Goal: Transaction & Acquisition: Book appointment/travel/reservation

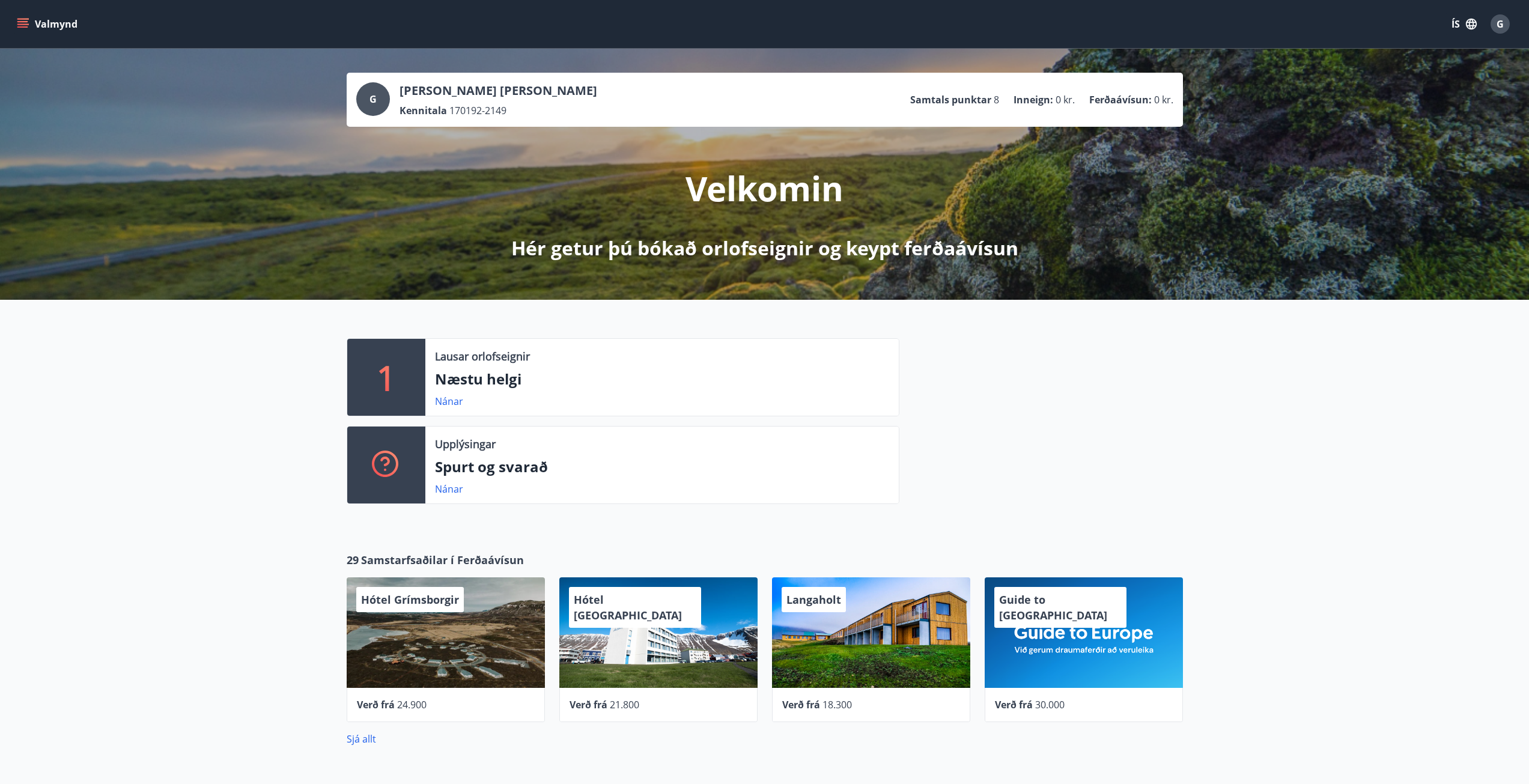
click at [27, 29] on icon "menu" at bounding box center [23, 24] width 12 height 12
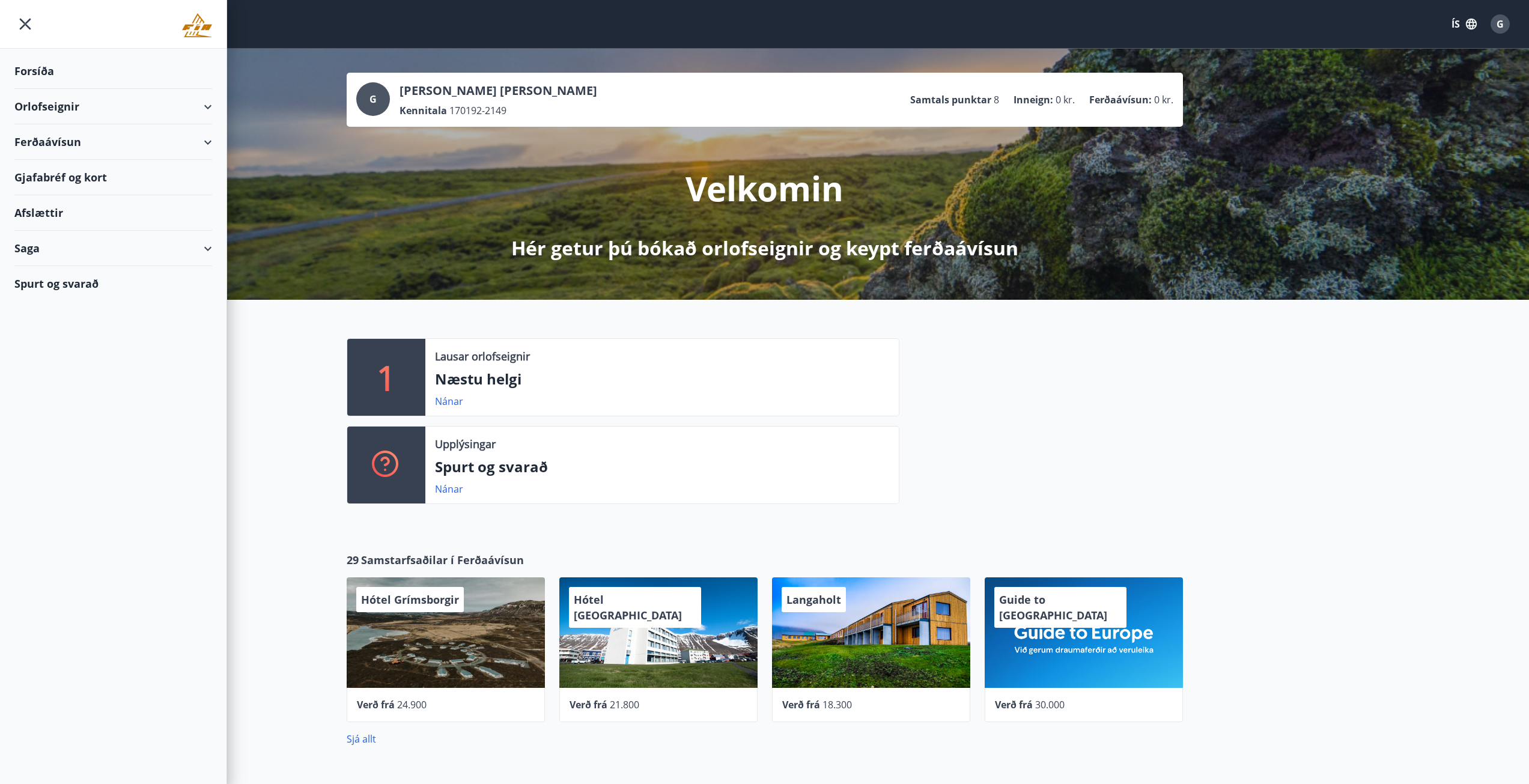
click at [204, 106] on div "Orlofseignir" at bounding box center [113, 106] width 198 height 35
click at [95, 156] on div "Bókunardagatal" at bounding box center [113, 162] width 178 height 25
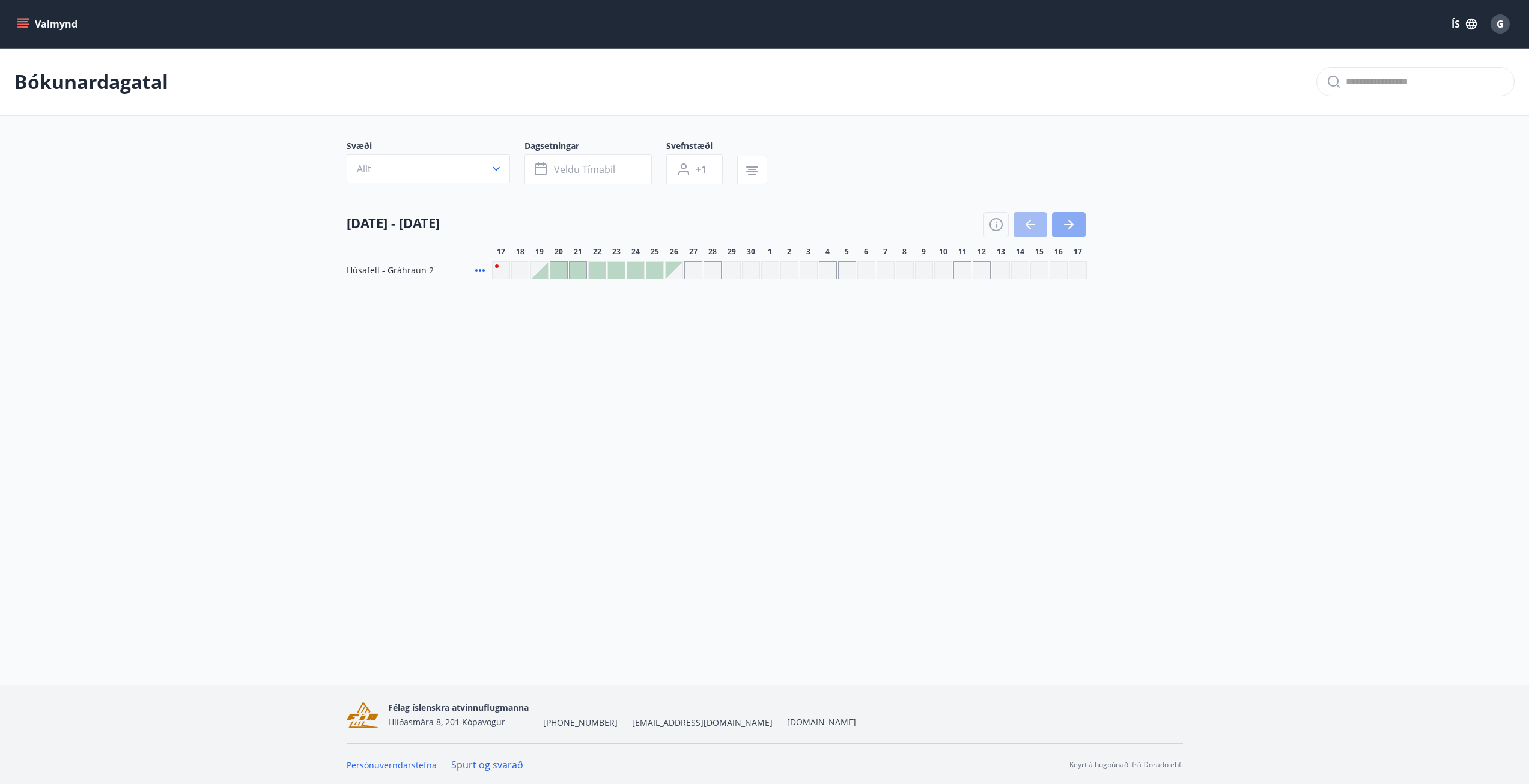
click at [1080, 224] on button "button" at bounding box center [1069, 224] width 34 height 25
drag, startPoint x: 428, startPoint y: 145, endPoint x: 433, endPoint y: 173, distance: 28.4
click at [428, 147] on span "Svæði" at bounding box center [435, 147] width 178 height 14
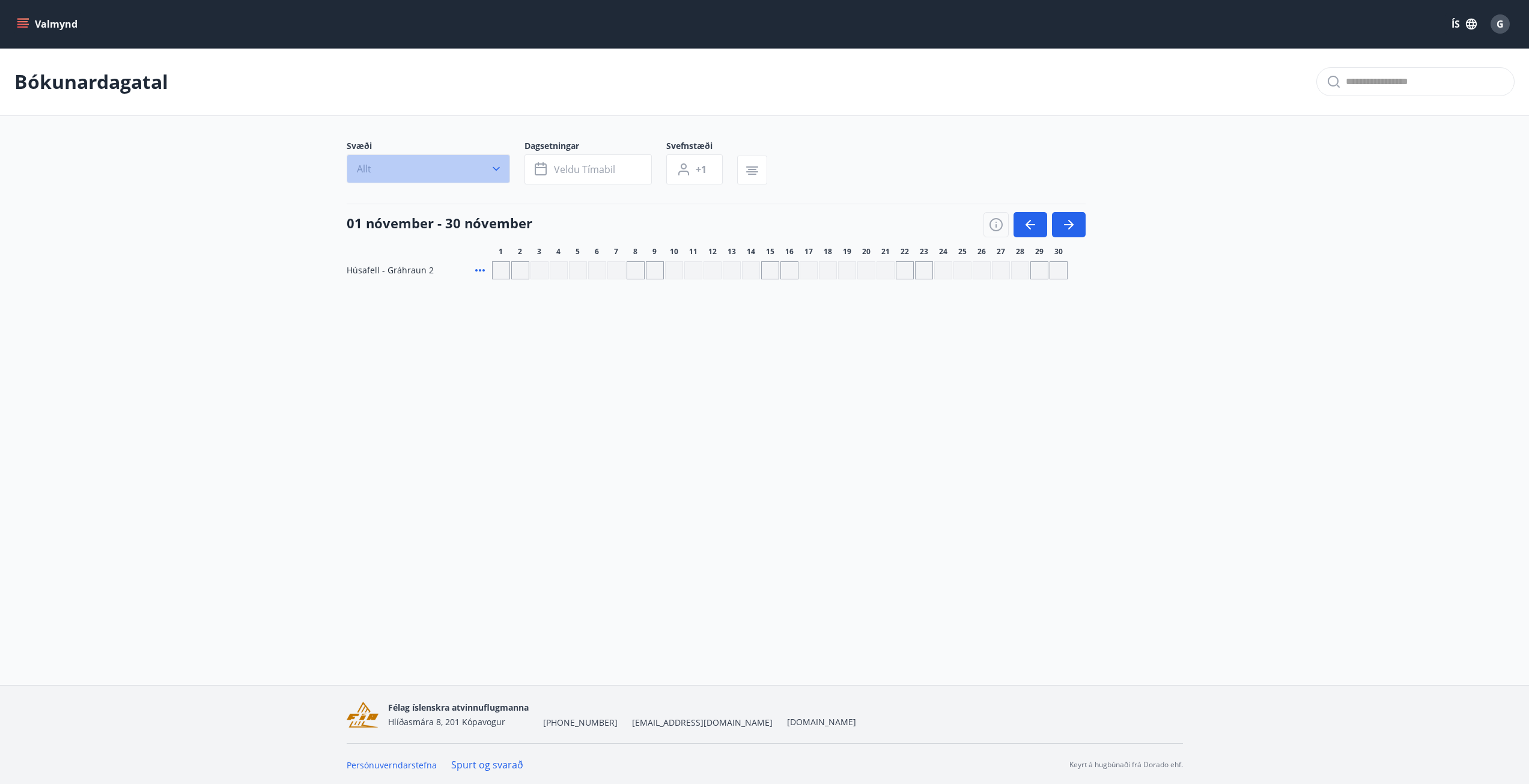
click at [433, 173] on button "Allt" at bounding box center [428, 169] width 163 height 29
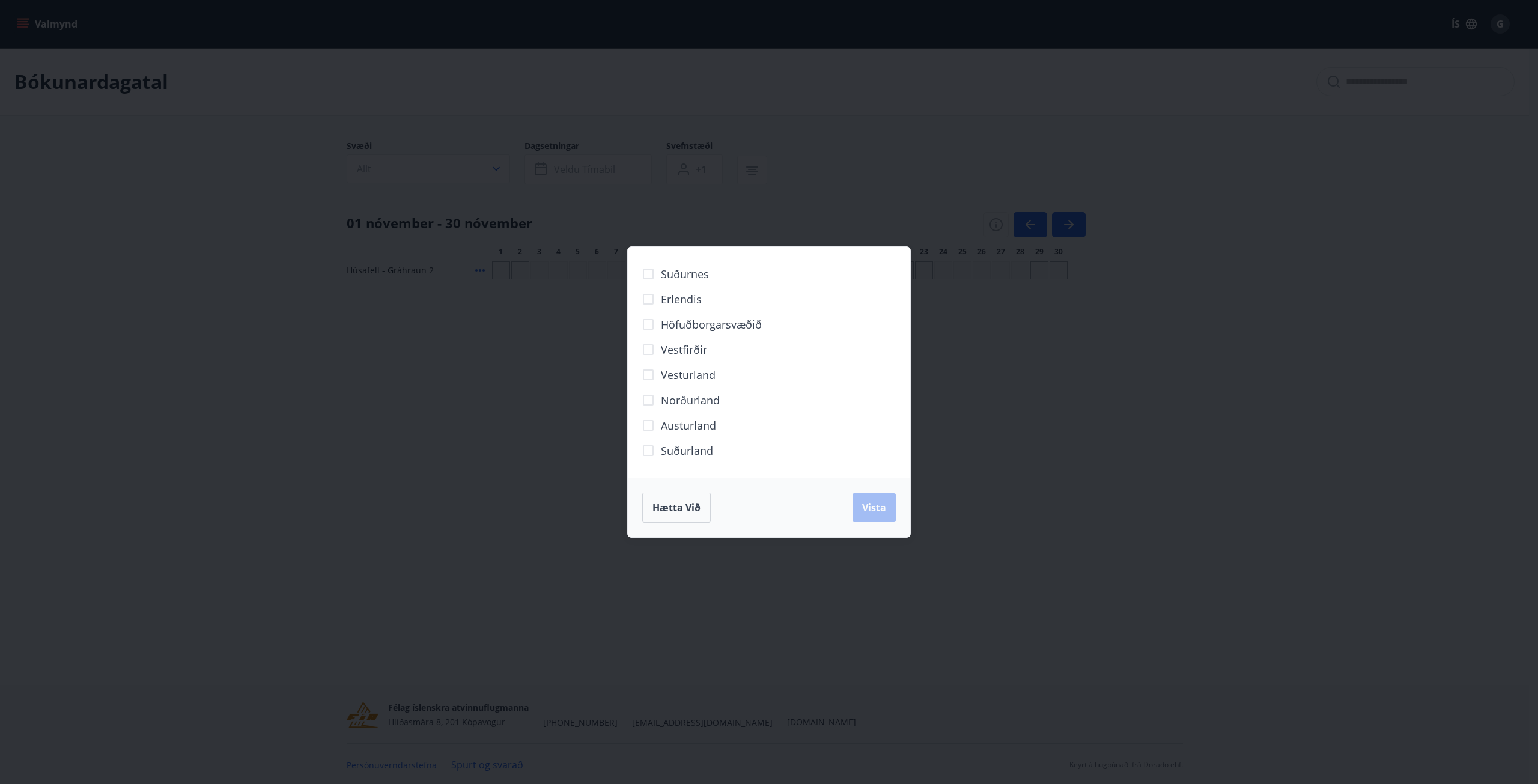
click at [664, 396] on span "Norðurland" at bounding box center [690, 400] width 59 height 16
click at [883, 508] on span "Vista" at bounding box center [874, 507] width 24 height 13
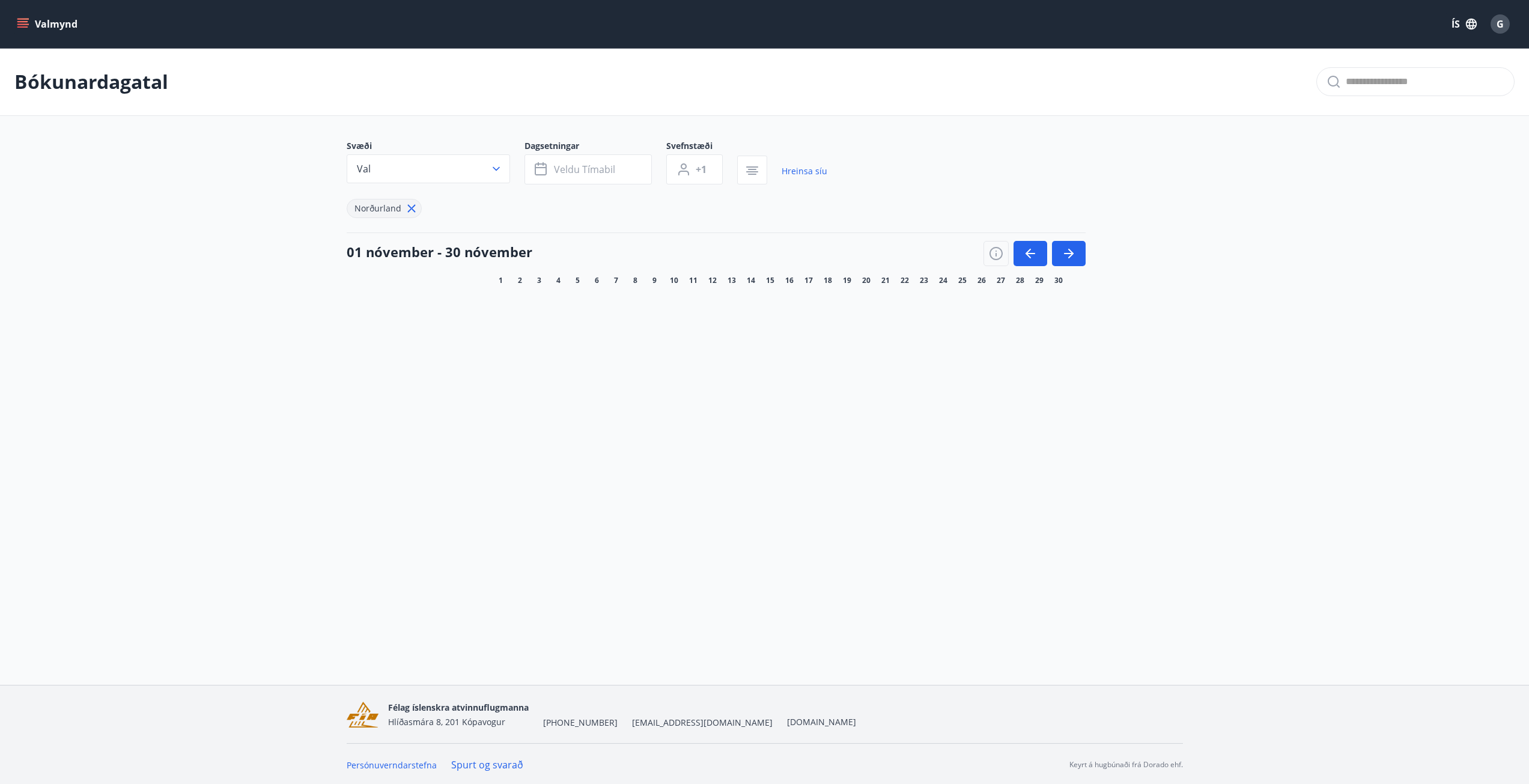
click at [27, 24] on icon "menu" at bounding box center [24, 23] width 13 height 1
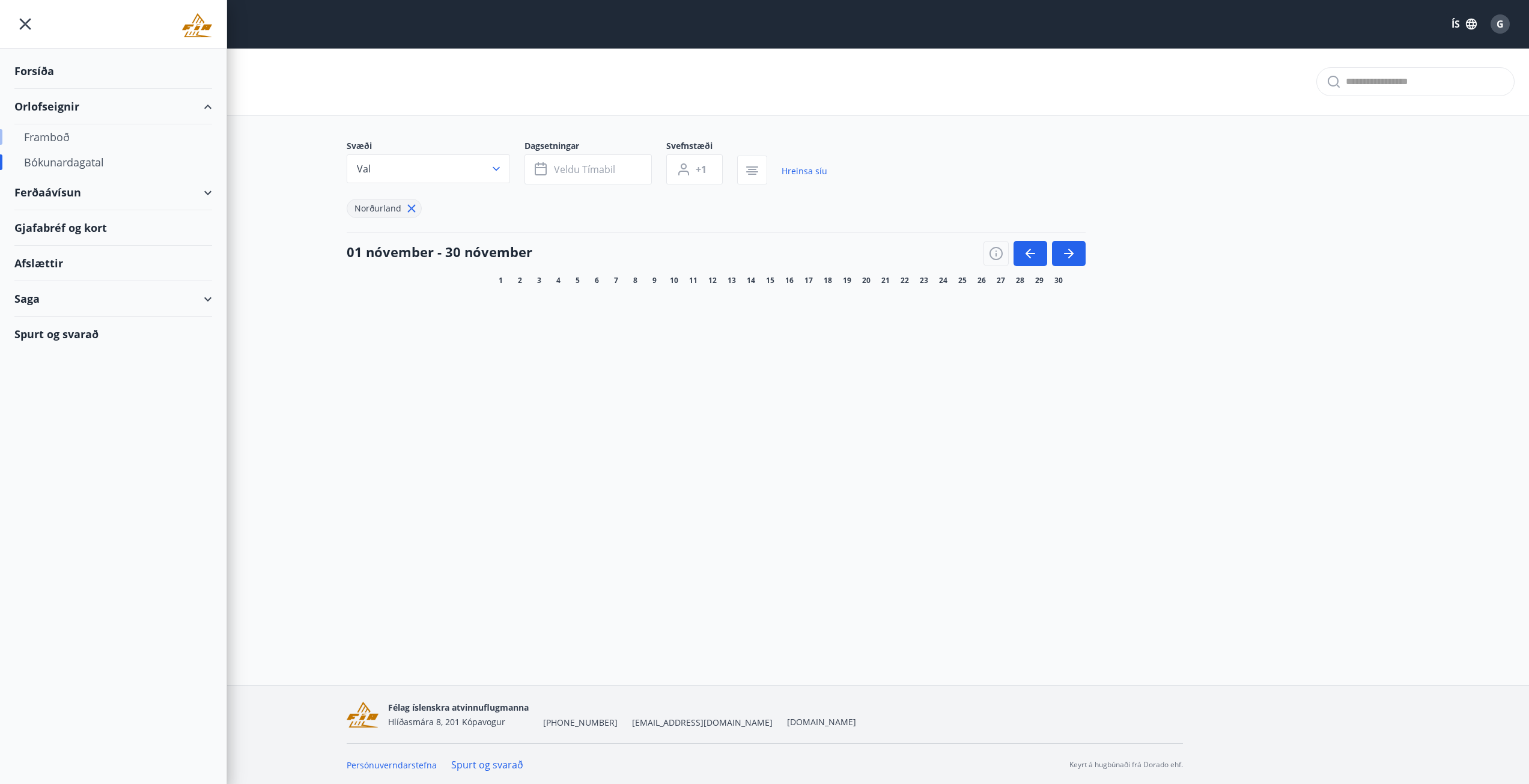
click at [59, 137] on div "Framboð" at bounding box center [113, 137] width 178 height 25
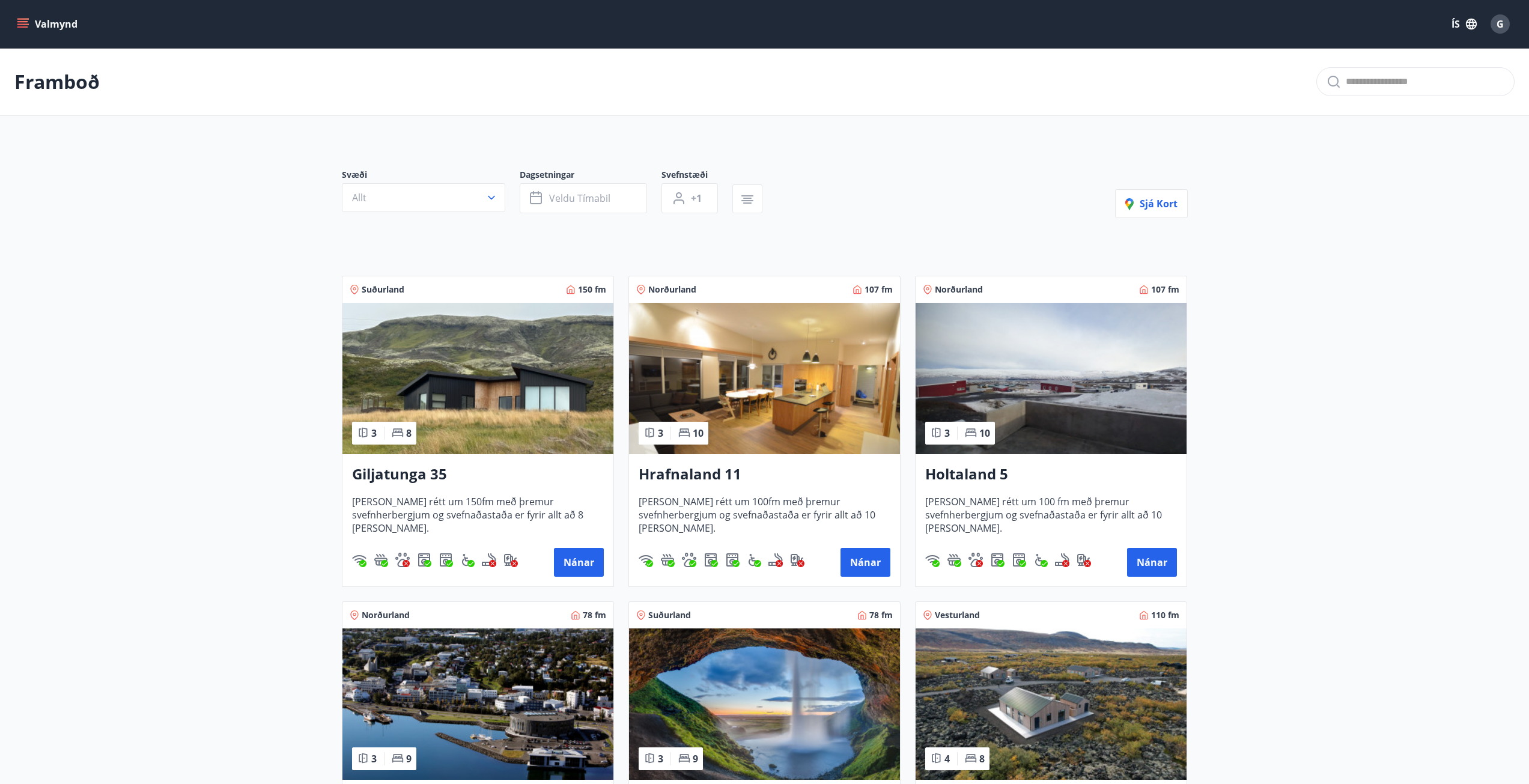
click at [984, 476] on h3 "Holtaland 5" at bounding box center [1051, 474] width 252 height 21
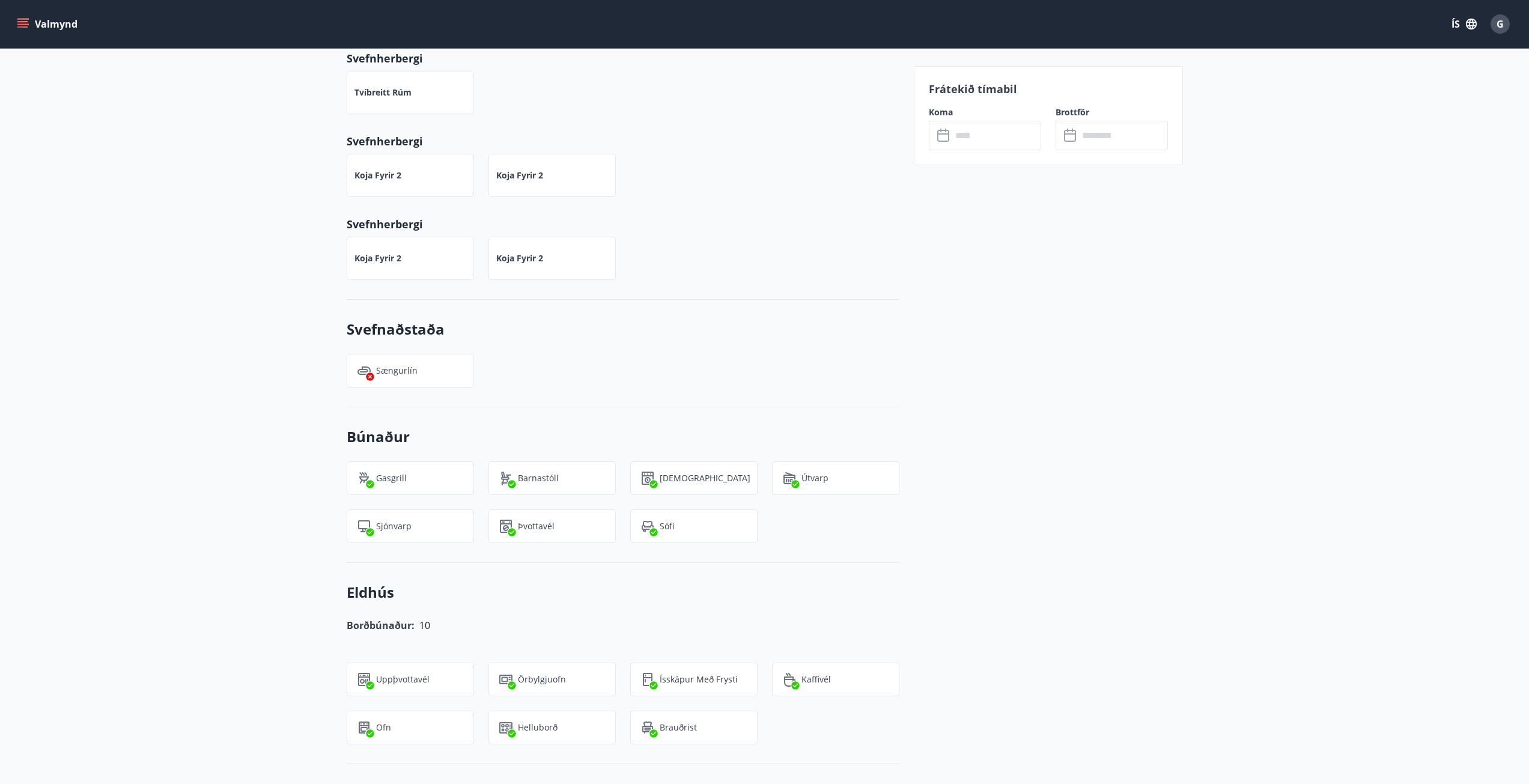
scroll to position [678, 0]
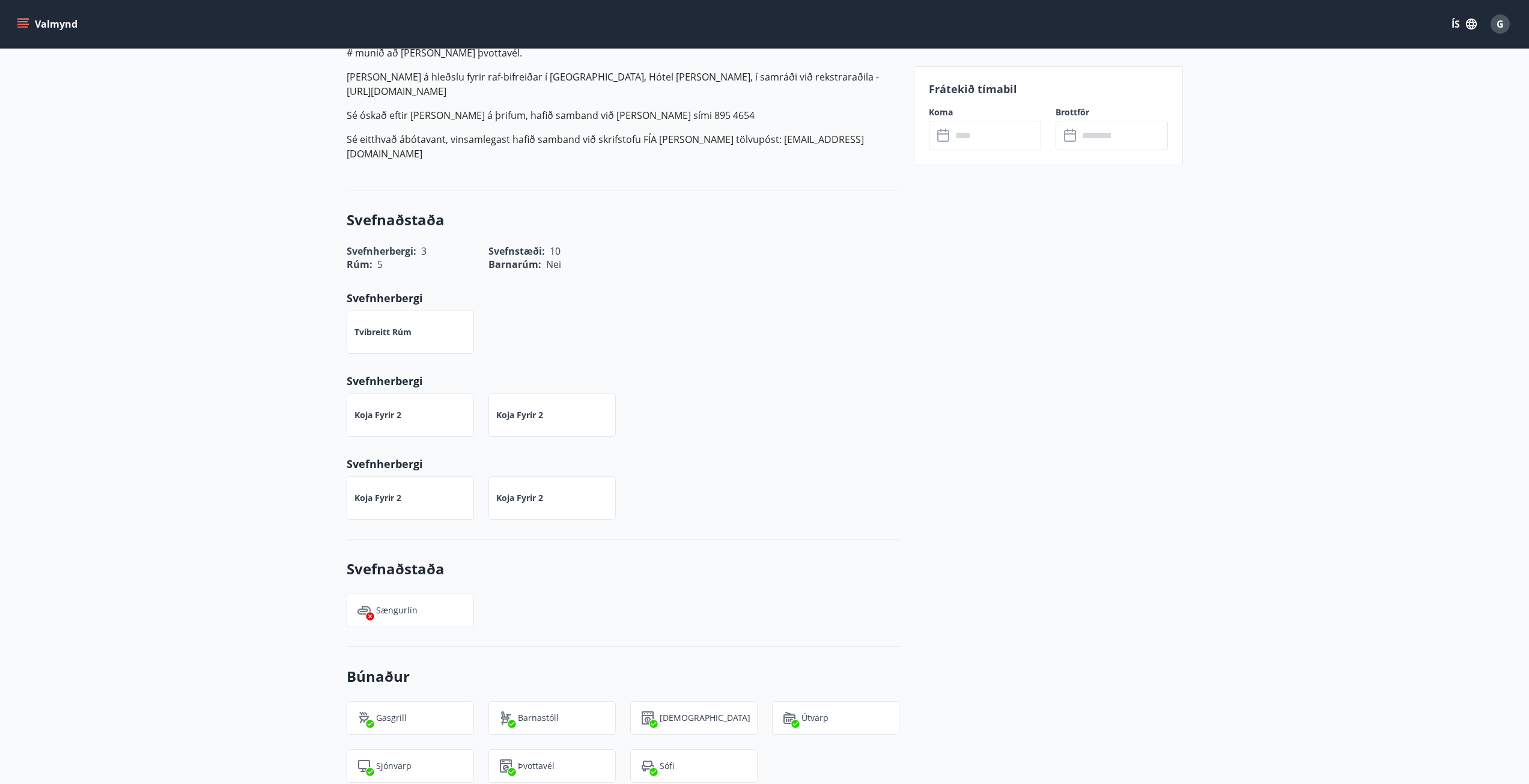
click at [1005, 129] on input "text" at bounding box center [996, 135] width 90 height 29
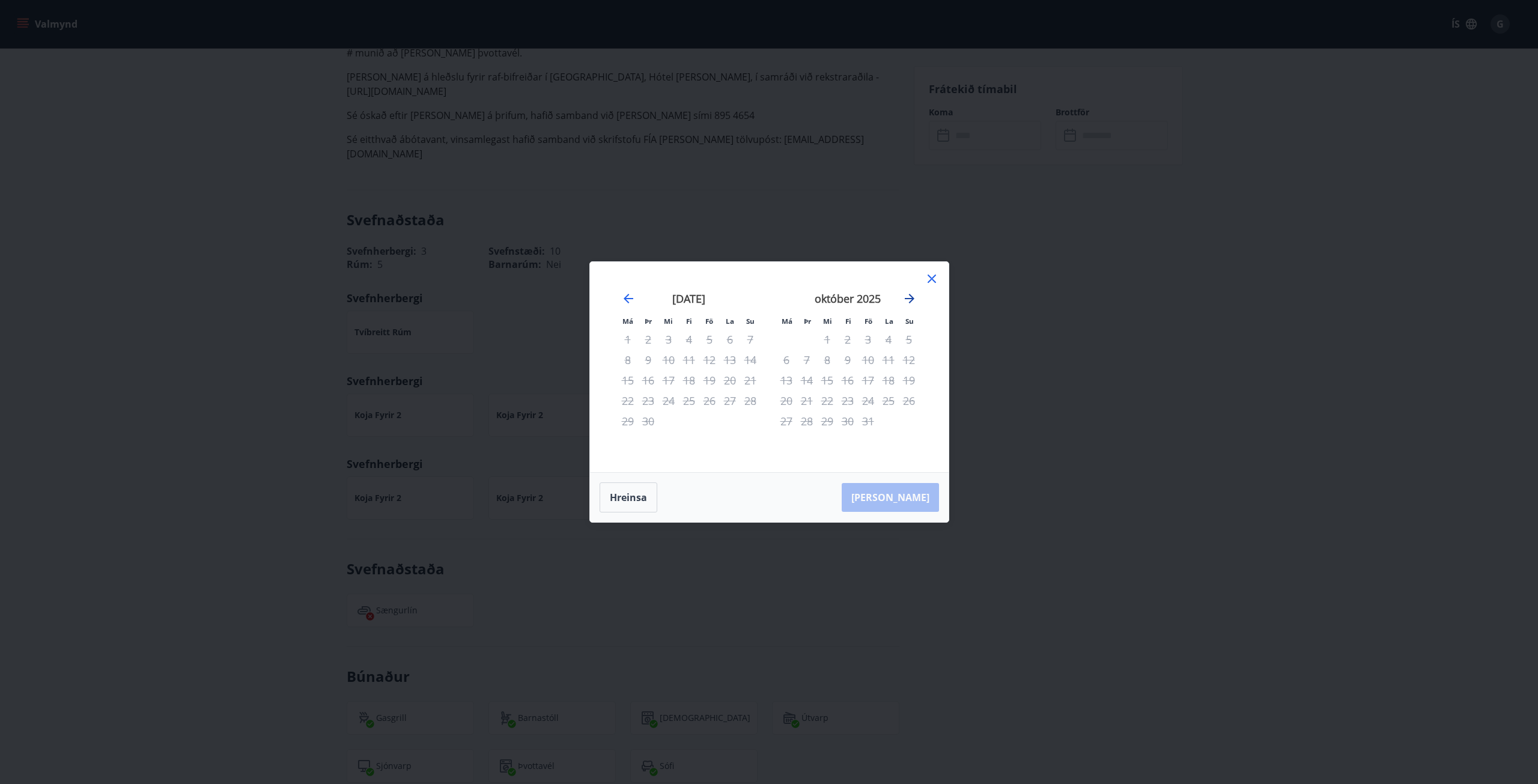
click at [910, 296] on icon "Move forward to switch to the next month." at bounding box center [909, 298] width 10 height 10
click at [620, 293] on div "nóvember 2025" at bounding box center [688, 303] width 143 height 53
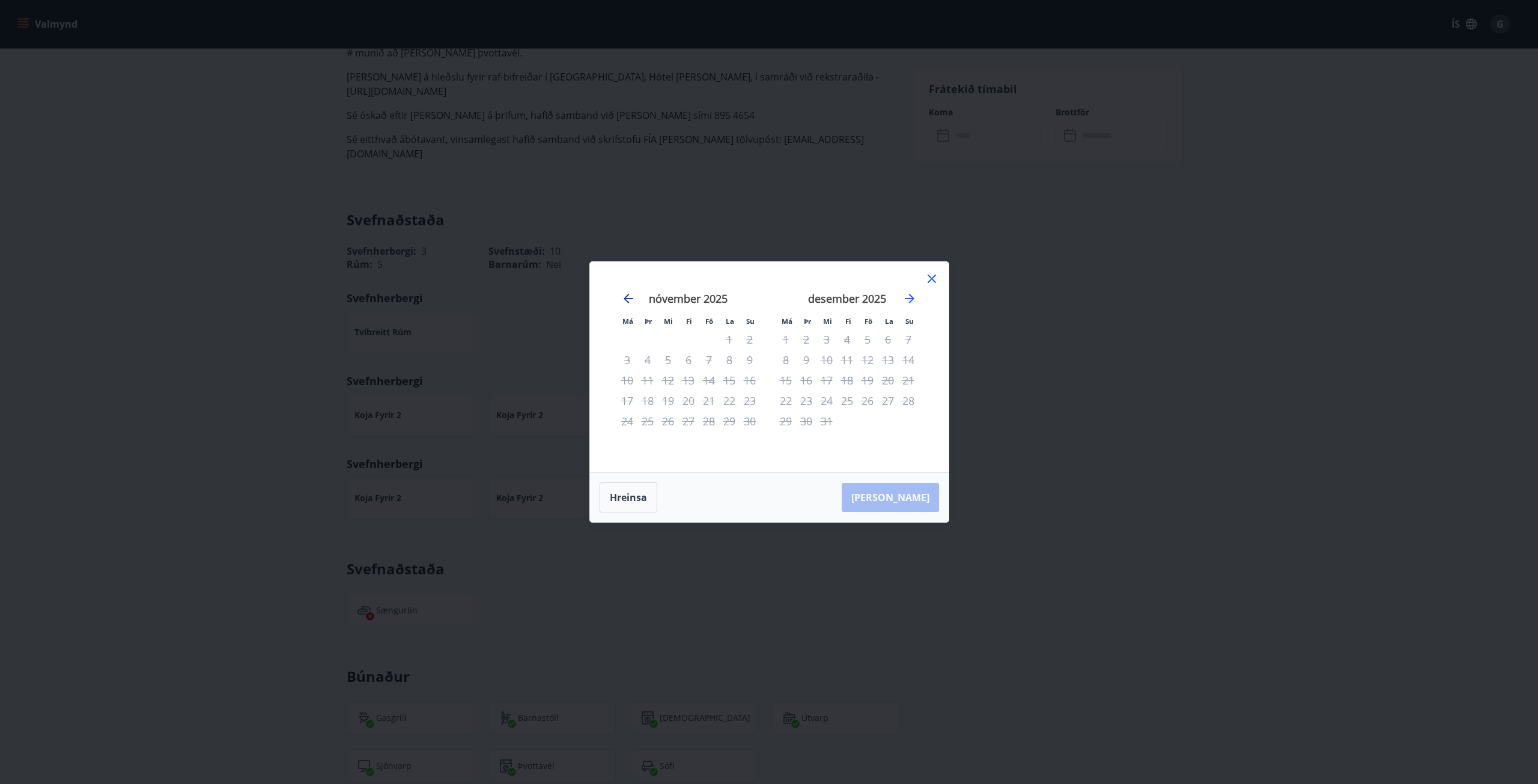
click at [624, 294] on icon "Move backward to switch to the previous month." at bounding box center [628, 299] width 14 height 14
click at [934, 278] on icon at bounding box center [932, 278] width 14 height 14
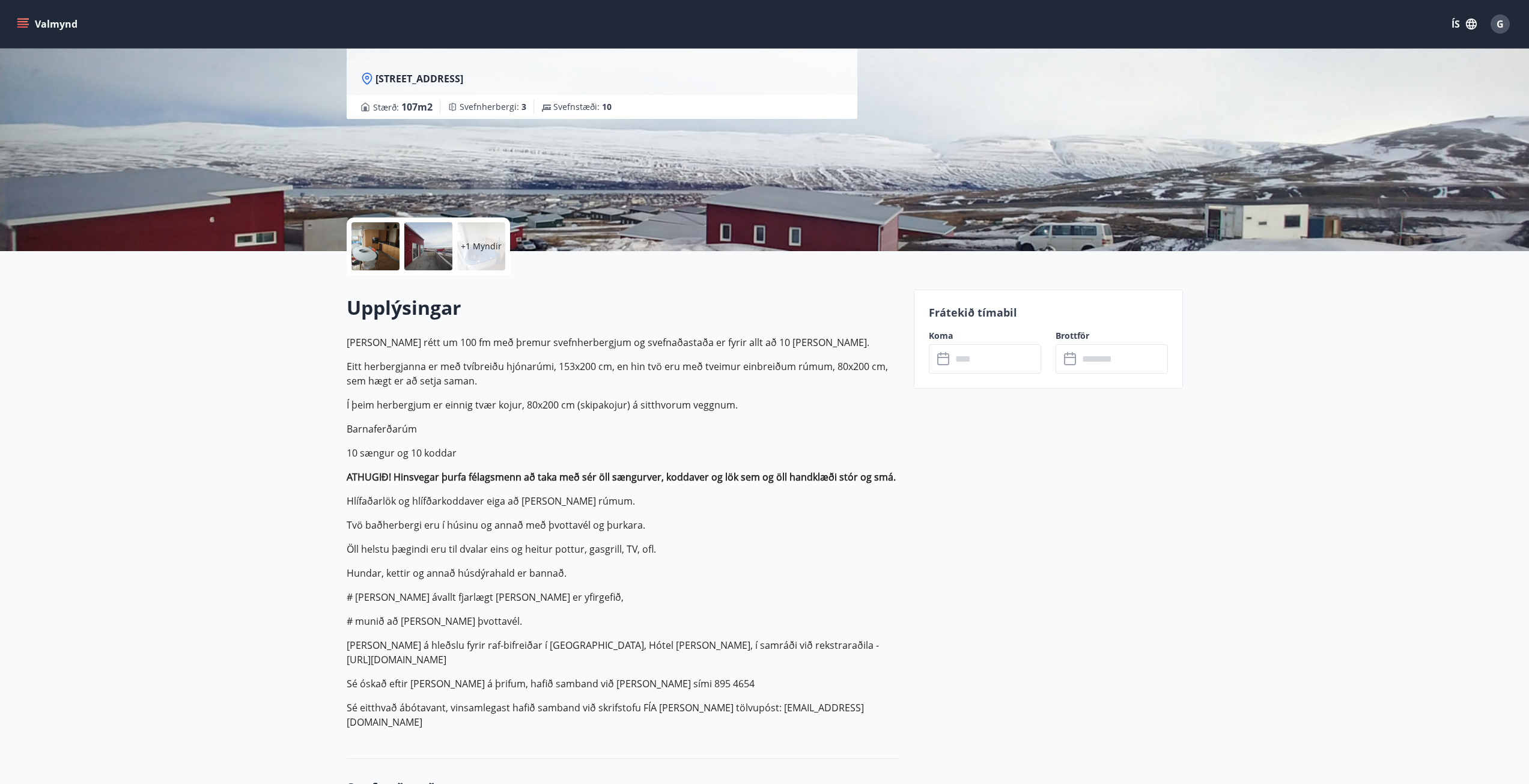
scroll to position [0, 0]
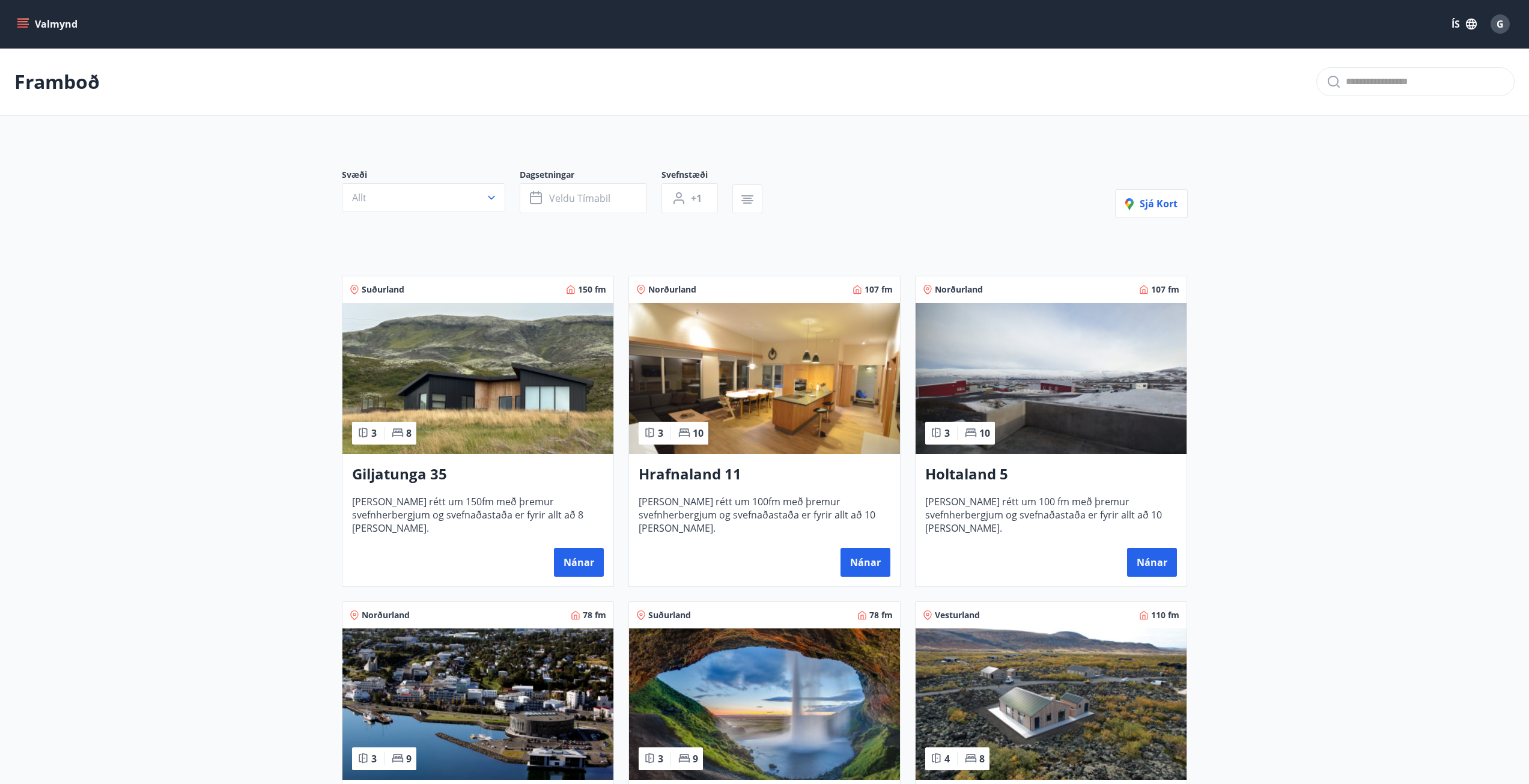
click at [19, 23] on icon "menu" at bounding box center [23, 24] width 12 height 12
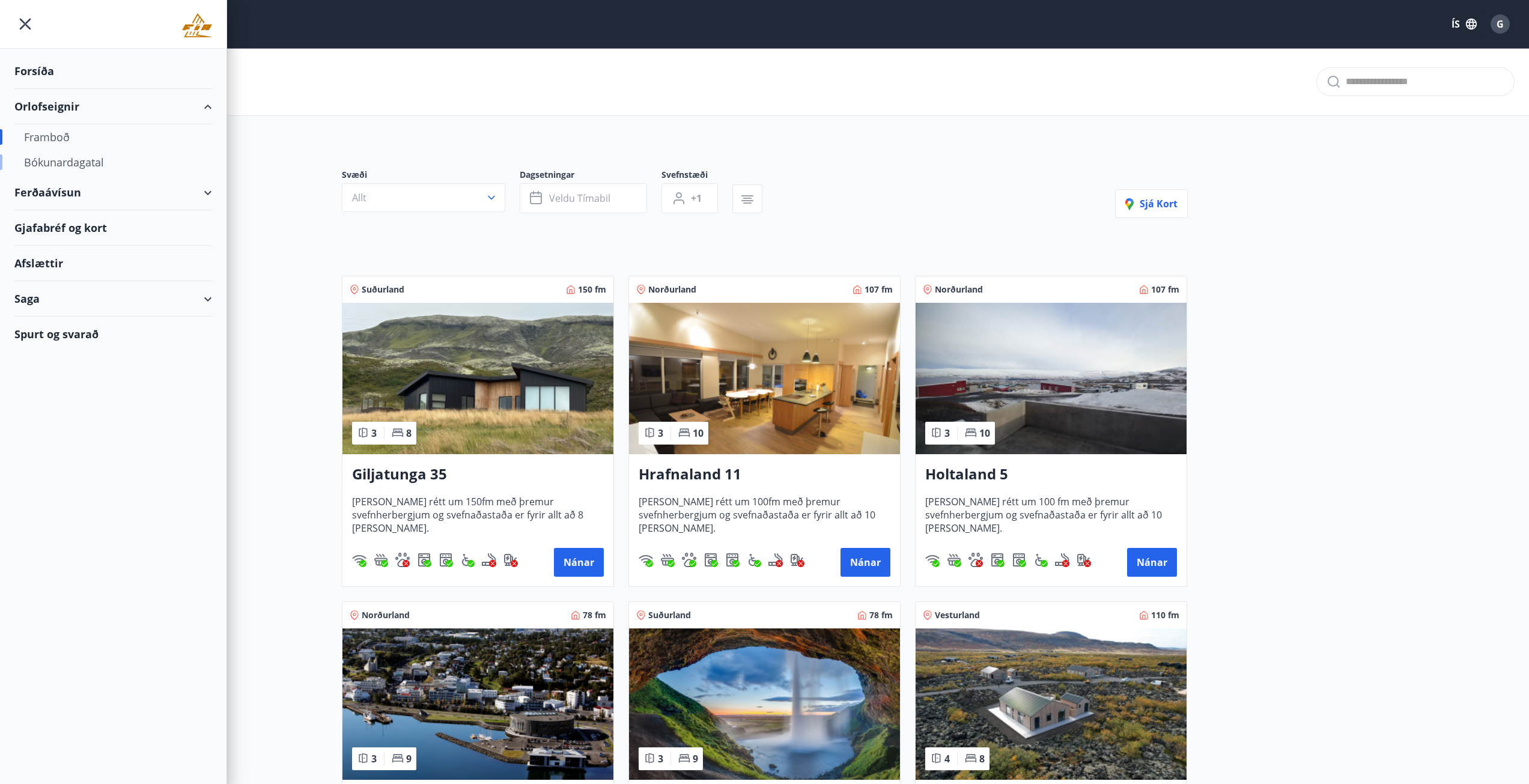
click at [58, 161] on div "Bókunardagatal" at bounding box center [113, 162] width 178 height 25
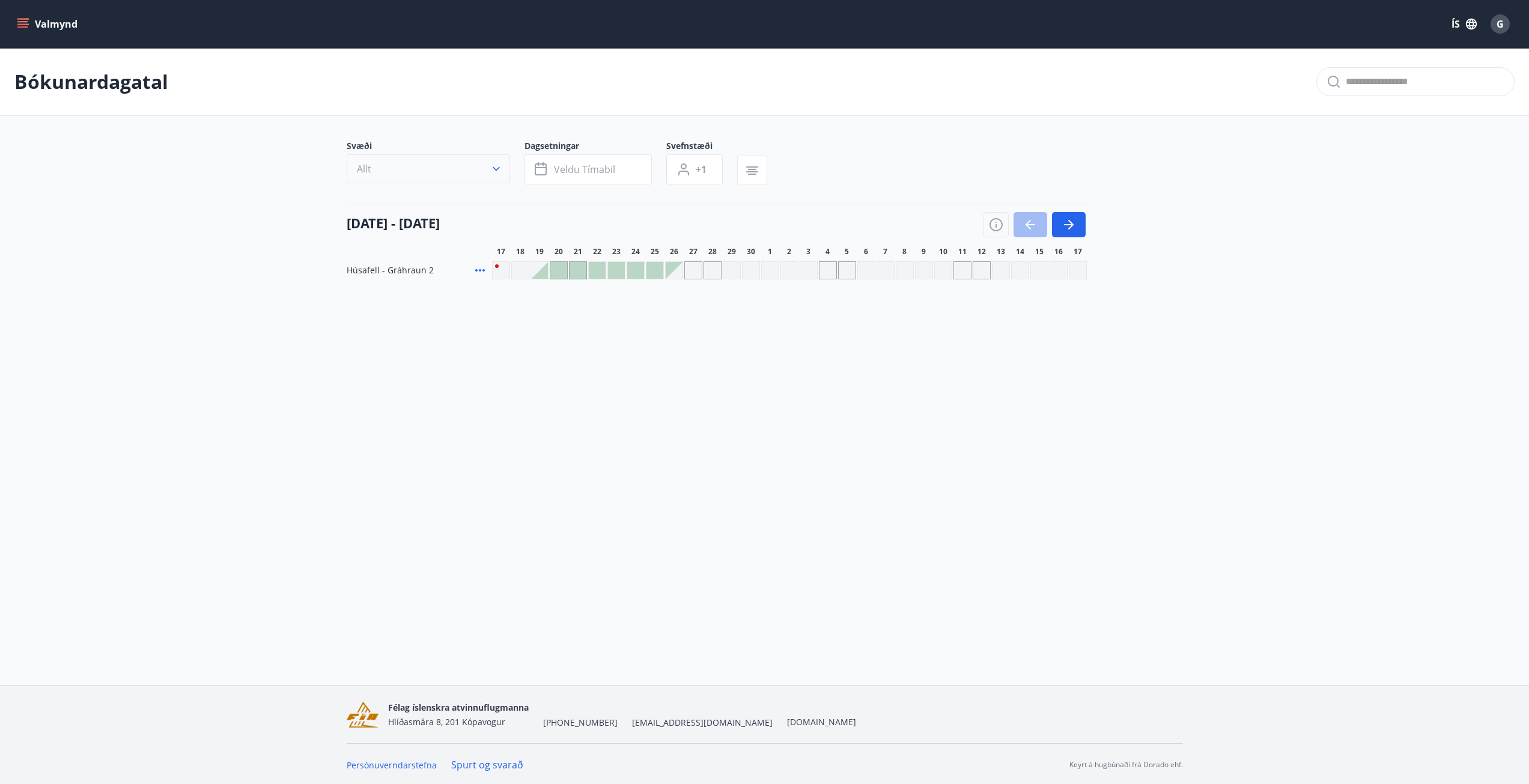
click at [462, 175] on button "Allt" at bounding box center [428, 169] width 163 height 29
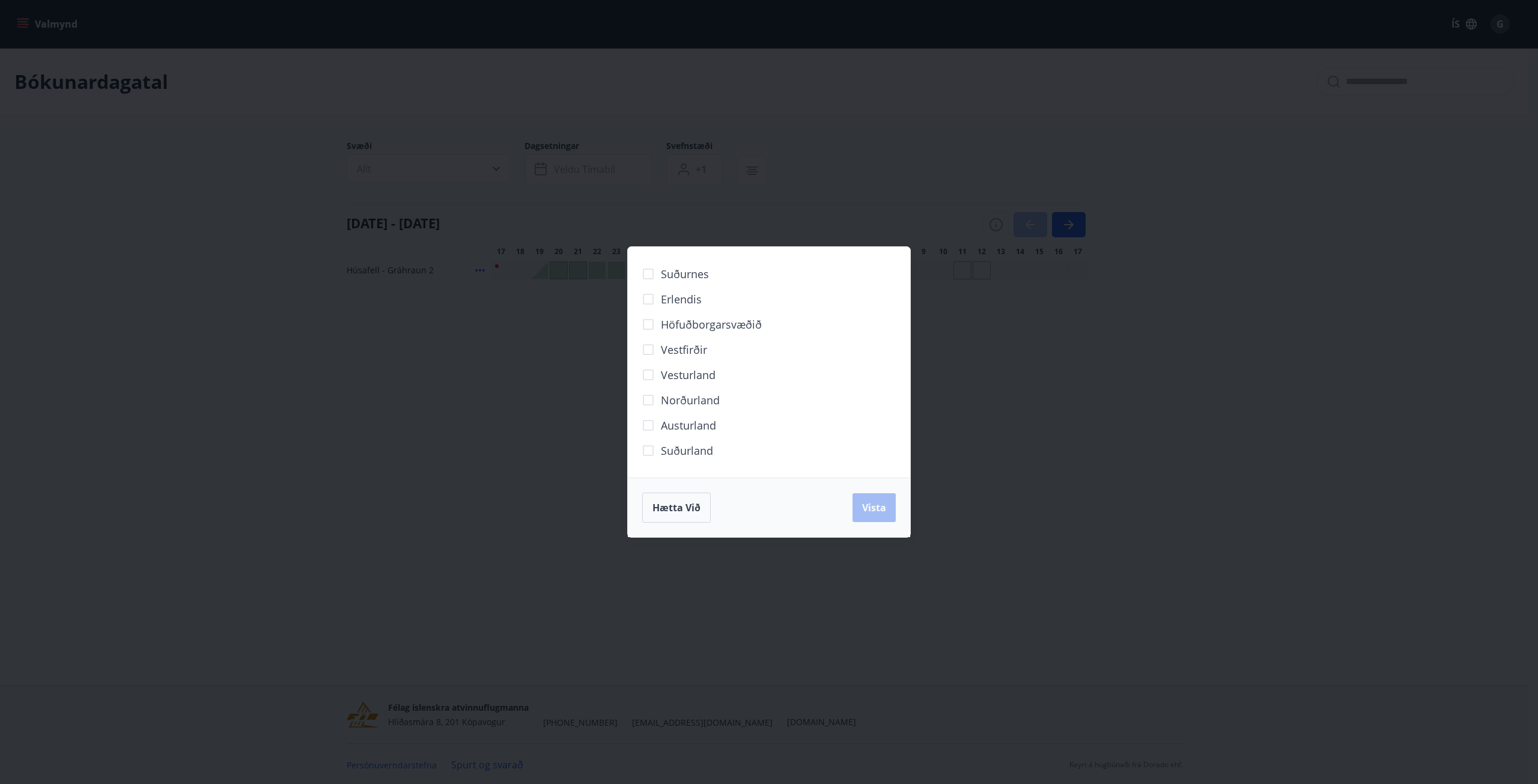
drag, startPoint x: 545, startPoint y: 500, endPoint x: 717, endPoint y: 506, distance: 172.1
click at [553, 500] on div "Suðurnes Erlendis Höfuðborgarsvæðið Vestfirðir Vesturland Norðurland Austurland…" at bounding box center [769, 392] width 1538 height 784
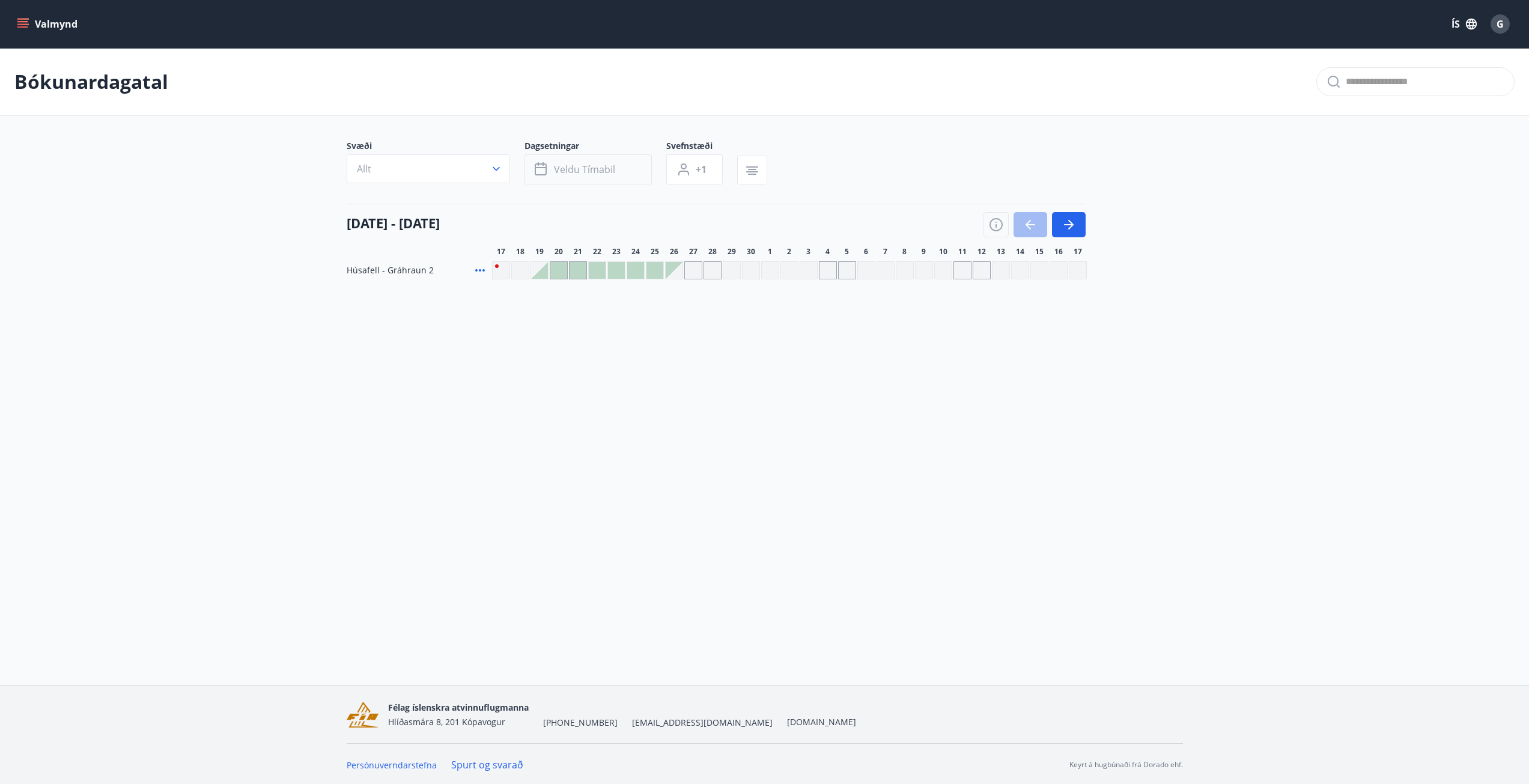
click at [592, 182] on button "Veldu tímabil" at bounding box center [588, 169] width 128 height 30
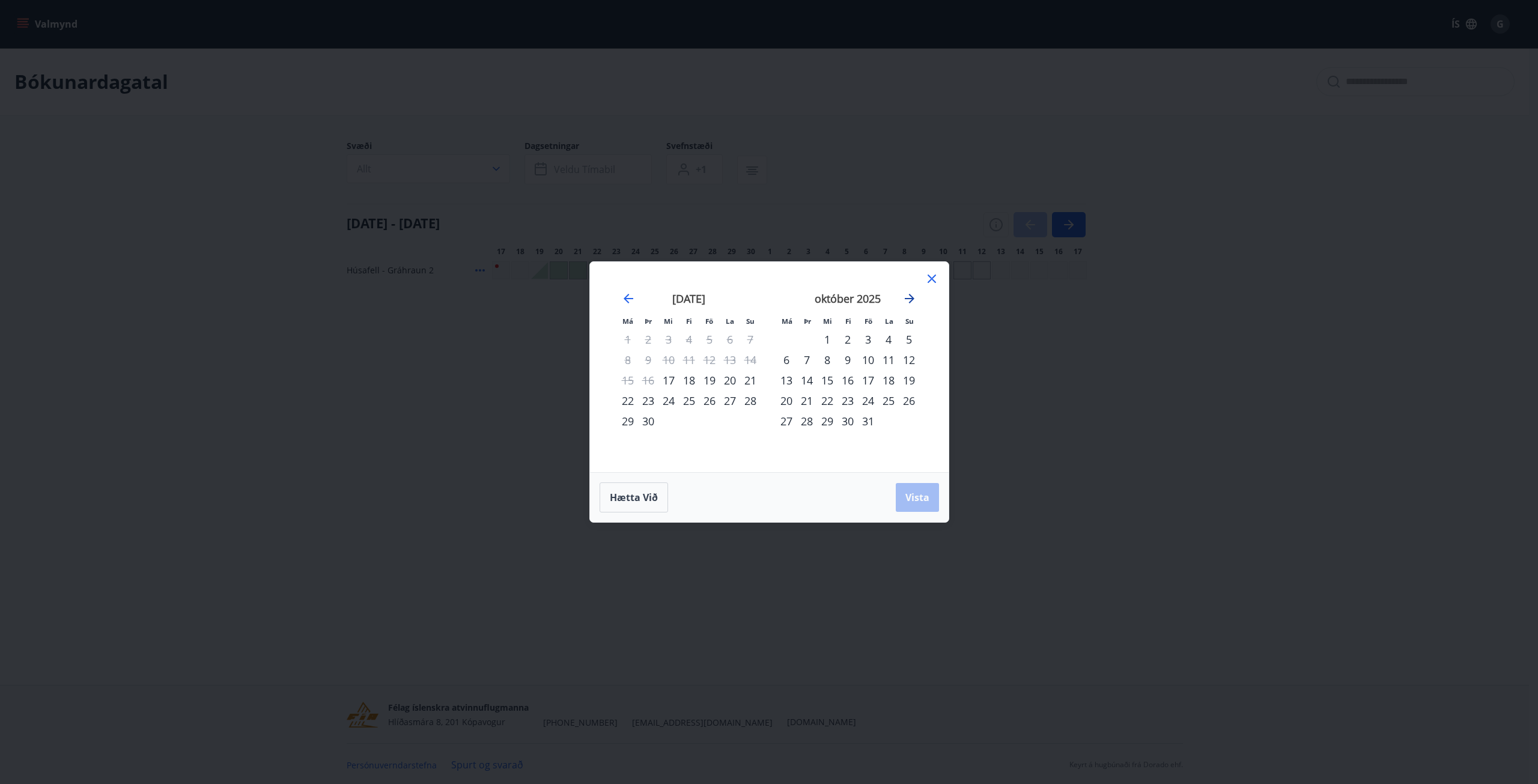
click at [912, 297] on icon "Move forward to switch to the next month." at bounding box center [909, 299] width 14 height 14
drag, startPoint x: 909, startPoint y: 306, endPoint x: 914, endPoint y: 301, distance: 7.1
click at [911, 305] on div "september 2025 1 2 3 4 5 6 7 8 9 10 11 12 13 14 15 16 17 18 19 20 21 22 23 24 2…" at bounding box center [768, 367] width 329 height 182
click at [914, 300] on icon "Move forward to switch to the next month." at bounding box center [909, 299] width 14 height 14
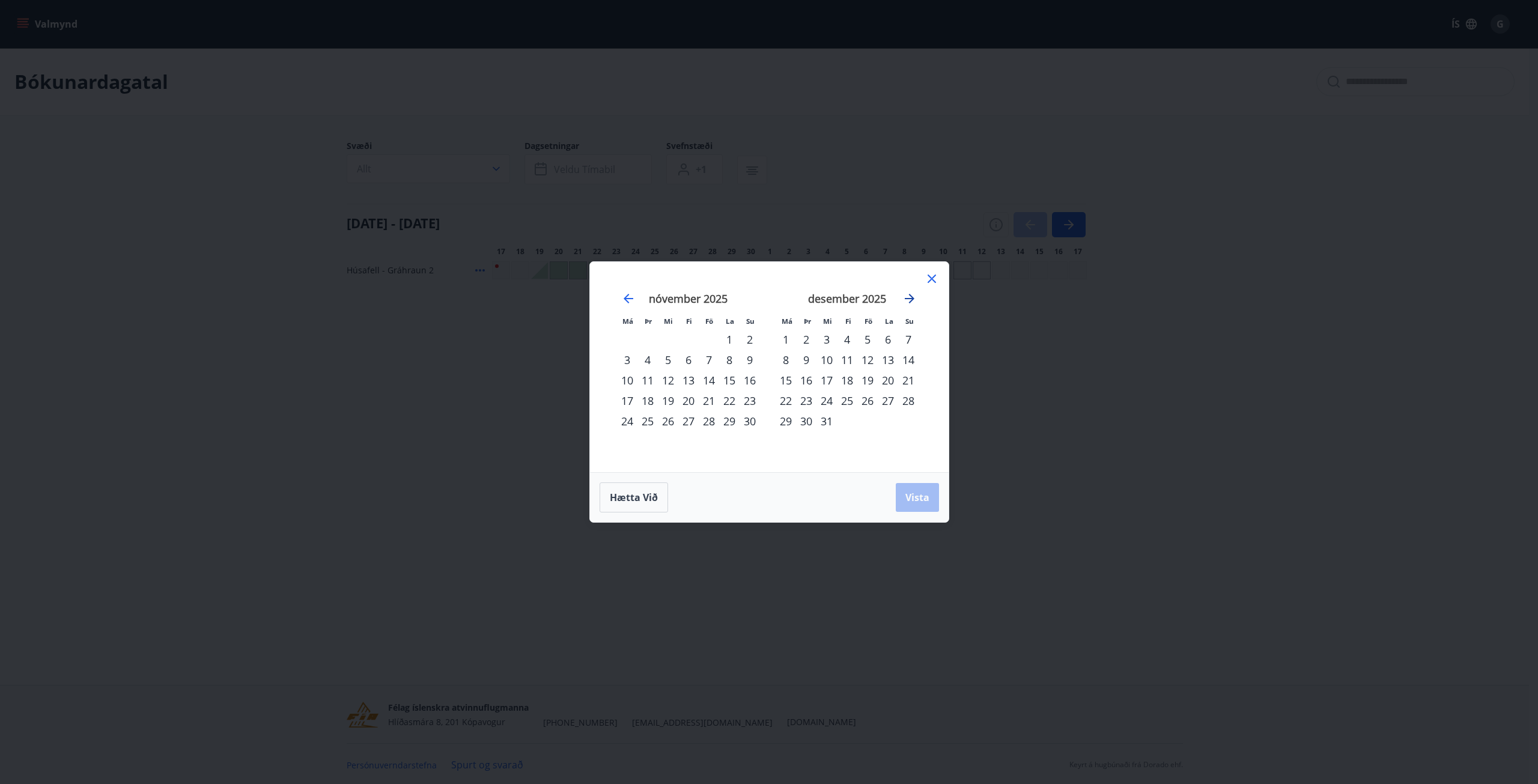
click at [914, 300] on icon "Move forward to switch to the next month." at bounding box center [909, 299] width 14 height 14
click at [906, 300] on icon "Move forward to switch to the next month." at bounding box center [909, 299] width 14 height 14
click at [851, 358] on div "5" at bounding box center [847, 359] width 20 height 20
click at [816, 382] on div "10" at bounding box center [806, 380] width 20 height 20
click at [911, 498] on span "Vista" at bounding box center [917, 497] width 24 height 13
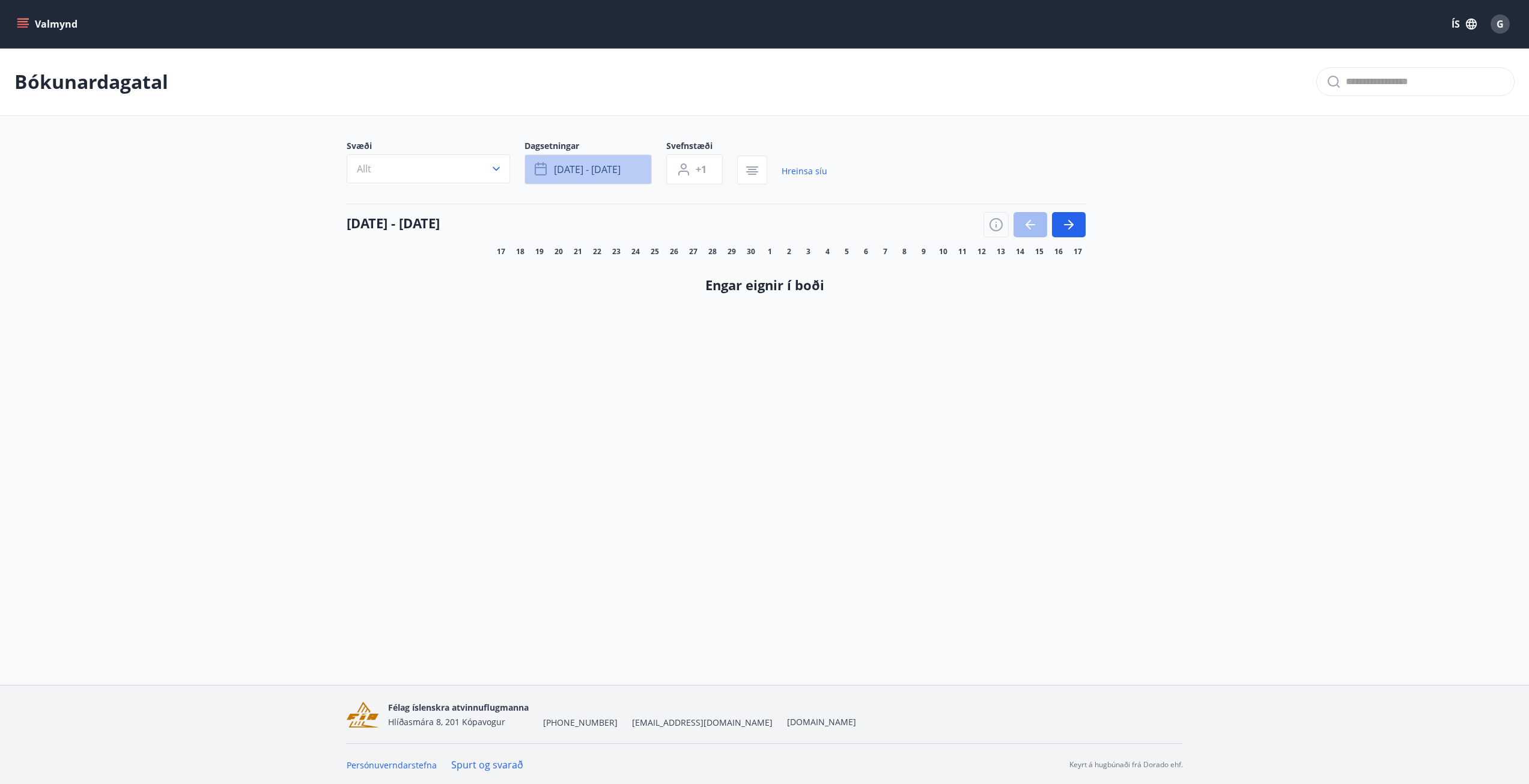
click at [603, 176] on span "feb 05 - feb 10" at bounding box center [587, 169] width 67 height 13
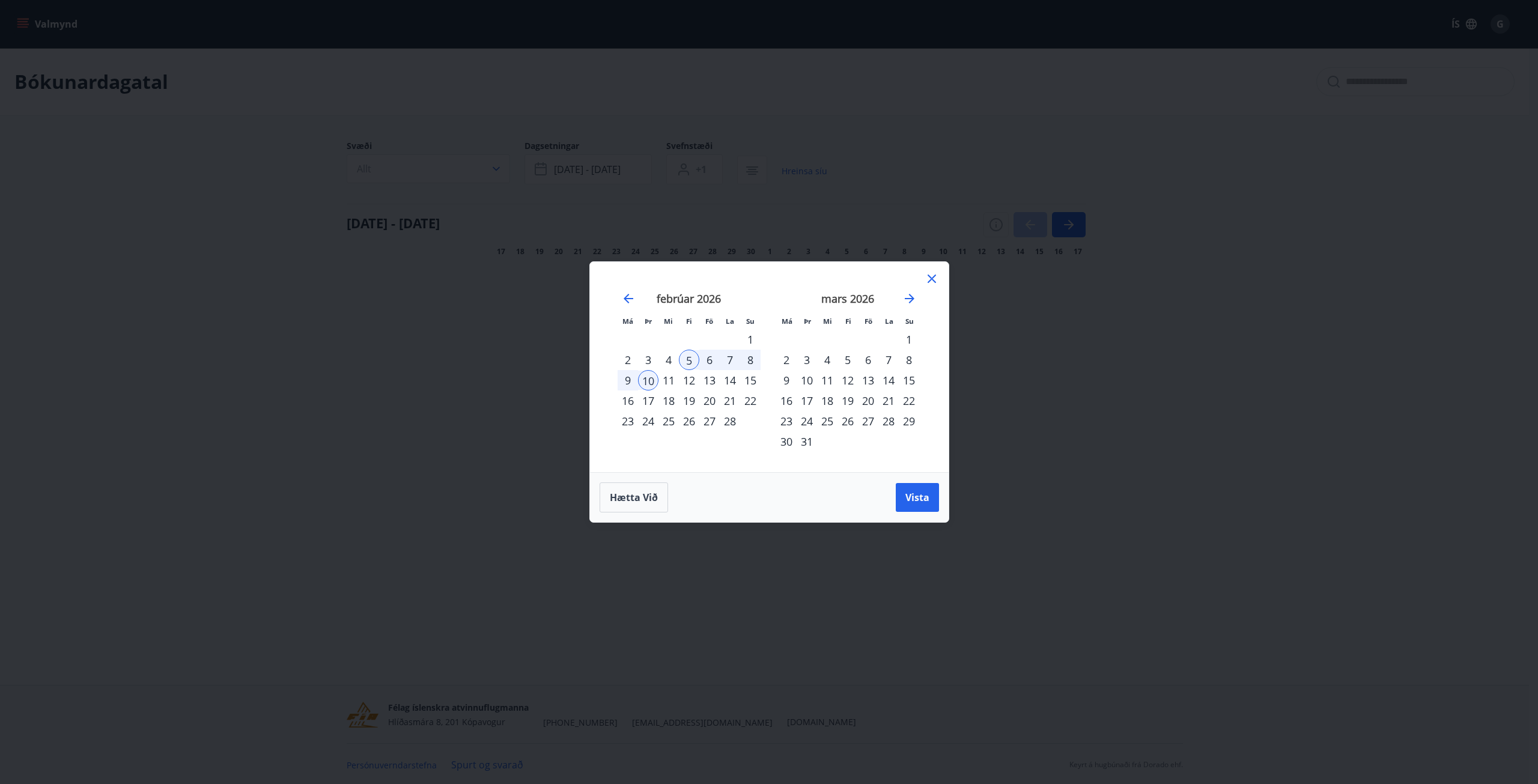
click at [738, 385] on div "14" at bounding box center [730, 380] width 20 height 20
click at [477, 380] on div "Má Þr Mi Fi Fö La Su Má Þr Mi Fi Fö La Su janúar 2026 1 2 3 4 5 6 7 8 9 10 11 1…" at bounding box center [769, 392] width 1538 height 784
click at [938, 275] on icon at bounding box center [932, 278] width 14 height 14
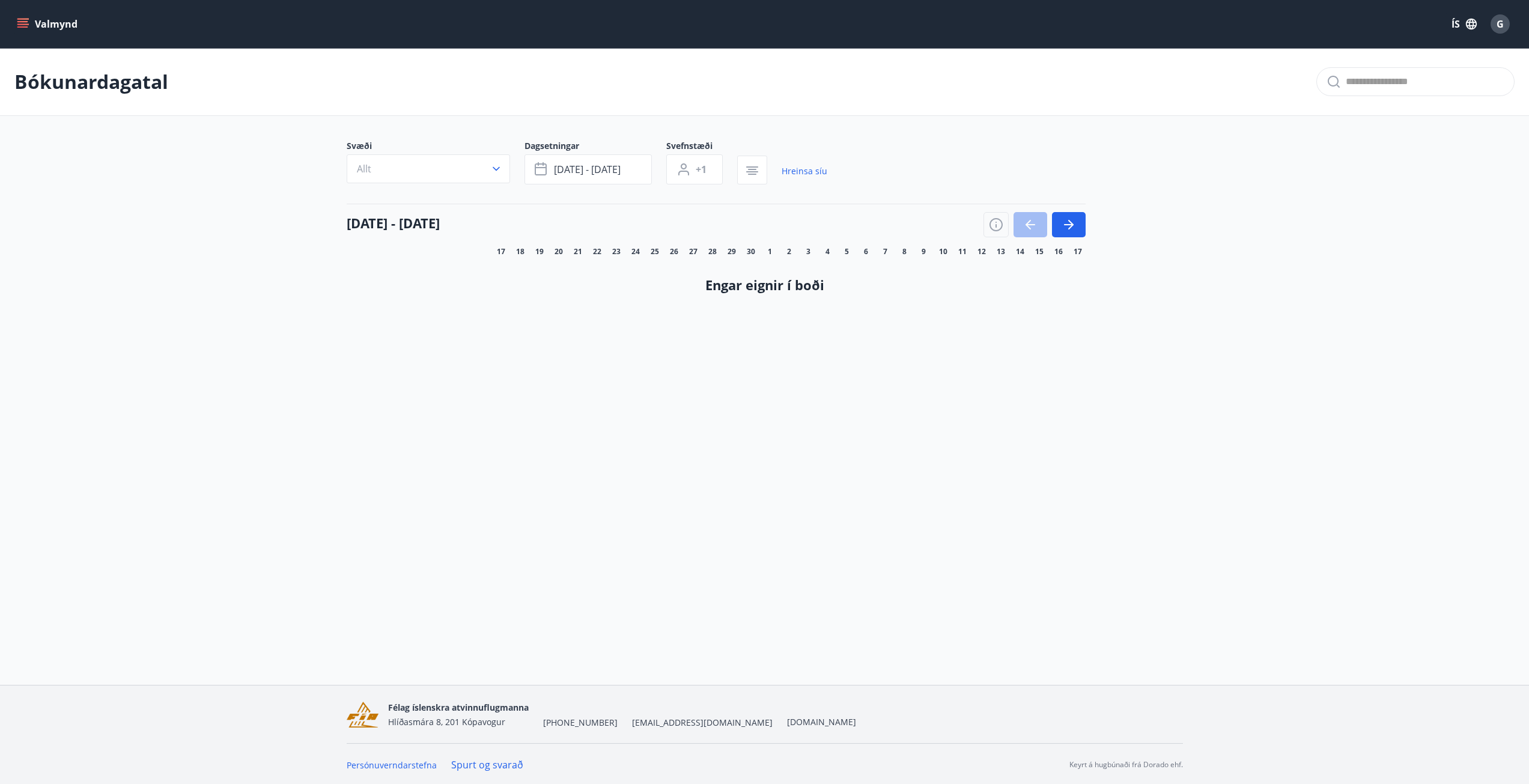
click at [36, 20] on button "Valmynd" at bounding box center [48, 24] width 68 height 21
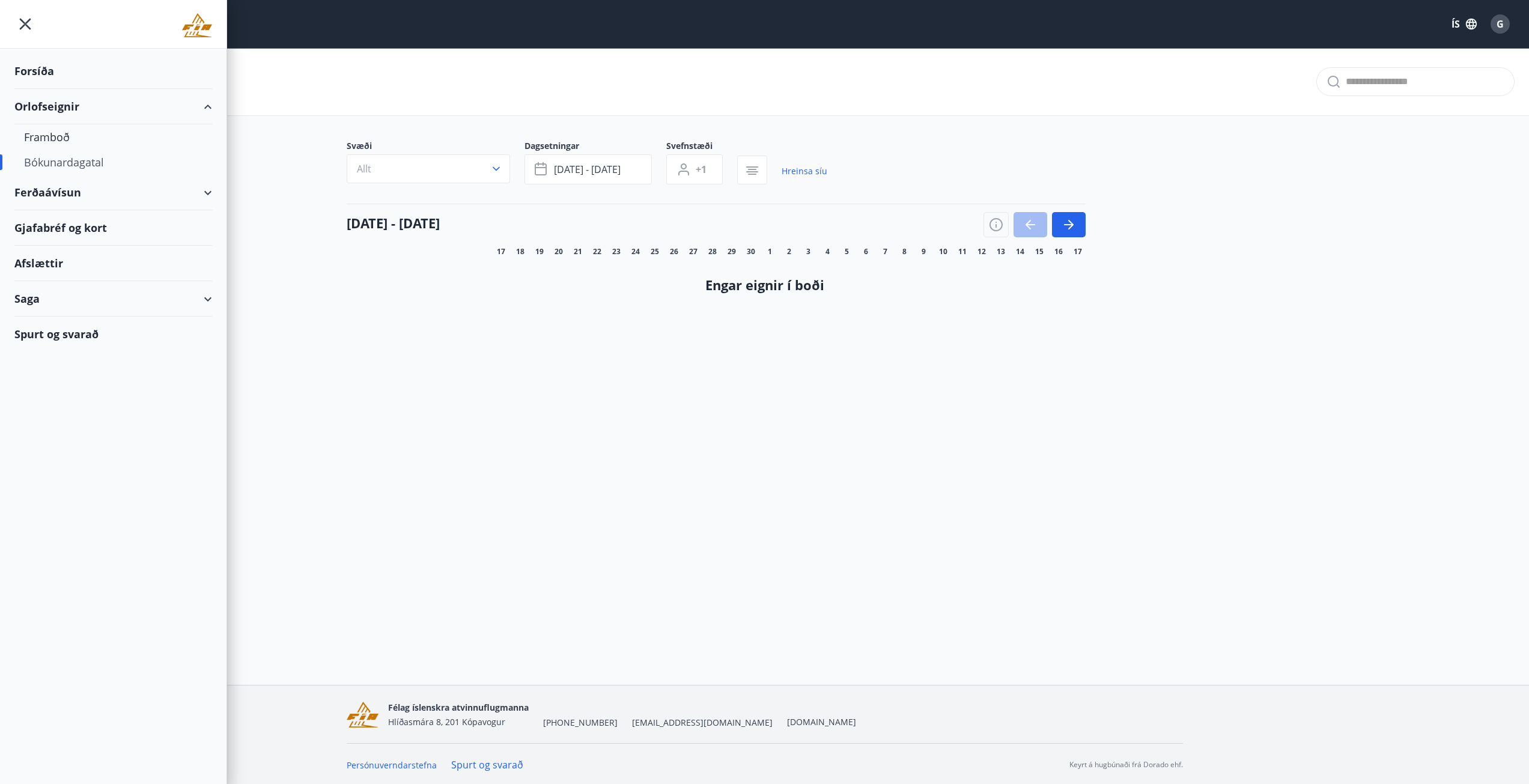
click at [53, 176] on div "Ferðaávísun" at bounding box center [113, 192] width 198 height 35
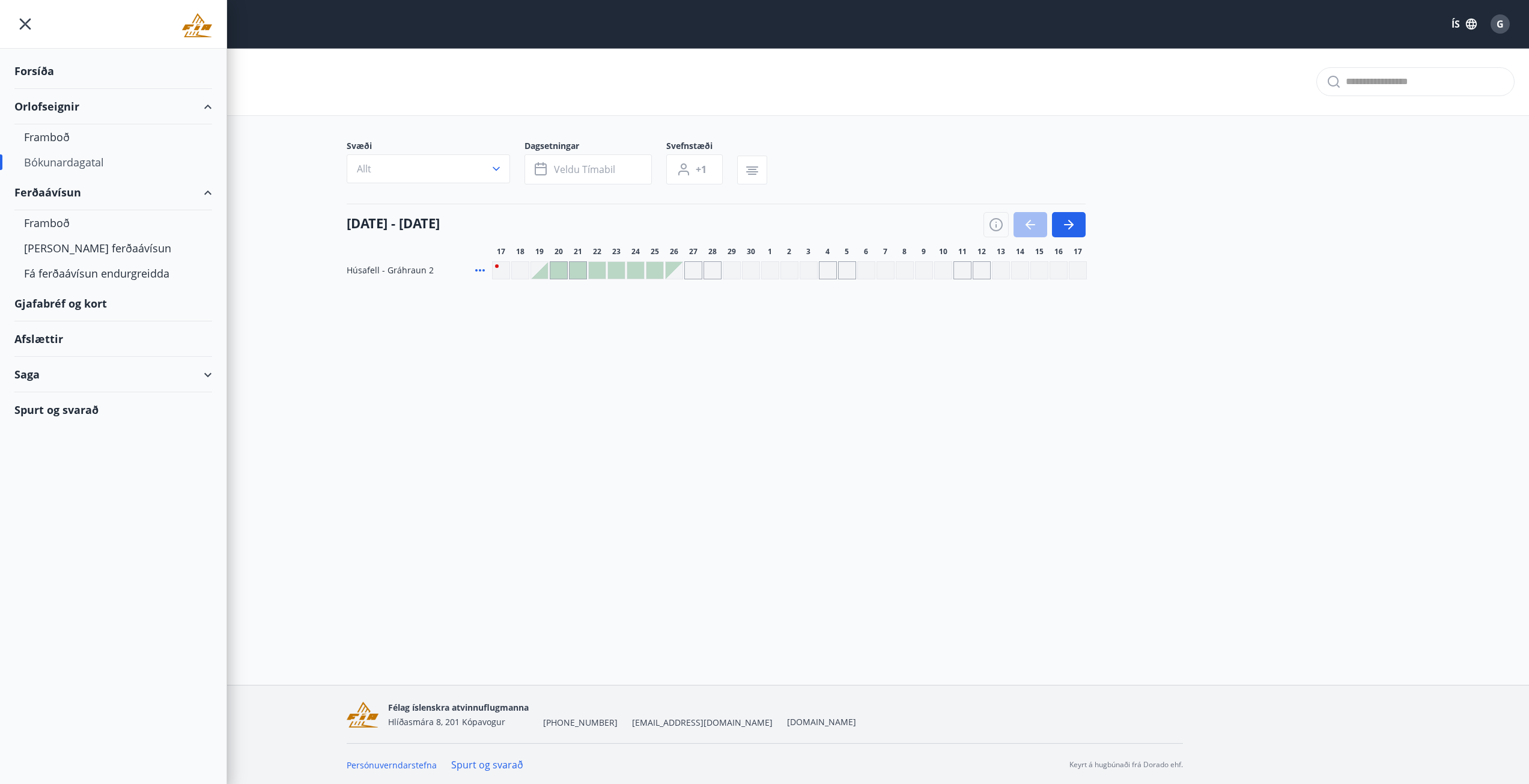
click at [53, 163] on div "Bókunardagatal" at bounding box center [113, 162] width 178 height 25
drag, startPoint x: 53, startPoint y: 163, endPoint x: 59, endPoint y: 166, distance: 6.7
click at [55, 163] on div "Bókunardagatal" at bounding box center [113, 162] width 178 height 25
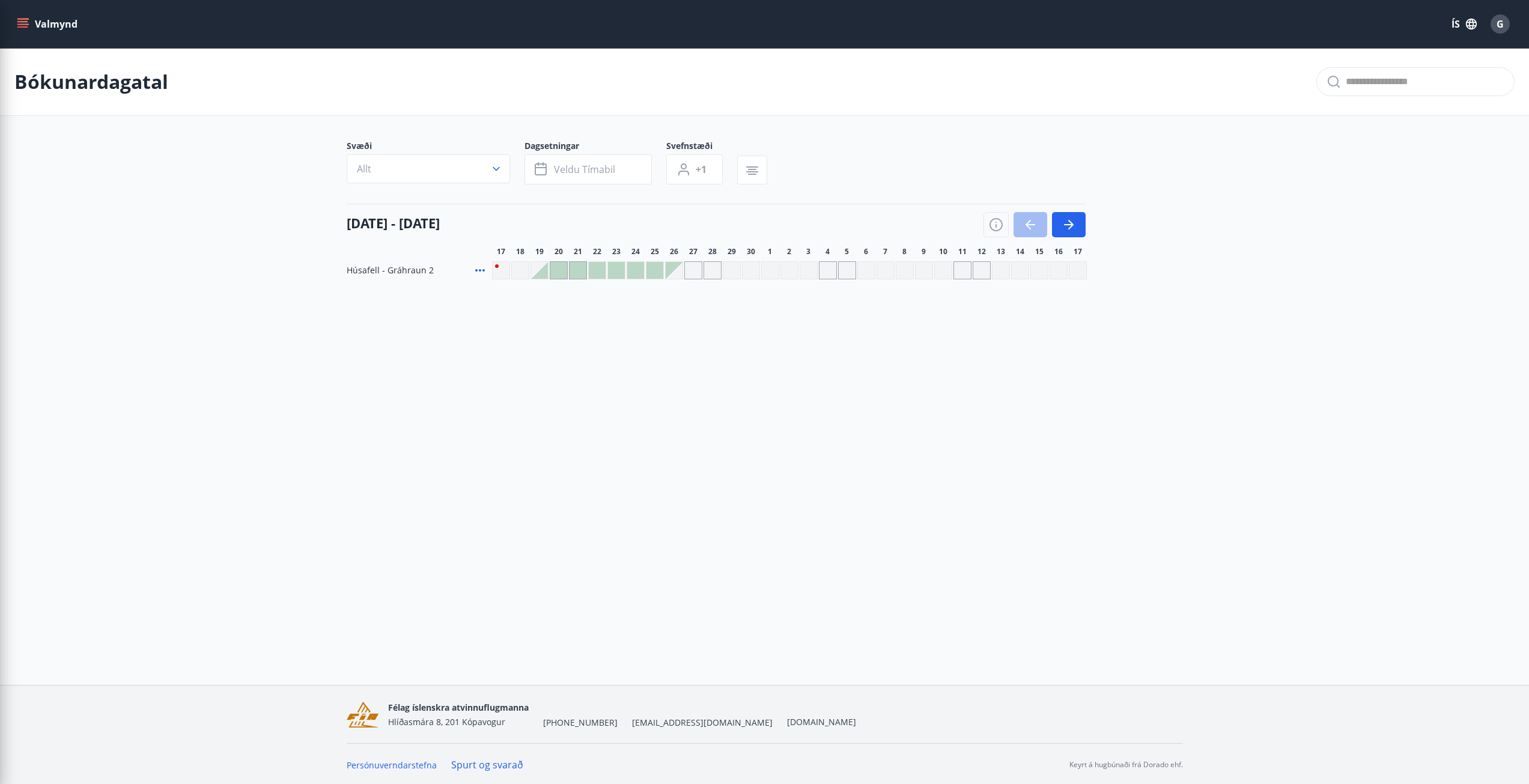
drag, startPoint x: 365, startPoint y: 455, endPoint x: 228, endPoint y: 286, distance: 217.6
click at [361, 451] on div "Valmynd ÍS G Bókunardagatal Svæði Allt Dagsetningar Veldu tímabil Svefnstæði +1…" at bounding box center [764, 342] width 1529 height 685
click at [16, 22] on button "Valmynd" at bounding box center [48, 24] width 68 height 21
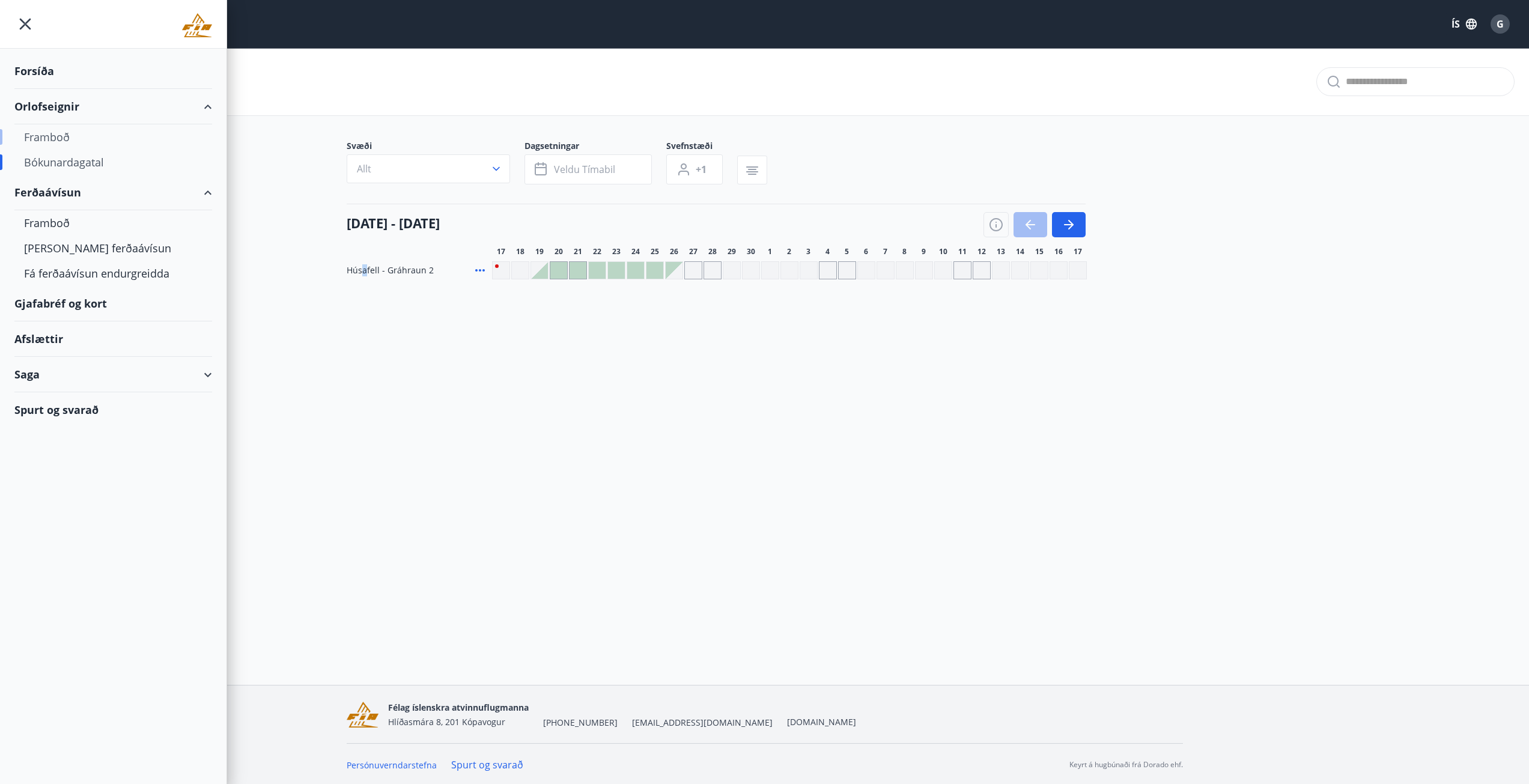
click at [63, 134] on div "Framboð" at bounding box center [113, 137] width 178 height 25
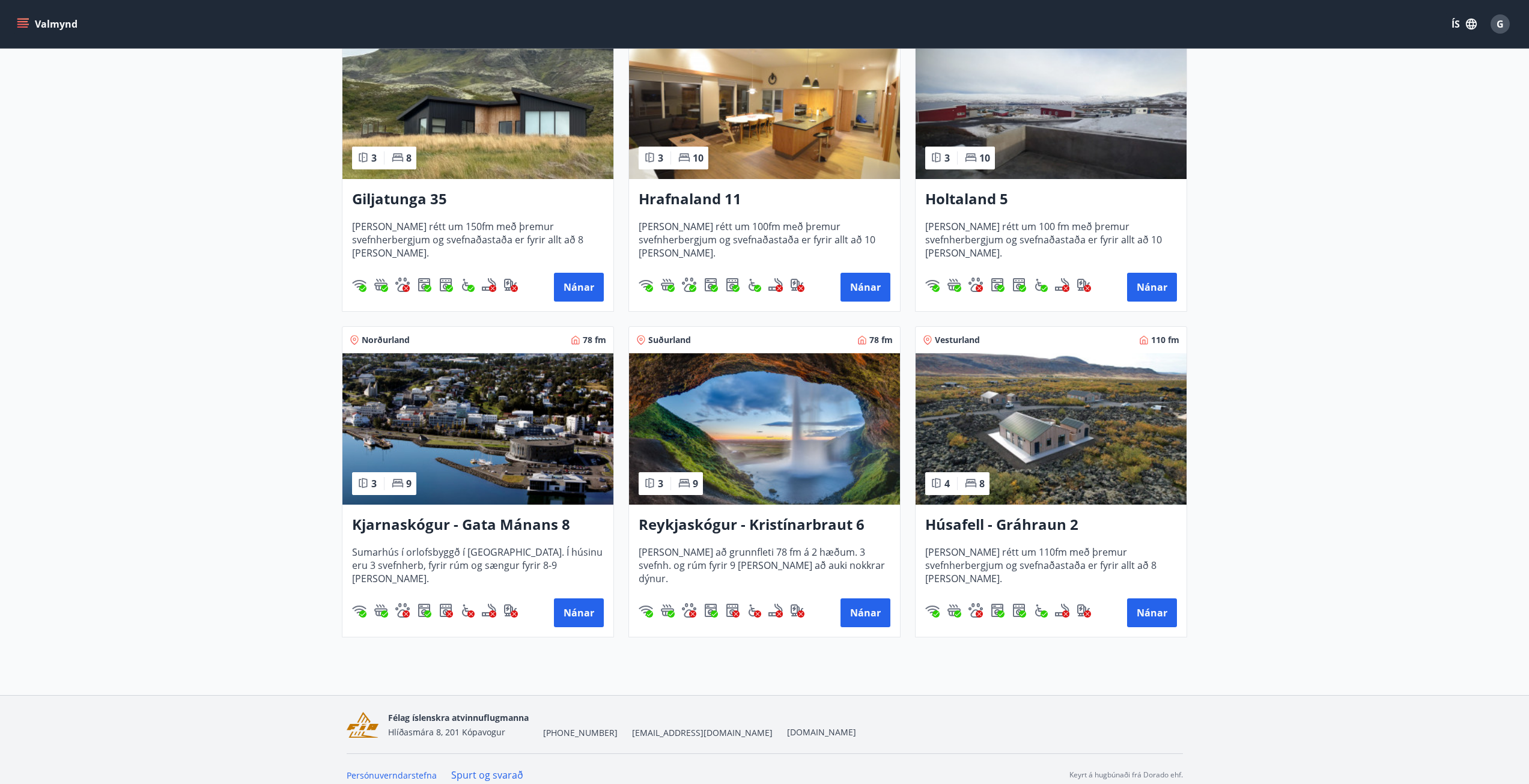
scroll to position [287, 0]
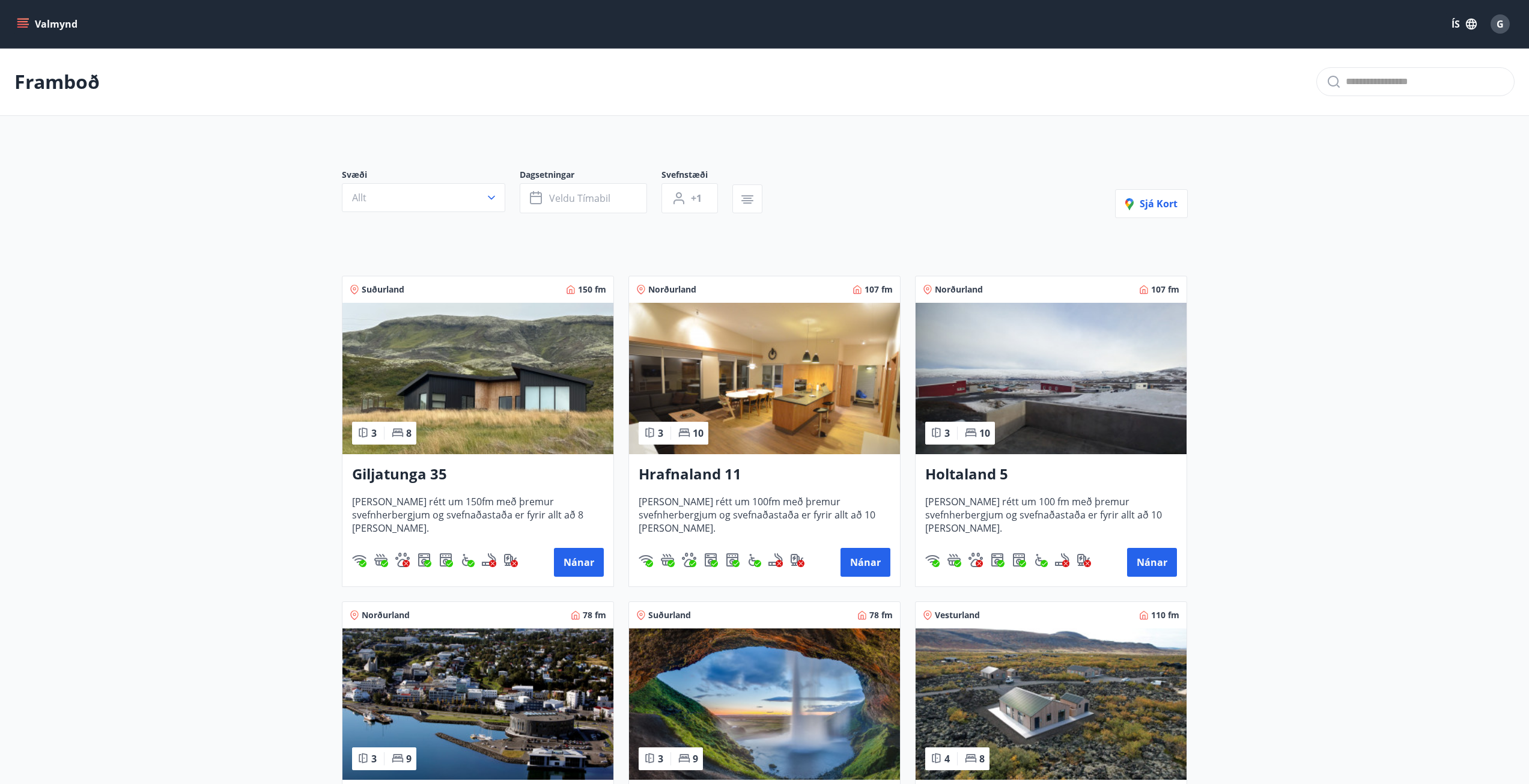
click at [978, 476] on h3 "Holtaland 5" at bounding box center [1051, 474] width 252 height 21
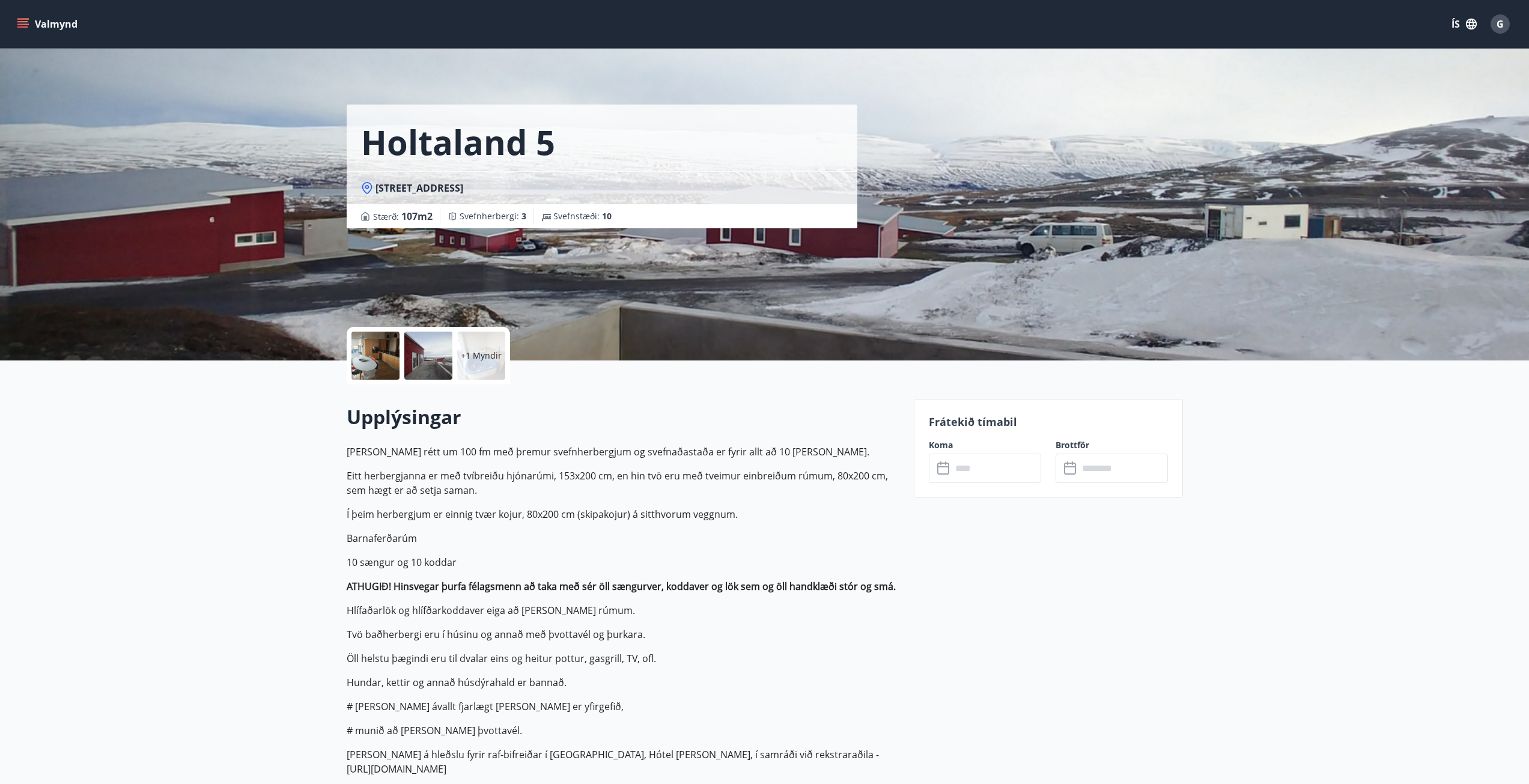
click at [963, 472] on input "text" at bounding box center [996, 467] width 90 height 29
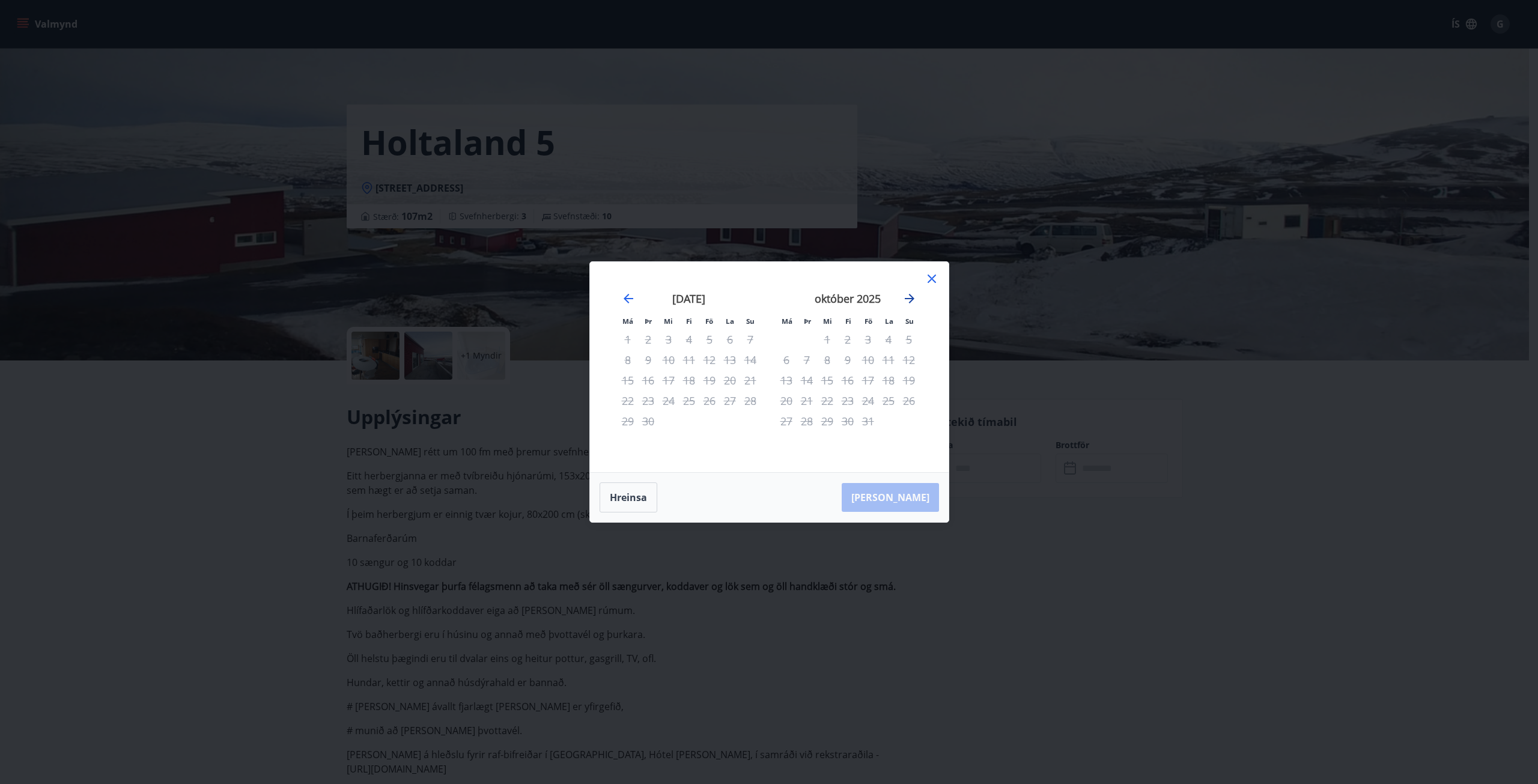
click at [913, 302] on icon "Move forward to switch to the next month." at bounding box center [909, 299] width 14 height 14
click at [913, 301] on icon "Move forward to switch to the next month." at bounding box center [909, 299] width 14 height 14
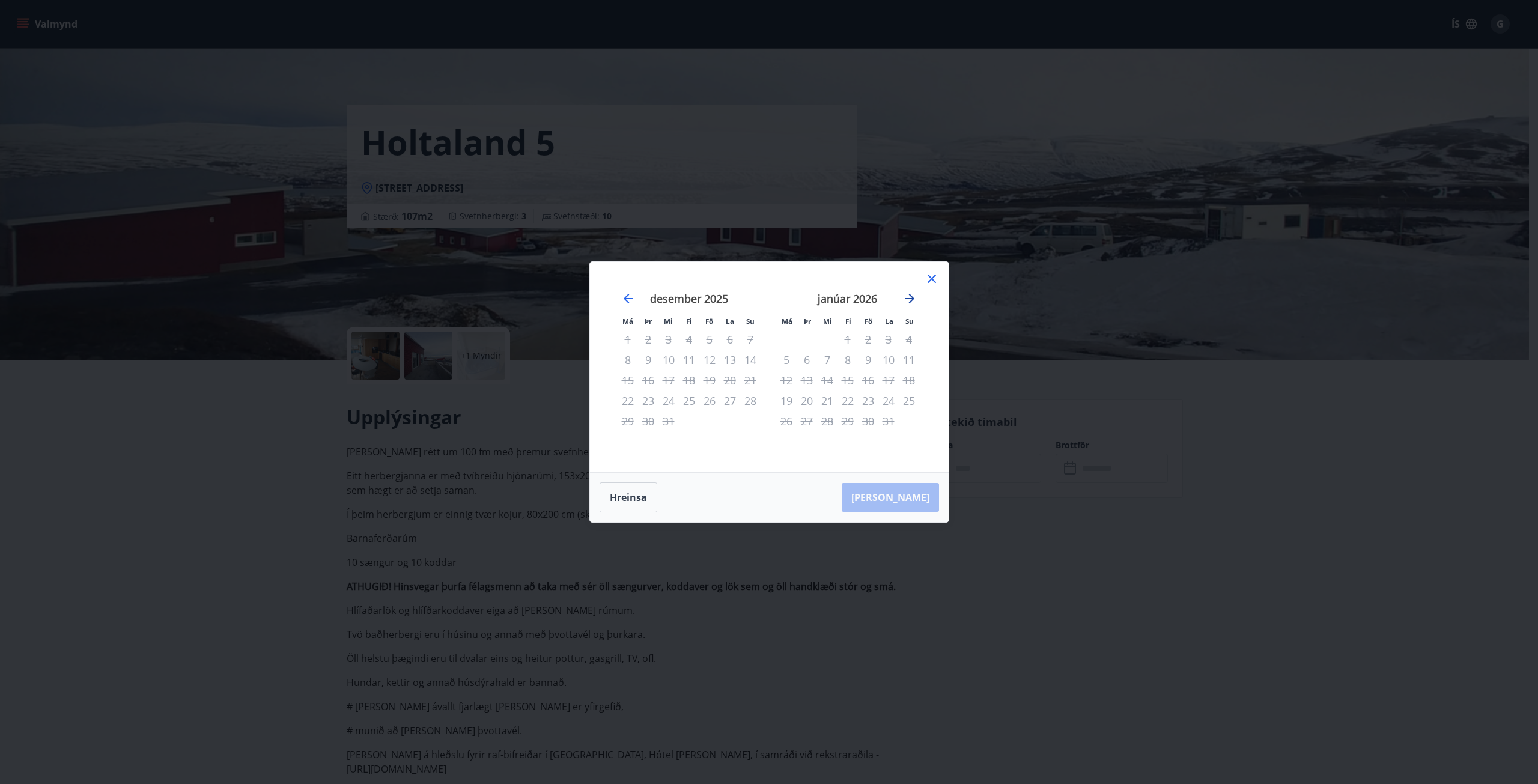
click at [913, 301] on icon "Move forward to switch to the next month." at bounding box center [909, 299] width 14 height 14
click at [687, 359] on div "5" at bounding box center [688, 359] width 20 height 20
click at [687, 359] on div "5" at bounding box center [688, 359] width 20 height 20
click at [688, 360] on div "5" at bounding box center [688, 359] width 20 height 20
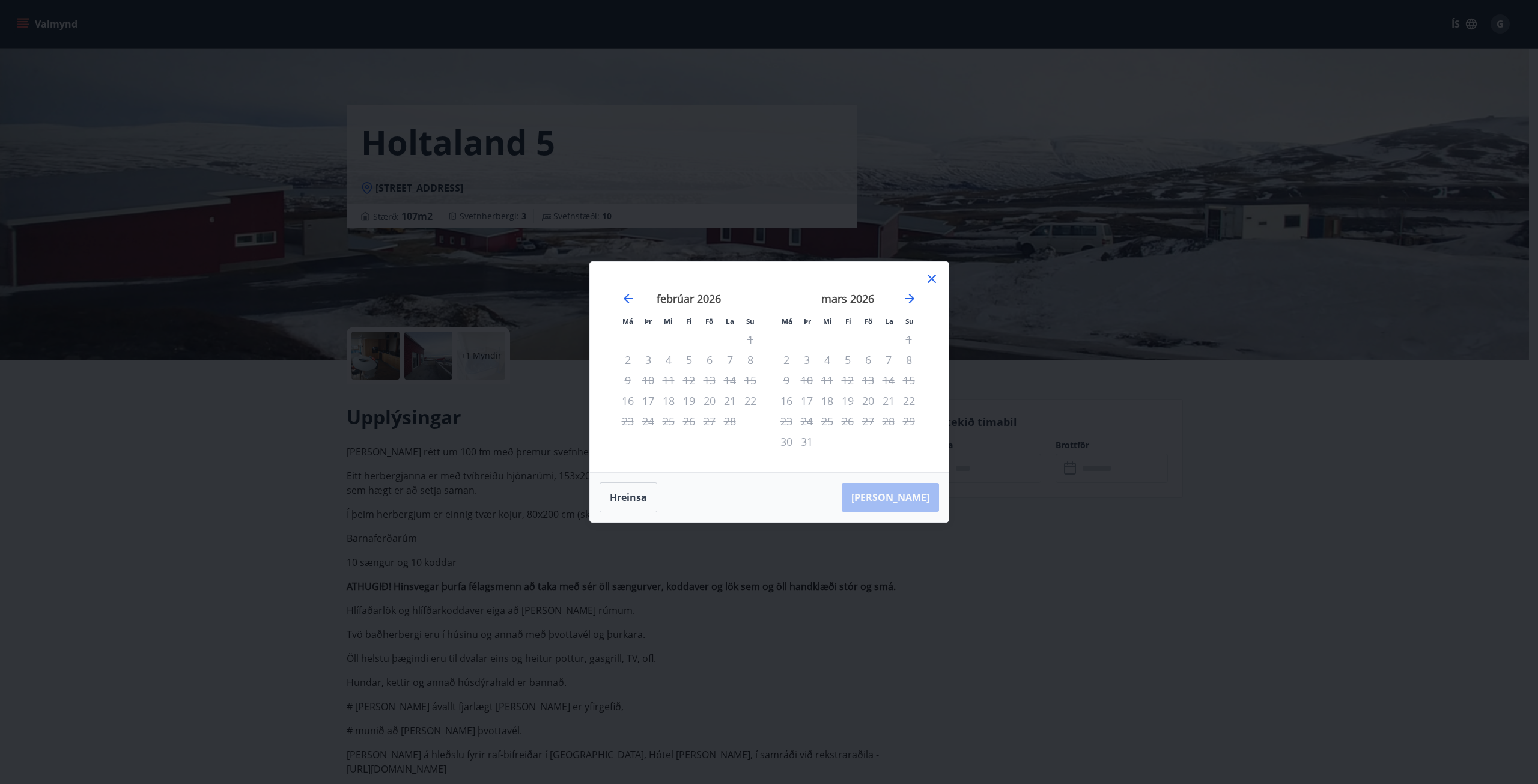
click at [933, 272] on icon at bounding box center [932, 278] width 14 height 14
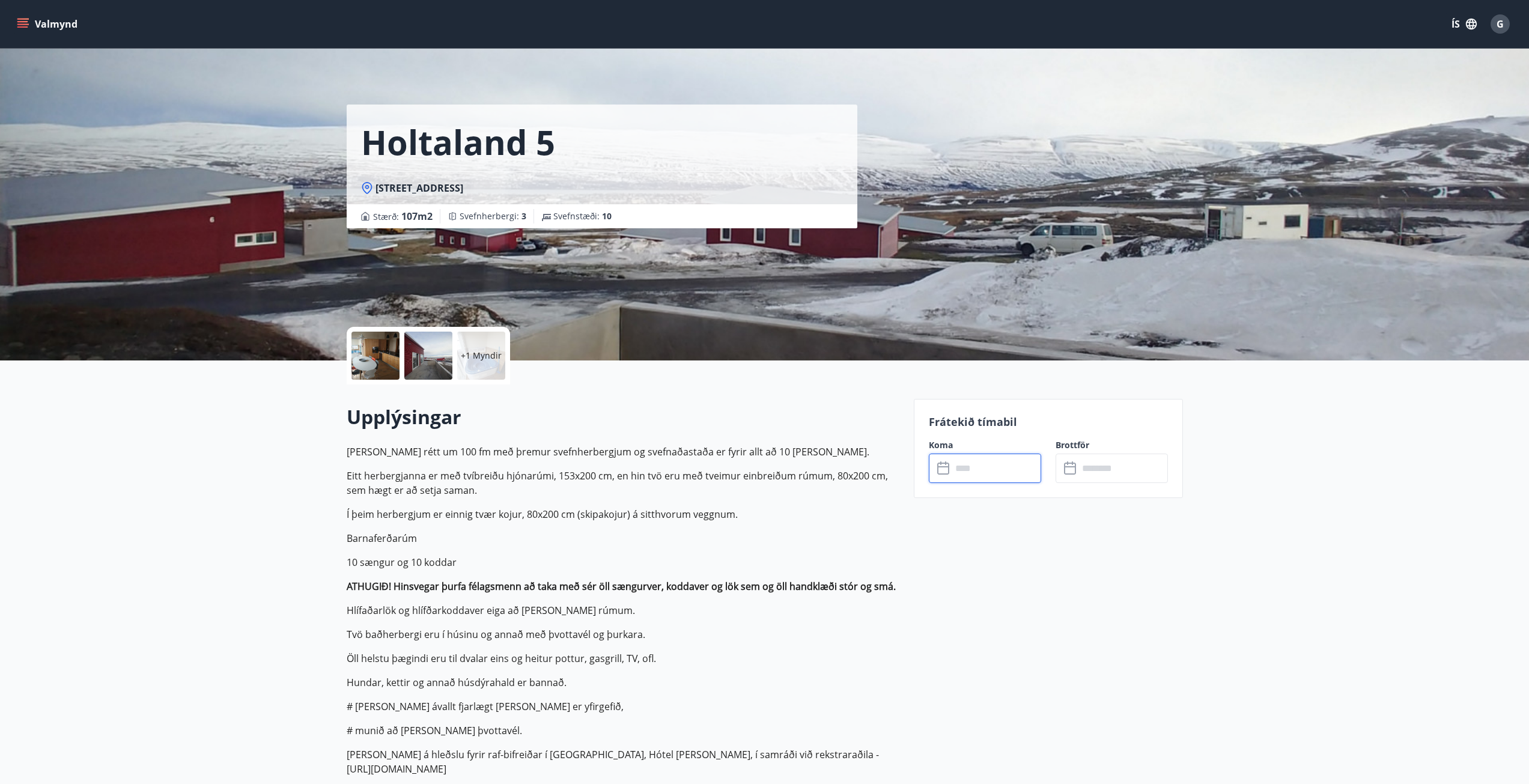
click at [23, 16] on button "Valmynd" at bounding box center [48, 24] width 68 height 21
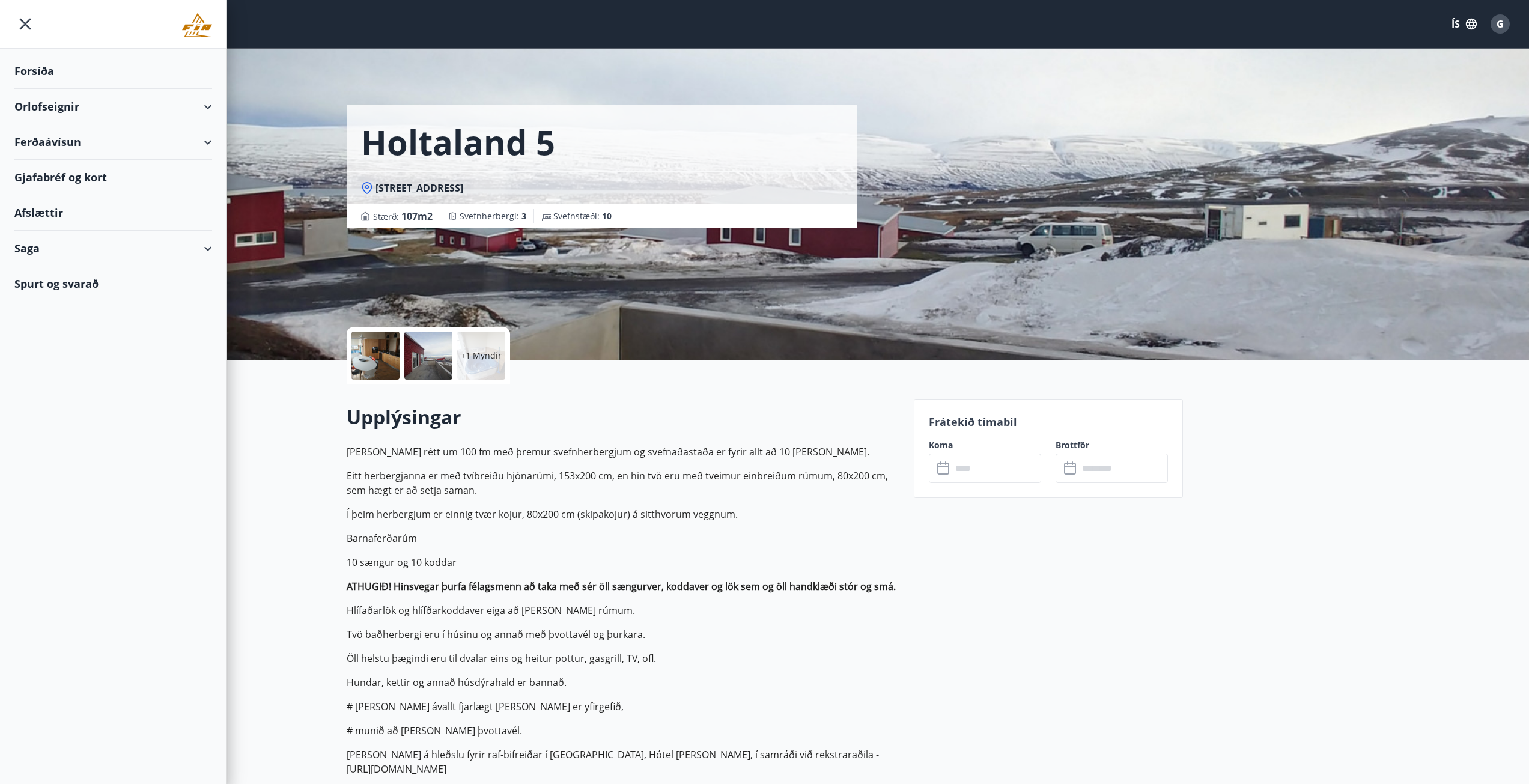
click at [204, 105] on div "Orlofseignir" at bounding box center [113, 106] width 198 height 35
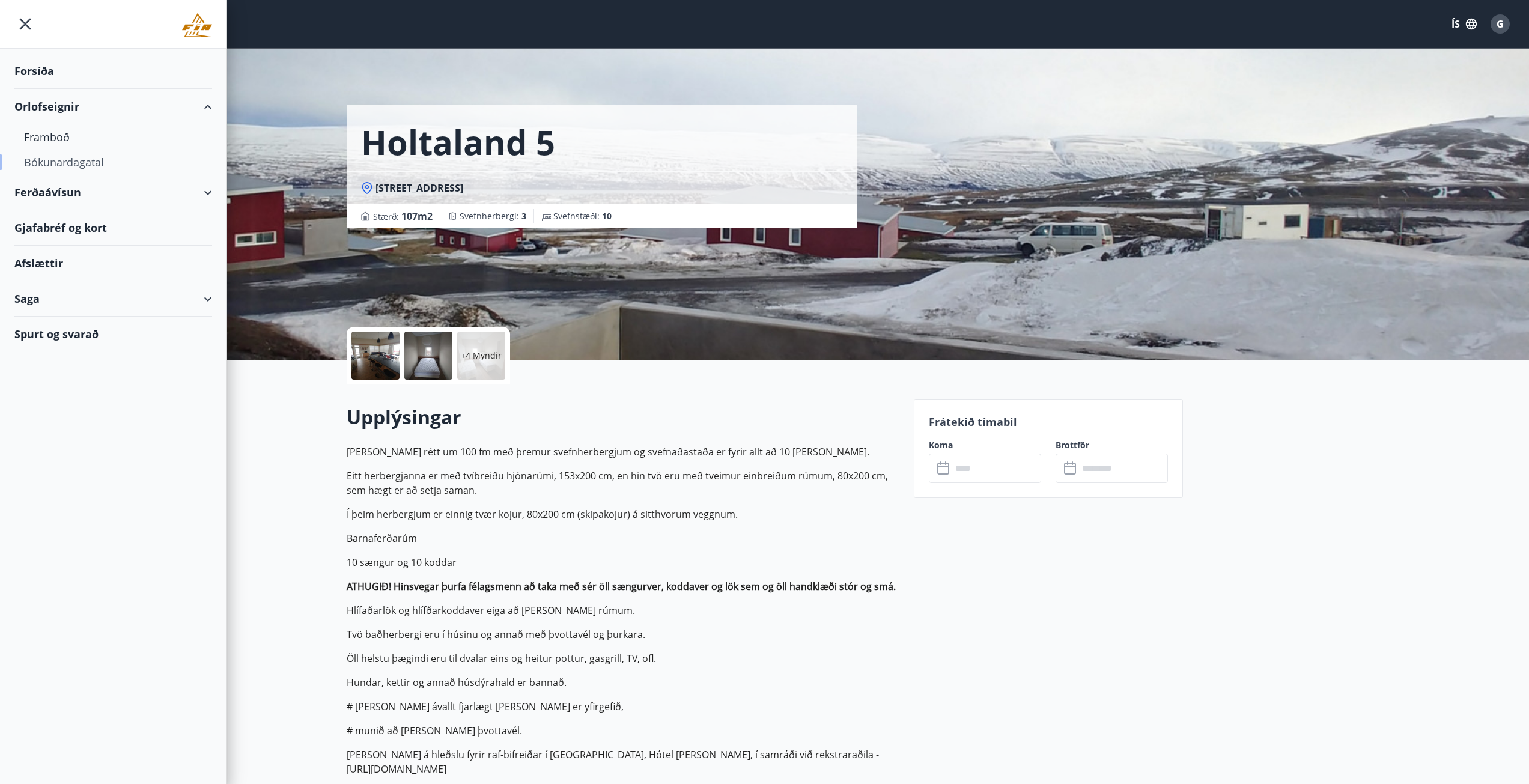
click at [59, 157] on div "Bókunardagatal" at bounding box center [113, 162] width 178 height 25
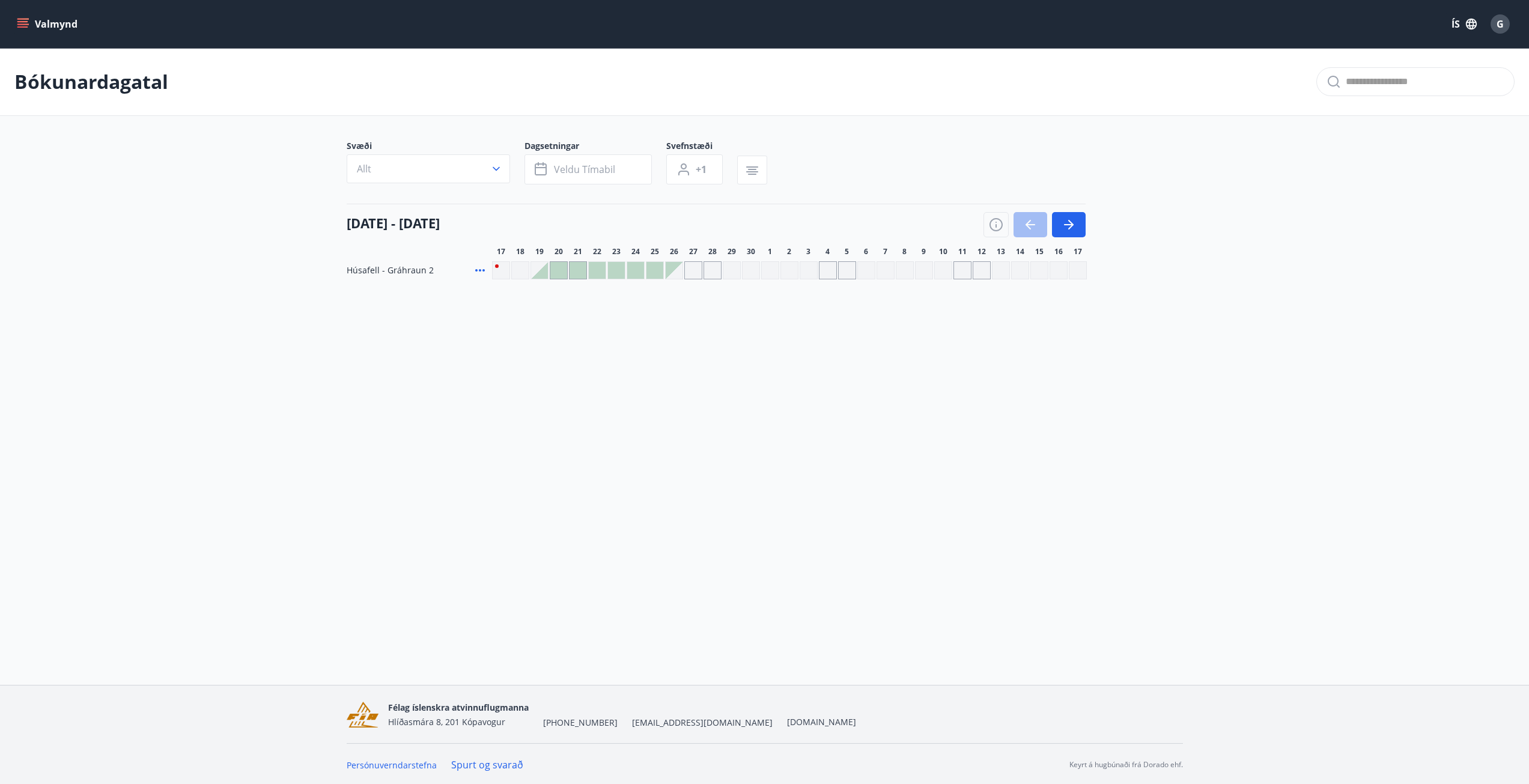
drag, startPoint x: 53, startPoint y: 79, endPoint x: 23, endPoint y: 26, distance: 60.9
click at [23, 26] on icon "menu" at bounding box center [23, 24] width 12 height 12
drag, startPoint x: 48, startPoint y: 108, endPoint x: 583, endPoint y: 403, distance: 610.9
click at [571, 418] on div "Valmynd ÍS G Bókunardagatal Svæði Allt Dagsetningar Veldu tímabil Svefnstæði +1…" at bounding box center [764, 342] width 1529 height 685
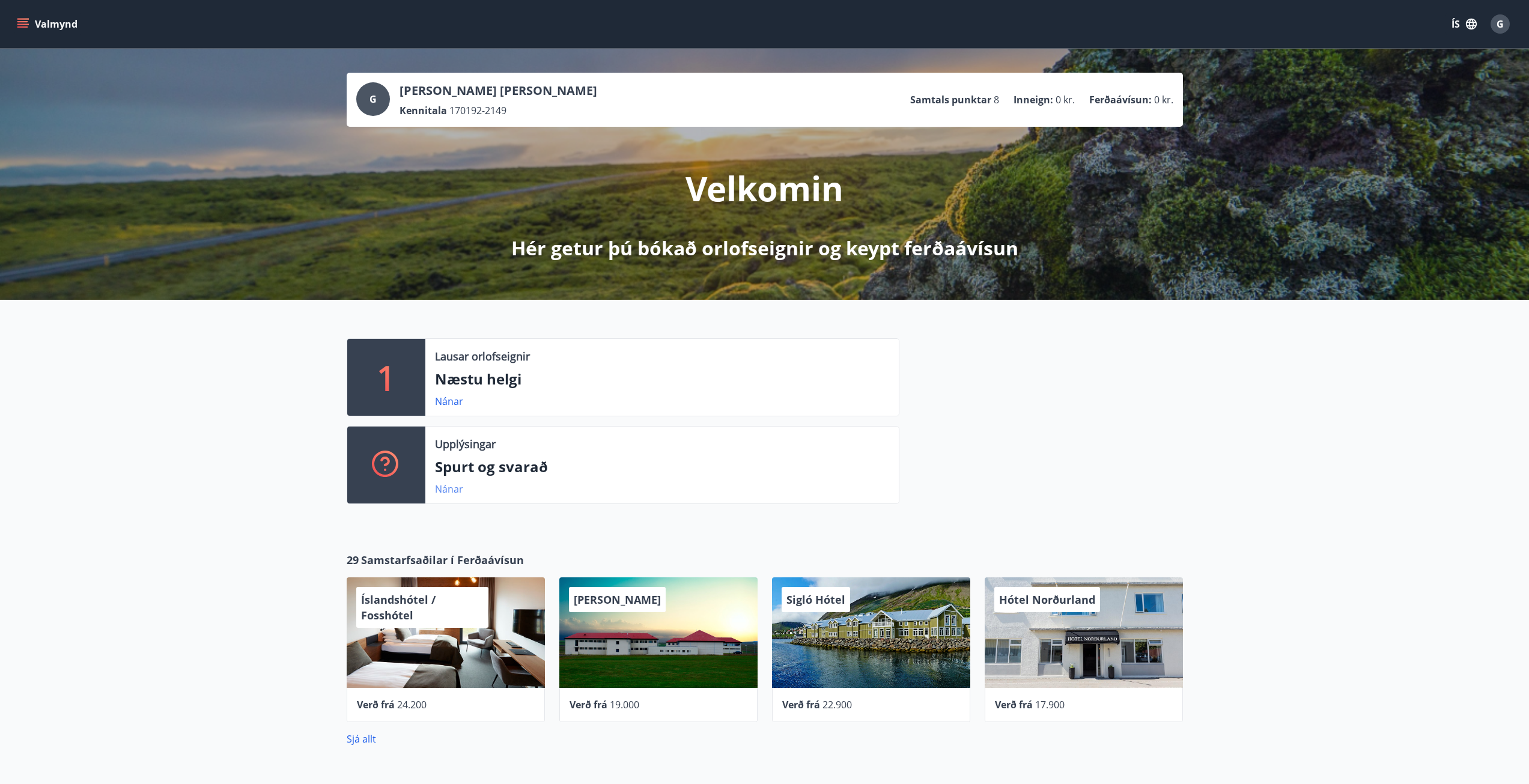
click at [451, 491] on link "Nánar" at bounding box center [449, 489] width 28 height 13
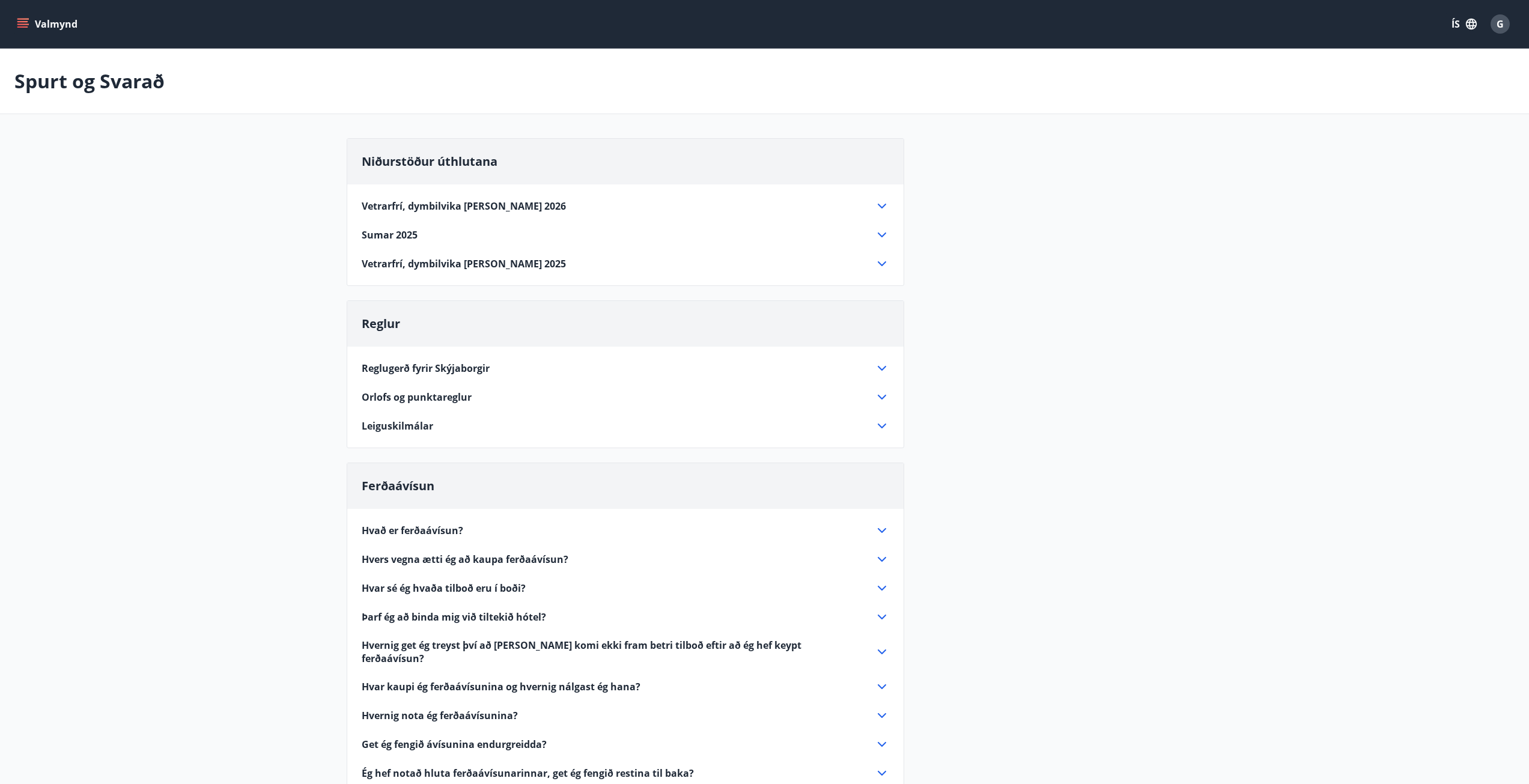
click at [686, 204] on div "Vetrarfrí, dymbilvika og páskar 2026" at bounding box center [618, 206] width 514 height 13
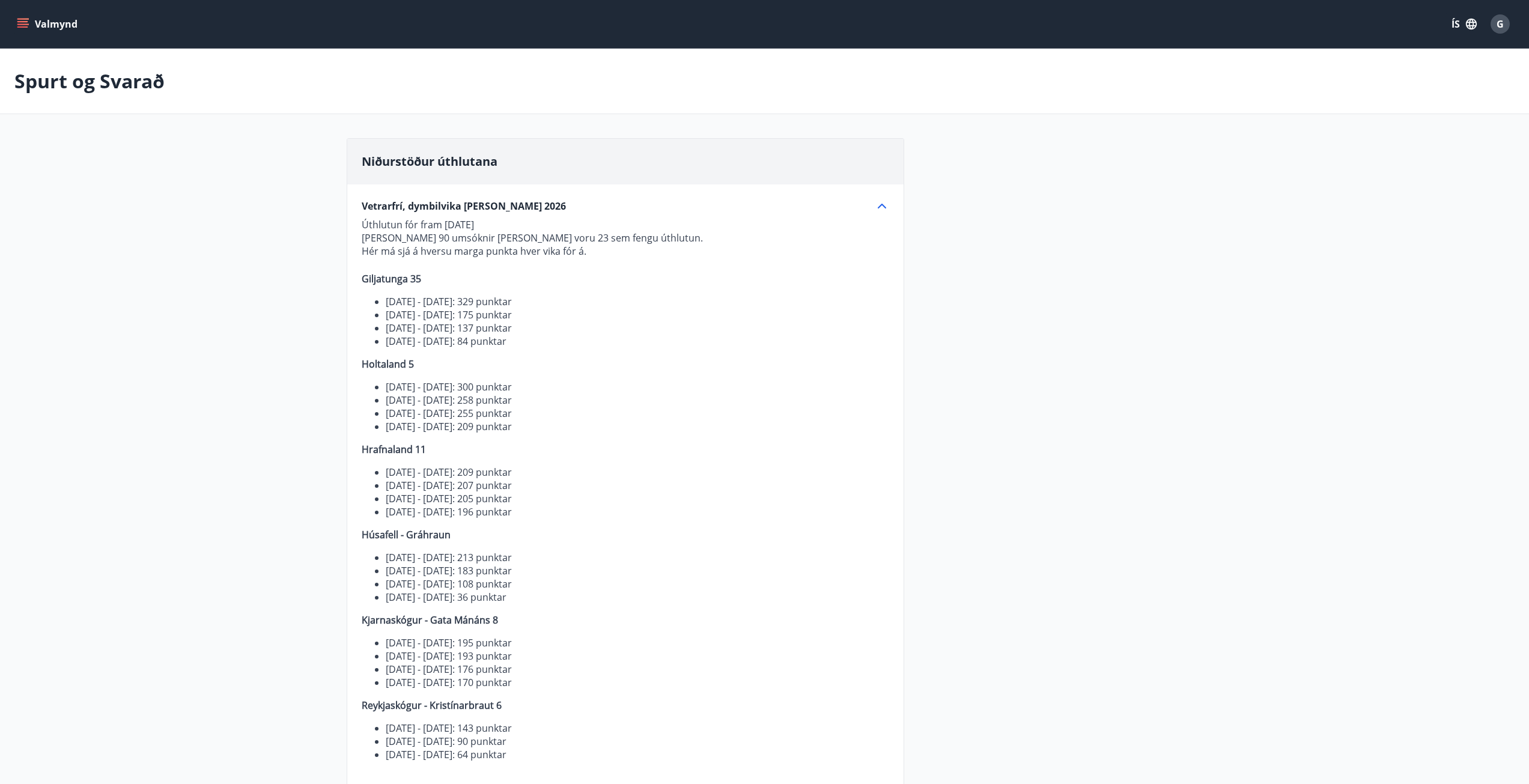
click at [694, 200] on div "Vetrarfrí, dymbilvika og páskar 2026" at bounding box center [618, 206] width 514 height 13
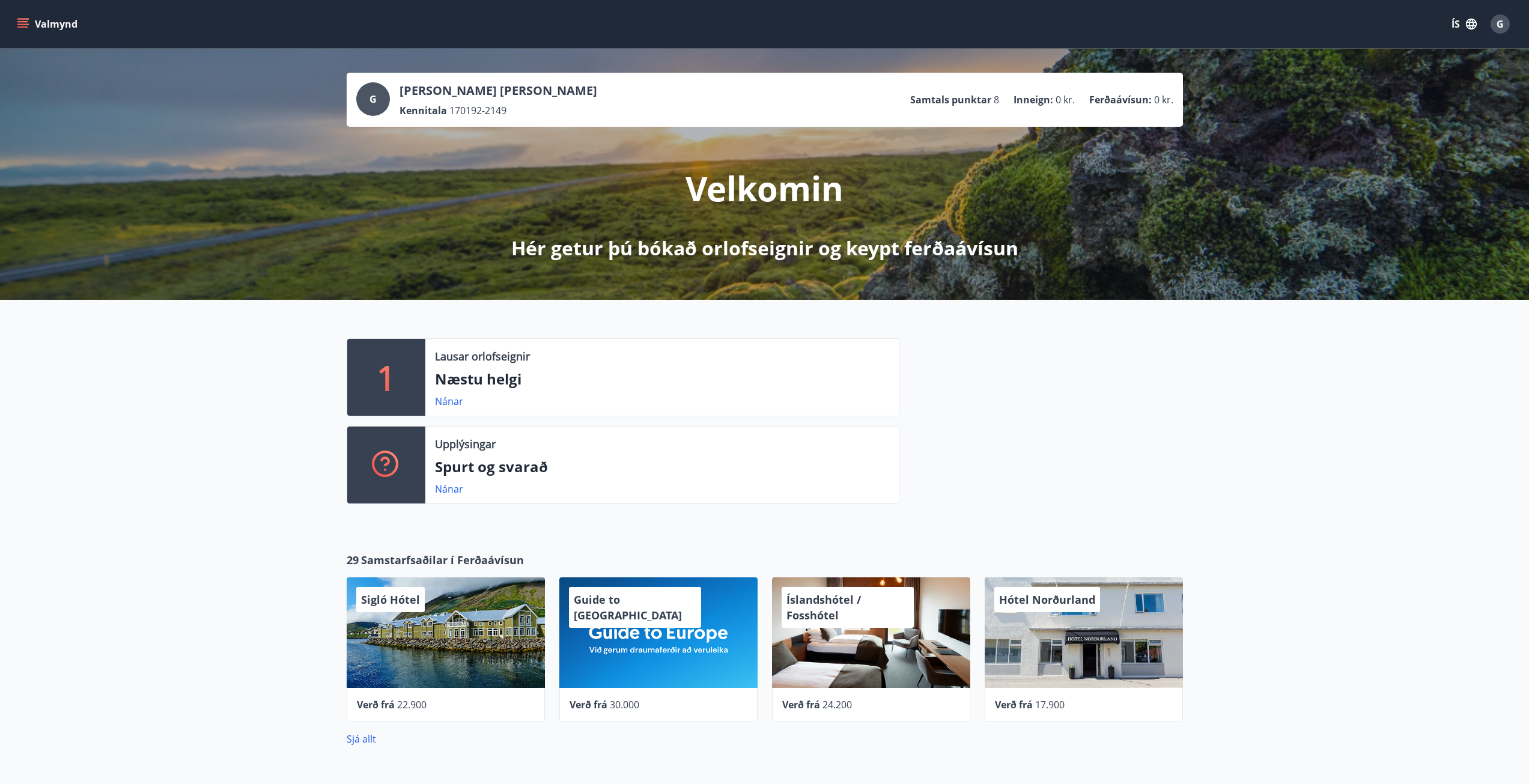
click at [32, 22] on button "Valmynd" at bounding box center [48, 24] width 68 height 21
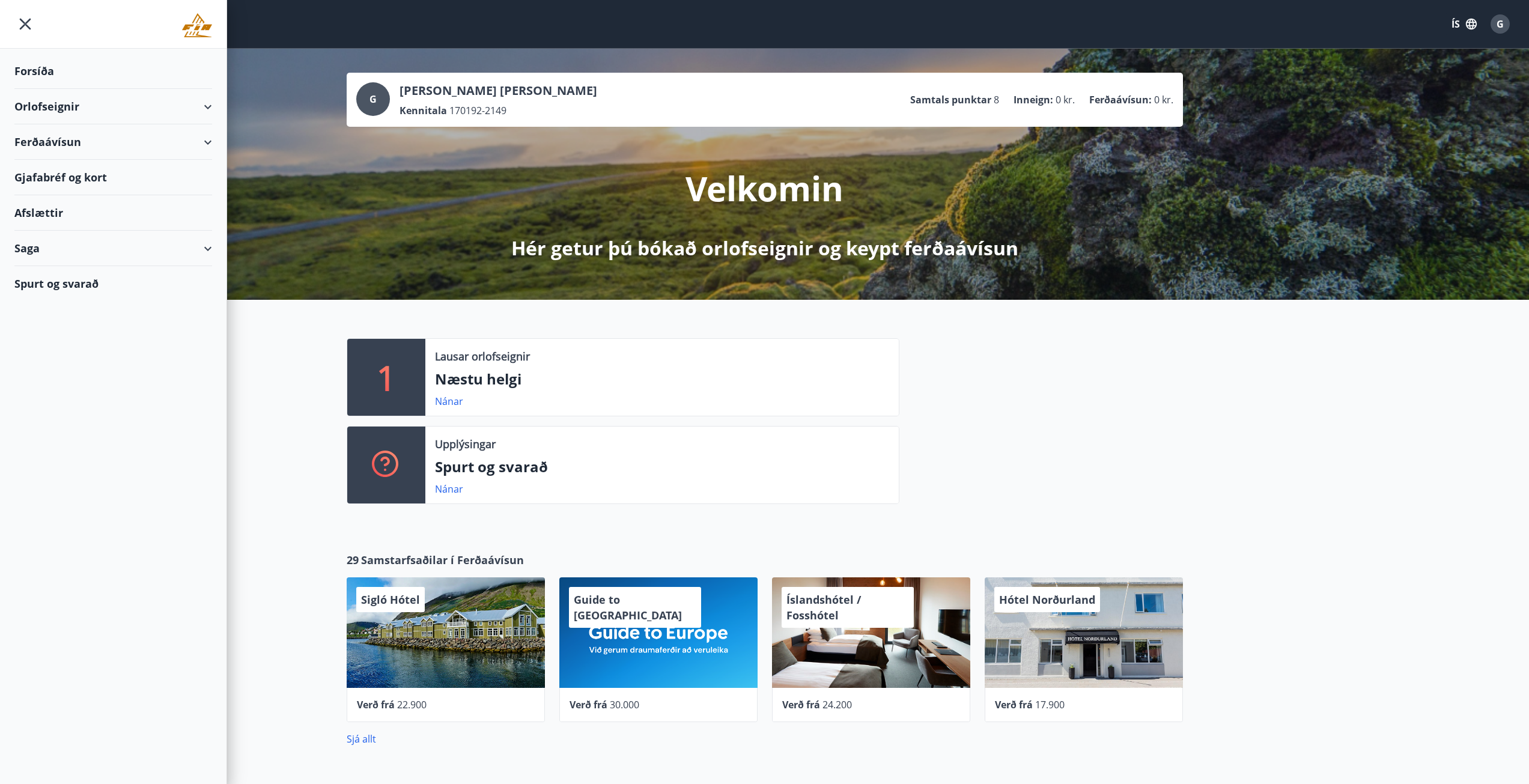
click at [48, 107] on div "Orlofseignir" at bounding box center [113, 106] width 198 height 35
click at [77, 167] on div "Bókunardagatal" at bounding box center [113, 162] width 178 height 25
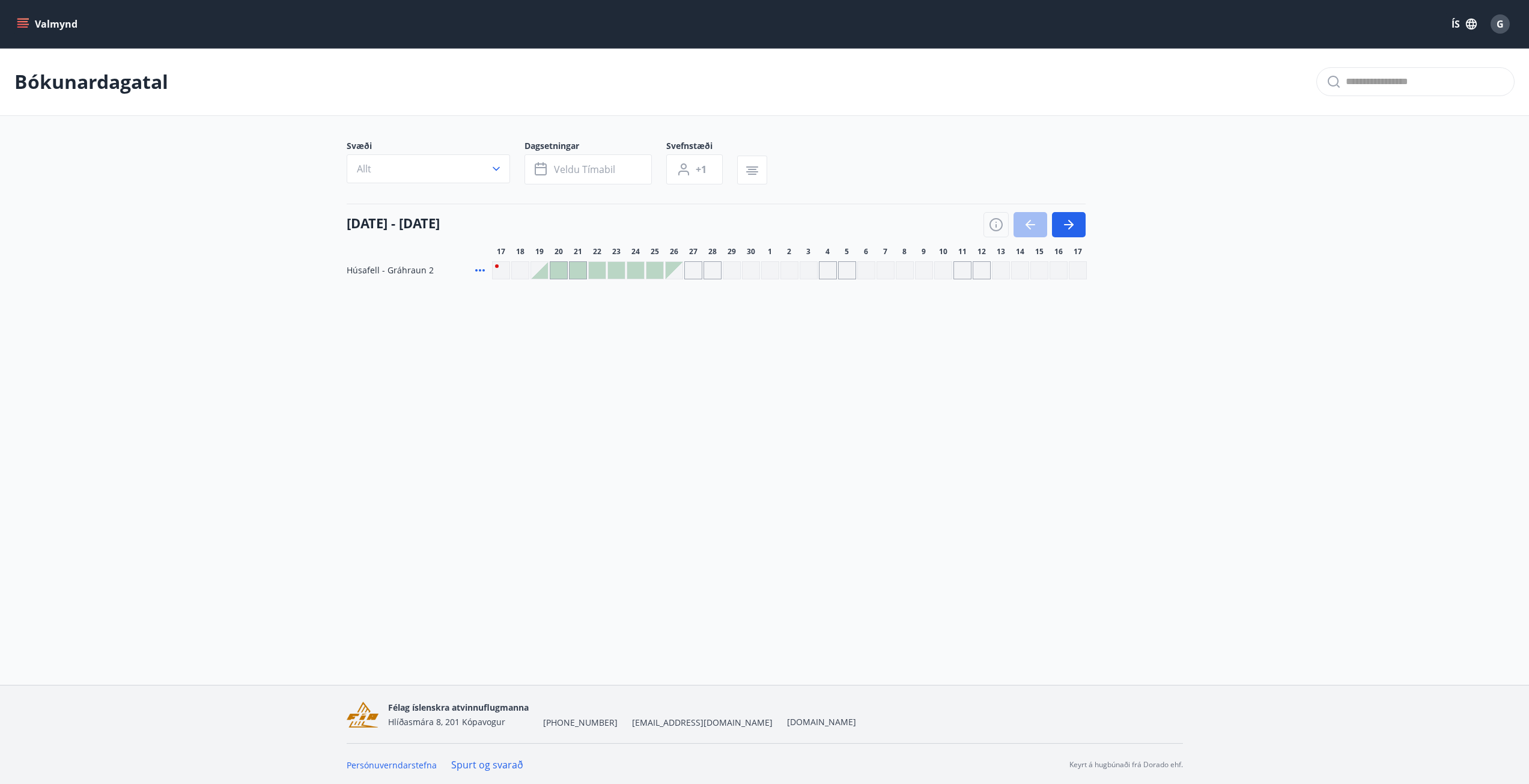
drag, startPoint x: 223, startPoint y: 255, endPoint x: 224, endPoint y: 234, distance: 21.0
click at [223, 253] on main "Bókunardagatal Svæði Allt Dagsetningar Veldu tímabil Svefnstæði +1 17 september…" at bounding box center [764, 163] width 1529 height 231
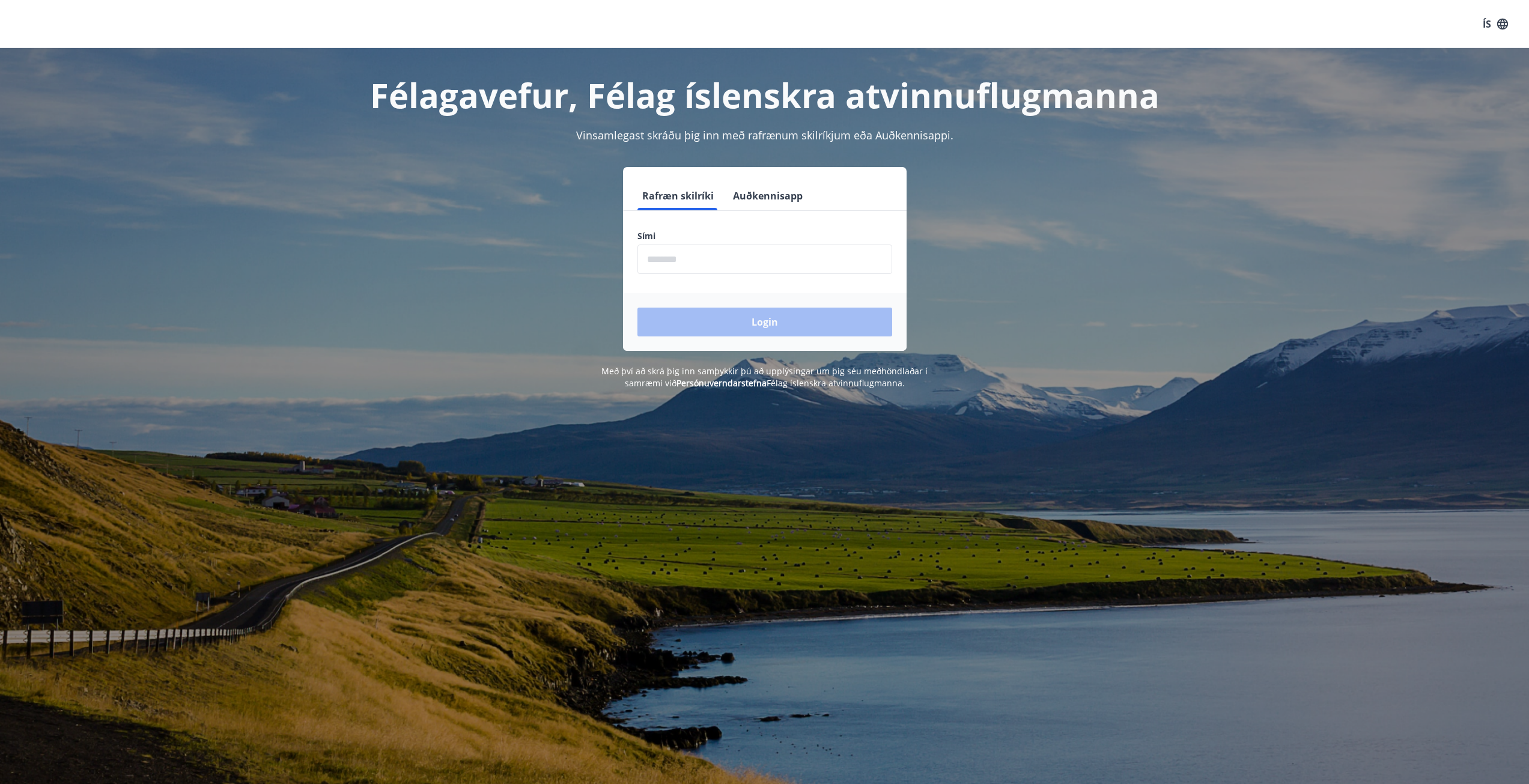
click at [844, 260] on input "phone" at bounding box center [764, 259] width 255 height 29
click at [785, 189] on button "Auðkennisapp" at bounding box center [767, 196] width 79 height 29
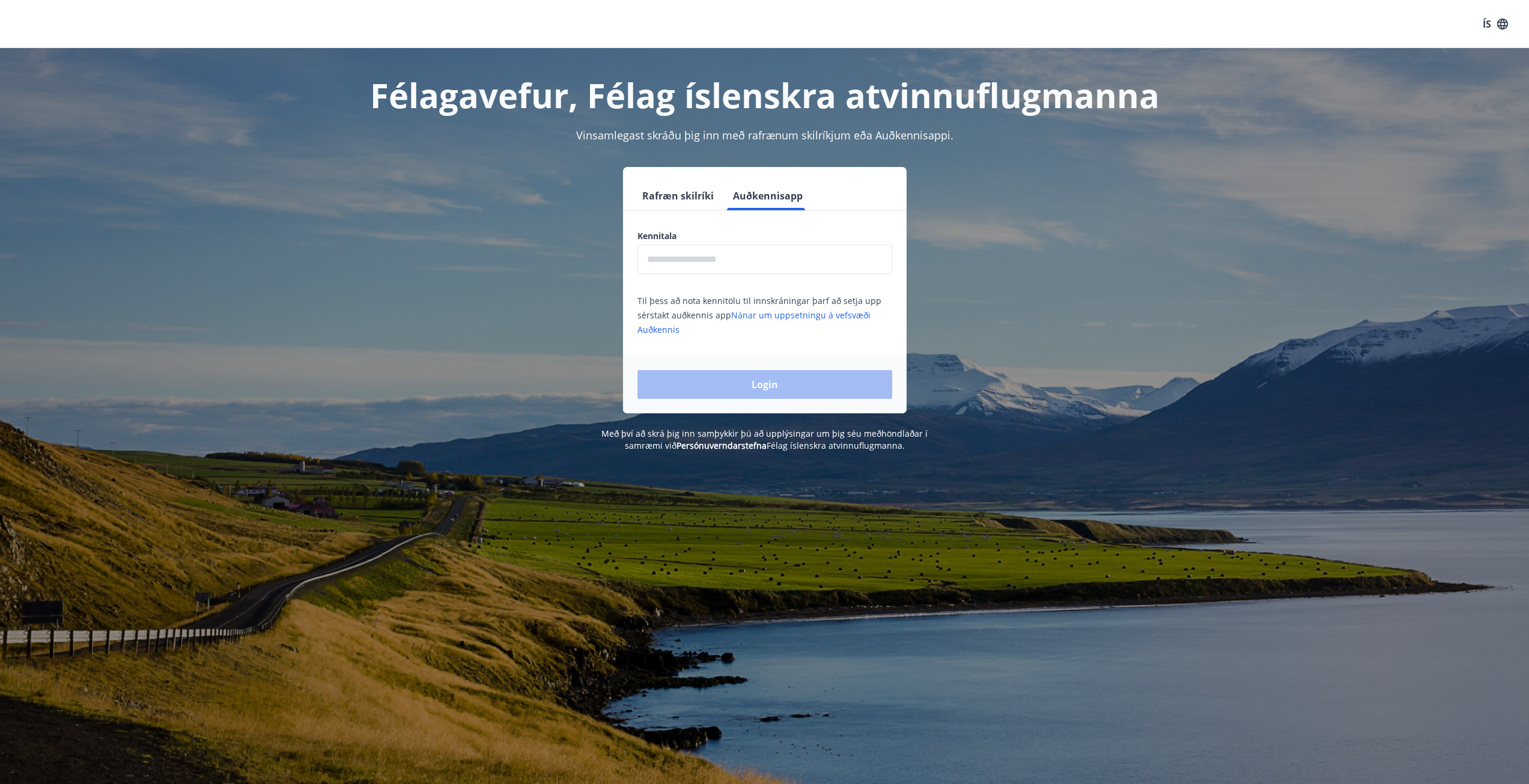
click at [745, 276] on div "Kennitala ​ Til þess að nota kennitölu til innskráningar þarf að setja upp sérs…" at bounding box center [764, 283] width 284 height 106
click at [749, 269] on input "text" at bounding box center [764, 259] width 255 height 29
type input "**********"
click at [752, 387] on button "Login" at bounding box center [764, 384] width 255 height 29
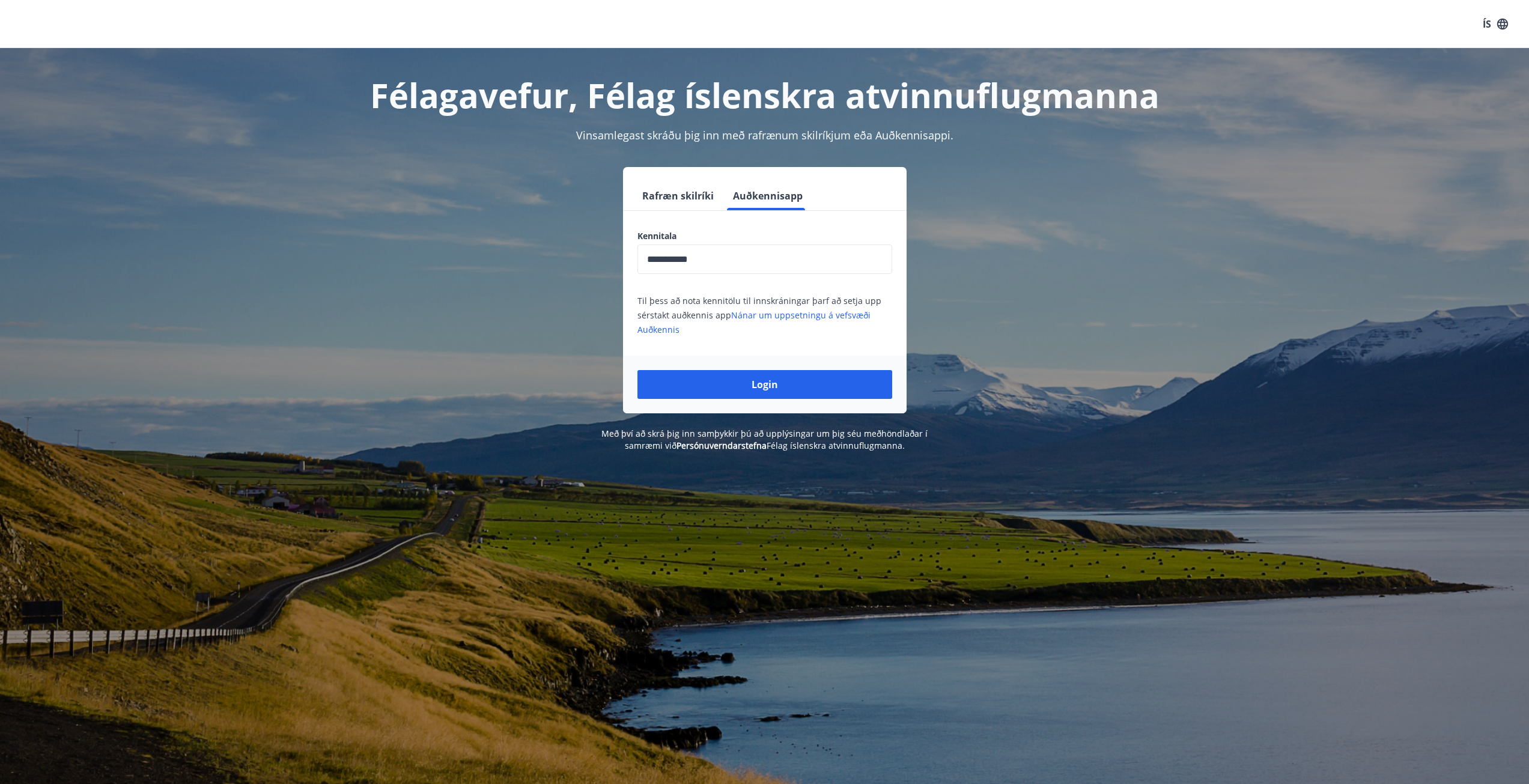
click at [754, 384] on button "Login" at bounding box center [764, 384] width 255 height 29
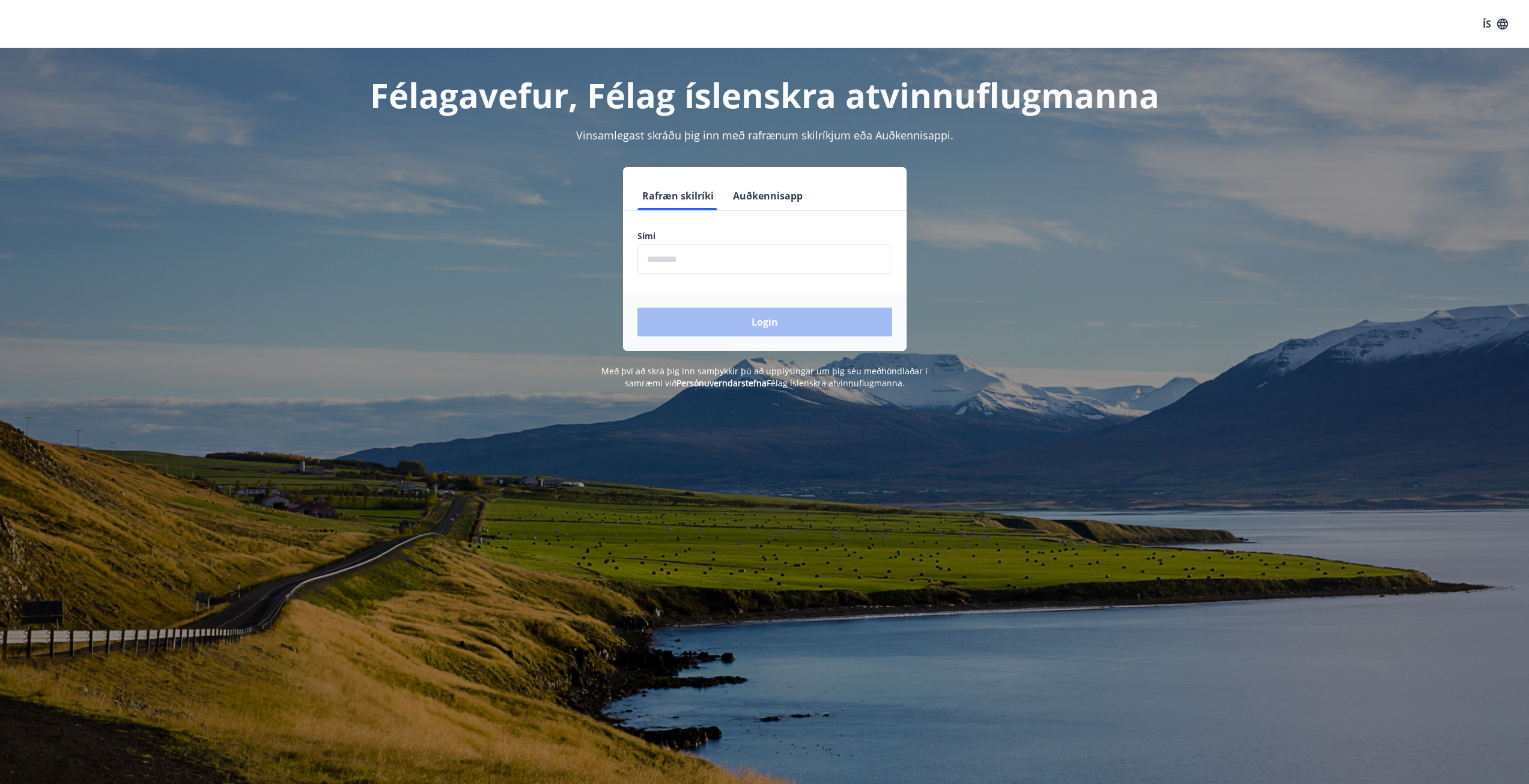
click at [772, 264] on input "phone" at bounding box center [764, 259] width 255 height 29
click at [771, 197] on button "Auðkennisapp" at bounding box center [767, 196] width 79 height 29
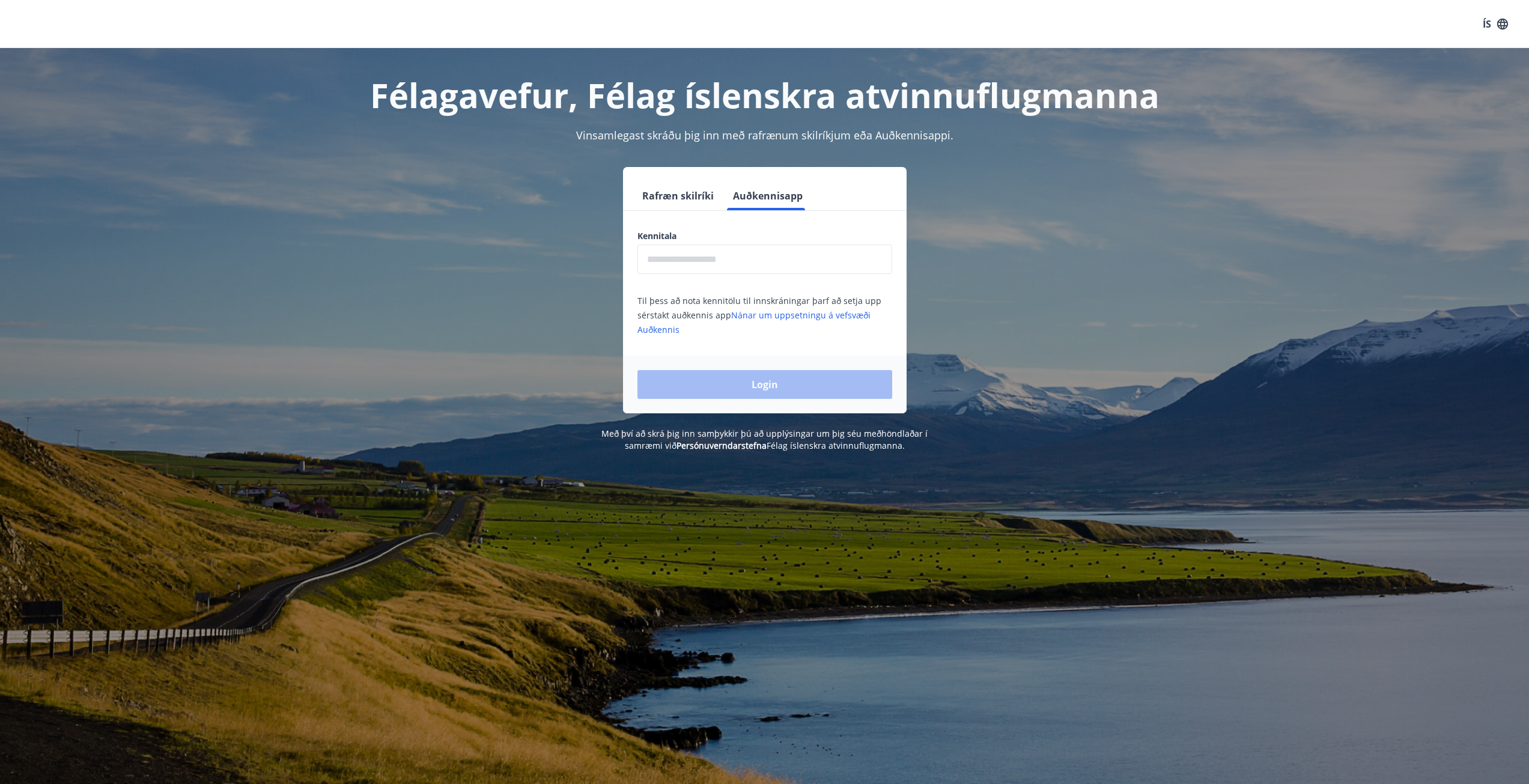
click at [706, 260] on input "text" at bounding box center [764, 259] width 255 height 29
type input "**********"
click at [754, 379] on button "Login" at bounding box center [764, 384] width 255 height 29
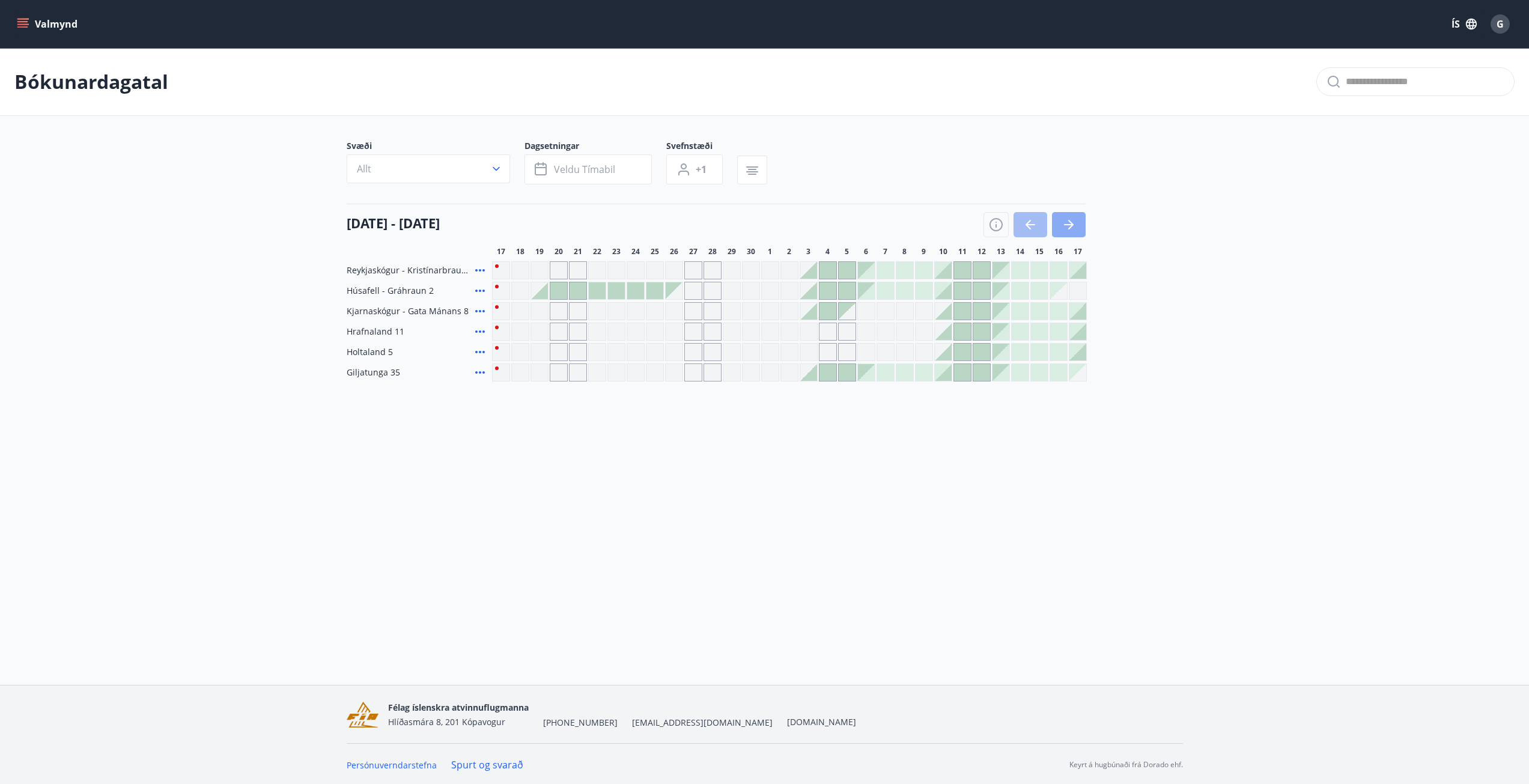
click at [1072, 230] on icon "button" at bounding box center [1069, 224] width 14 height 14
click at [1074, 228] on icon "button" at bounding box center [1069, 224] width 14 height 14
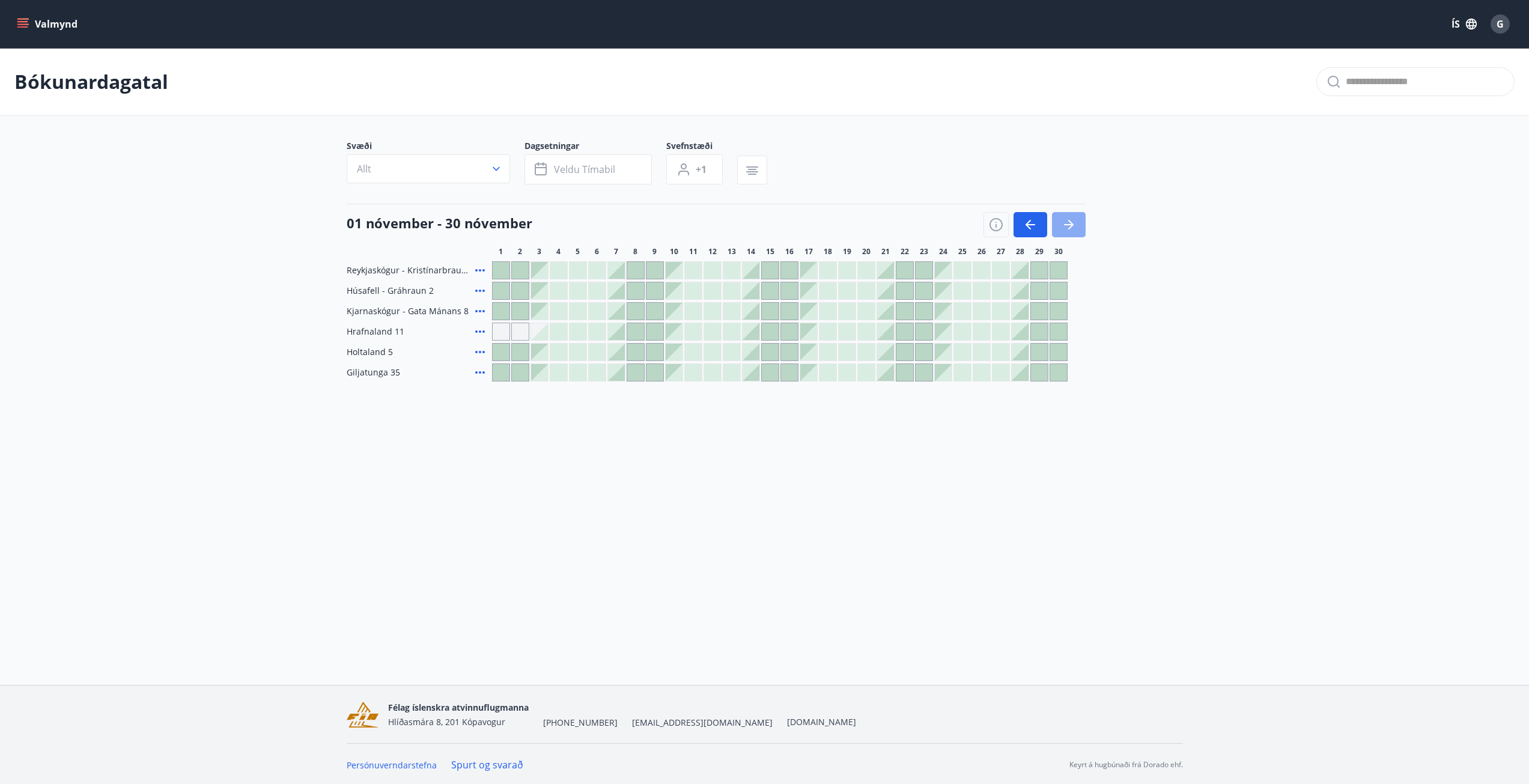
click at [1074, 228] on icon "button" at bounding box center [1069, 224] width 14 height 14
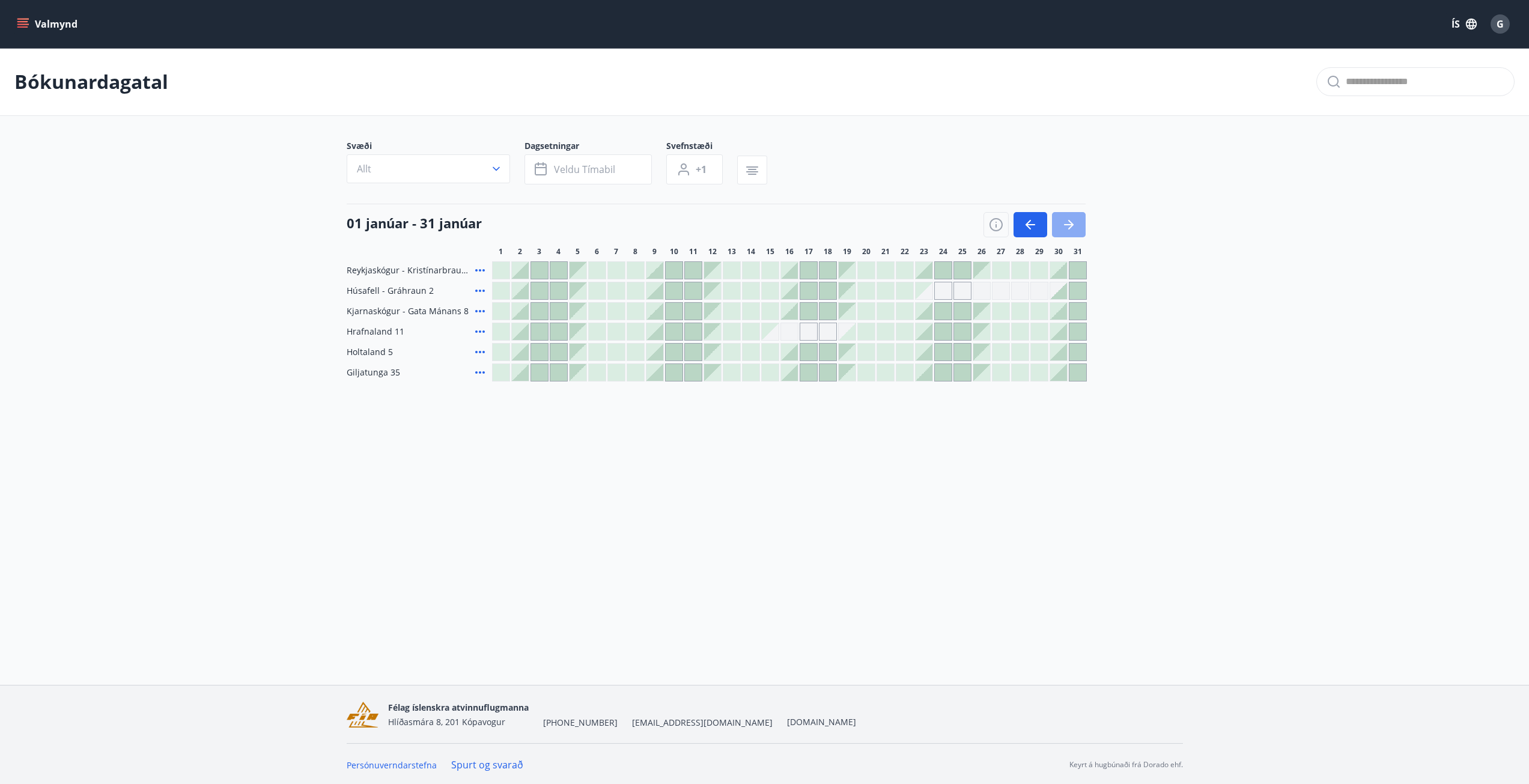
click at [1074, 228] on icon "button" at bounding box center [1069, 224] width 14 height 14
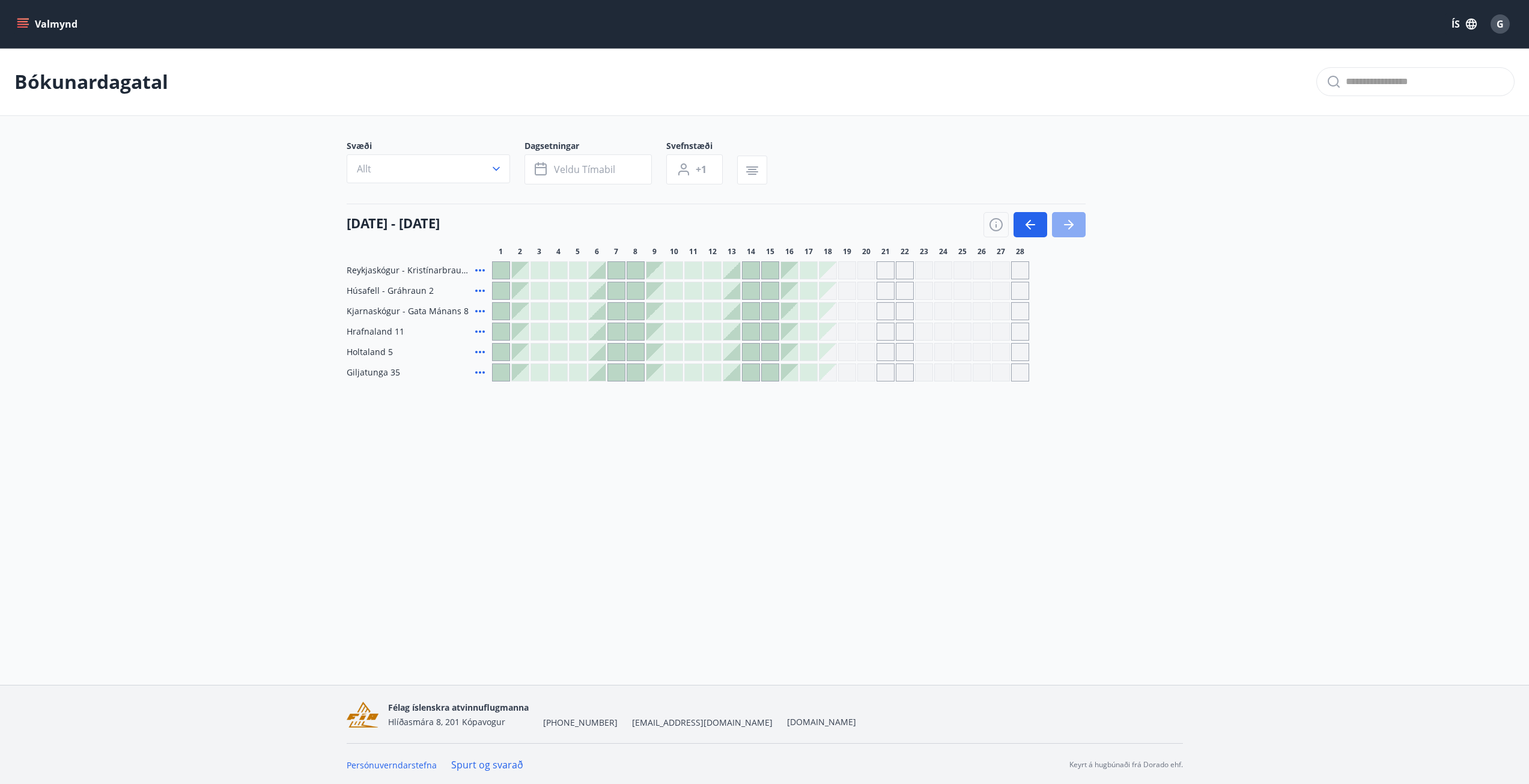
click at [1074, 228] on icon "button" at bounding box center [1069, 224] width 14 height 14
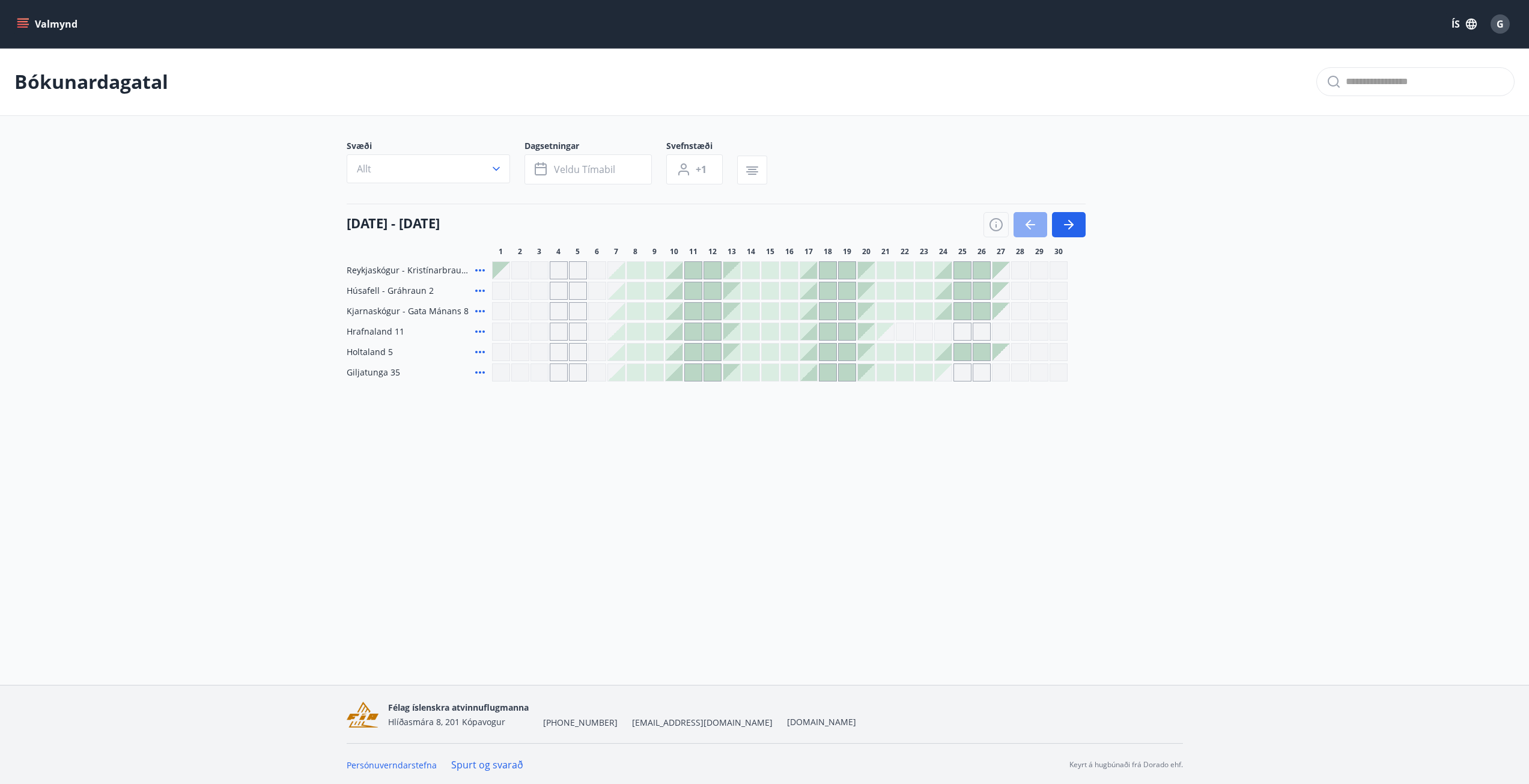
click at [1033, 226] on icon "button" at bounding box center [1031, 224] width 14 height 14
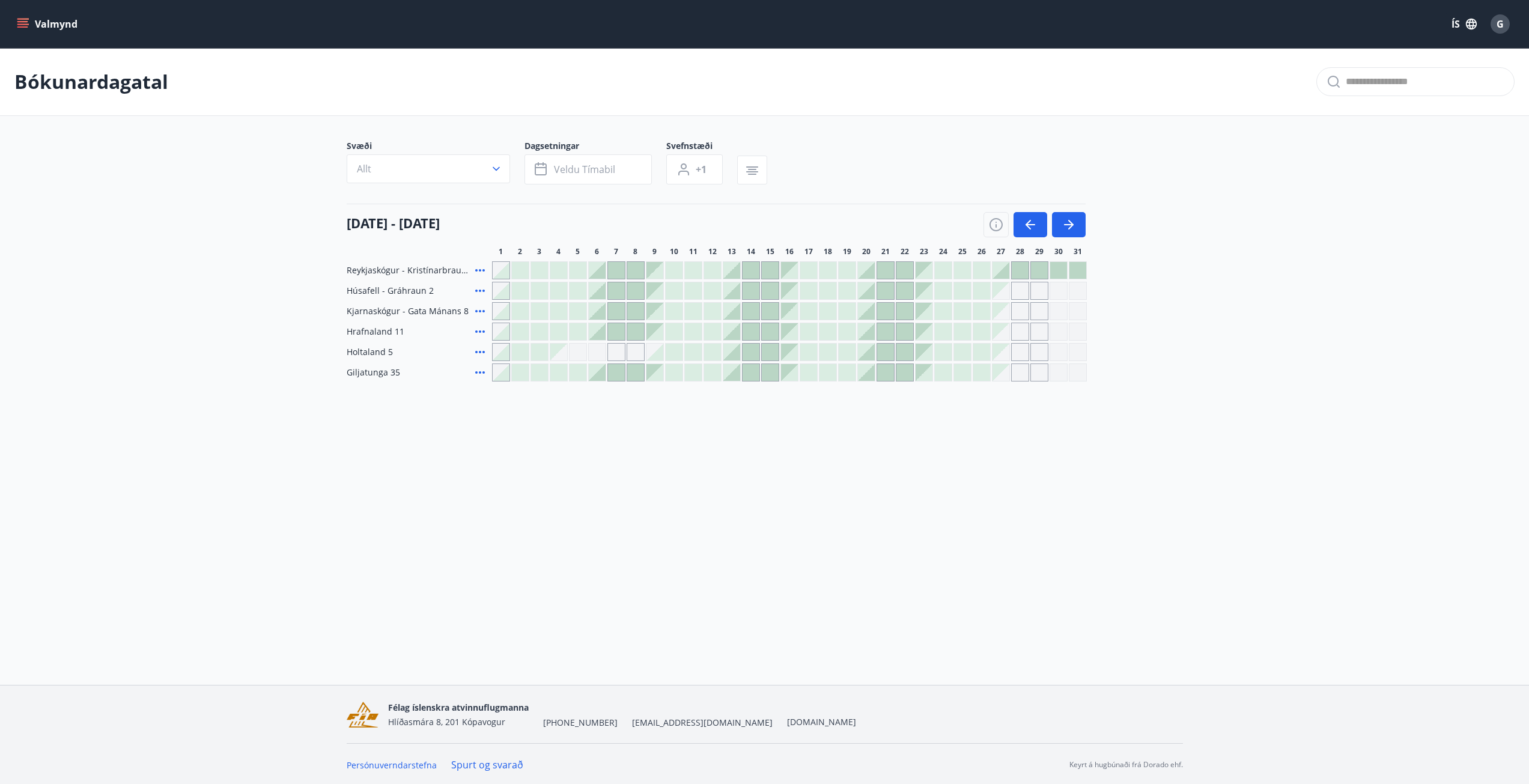
click at [711, 350] on div at bounding box center [712, 351] width 17 height 17
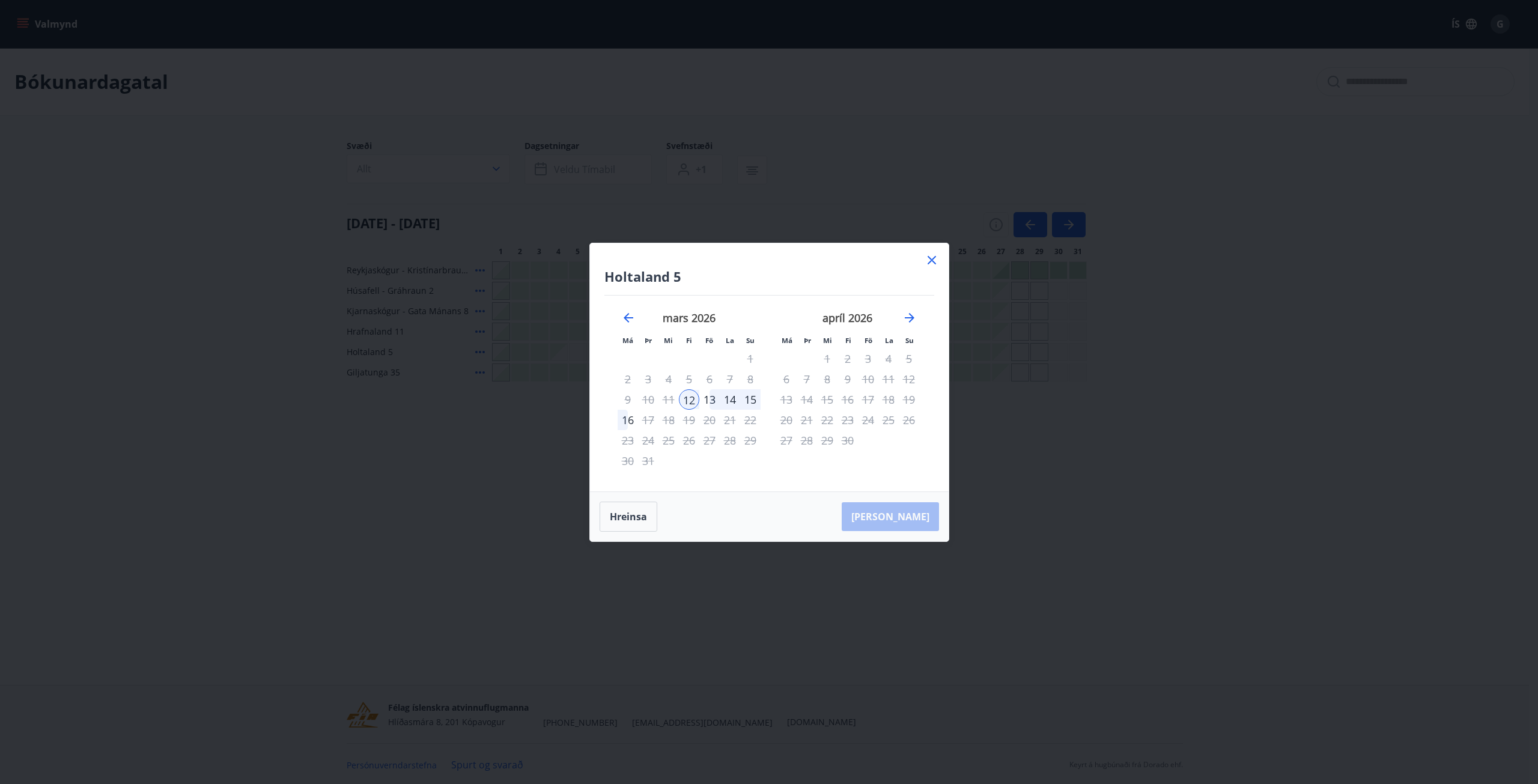
click at [646, 418] on div "17" at bounding box center [647, 419] width 20 height 20
click at [702, 399] on div "13" at bounding box center [710, 399] width 20 height 20
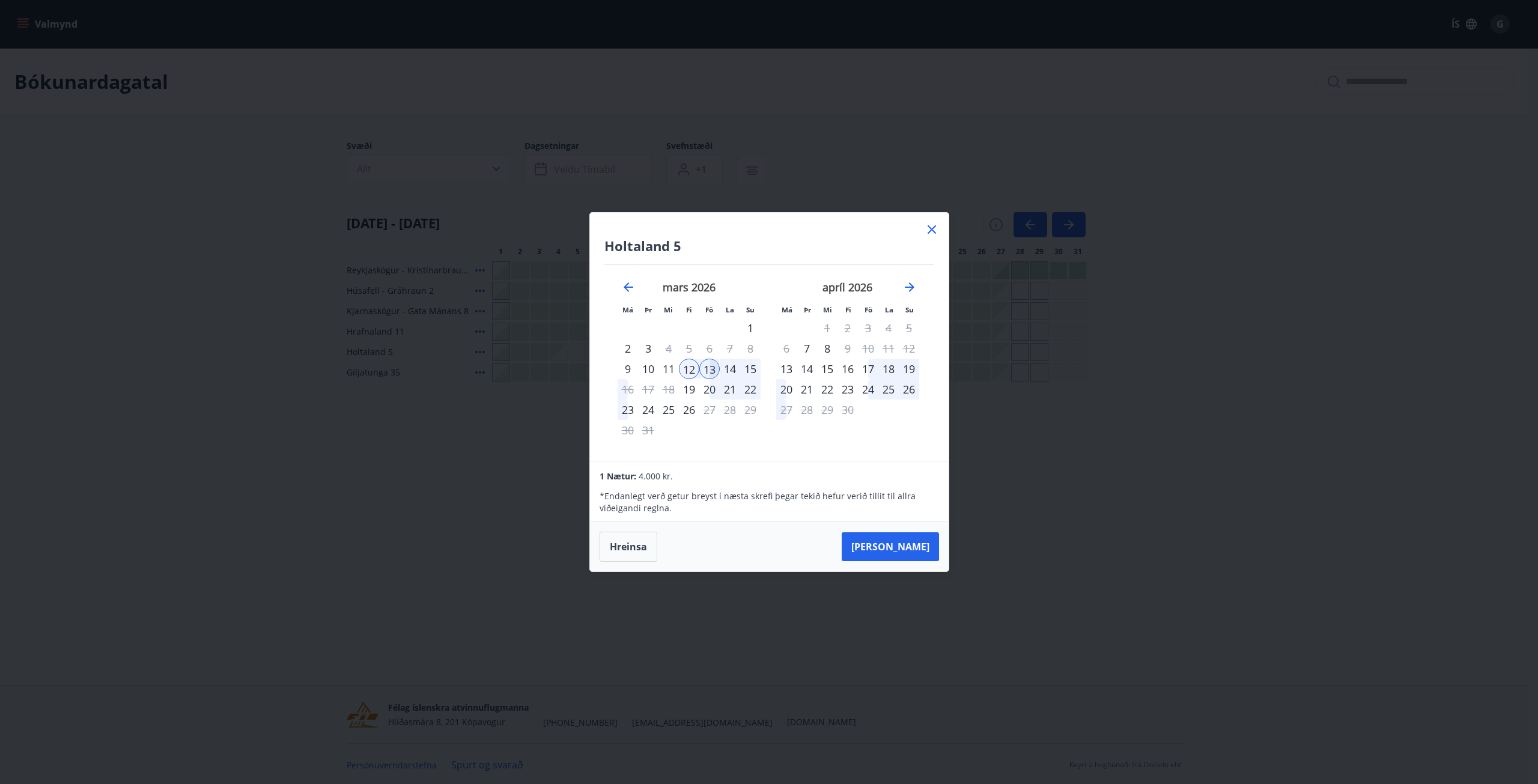
drag, startPoint x: 724, startPoint y: 347, endPoint x: 742, endPoint y: 348, distance: 18.0
click at [726, 347] on div "7" at bounding box center [730, 348] width 20 height 20
click at [630, 367] on div "9" at bounding box center [627, 368] width 20 height 20
click at [706, 392] on div "20" at bounding box center [710, 388] width 20 height 20
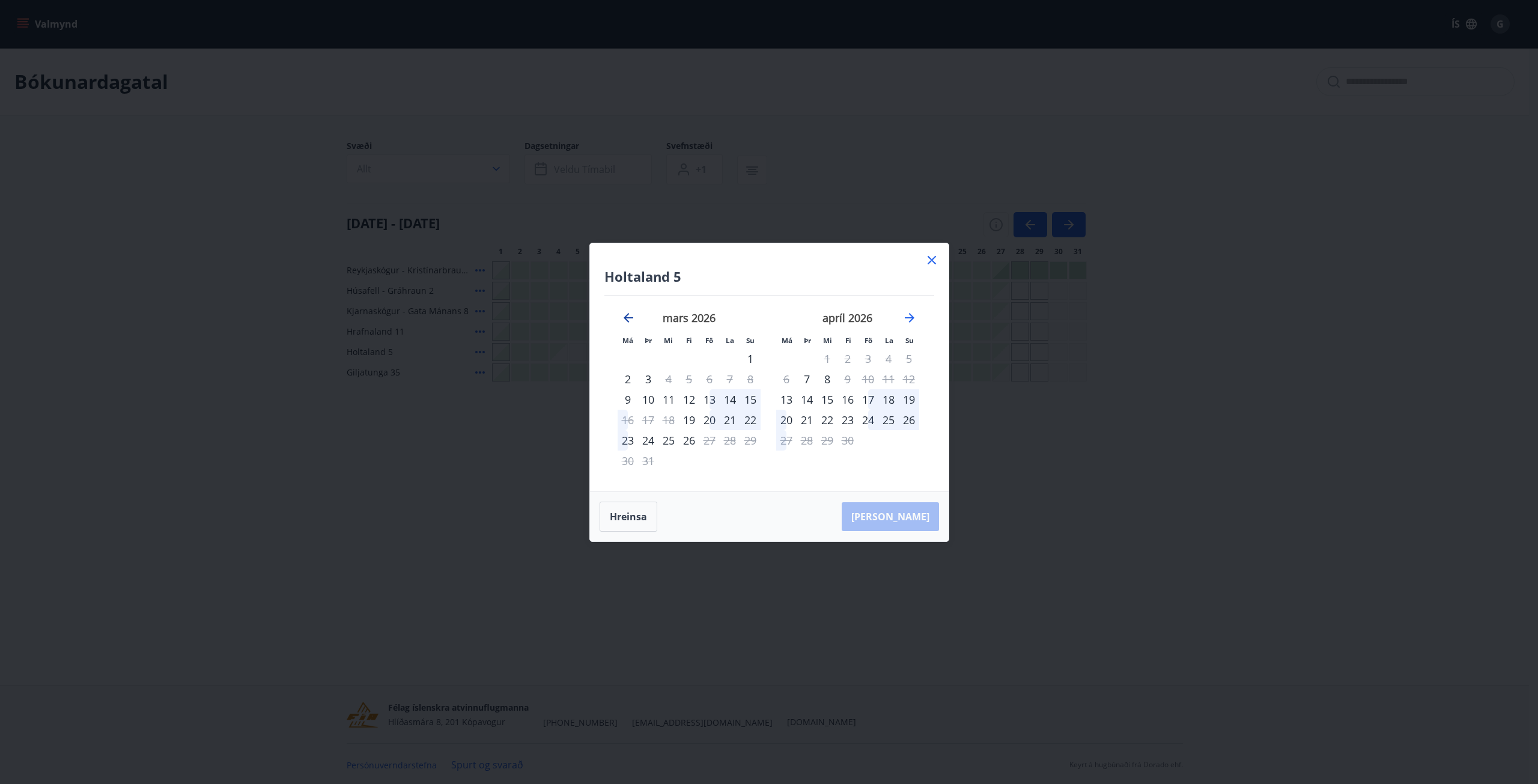
click at [626, 319] on icon "Move backward to switch to the previous month." at bounding box center [628, 318] width 10 height 10
click at [645, 399] on div "10" at bounding box center [647, 399] width 20 height 20
click at [710, 401] on div "13" at bounding box center [710, 399] width 20 height 20
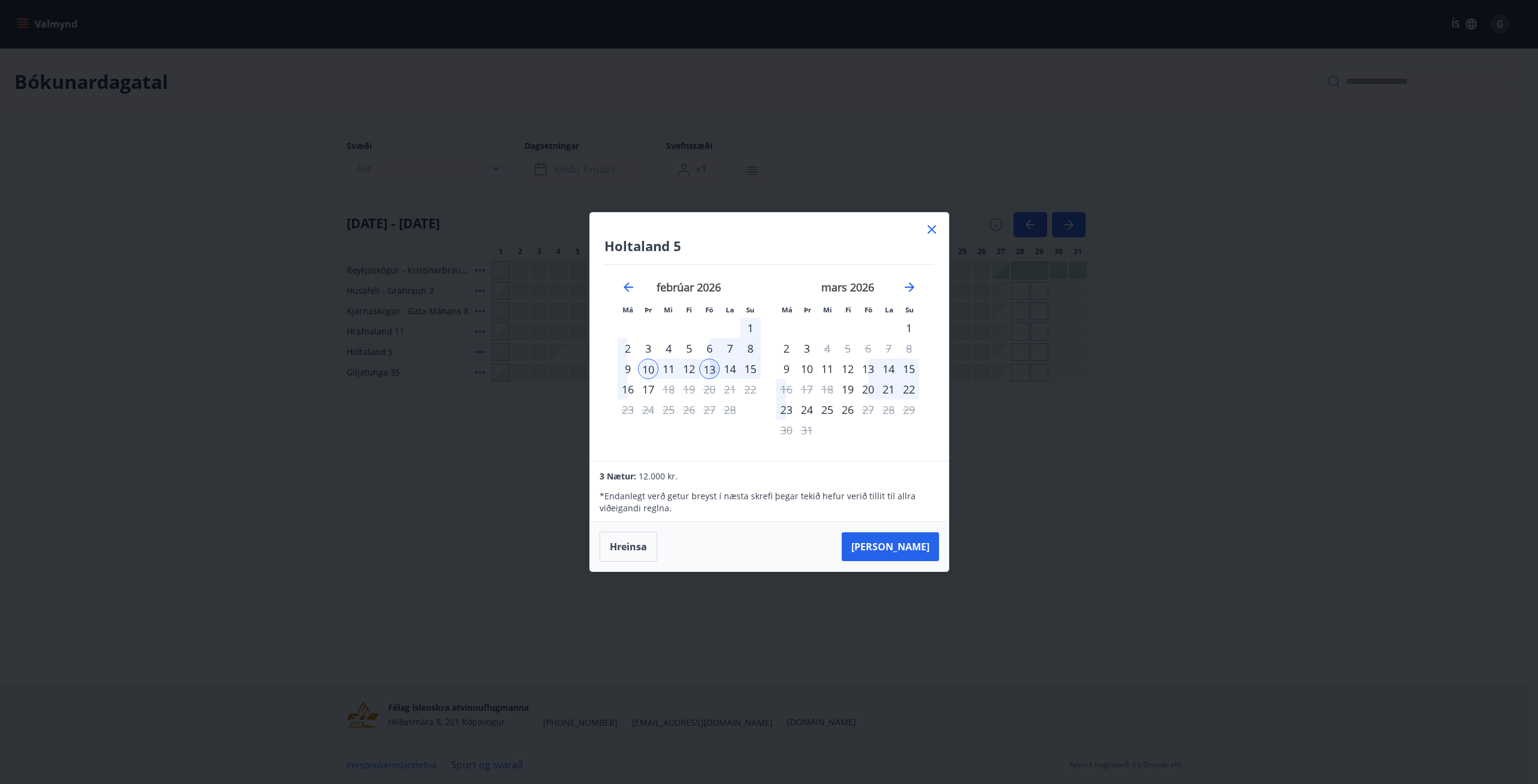
click at [627, 371] on div "9" at bounding box center [627, 368] width 20 height 20
click at [926, 230] on icon at bounding box center [932, 230] width 14 height 14
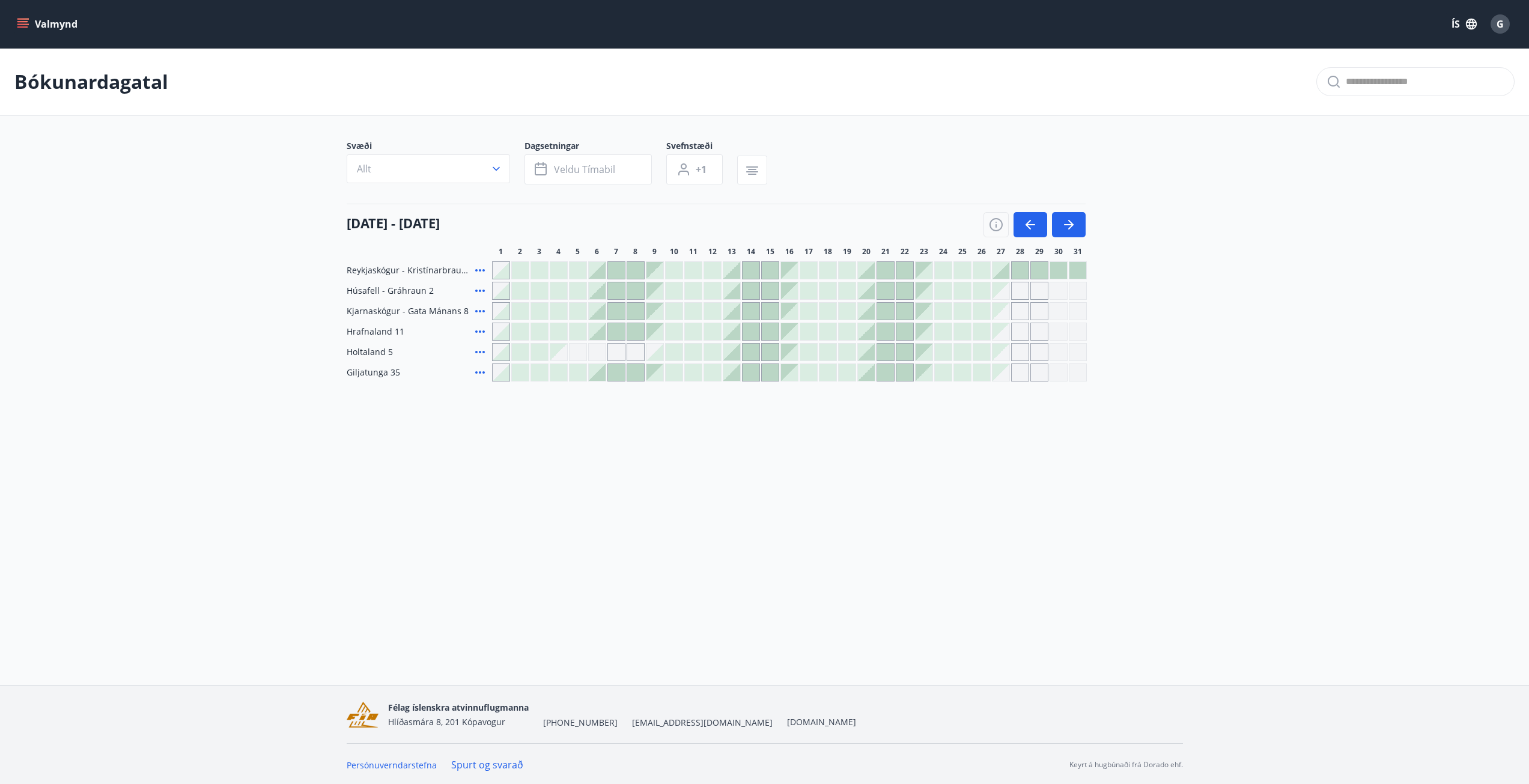
click at [939, 222] on div "01 mars - 31 mars" at bounding box center [716, 221] width 739 height 34
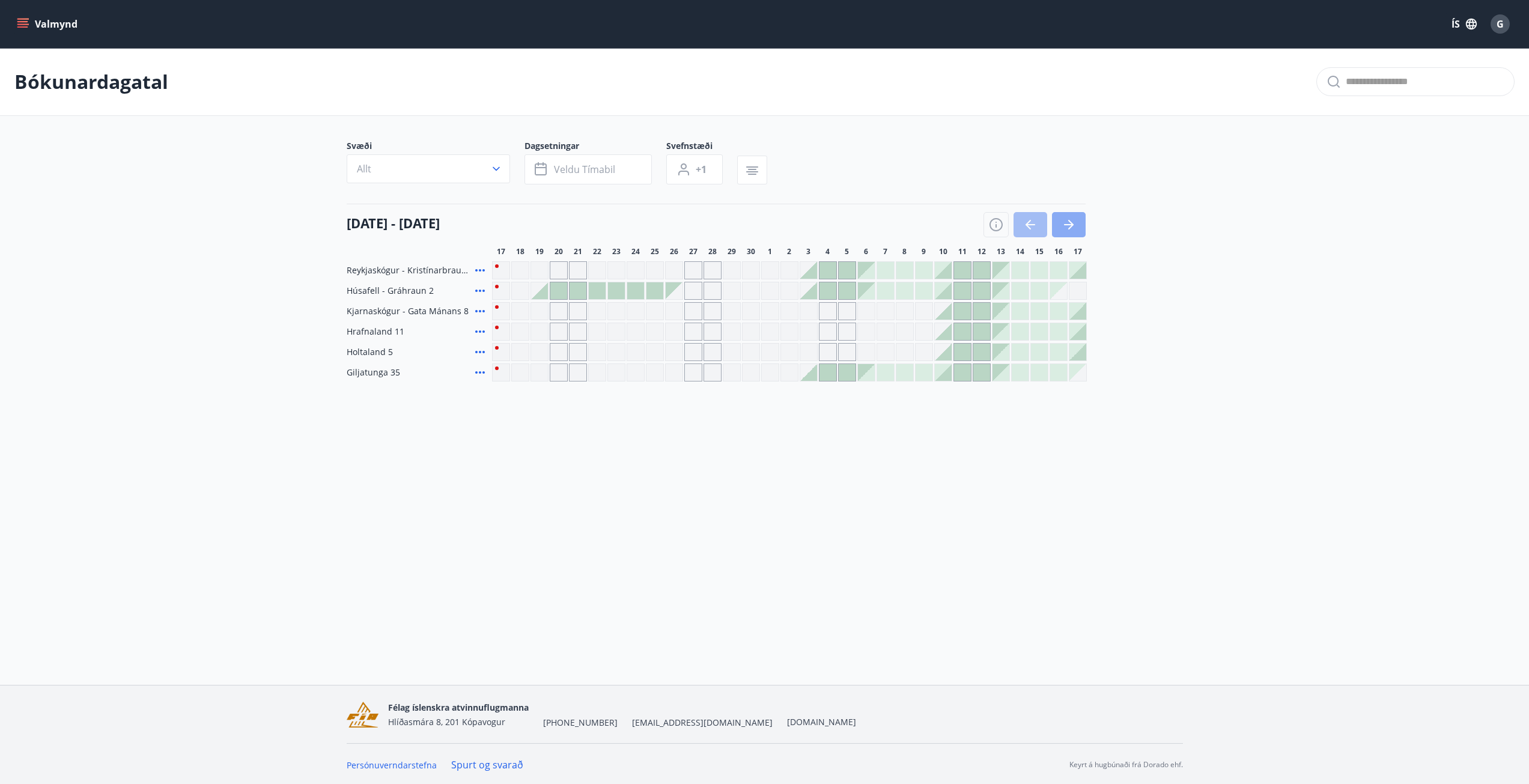
click at [1066, 223] on icon "button" at bounding box center [1069, 224] width 14 height 14
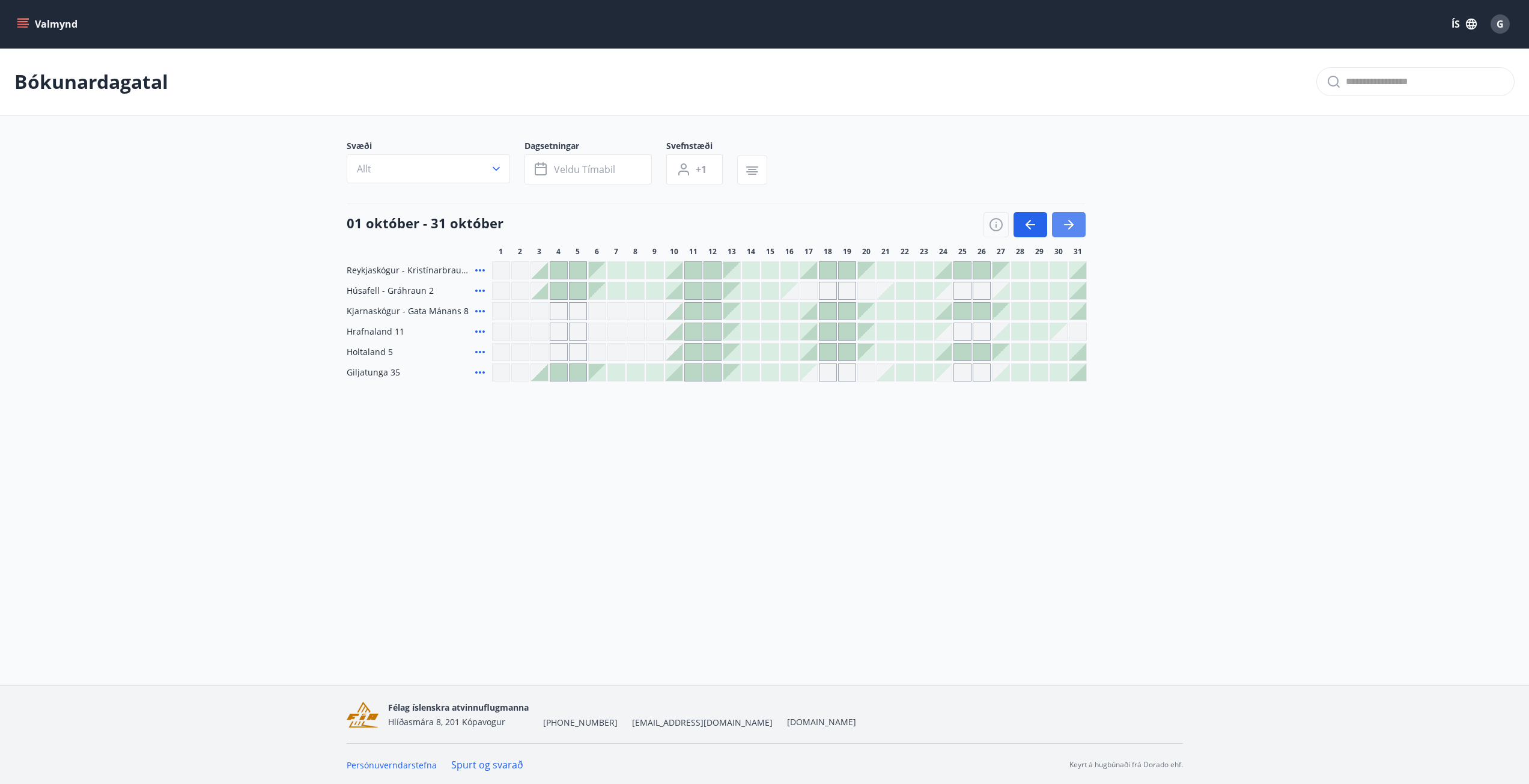
click at [1075, 224] on icon "button" at bounding box center [1069, 224] width 14 height 14
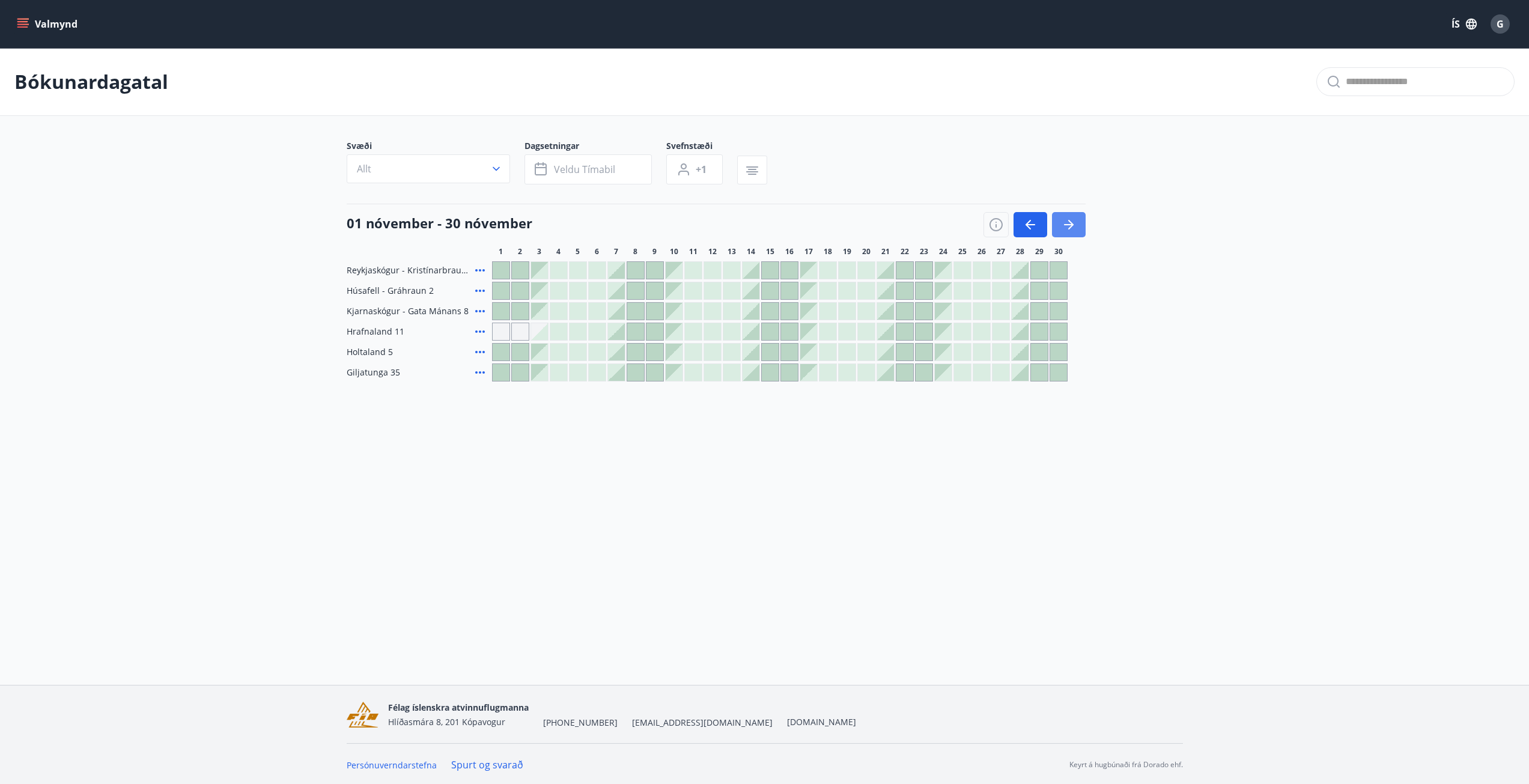
click at [1076, 224] on icon "button" at bounding box center [1069, 224] width 14 height 14
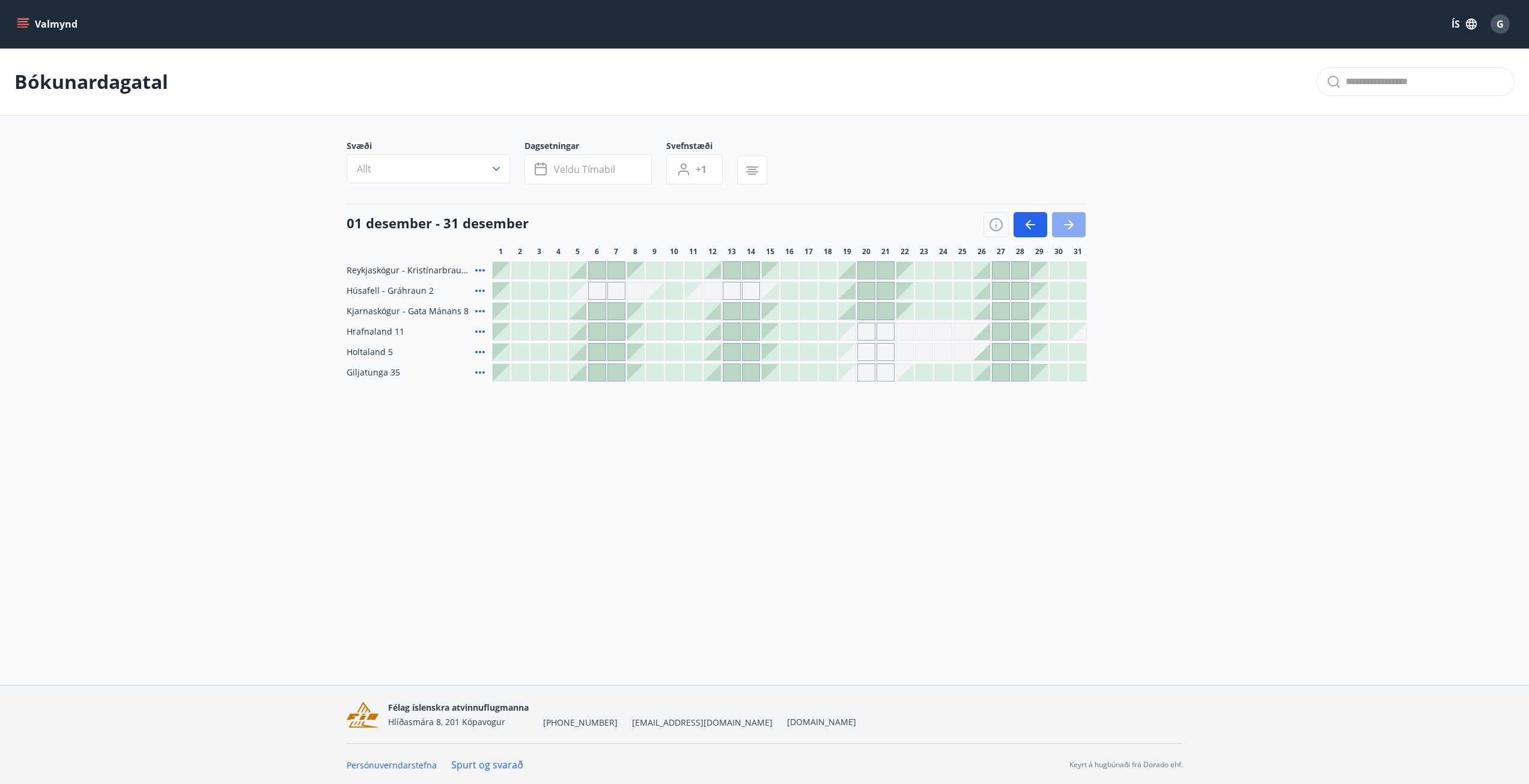
click at [1077, 224] on button "button" at bounding box center [1069, 224] width 34 height 25
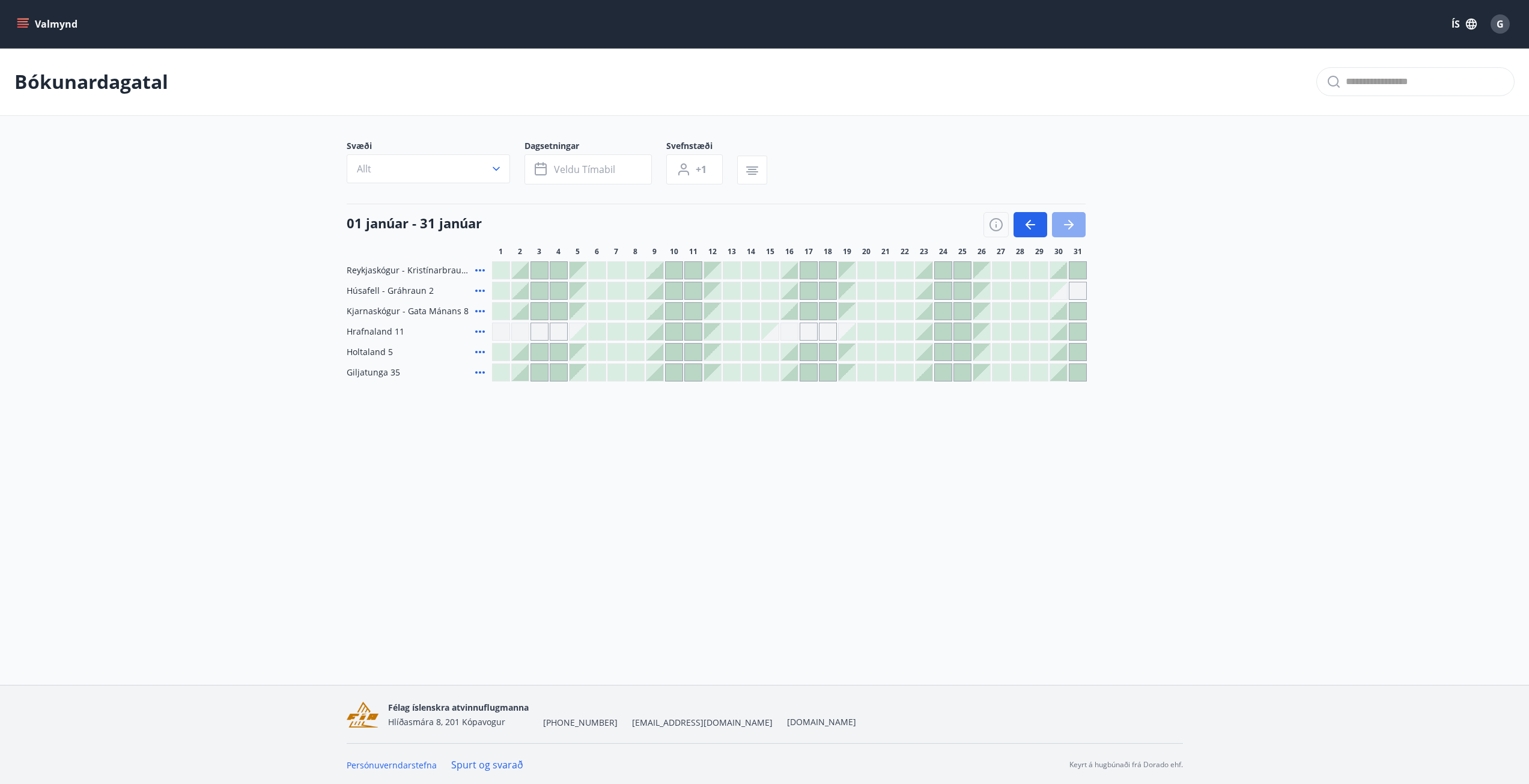
click at [1077, 224] on button "button" at bounding box center [1069, 224] width 34 height 25
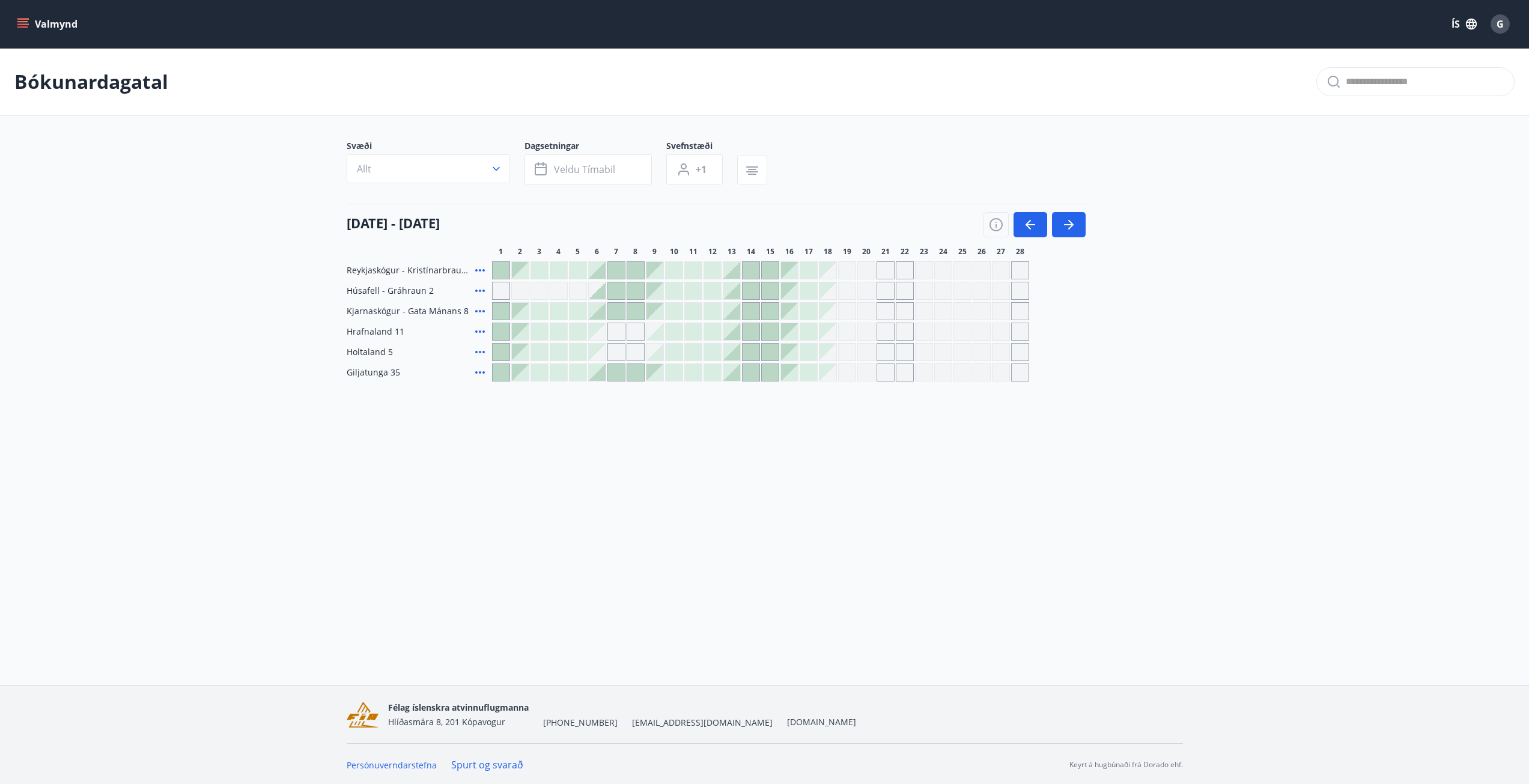
click at [678, 357] on div at bounding box center [674, 351] width 17 height 17
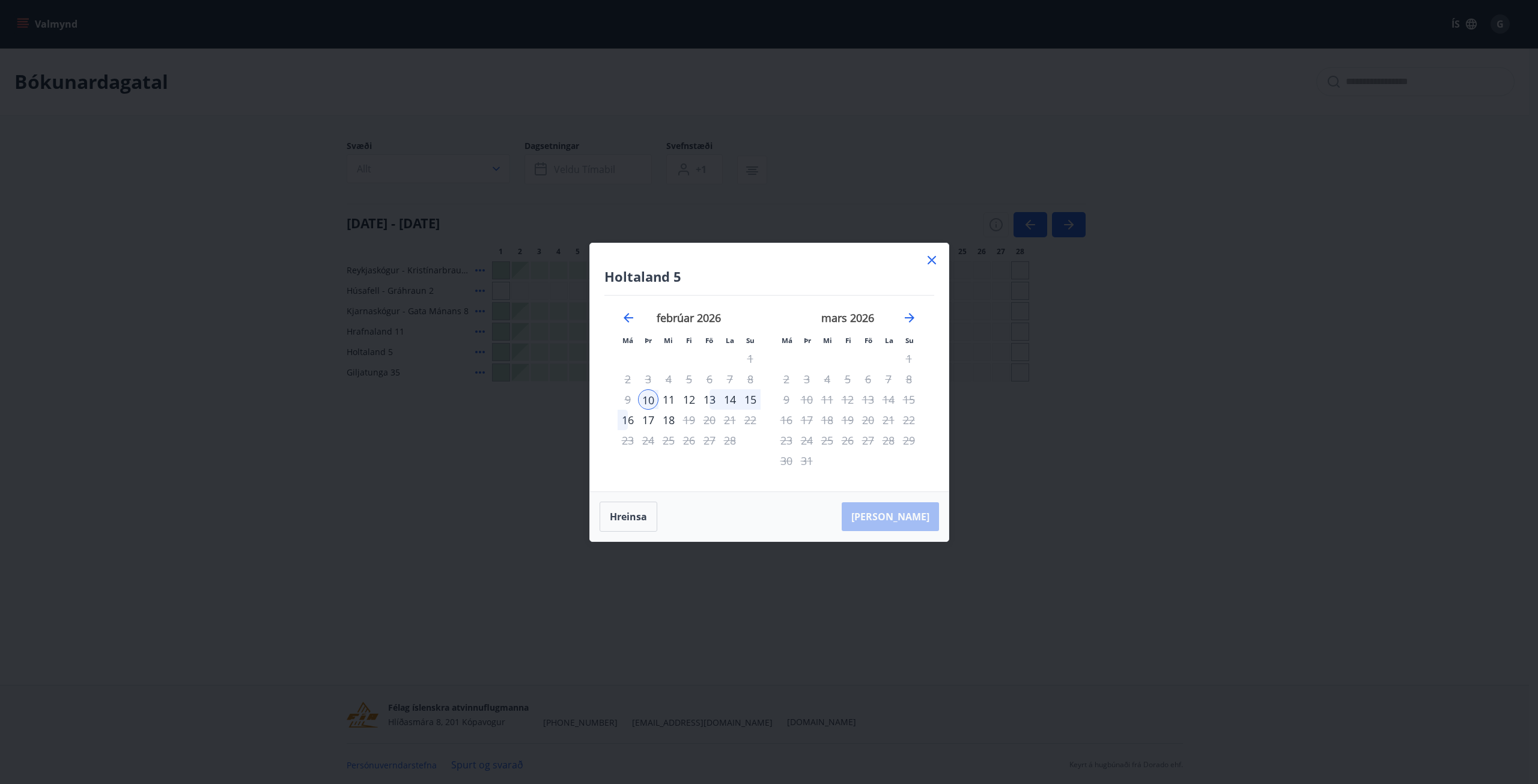
click at [692, 401] on div "12" at bounding box center [688, 399] width 20 height 20
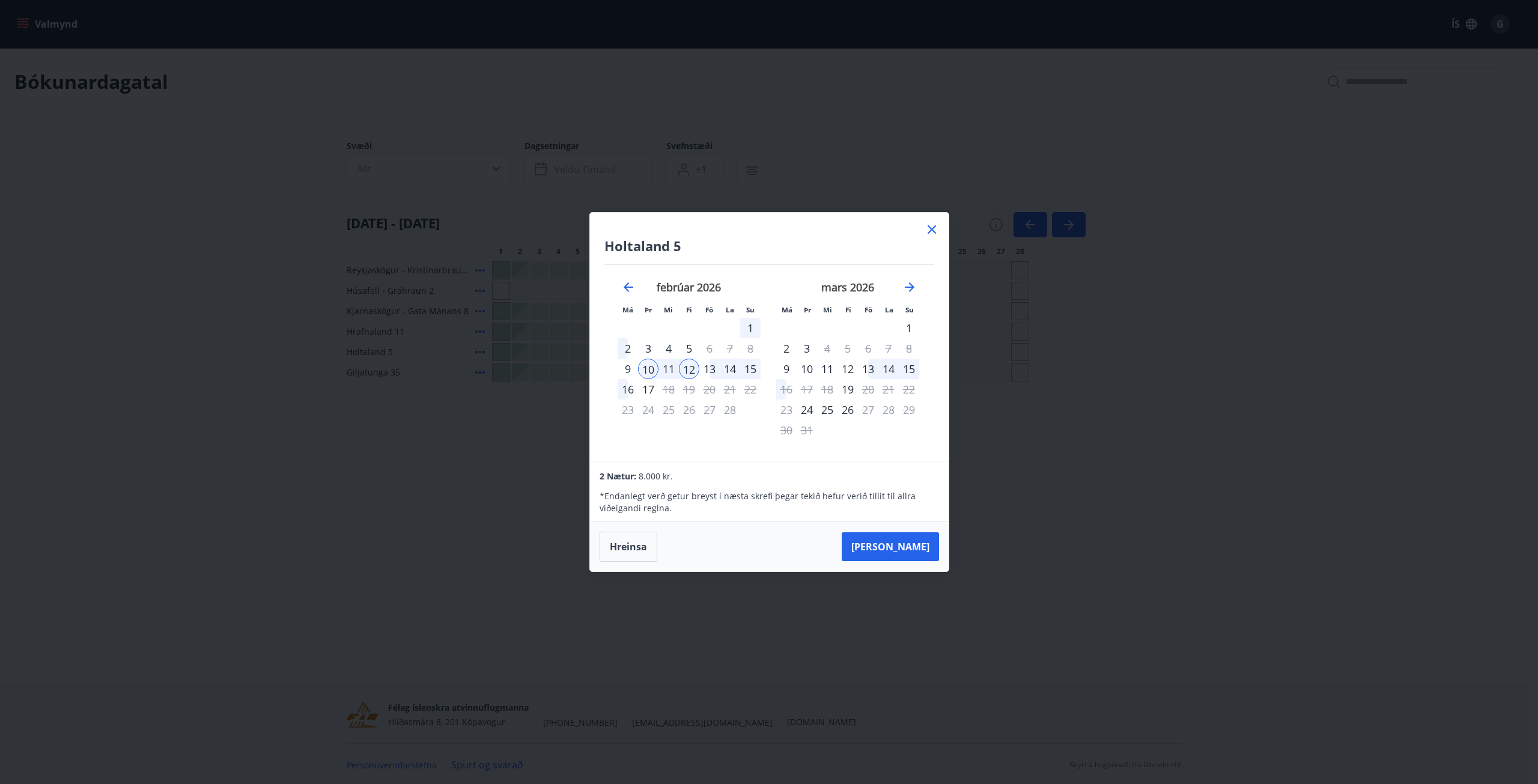
click at [625, 389] on div "16" at bounding box center [627, 388] width 20 height 20
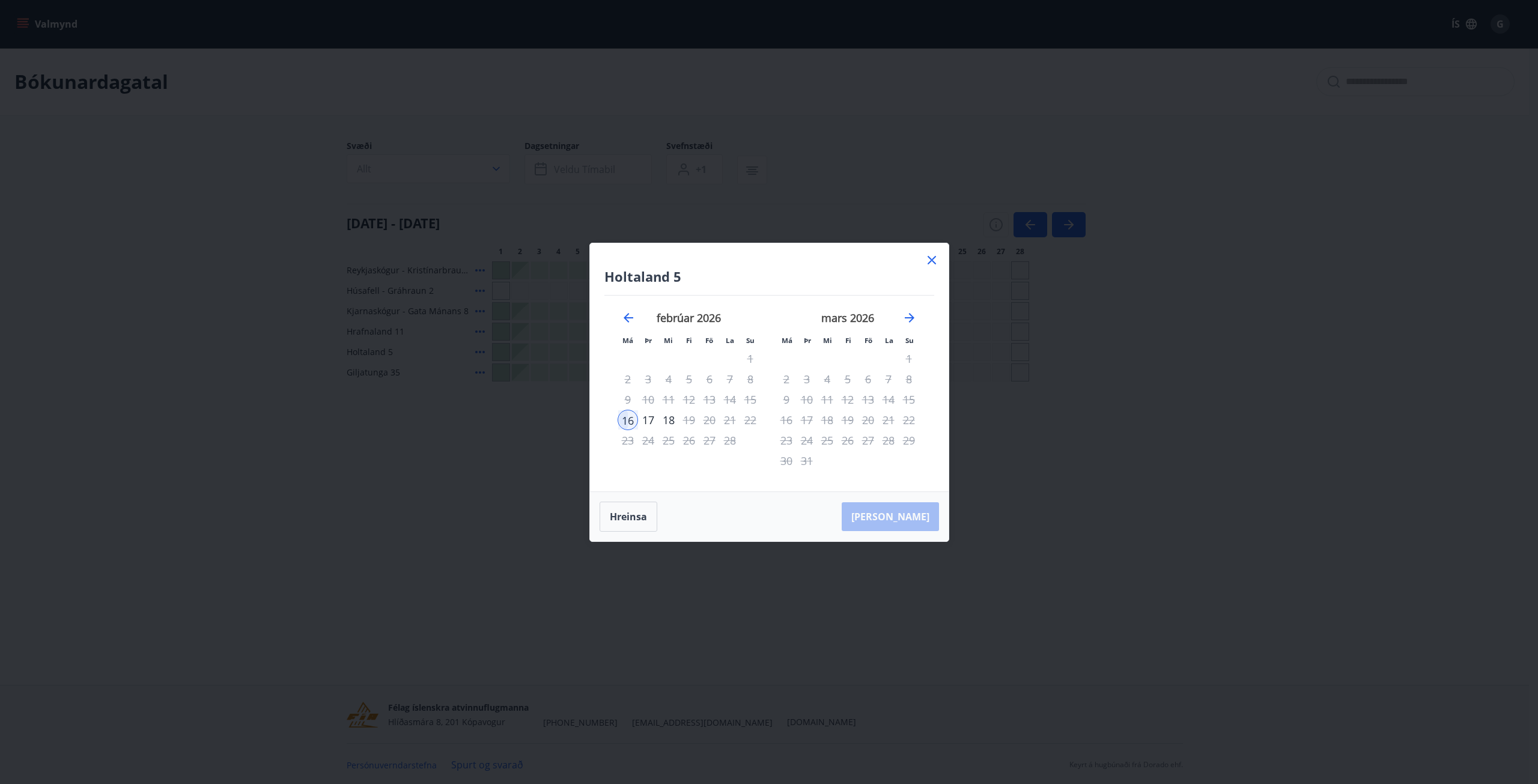
click at [644, 419] on div "17" at bounding box center [647, 419] width 20 height 20
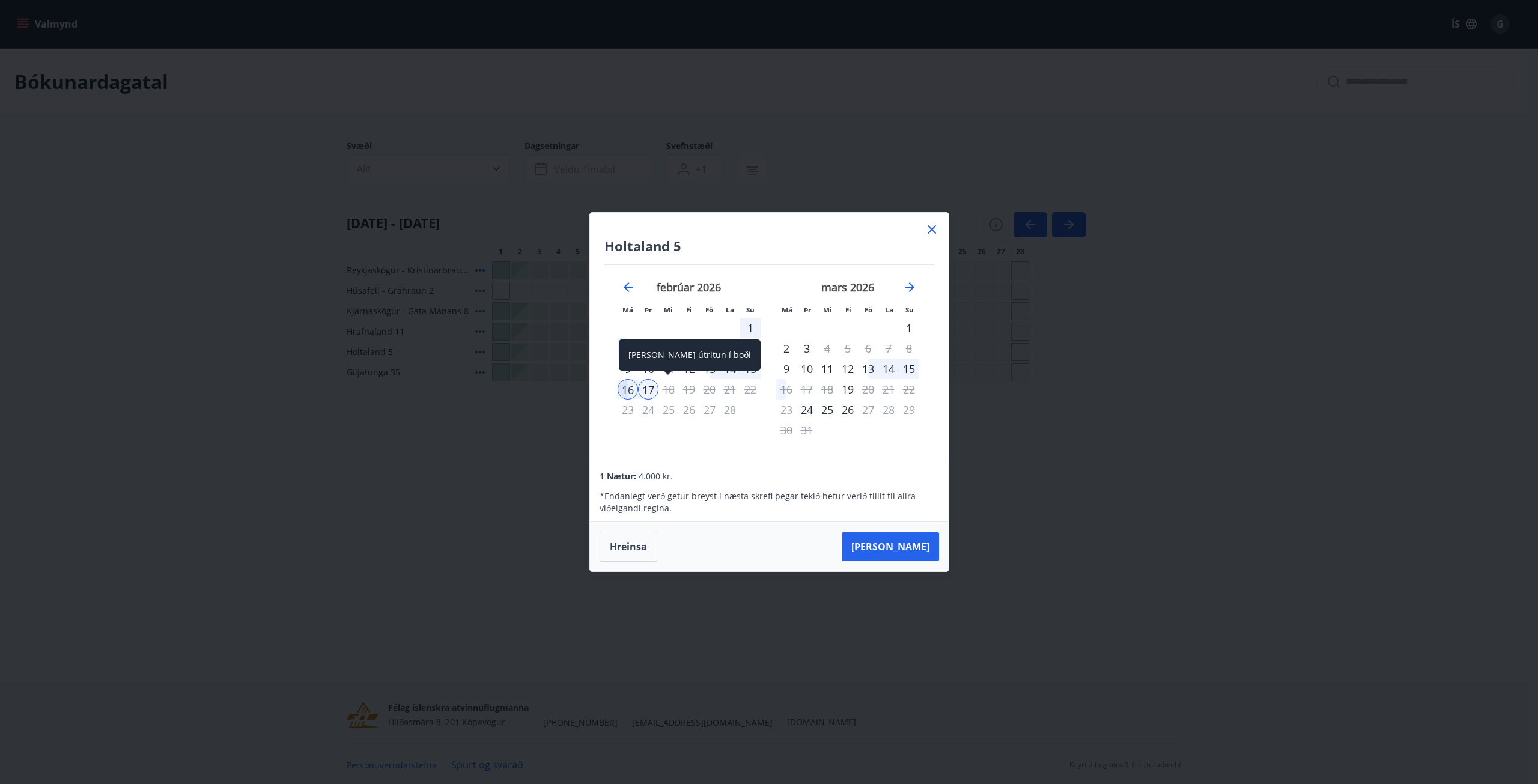
click at [696, 370] on div "[PERSON_NAME] útritun í boði" at bounding box center [690, 355] width 142 height 31
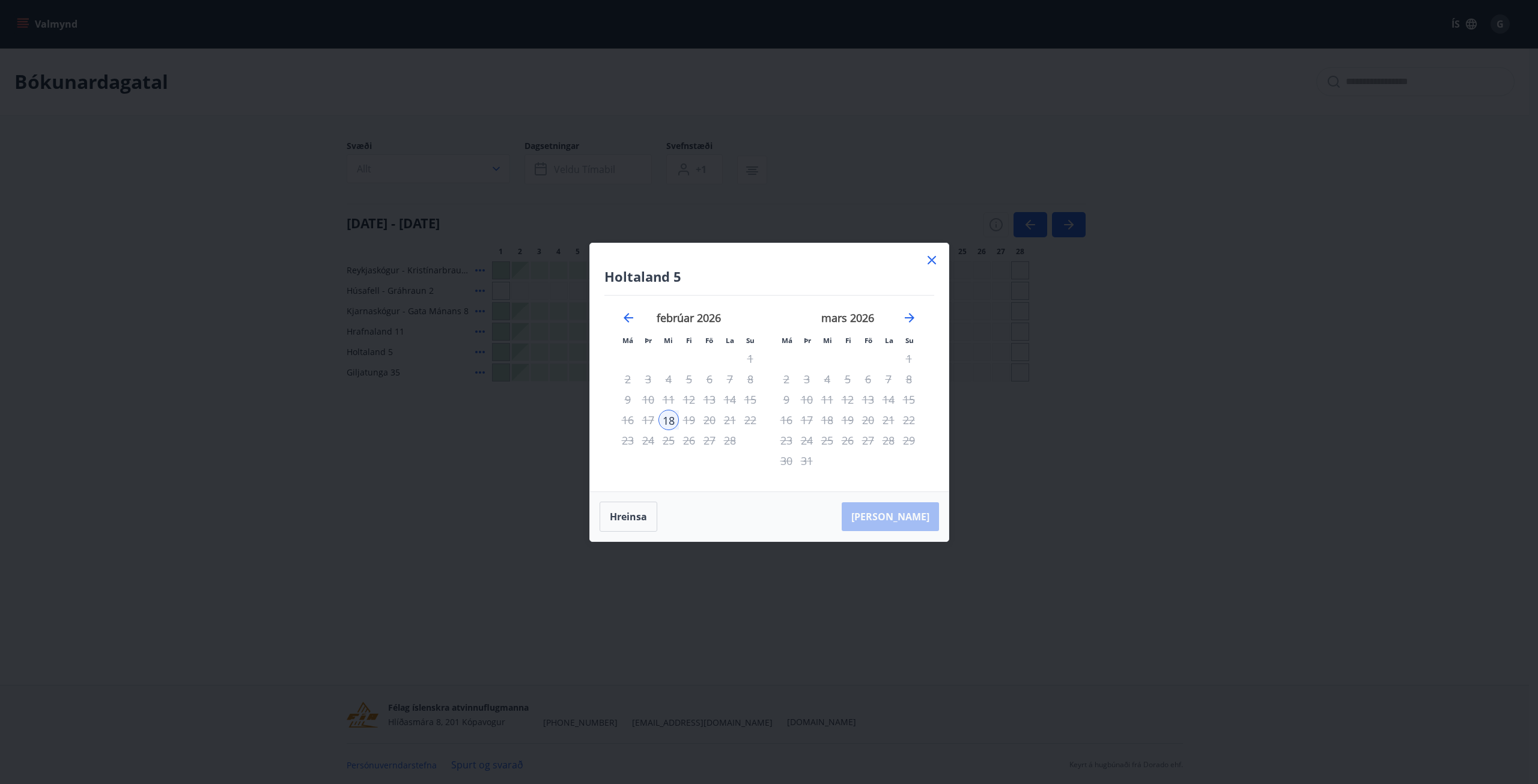
click at [688, 407] on div "12" at bounding box center [688, 399] width 20 height 20
click at [695, 401] on div "12" at bounding box center [688, 399] width 20 height 20
click at [927, 258] on icon at bounding box center [932, 260] width 14 height 14
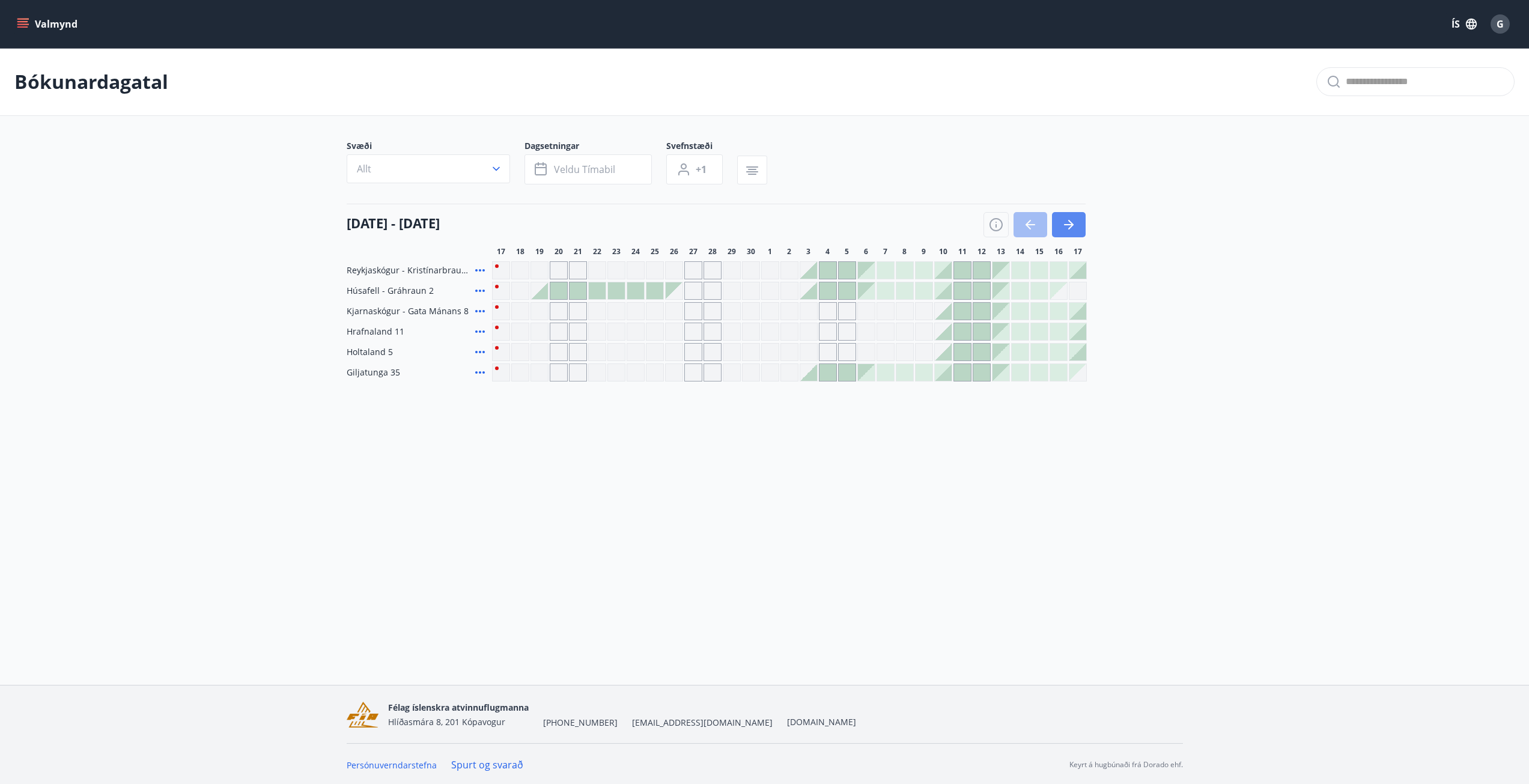
click at [1059, 224] on button "button" at bounding box center [1069, 224] width 34 height 25
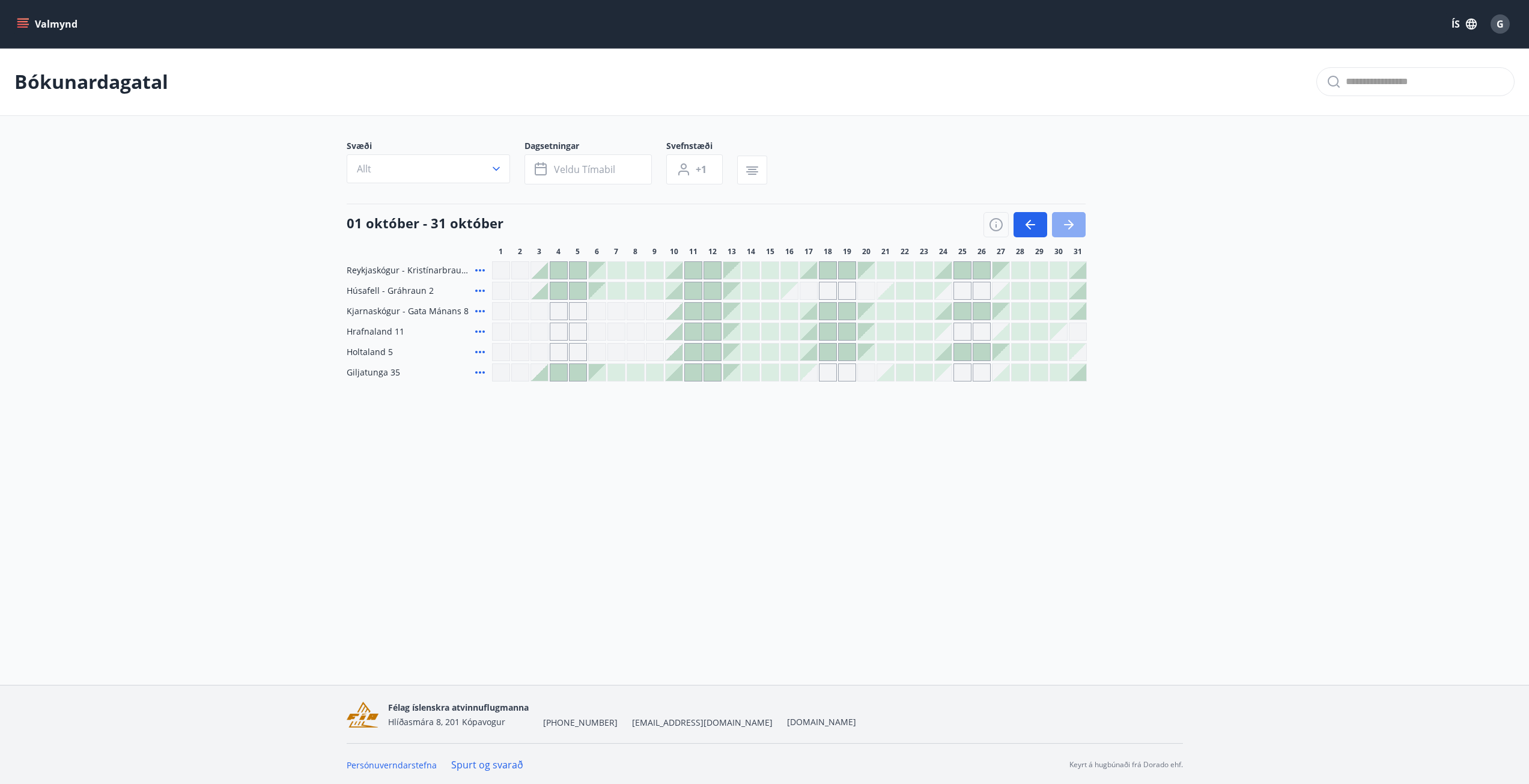
click at [1066, 225] on icon "button" at bounding box center [1069, 224] width 10 height 1
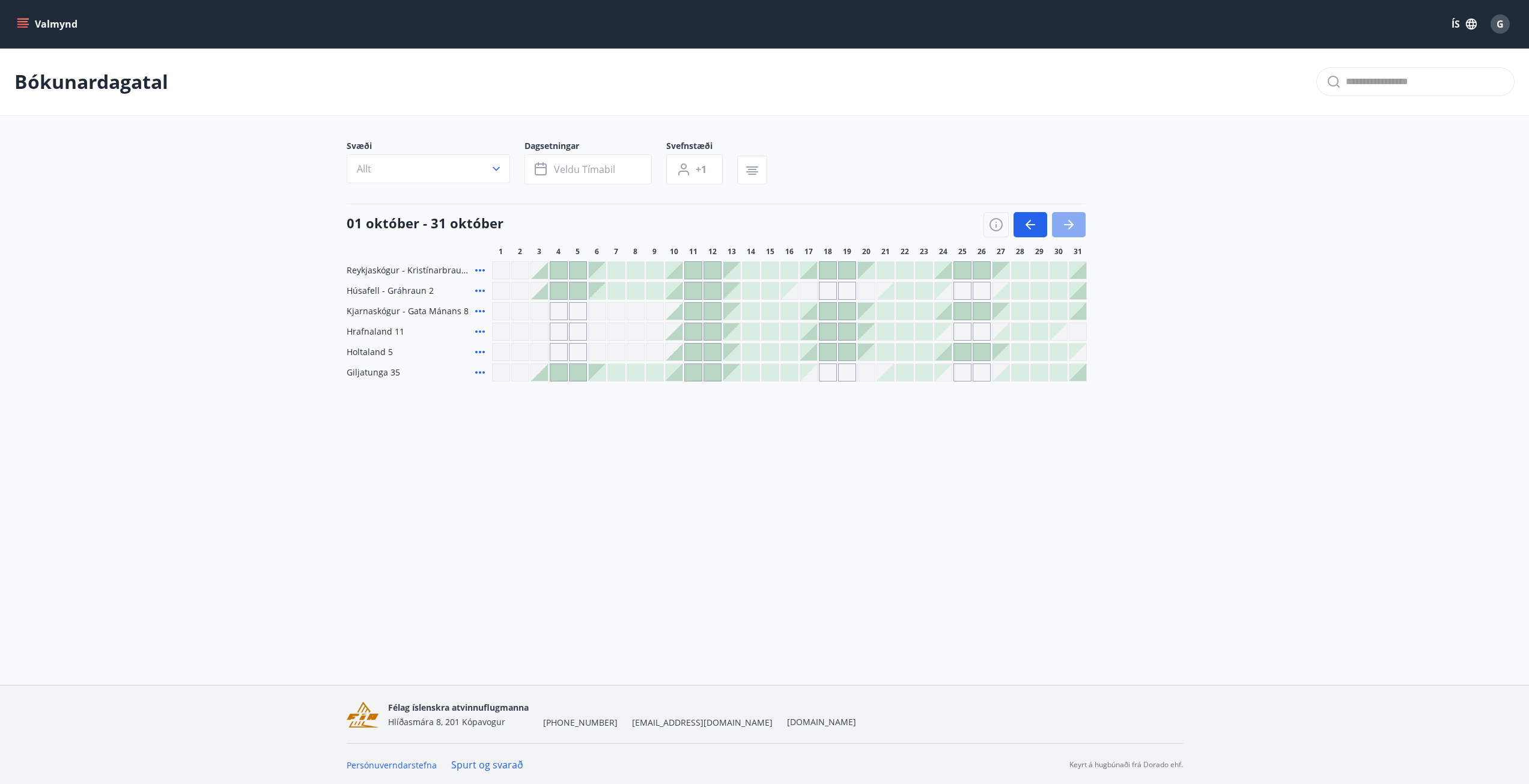
click at [1066, 225] on icon "button" at bounding box center [1069, 224] width 10 height 1
click at [1071, 226] on icon "button" at bounding box center [1070, 224] width 5 height 10
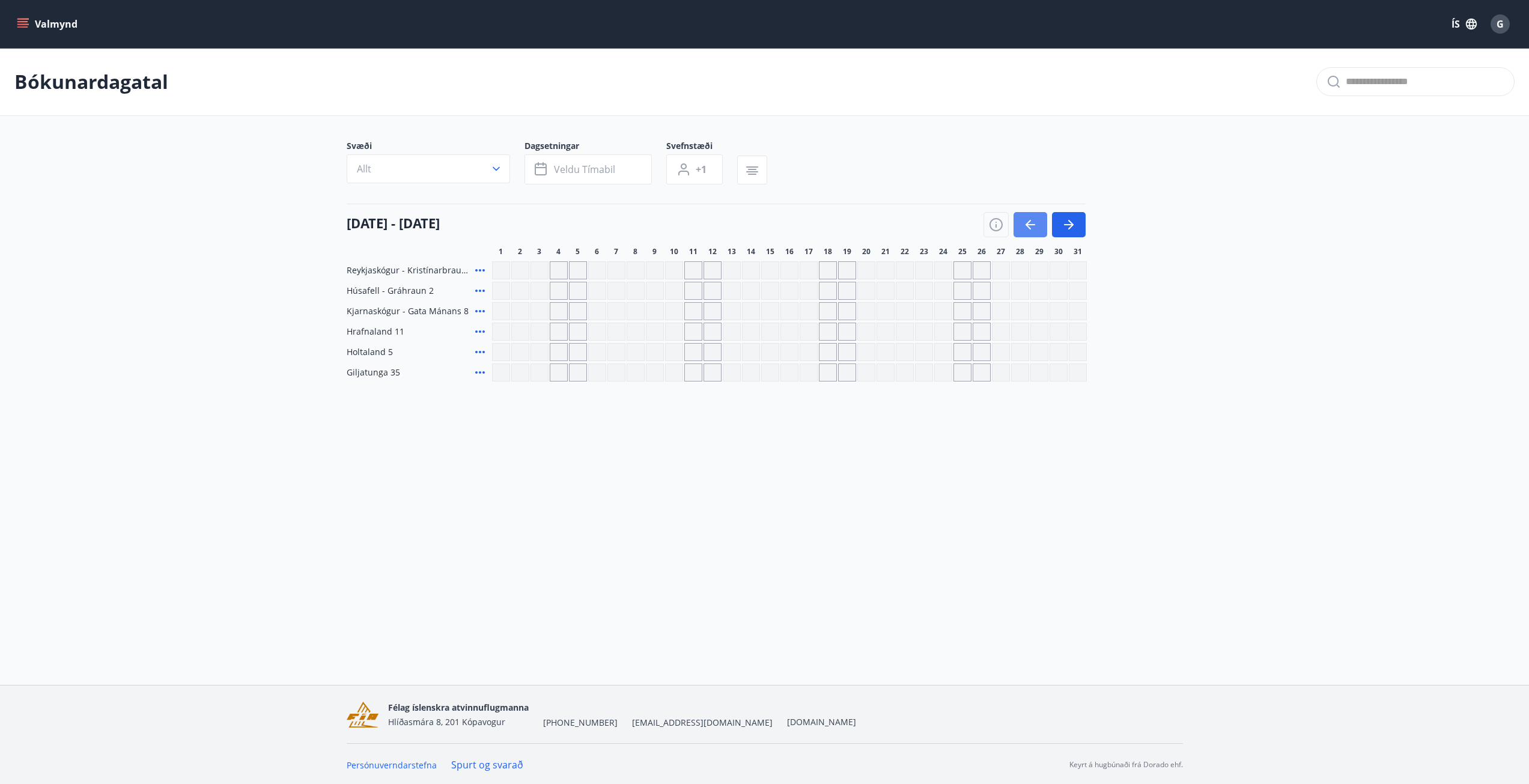
click at [1039, 226] on button "button" at bounding box center [1031, 224] width 34 height 25
click at [1034, 225] on icon "button" at bounding box center [1031, 224] width 14 height 14
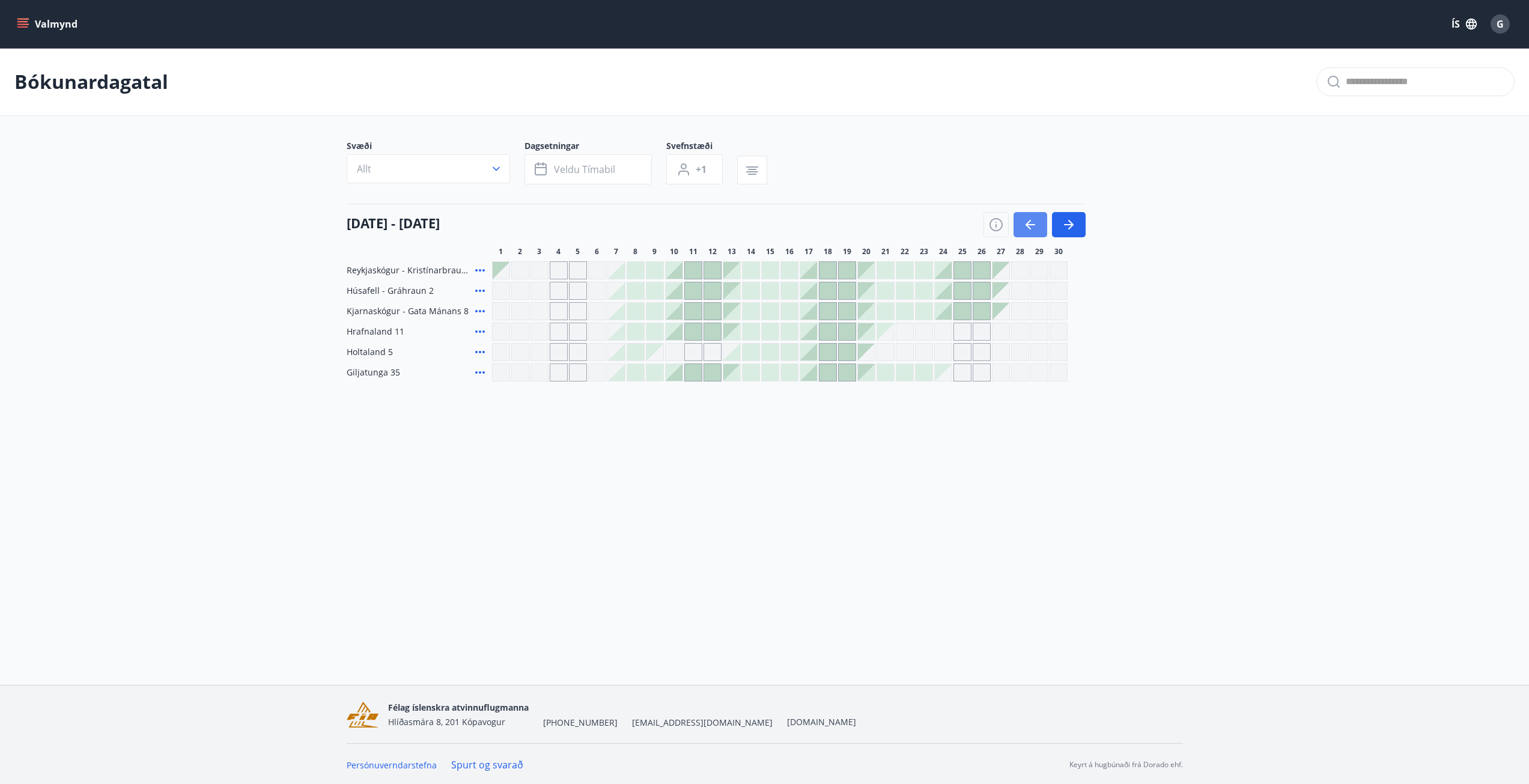
click at [1034, 225] on icon "button" at bounding box center [1031, 224] width 14 height 14
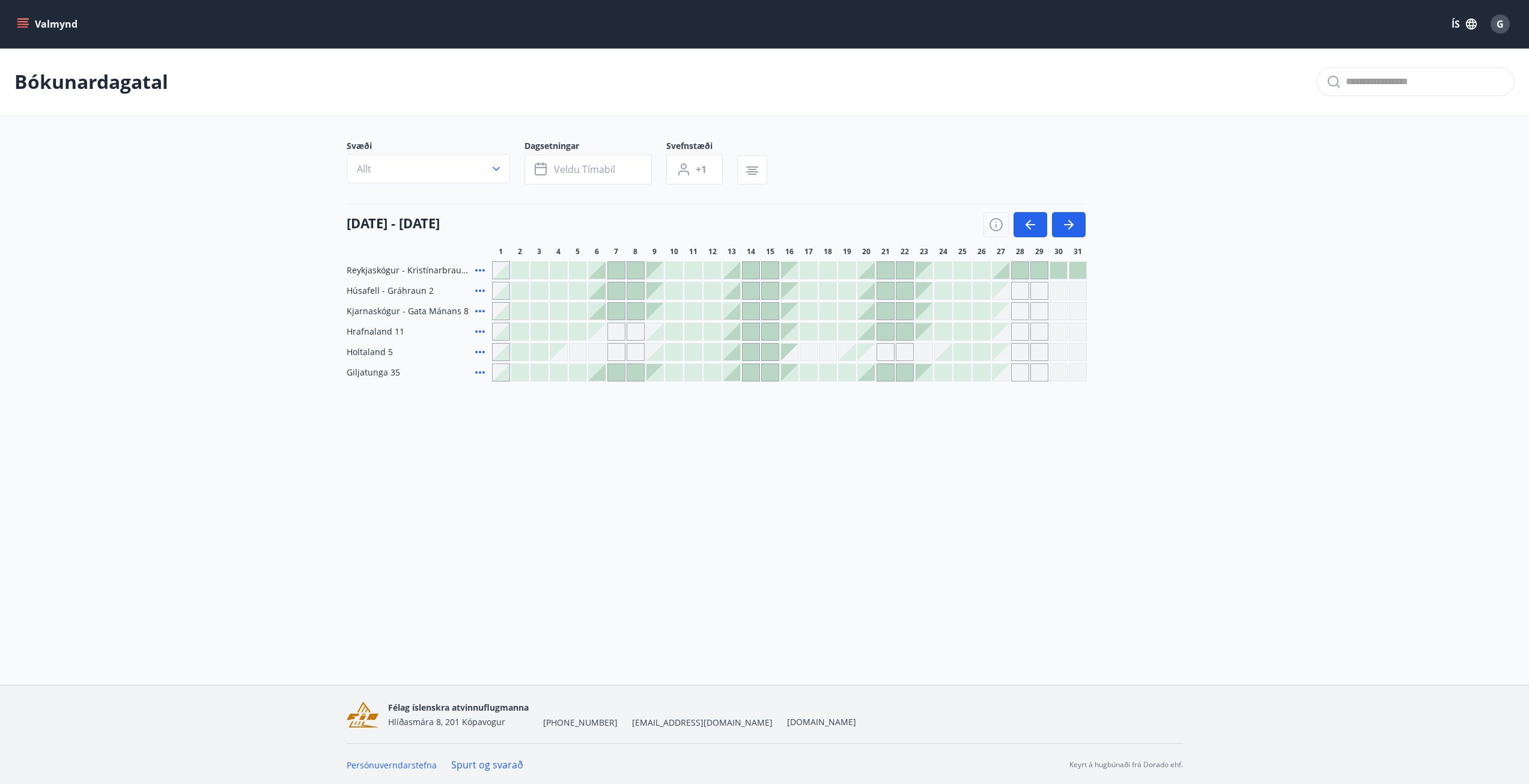
click at [697, 350] on div at bounding box center [693, 351] width 17 height 17
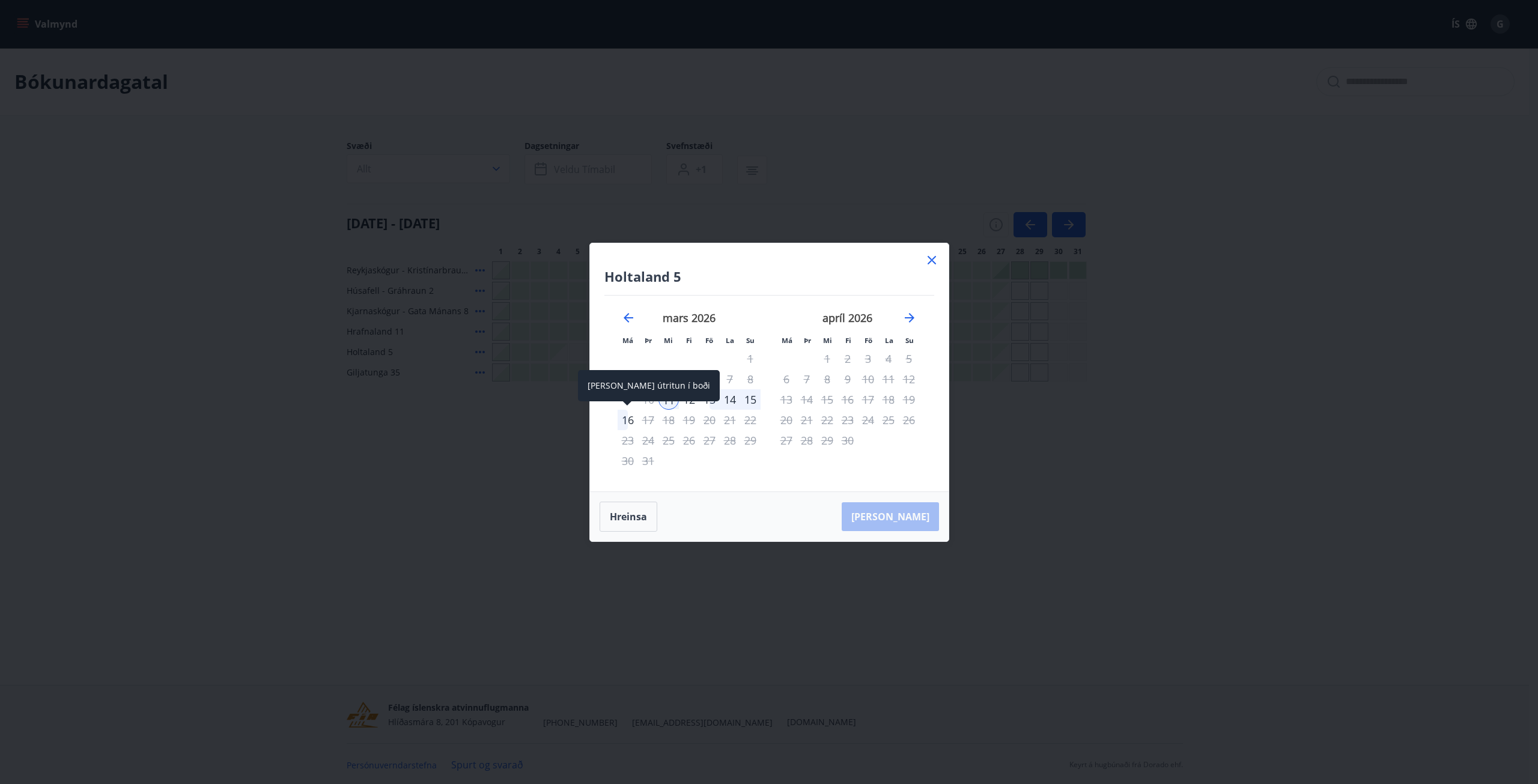
click at [632, 420] on div "16" at bounding box center [627, 419] width 20 height 20
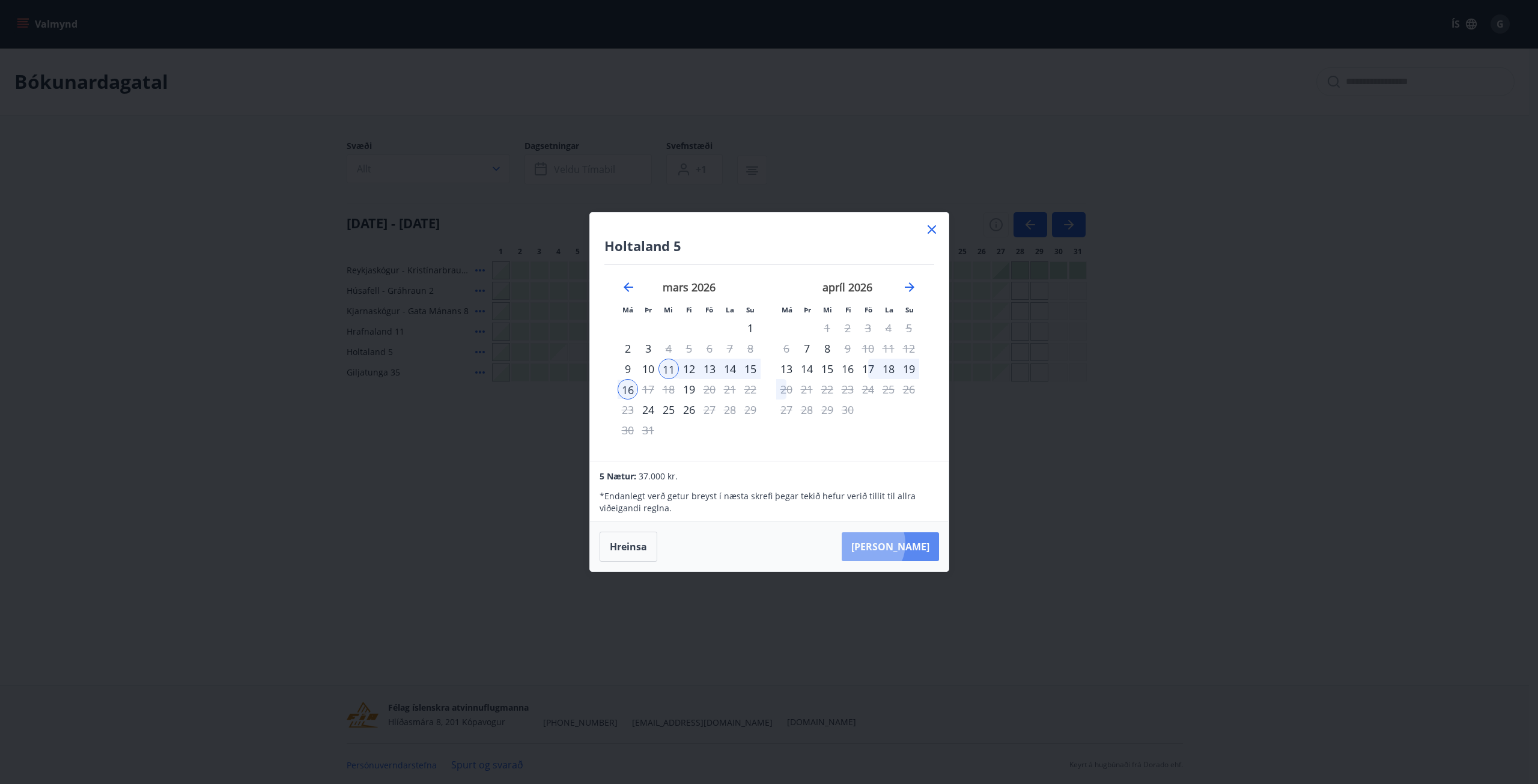
click at [898, 544] on button "[PERSON_NAME]" at bounding box center [891, 546] width 98 height 29
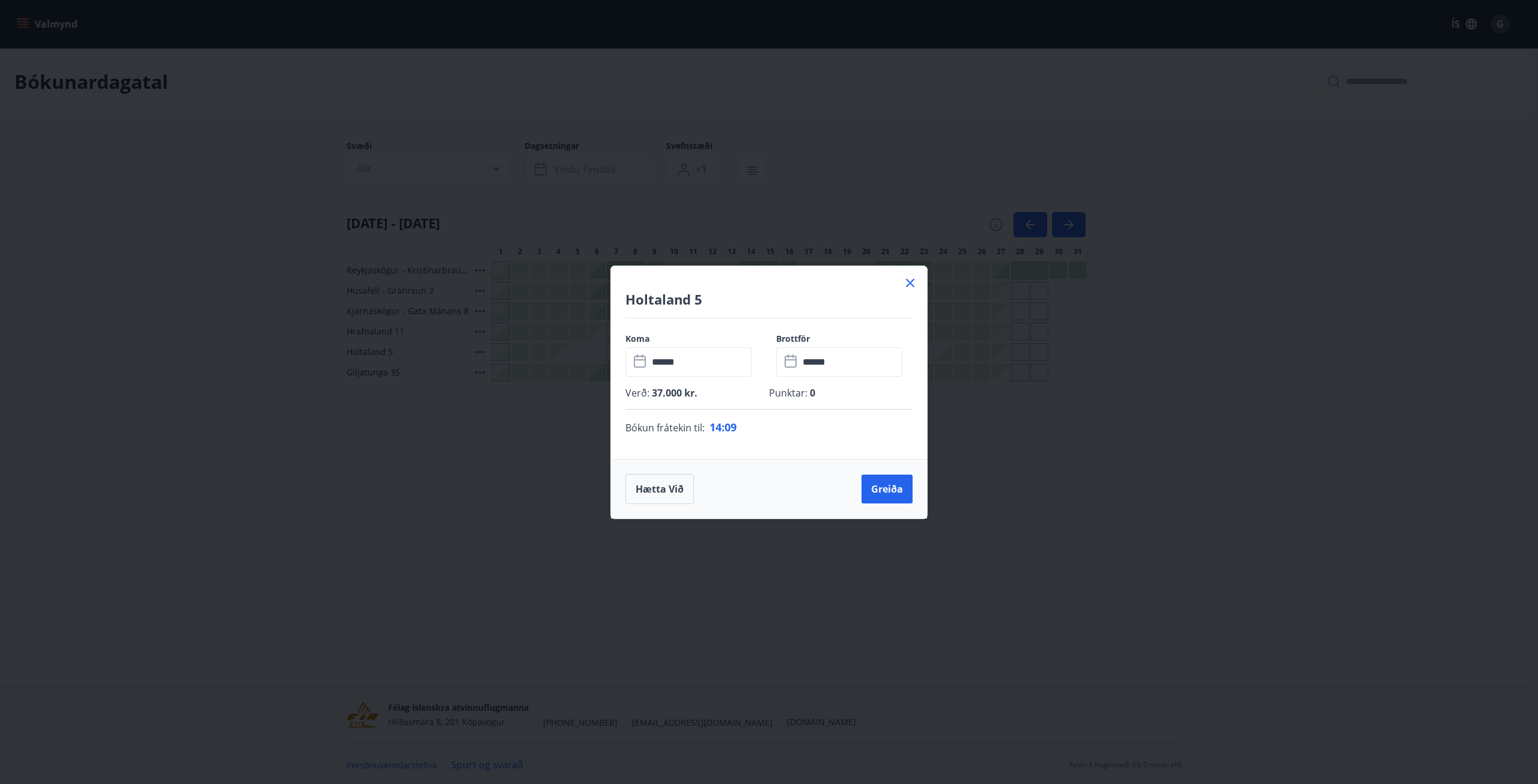
click at [665, 364] on input "******" at bounding box center [700, 362] width 104 height 29
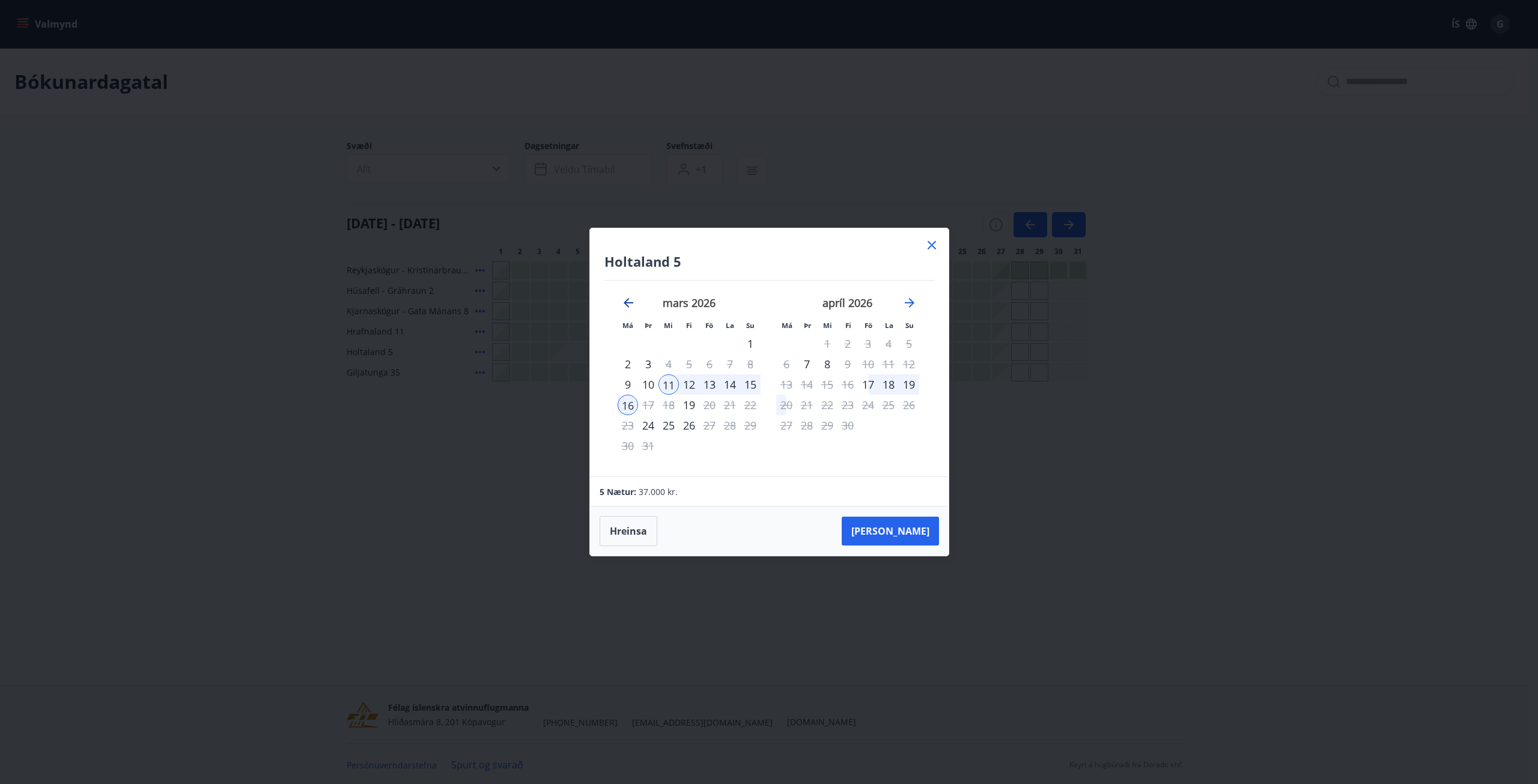
click at [633, 303] on icon "Move backward to switch to the previous month." at bounding box center [628, 302] width 14 height 14
click at [671, 385] on div "11" at bounding box center [668, 384] width 20 height 20
click at [627, 405] on div "16" at bounding box center [627, 404] width 20 height 20
click at [914, 533] on button "[PERSON_NAME]" at bounding box center [891, 531] width 98 height 29
click at [938, 246] on icon at bounding box center [932, 245] width 14 height 14
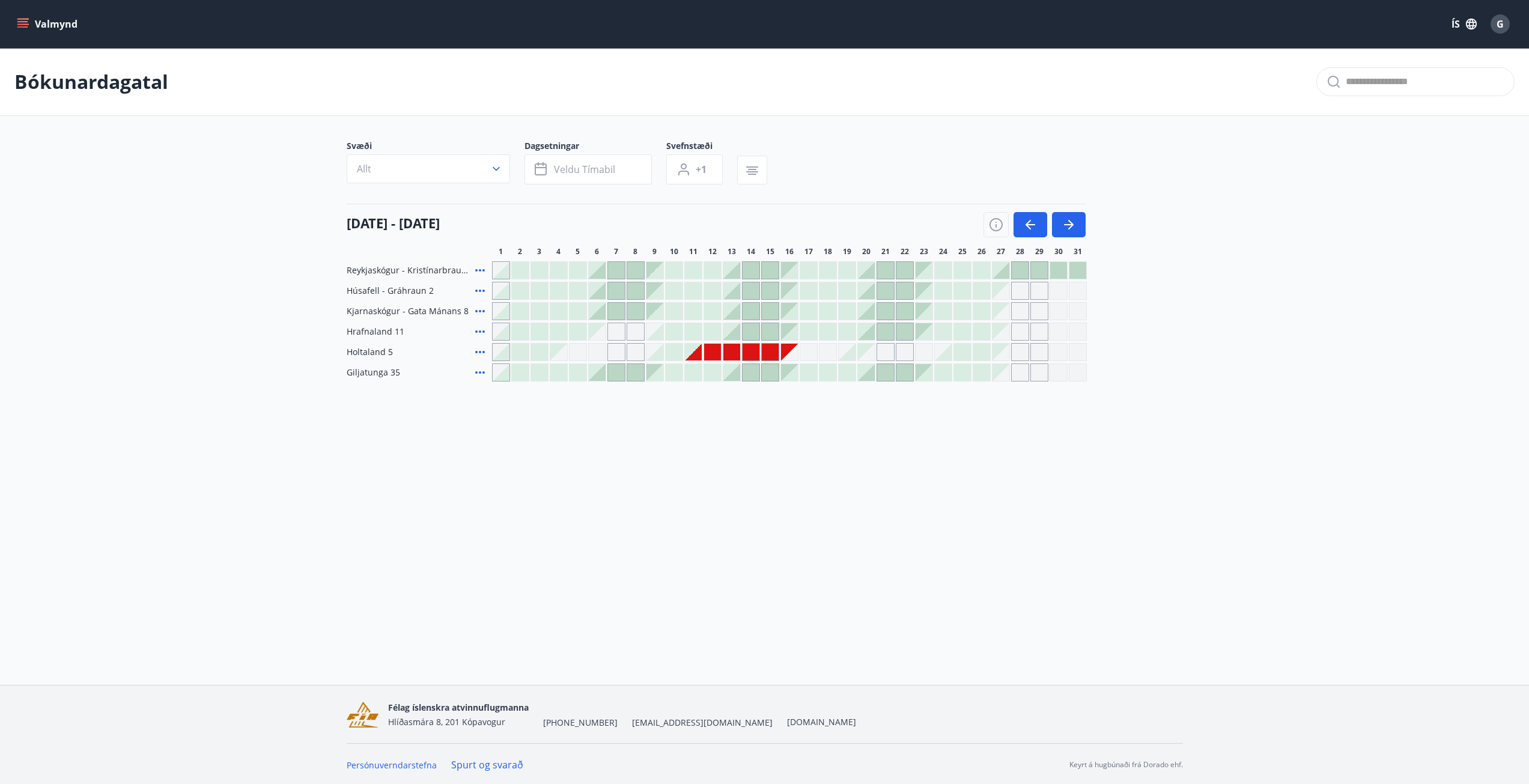
click at [706, 499] on div "Valmynd ÍS G Bókunardagatal Svæði Allt Dagsetningar Veldu tímabil Svefnstæði +1…" at bounding box center [764, 342] width 1529 height 685
click at [749, 348] on div at bounding box center [750, 351] width 17 height 17
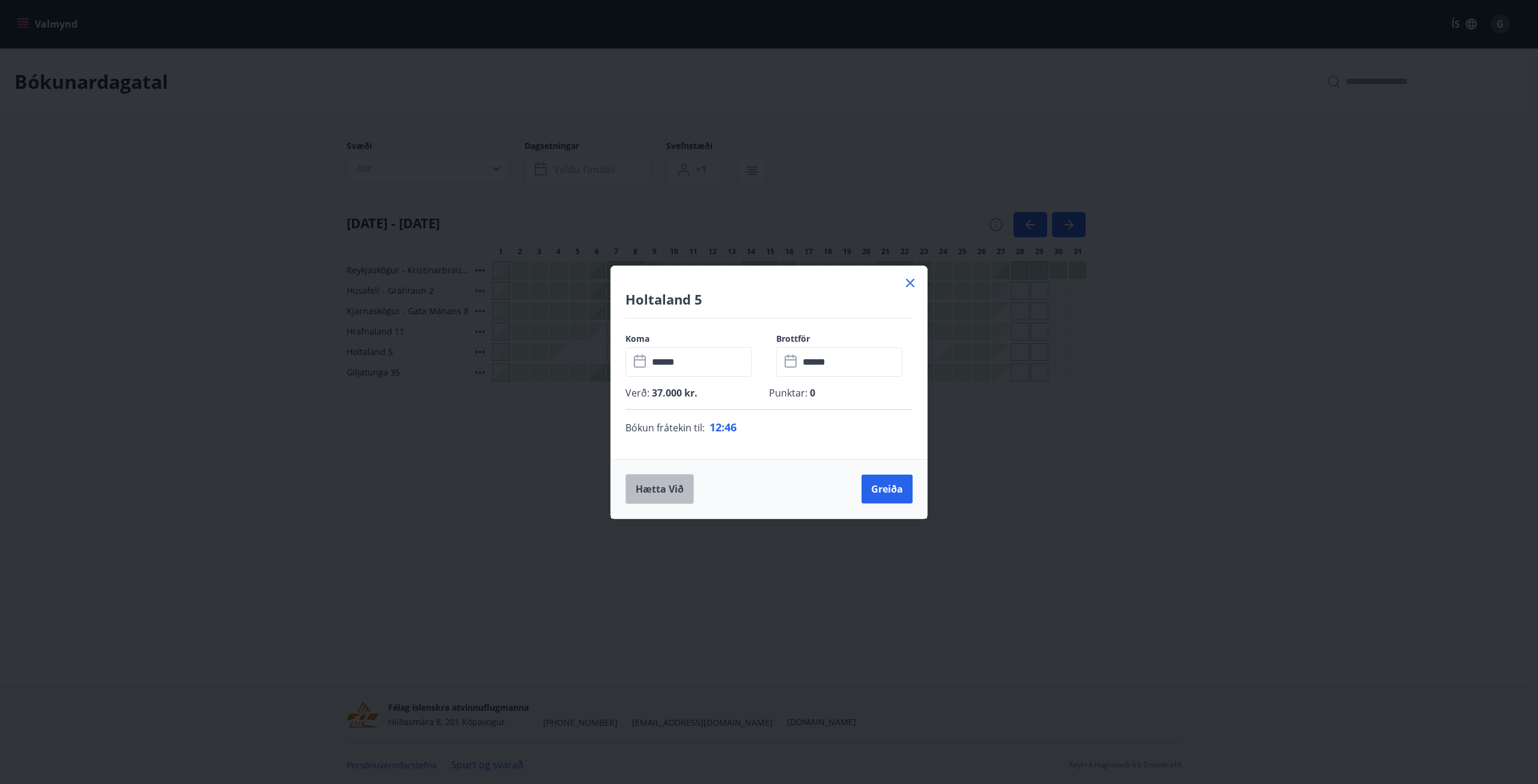
click at [671, 499] on button "Hætta við" at bounding box center [659, 489] width 68 height 30
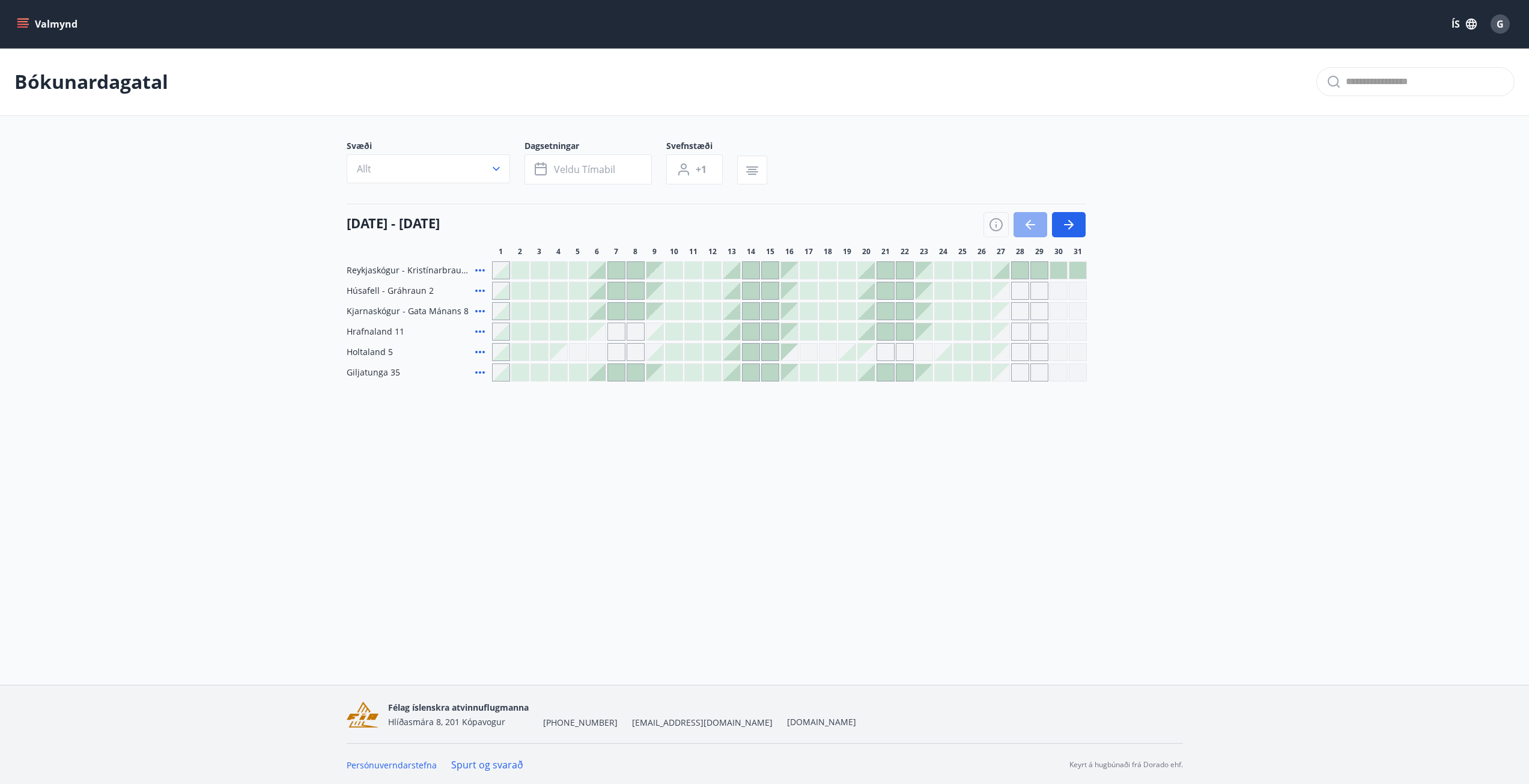
click at [1043, 230] on button "button" at bounding box center [1031, 224] width 34 height 25
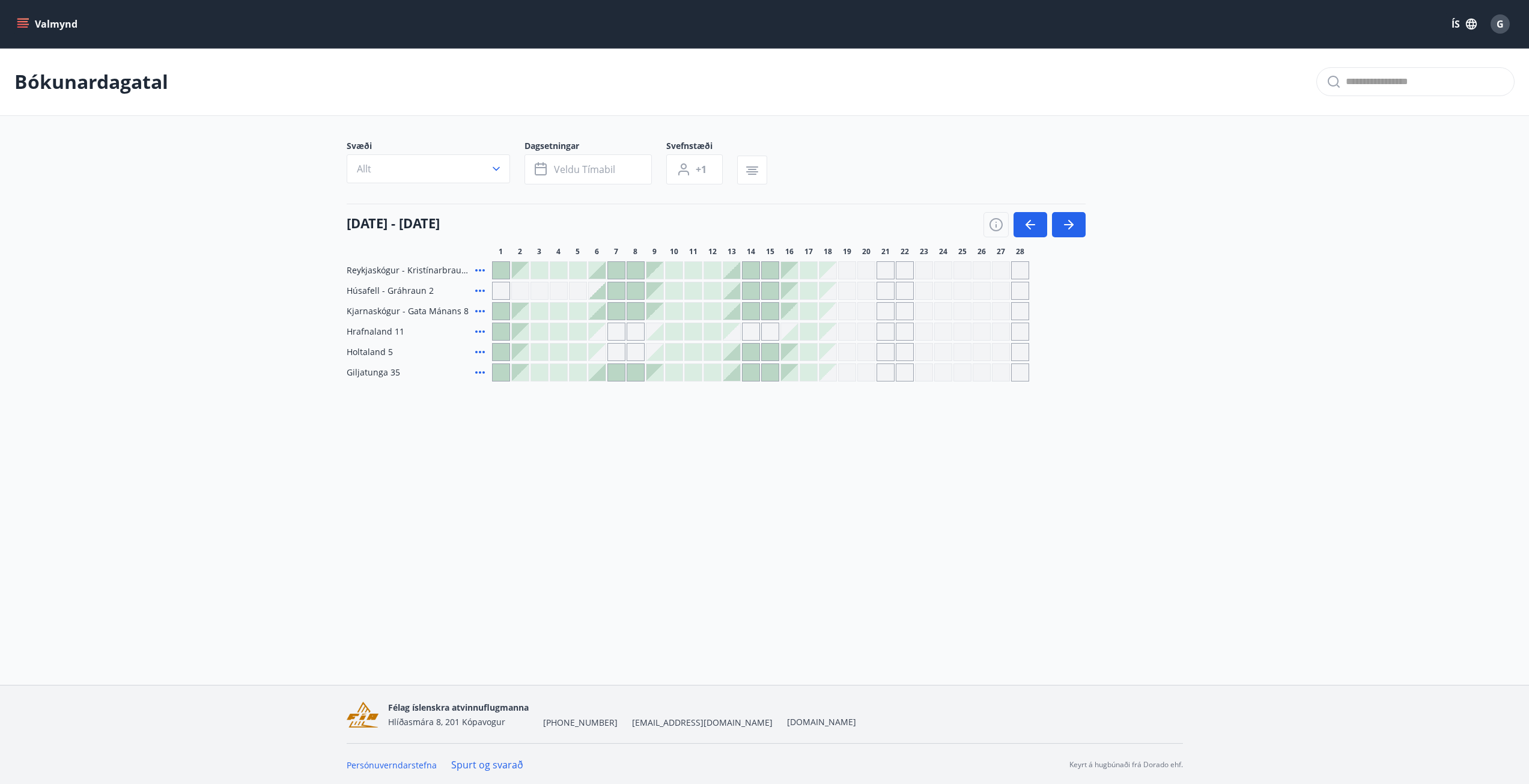
click at [712, 353] on div at bounding box center [712, 351] width 17 height 17
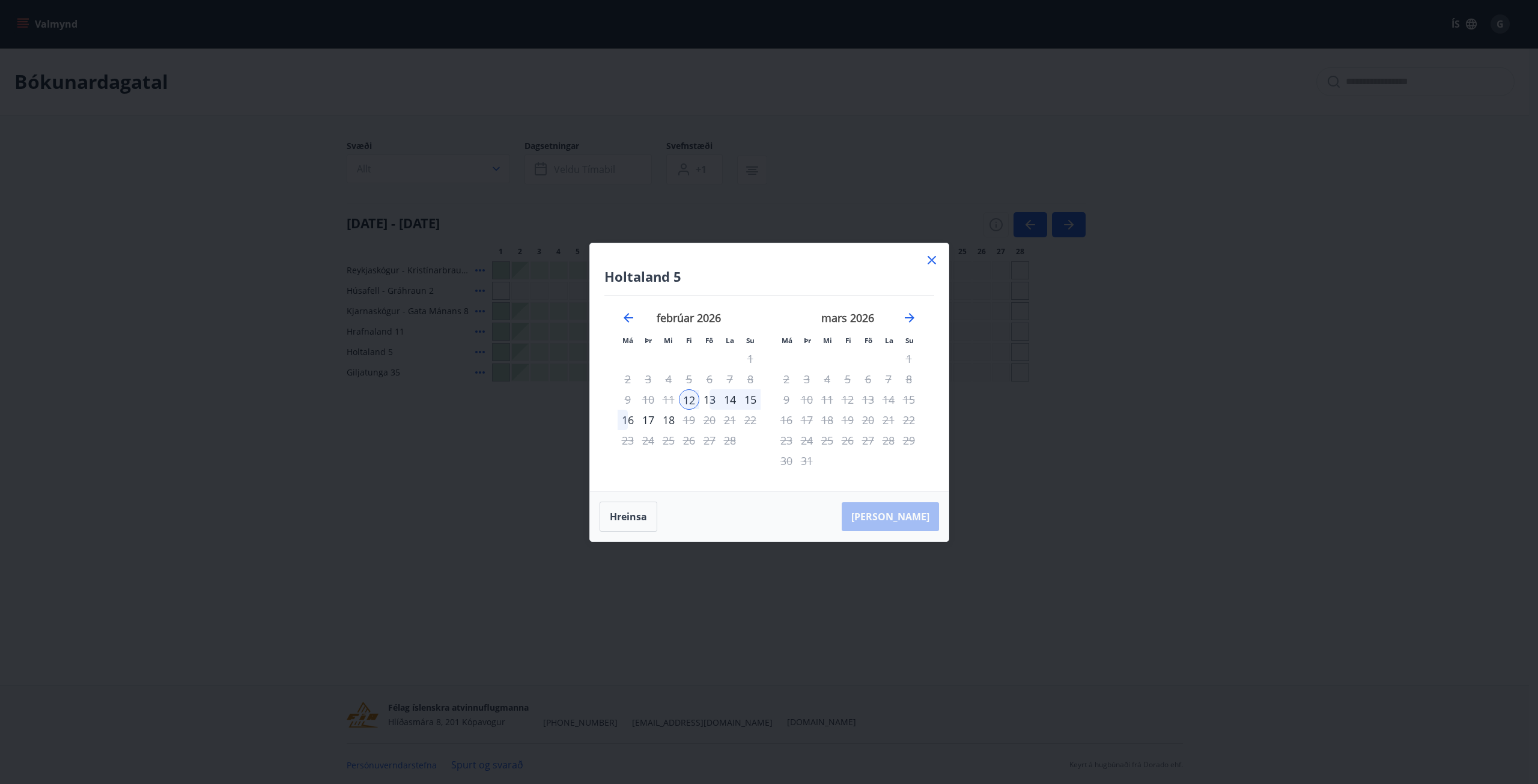
click at [653, 422] on div "17" at bounding box center [647, 419] width 20 height 20
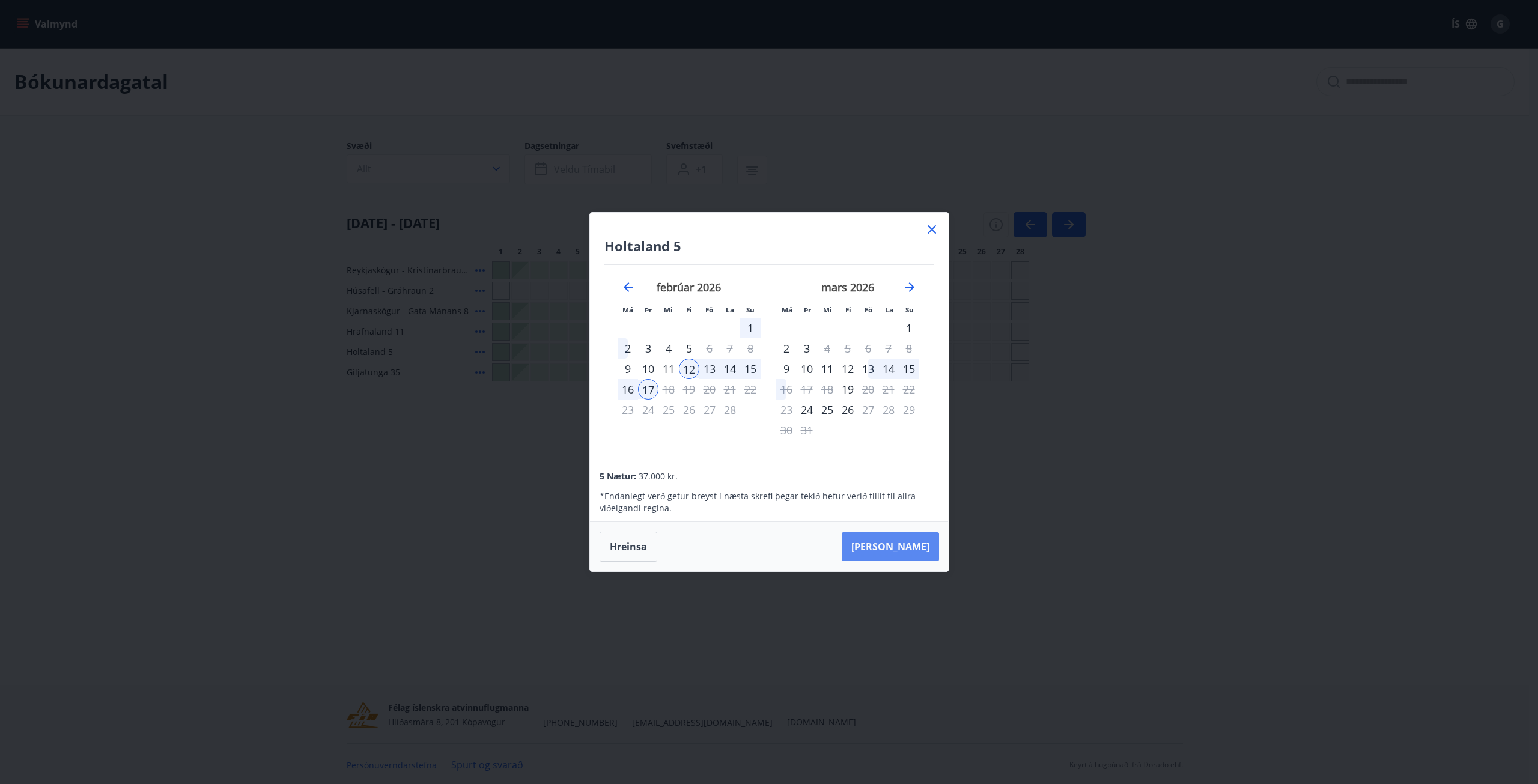
click at [905, 552] on button "[PERSON_NAME]" at bounding box center [891, 546] width 98 height 29
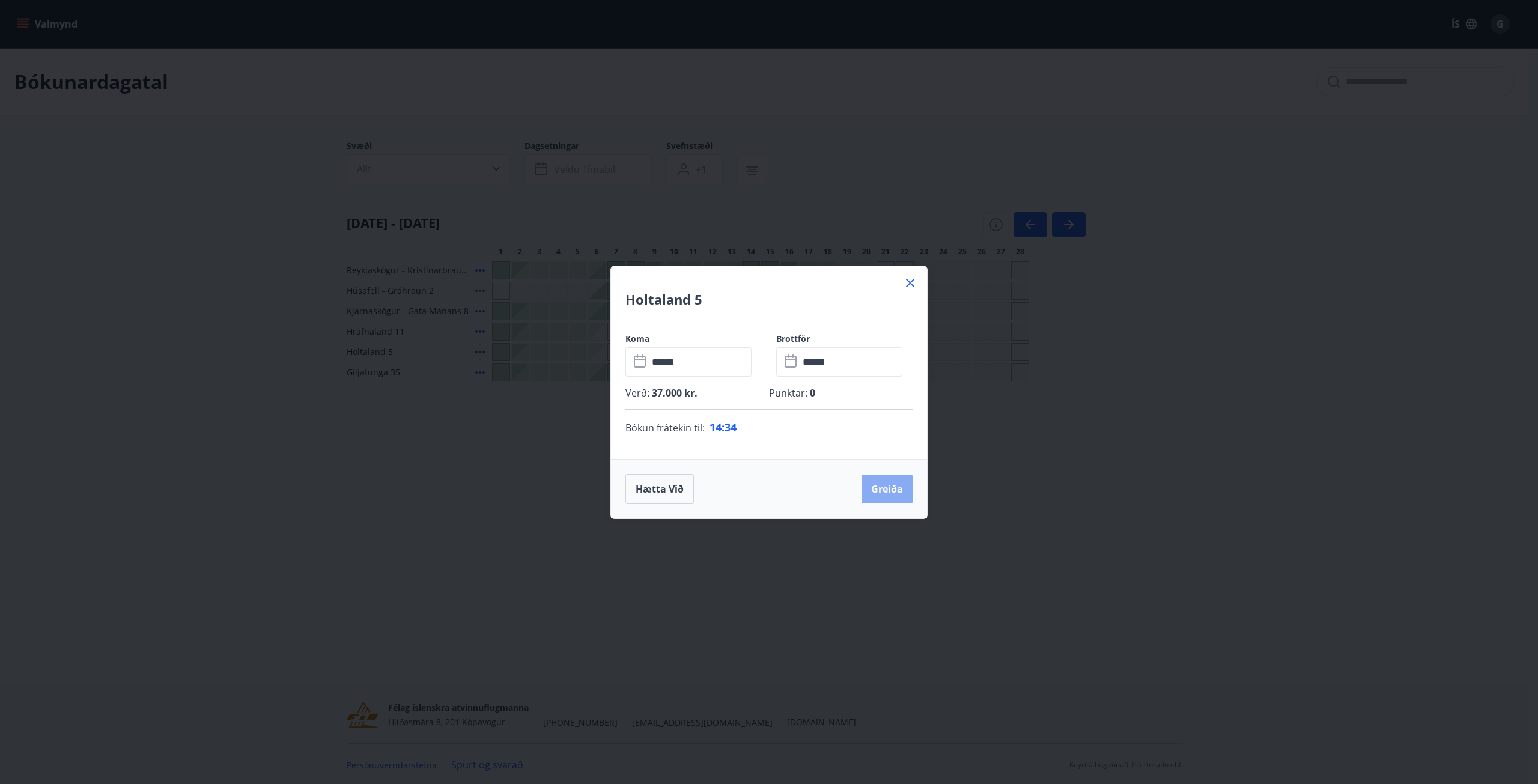
click at [888, 489] on button "Greiða" at bounding box center [887, 489] width 51 height 29
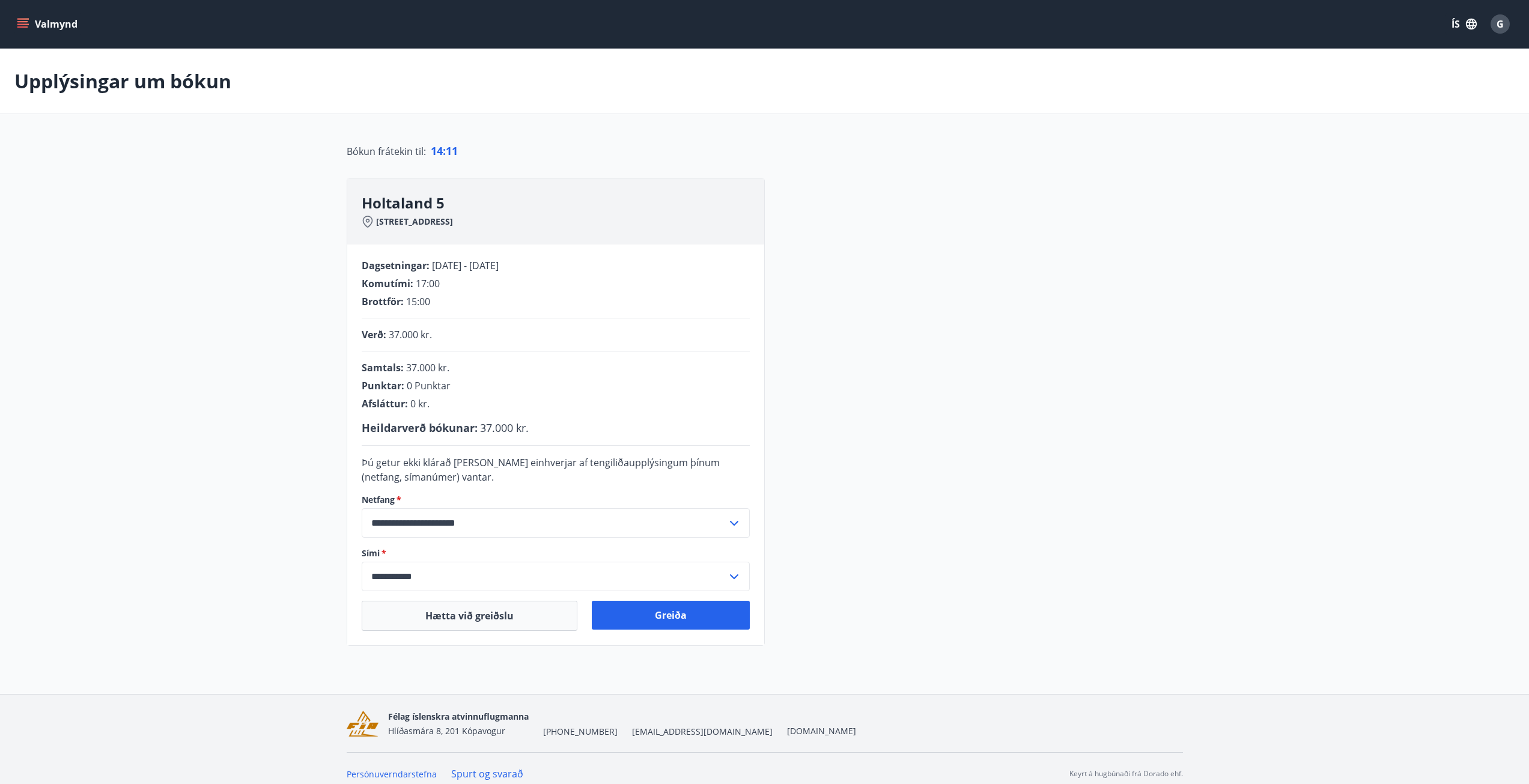
click at [427, 394] on div "Samtals : 37.000 kr. Punktar : 0 Punktar Afsláttur : 0 kr." at bounding box center [556, 386] width 388 height 50
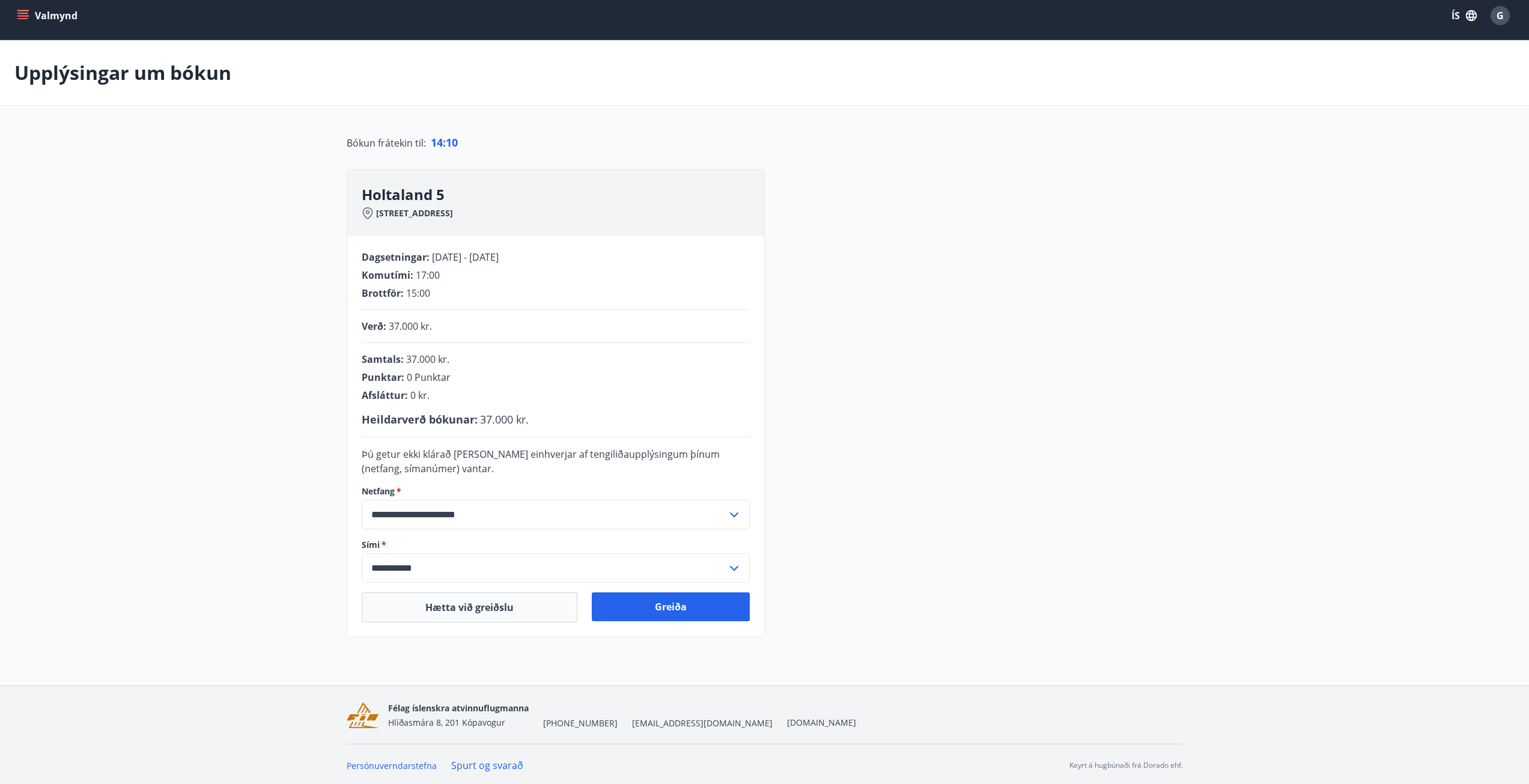
scroll to position [11, 0]
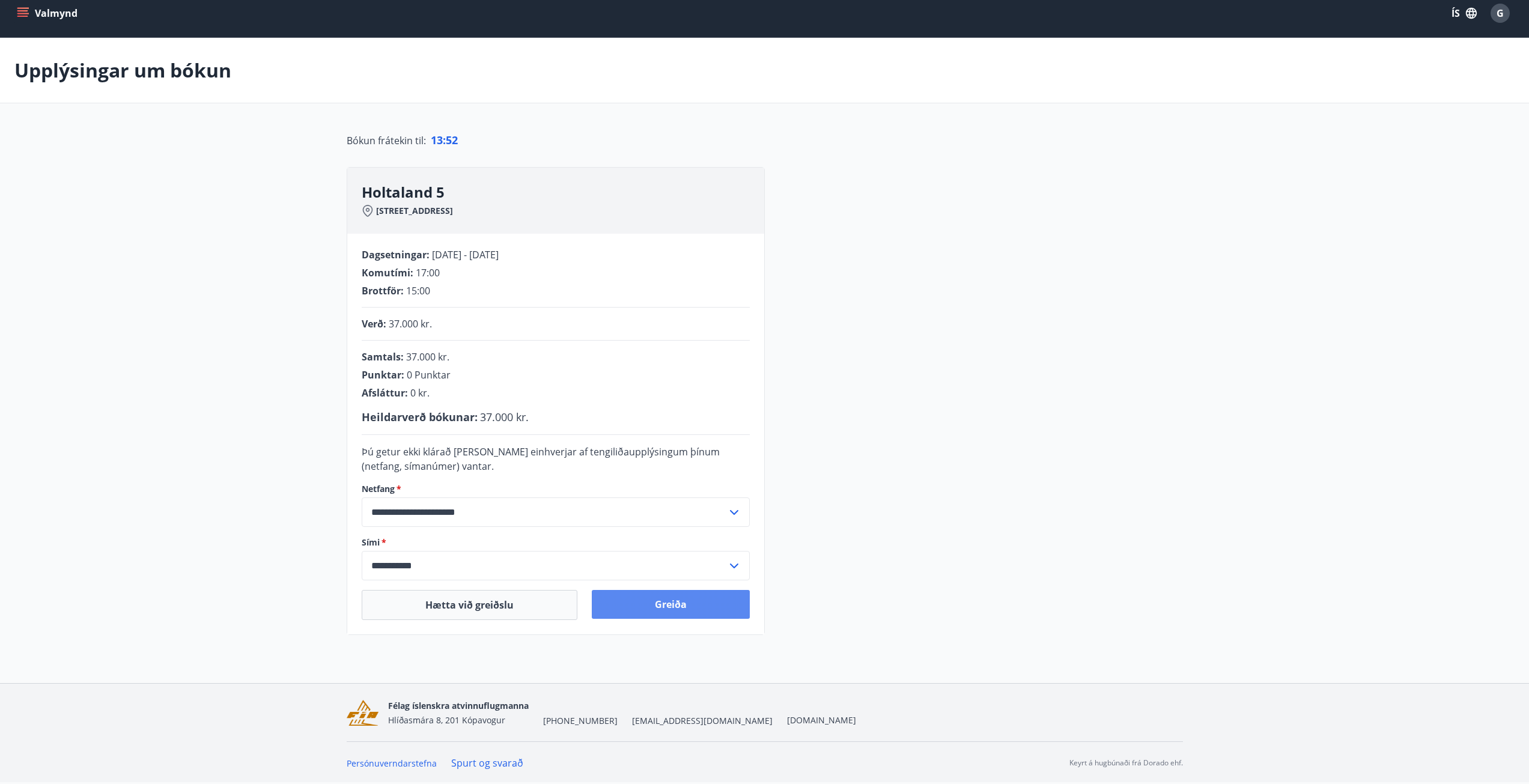
click at [686, 604] on button "Greiða" at bounding box center [670, 604] width 158 height 29
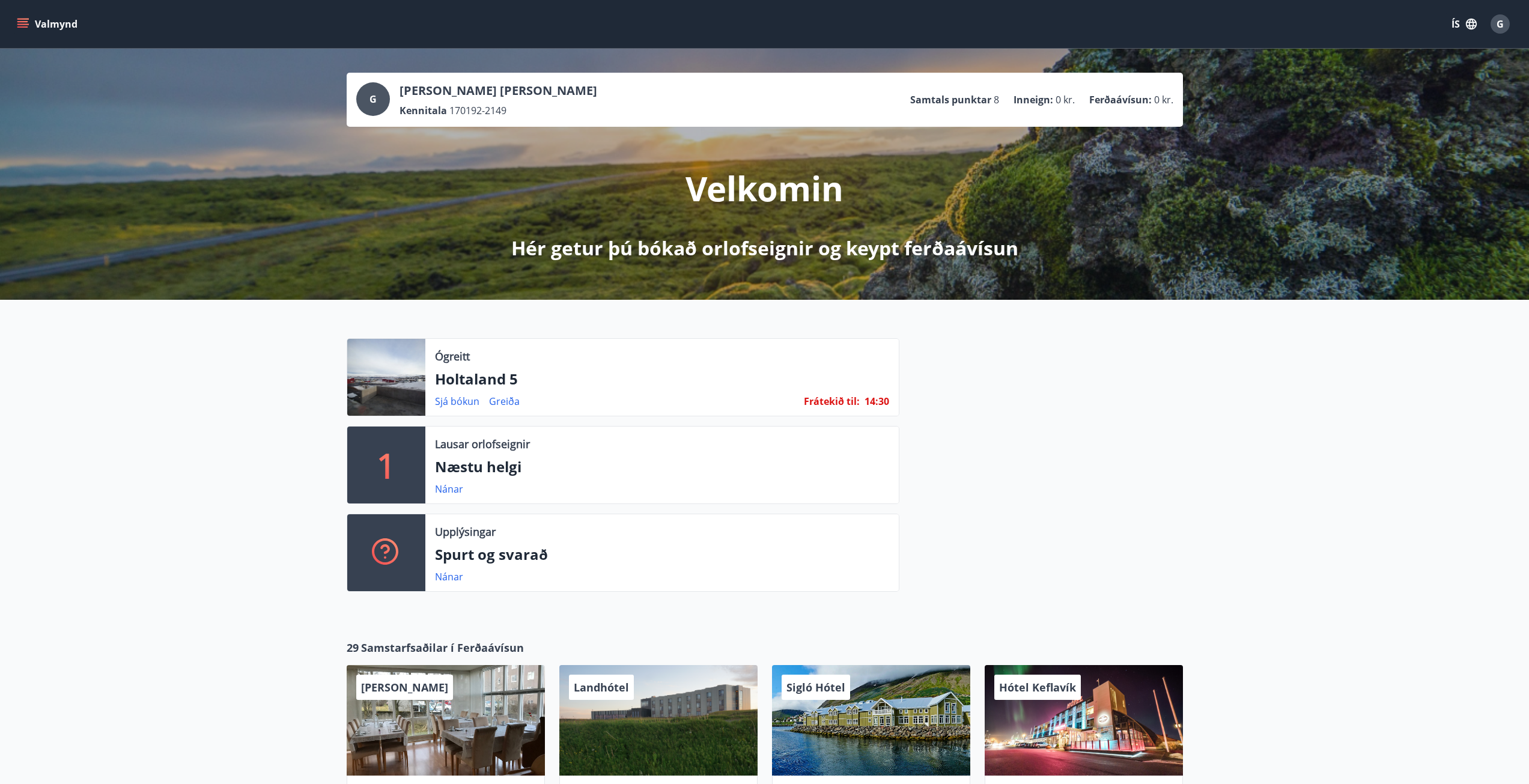
click at [14, 20] on div "Valmynd ÍS G" at bounding box center [764, 24] width 1529 height 48
click at [20, 21] on icon "menu" at bounding box center [23, 21] width 11 height 1
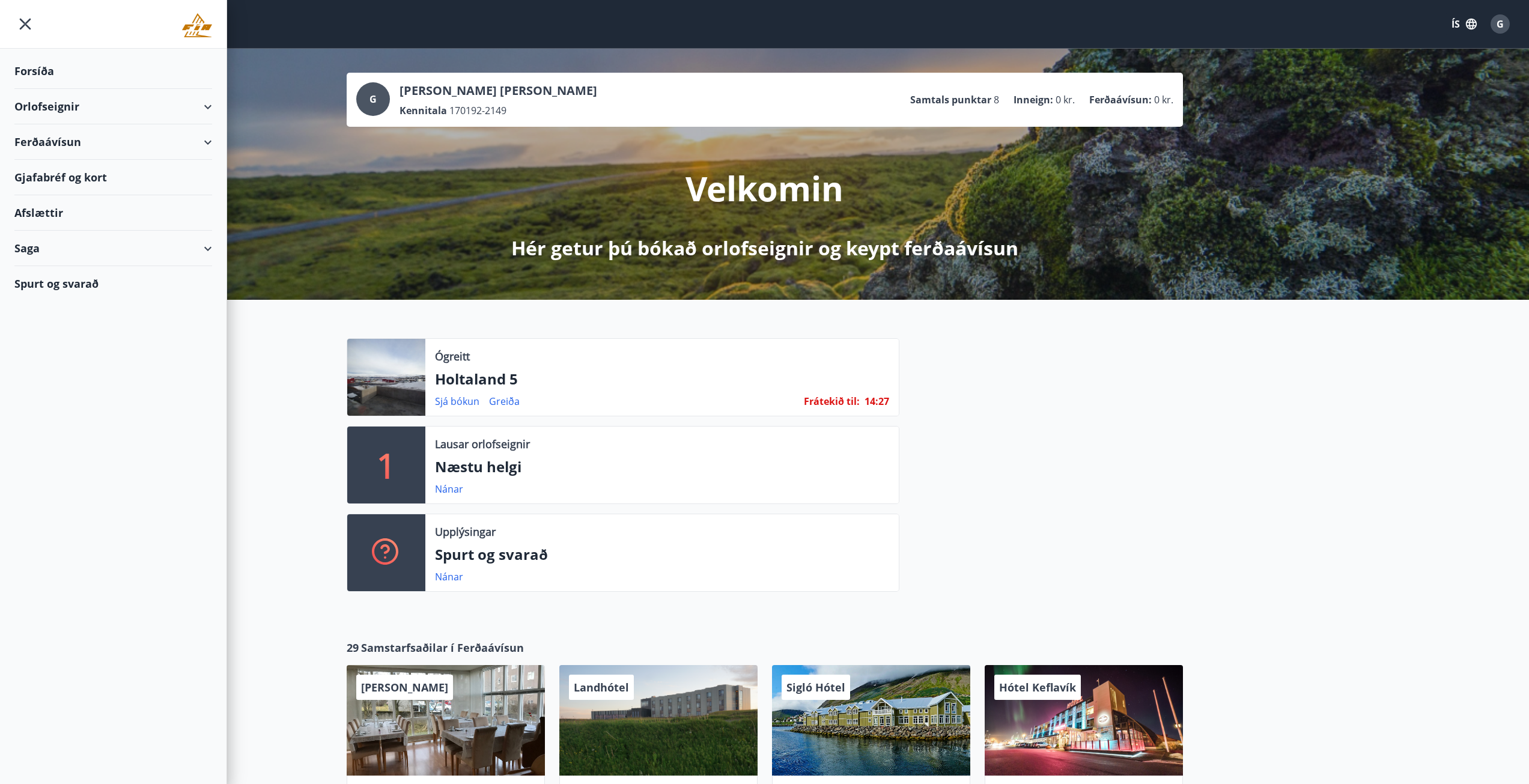
click at [197, 104] on div "Orlofseignir" at bounding box center [113, 106] width 198 height 35
click at [55, 160] on div "Bókunardagatal" at bounding box center [113, 162] width 178 height 25
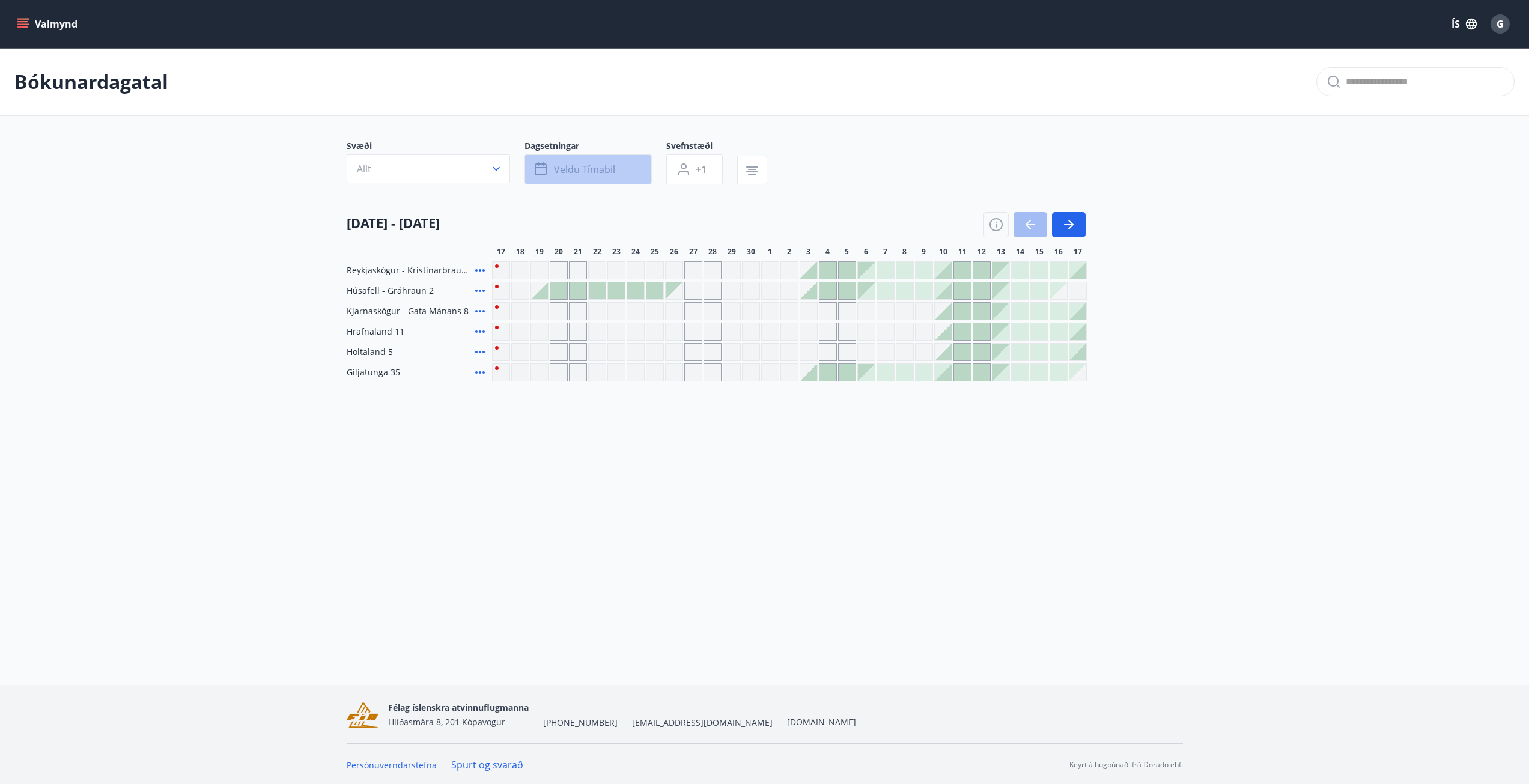
click at [588, 175] on span "Veldu tímabil" at bounding box center [584, 169] width 61 height 13
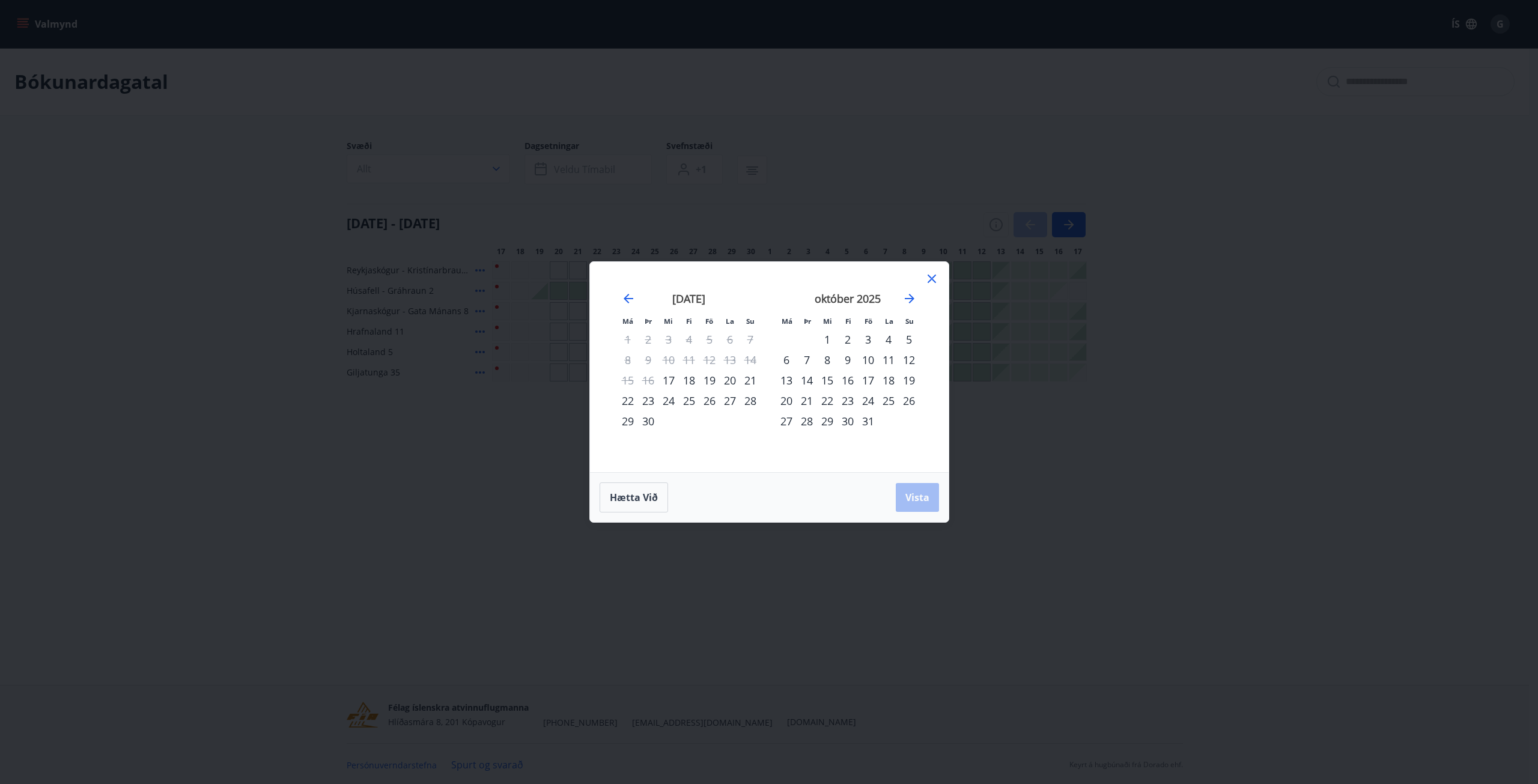
click at [959, 145] on div "Má Þr Mi Fi Fö La Su Má Þr Mi Fi Fö La Su [DATE] 1 2 3 4 5 6 7 8 9 10 11 12 13 …" at bounding box center [769, 392] width 1538 height 784
click at [934, 278] on icon at bounding box center [932, 278] width 14 height 14
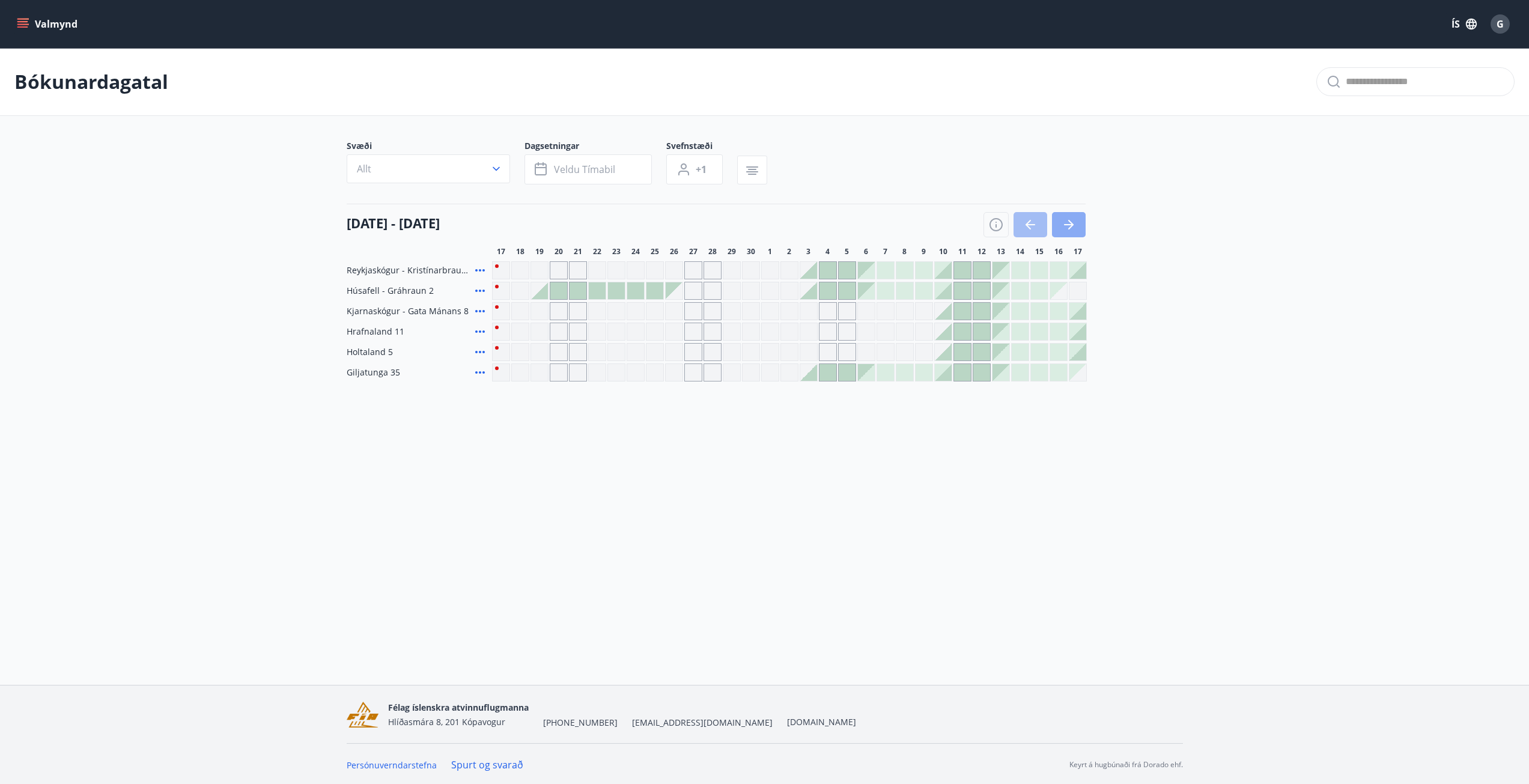
click at [1072, 219] on icon "button" at bounding box center [1069, 224] width 14 height 14
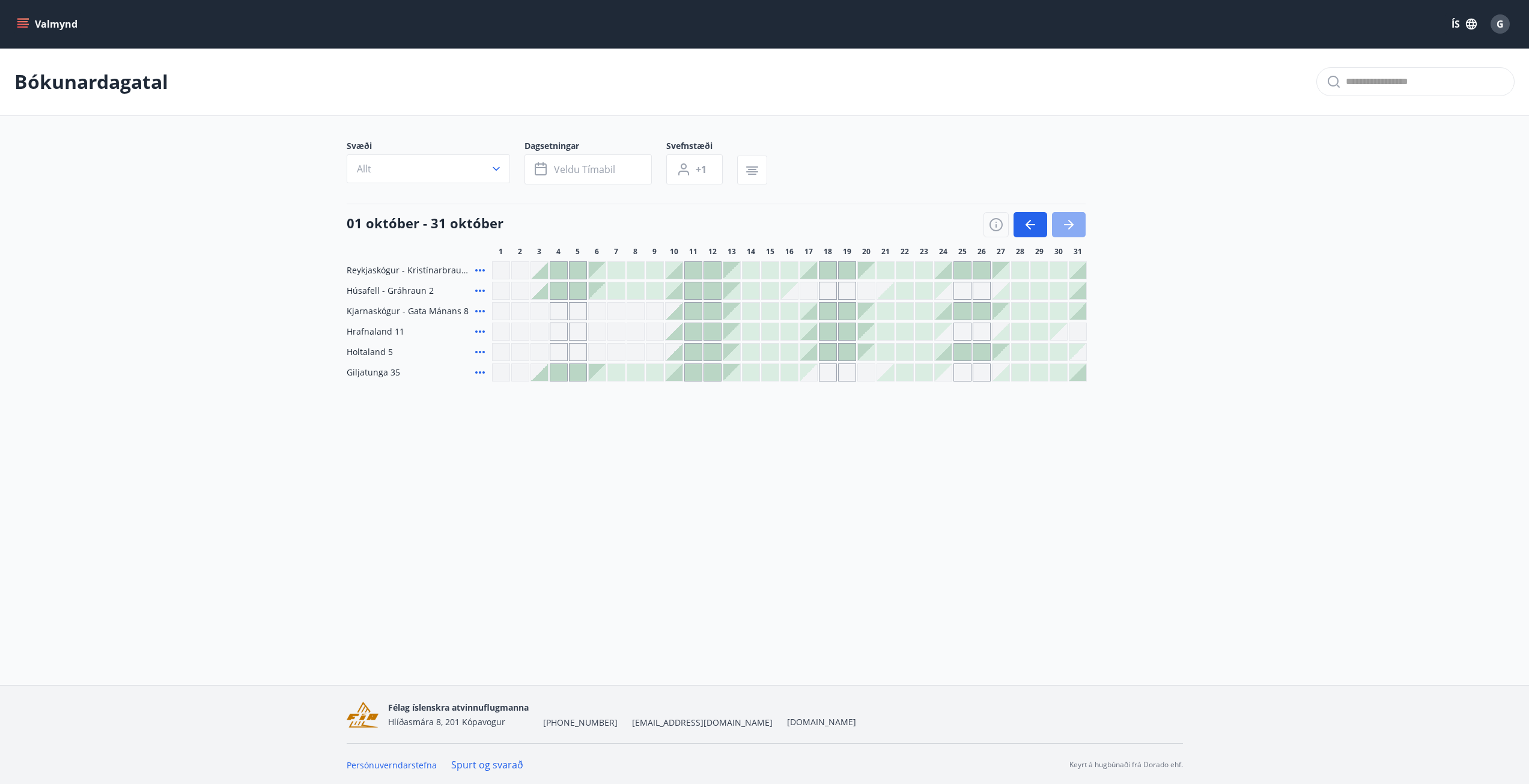
click at [1072, 220] on icon "button" at bounding box center [1069, 224] width 14 height 14
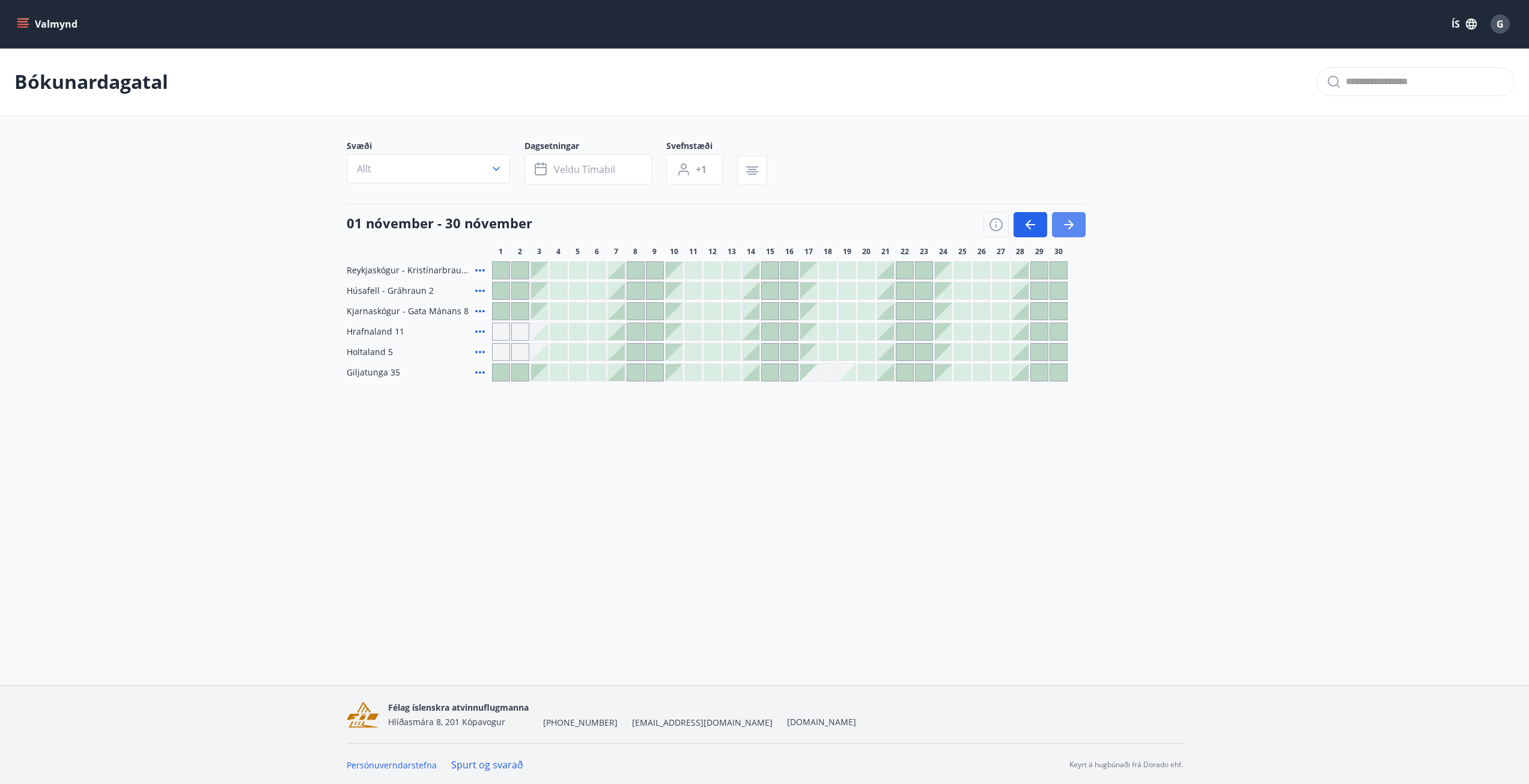
click at [1072, 220] on icon "button" at bounding box center [1069, 224] width 14 height 14
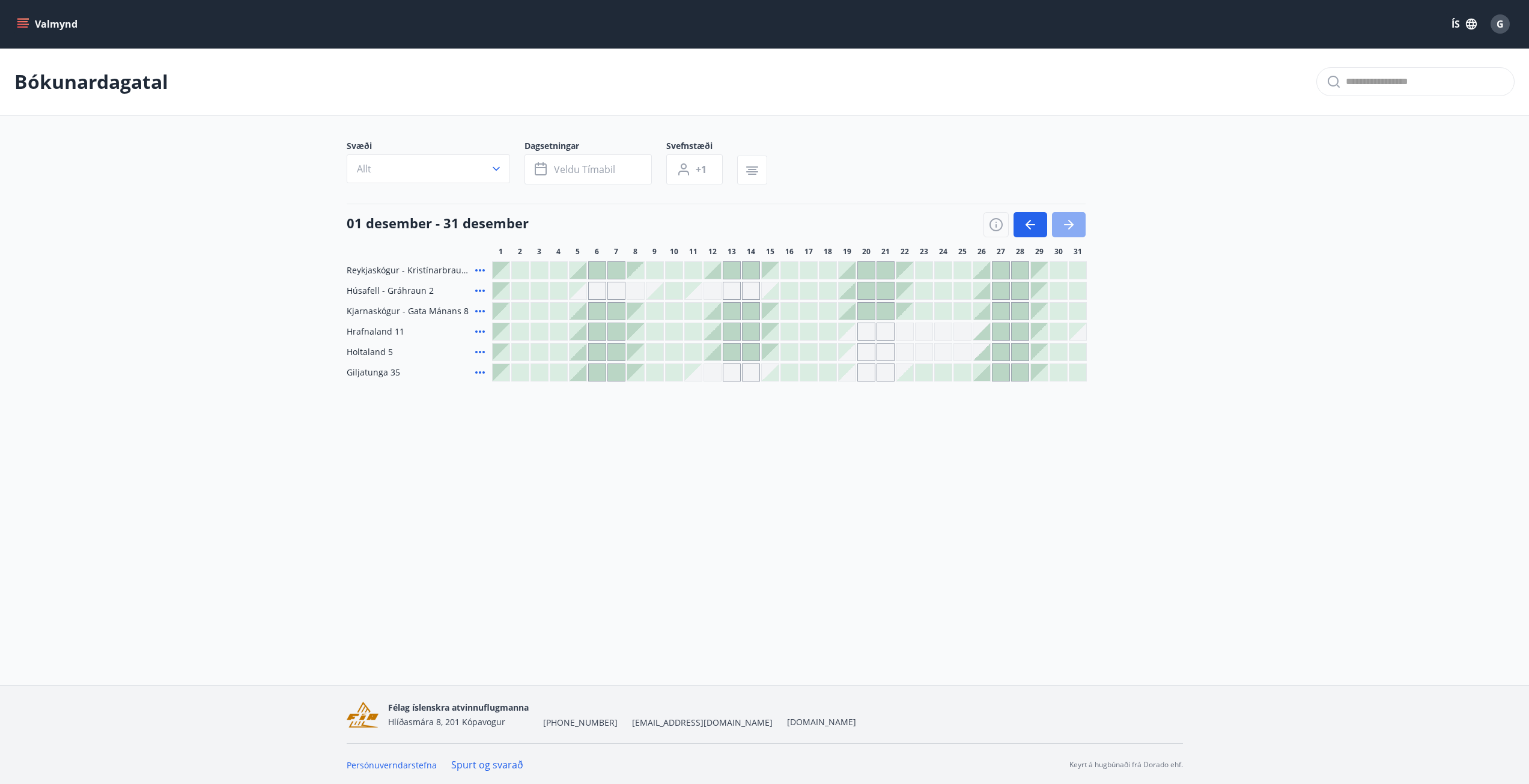
click at [1072, 220] on icon "button" at bounding box center [1069, 224] width 14 height 14
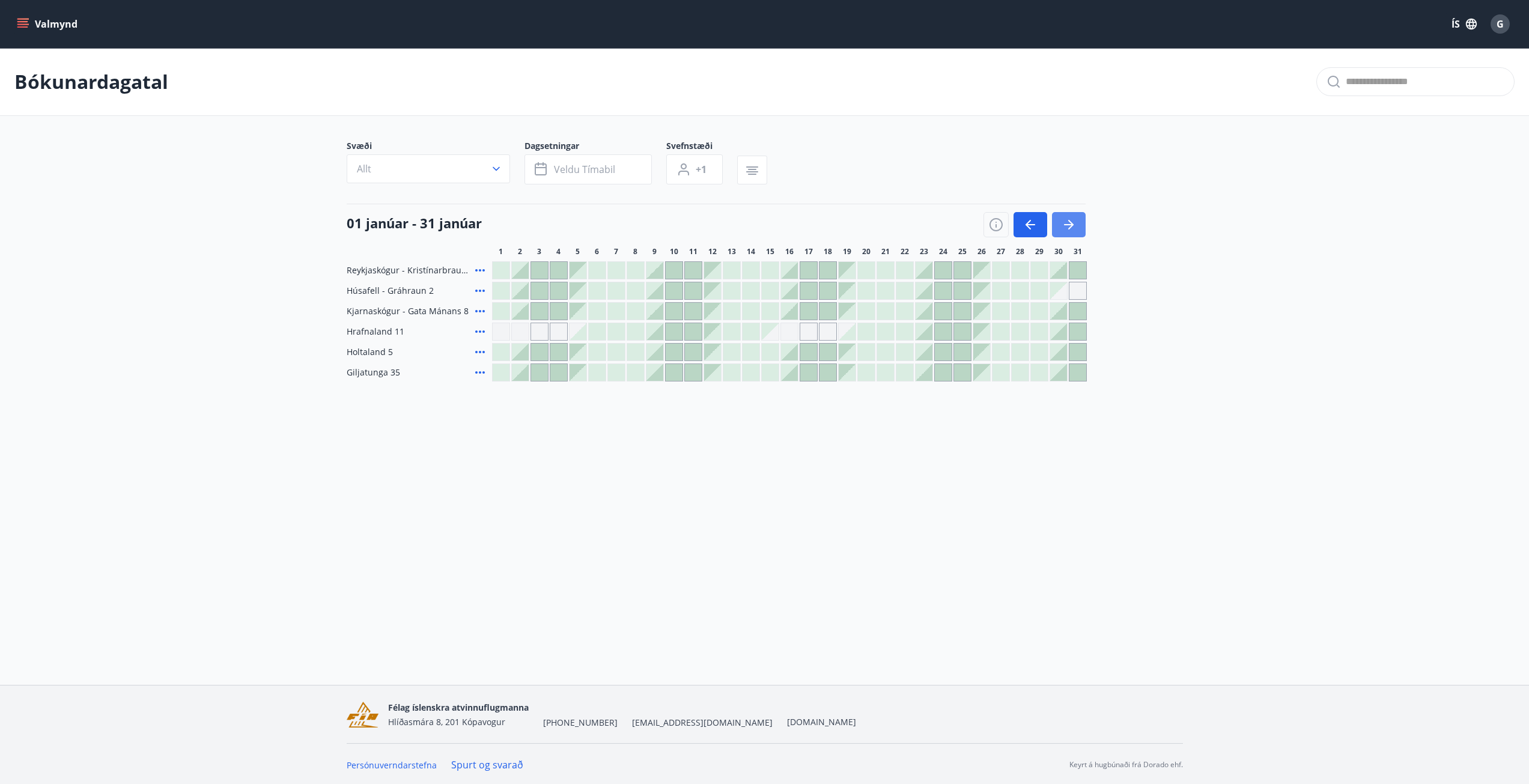
click at [1072, 220] on icon "button" at bounding box center [1069, 224] width 14 height 14
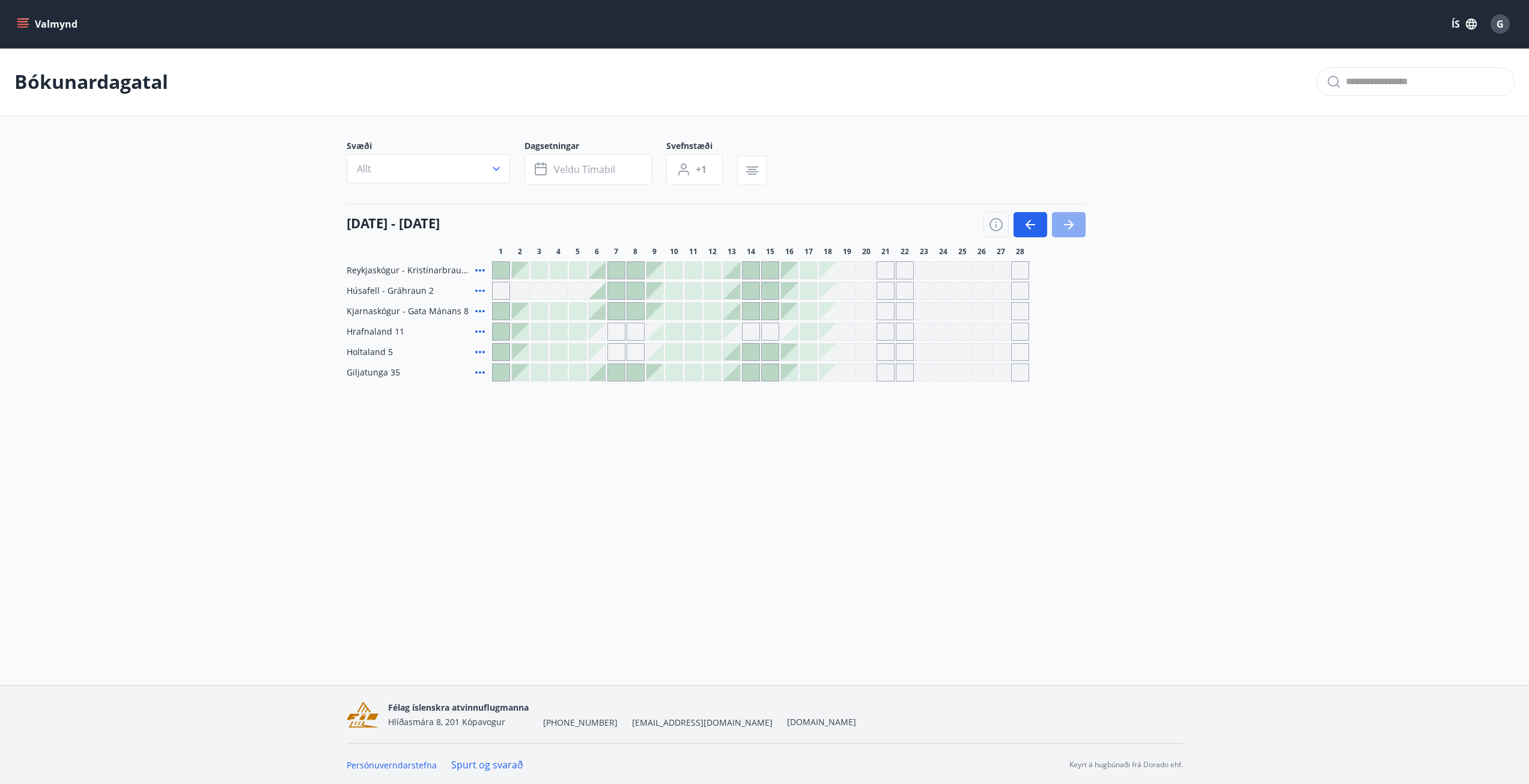
click at [1072, 220] on icon "button" at bounding box center [1069, 224] width 14 height 14
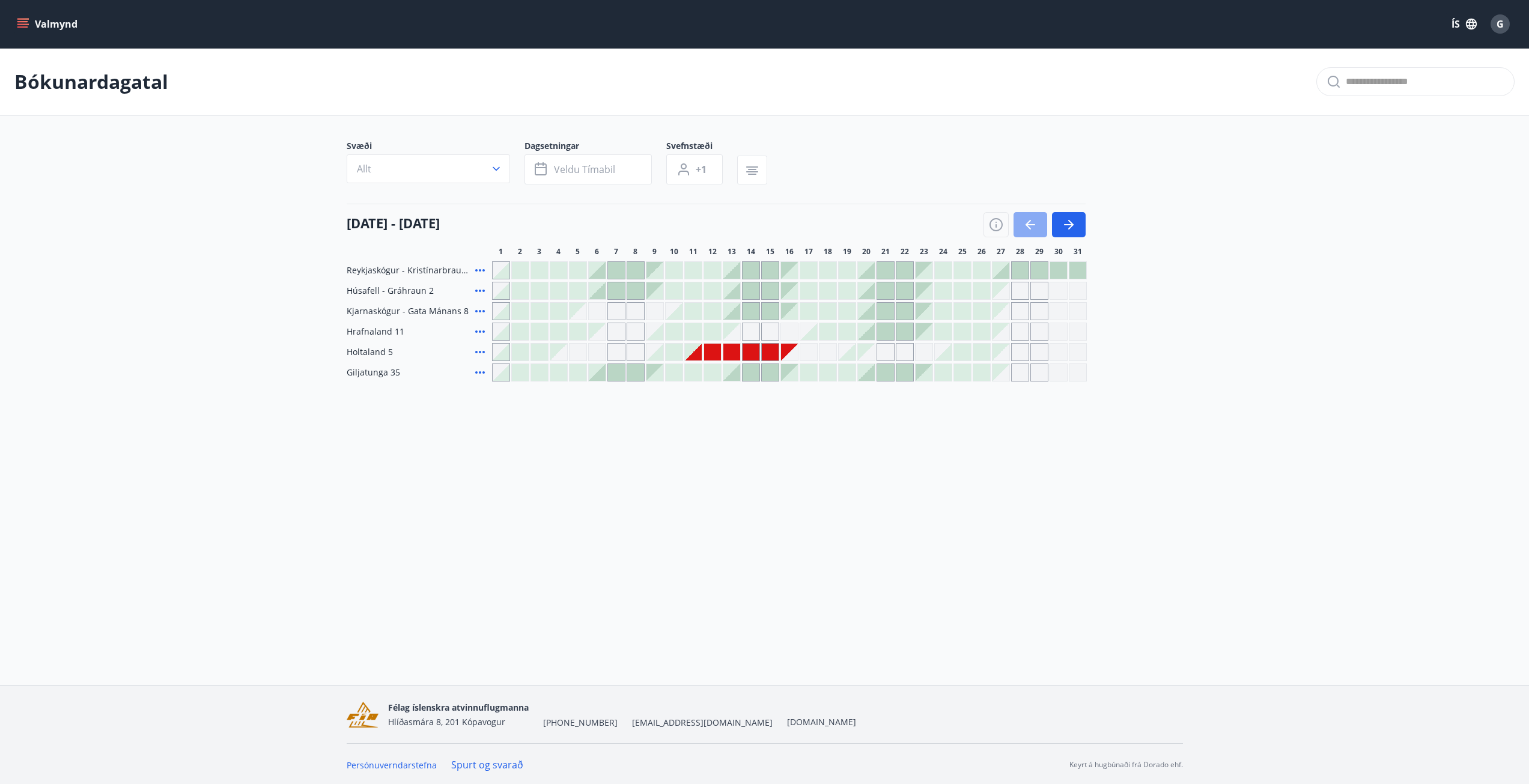
click at [1030, 221] on icon "button" at bounding box center [1028, 224] width 5 height 10
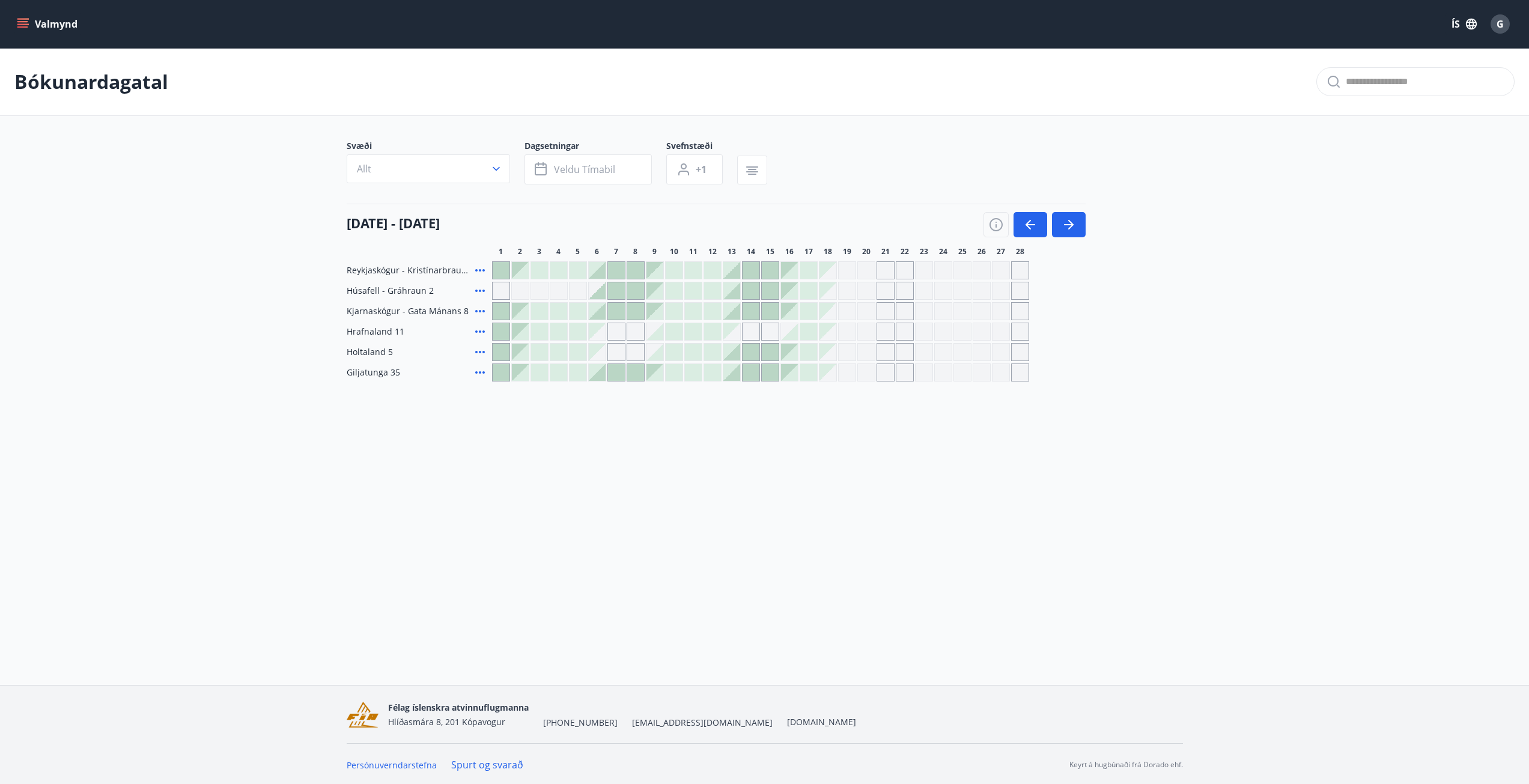
click at [712, 356] on div at bounding box center [712, 351] width 17 height 17
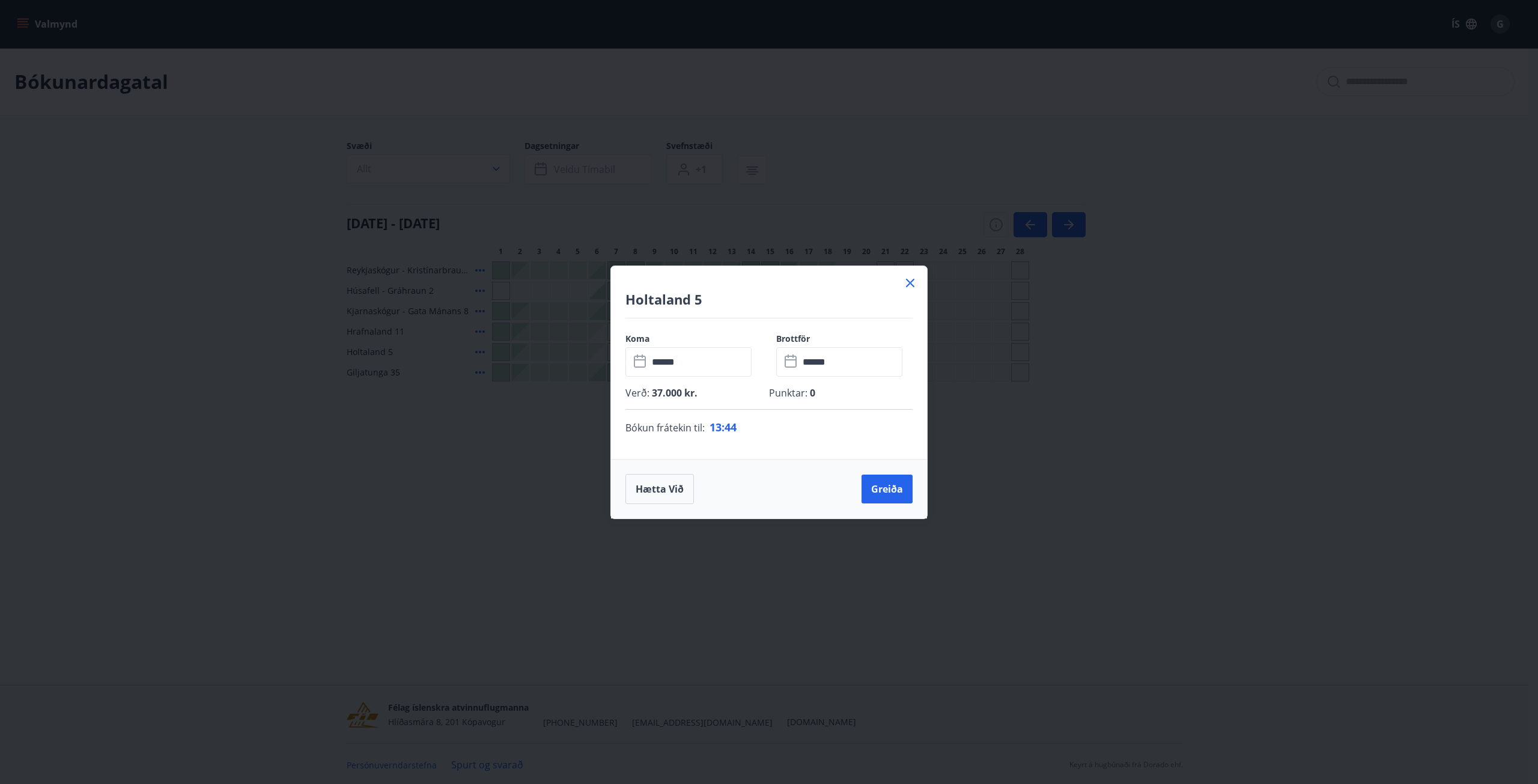
click at [906, 284] on icon at bounding box center [910, 283] width 14 height 14
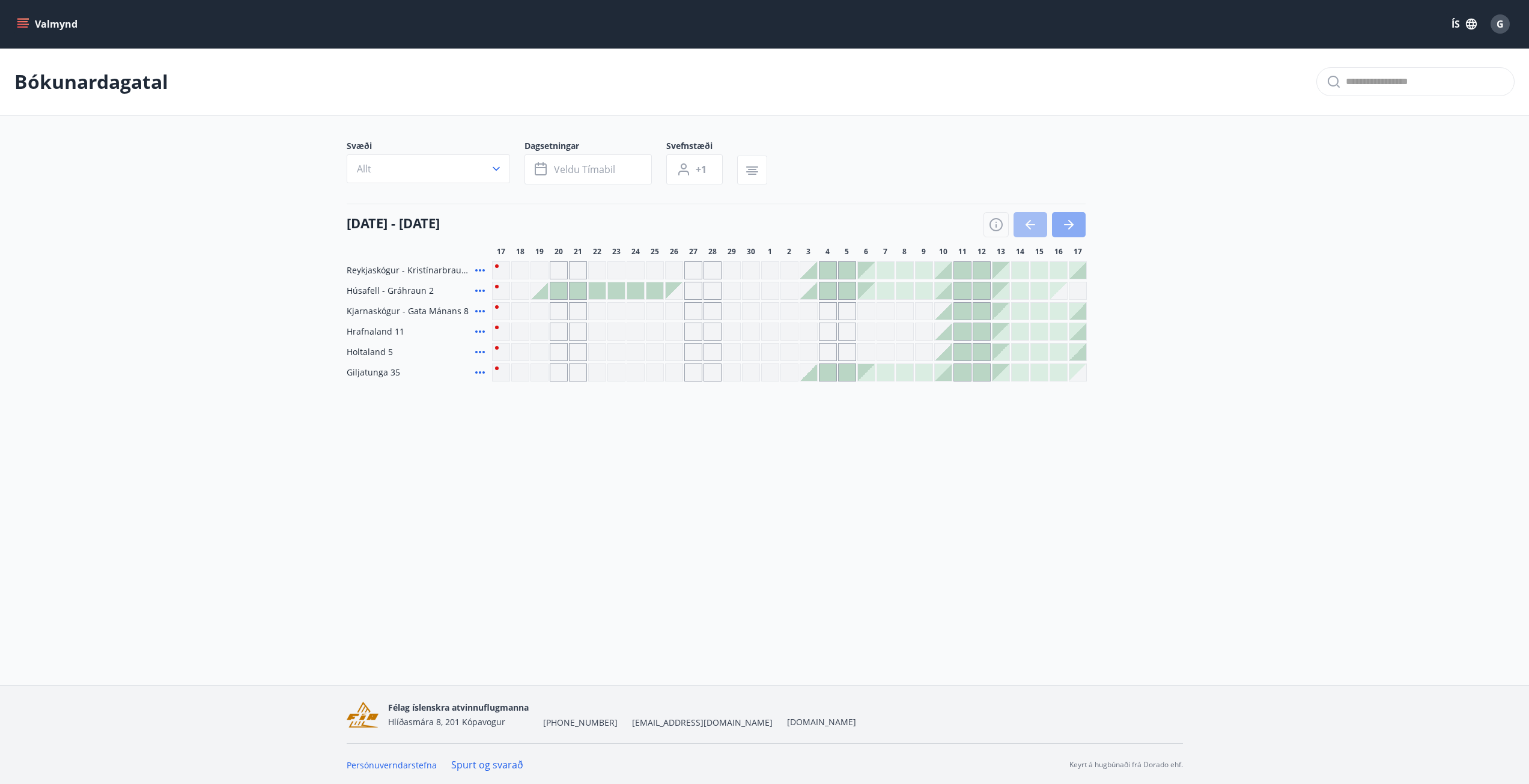
click at [1077, 221] on button "button" at bounding box center [1069, 224] width 34 height 25
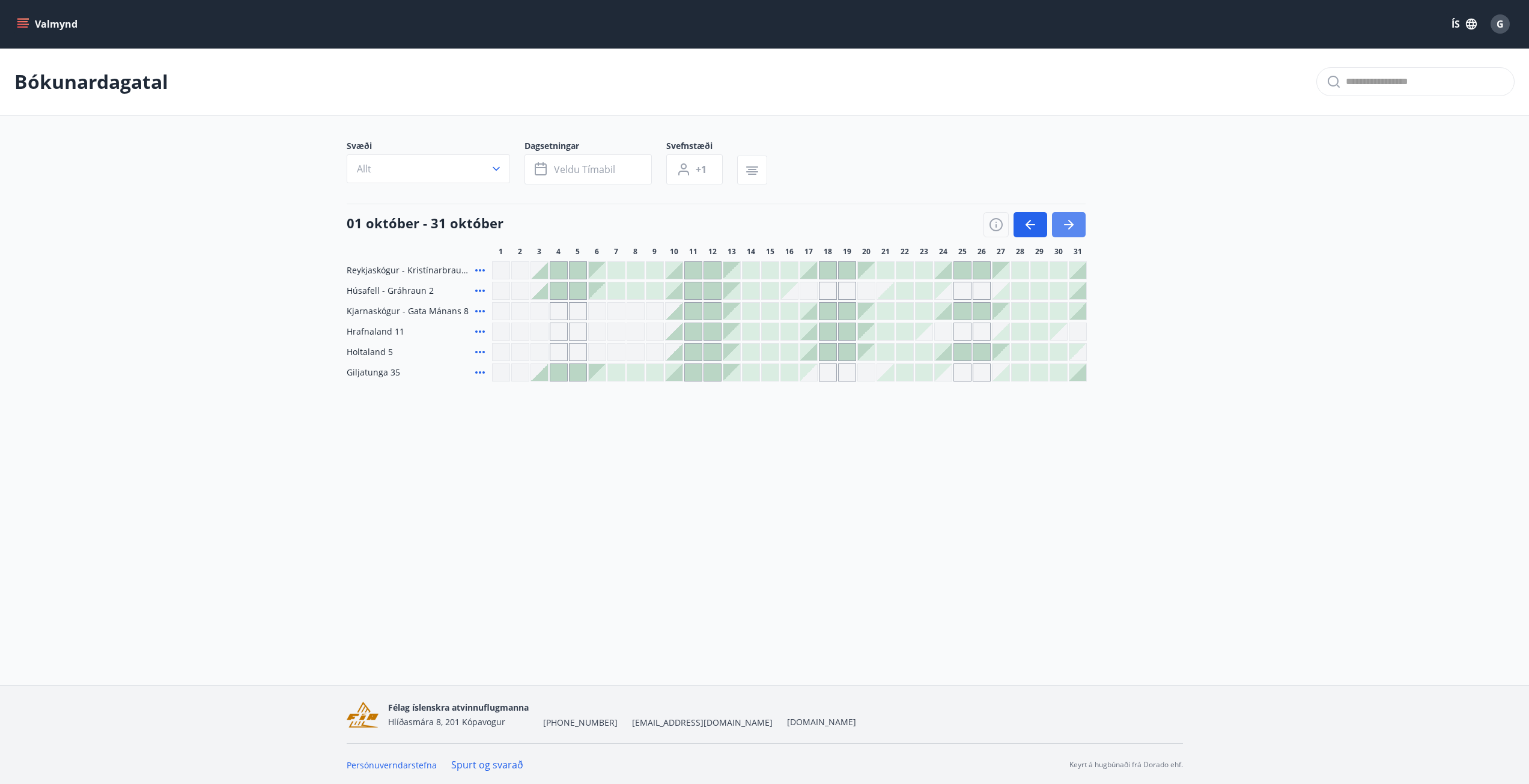
click at [1077, 221] on button "button" at bounding box center [1069, 224] width 34 height 25
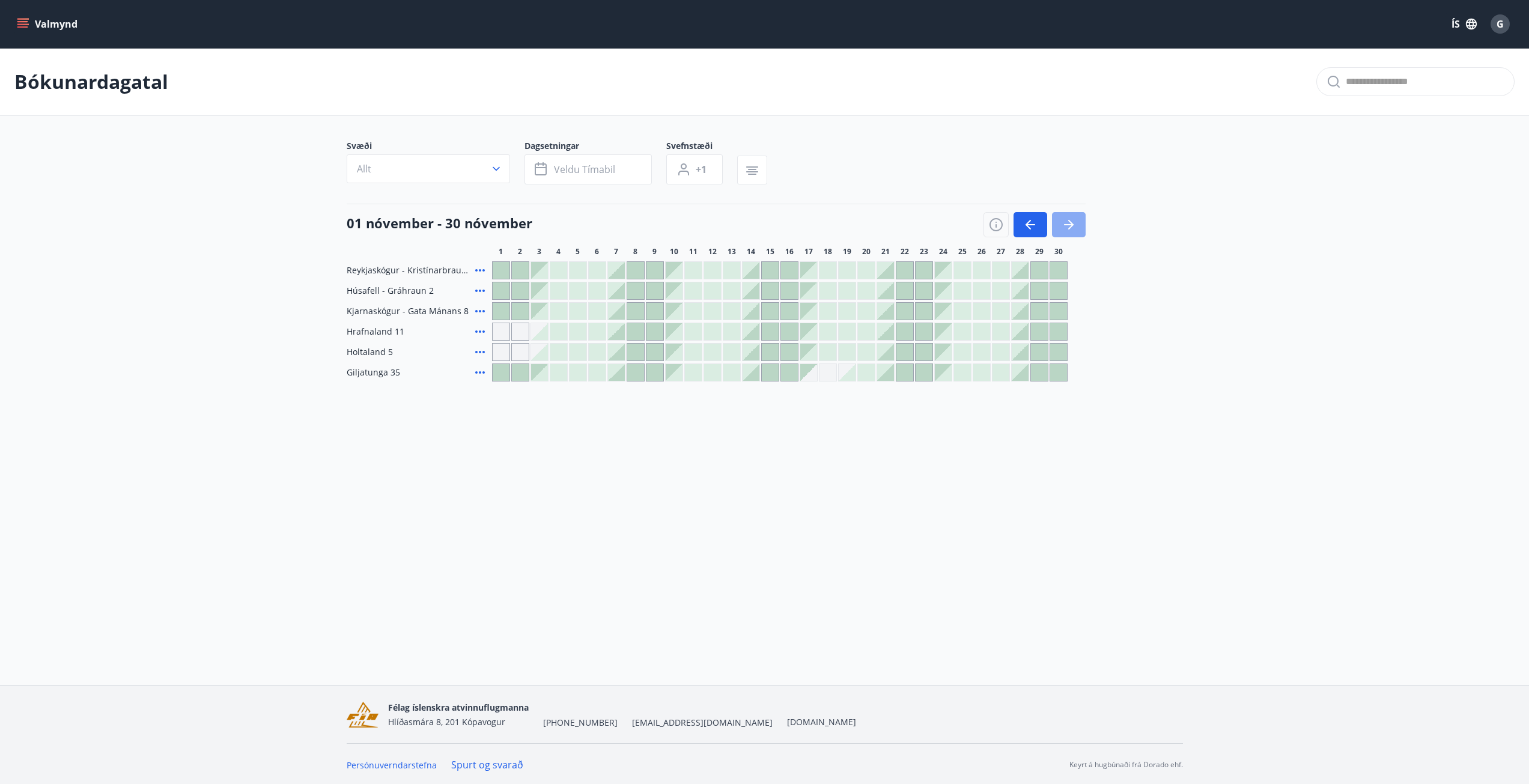
click at [1077, 221] on button "button" at bounding box center [1069, 224] width 34 height 25
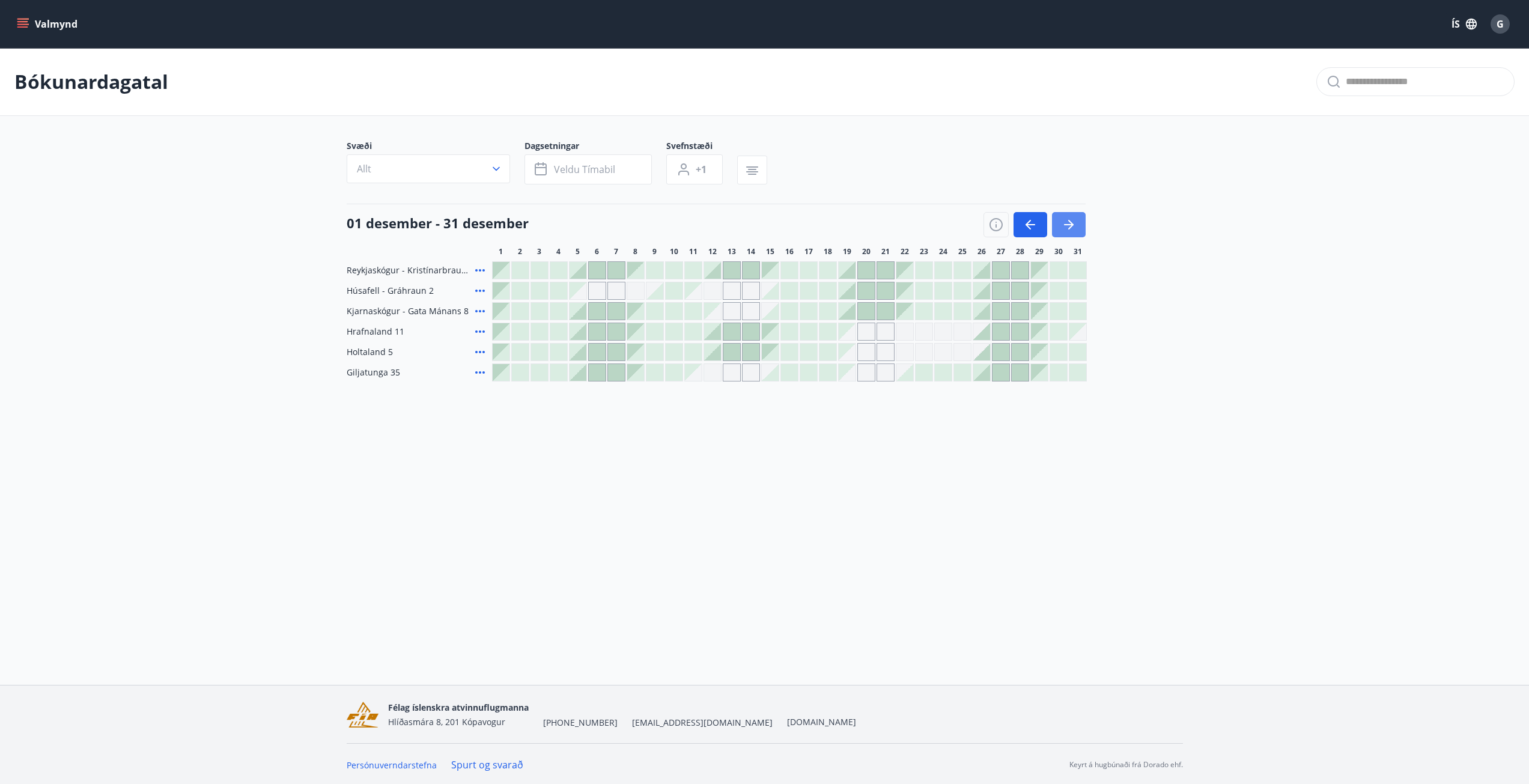
click at [1077, 221] on button "button" at bounding box center [1069, 224] width 34 height 25
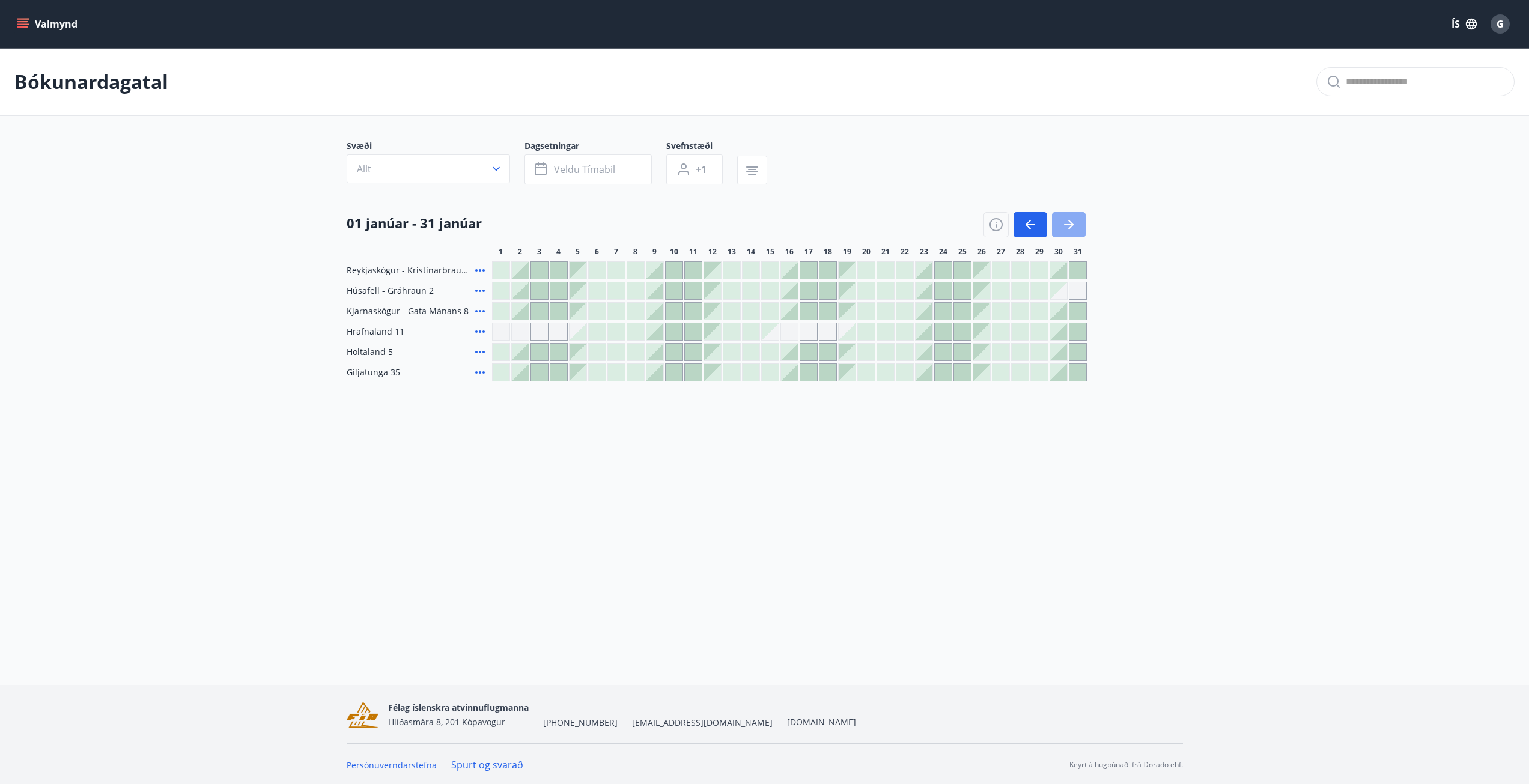
click at [1077, 221] on button "button" at bounding box center [1069, 224] width 34 height 25
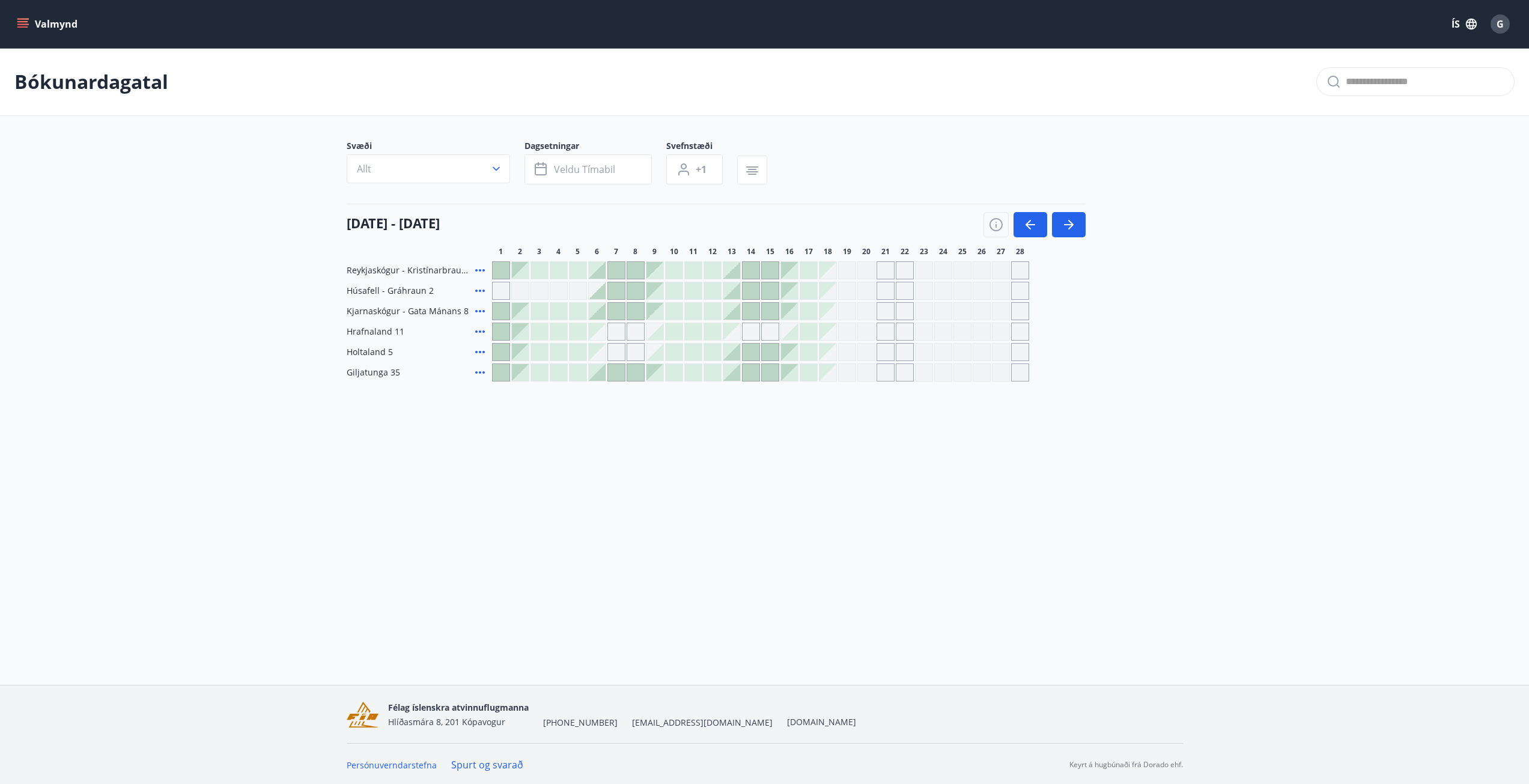
click at [712, 353] on div at bounding box center [712, 351] width 17 height 17
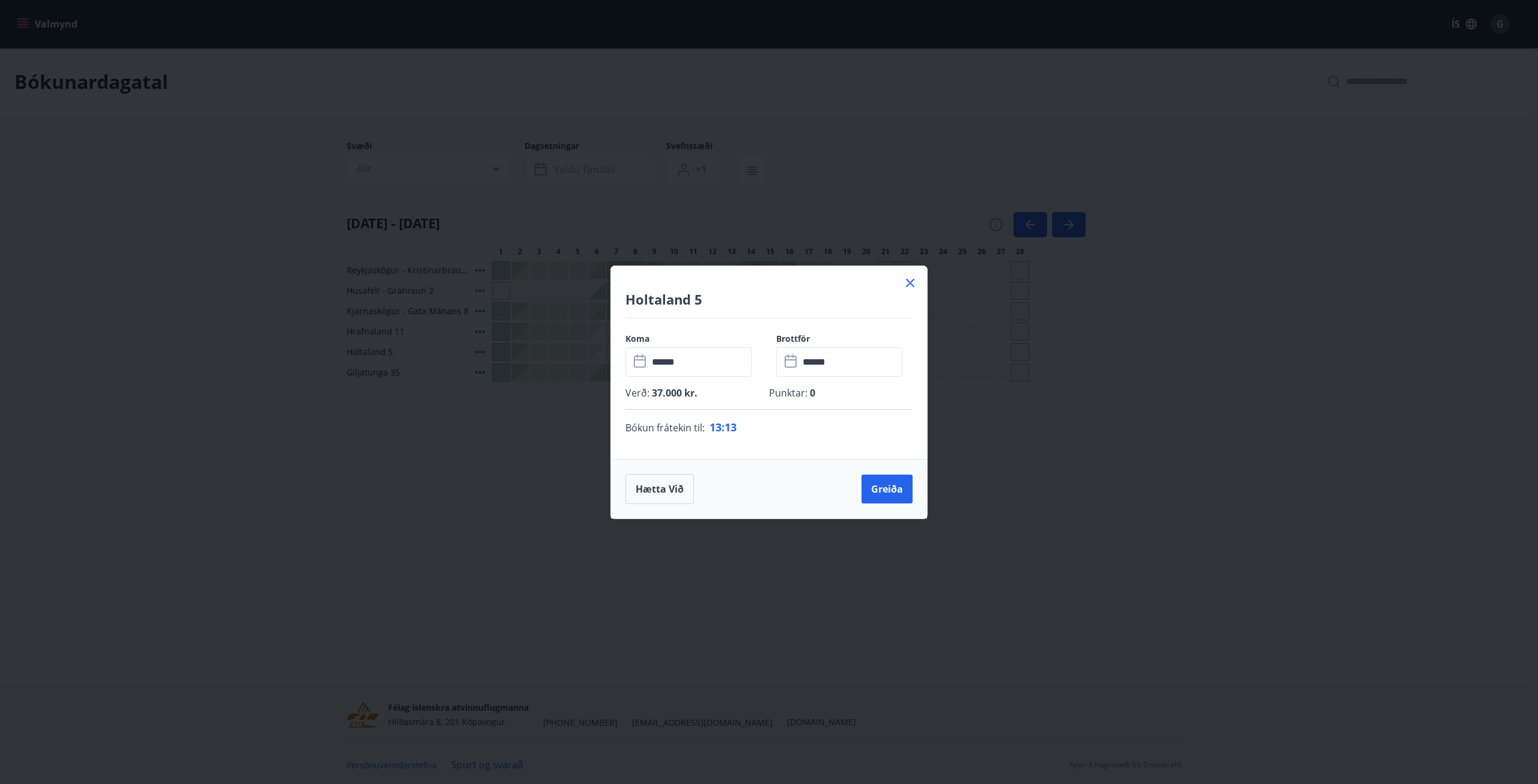
click at [707, 358] on input "******" at bounding box center [700, 362] width 104 height 29
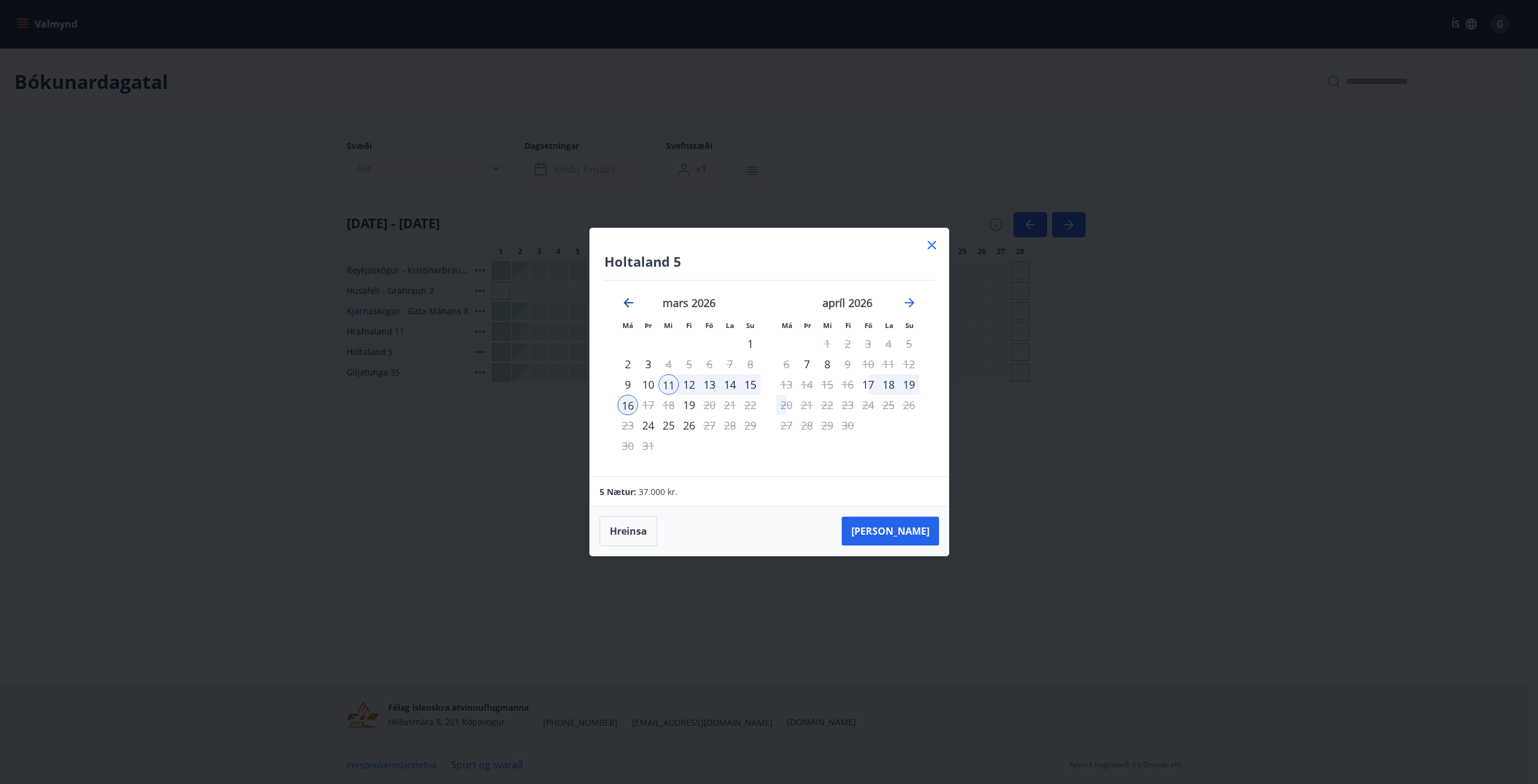
click at [634, 302] on icon "Move backward to switch to the previous month." at bounding box center [628, 302] width 14 height 14
click at [693, 386] on div "12" at bounding box center [688, 384] width 20 height 20
click at [646, 404] on div "17" at bounding box center [647, 404] width 20 height 20
click at [895, 525] on button "Taka Frá" at bounding box center [891, 531] width 98 height 29
click at [934, 241] on icon at bounding box center [932, 245] width 14 height 14
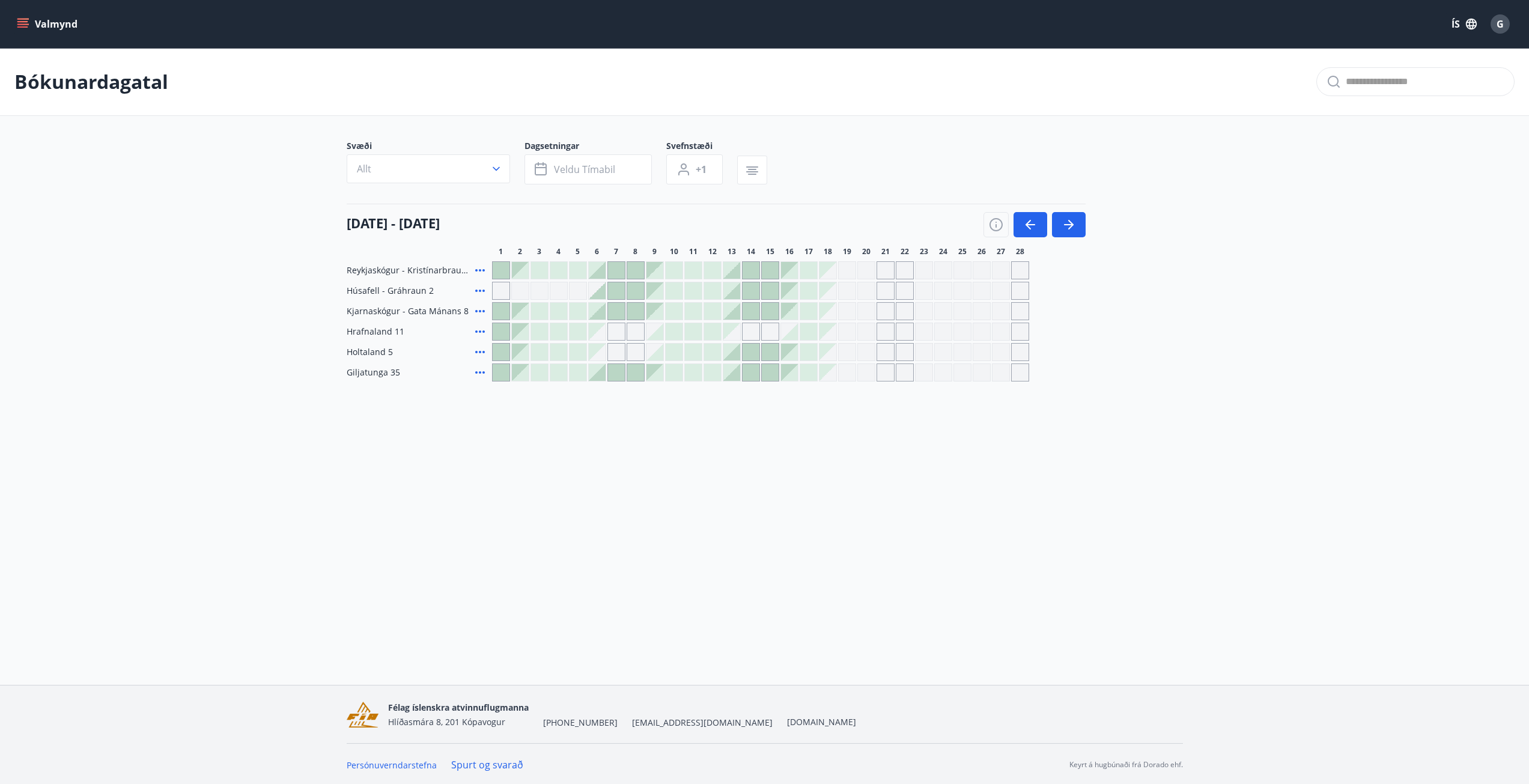
click at [19, 23] on icon "menu" at bounding box center [23, 24] width 12 height 12
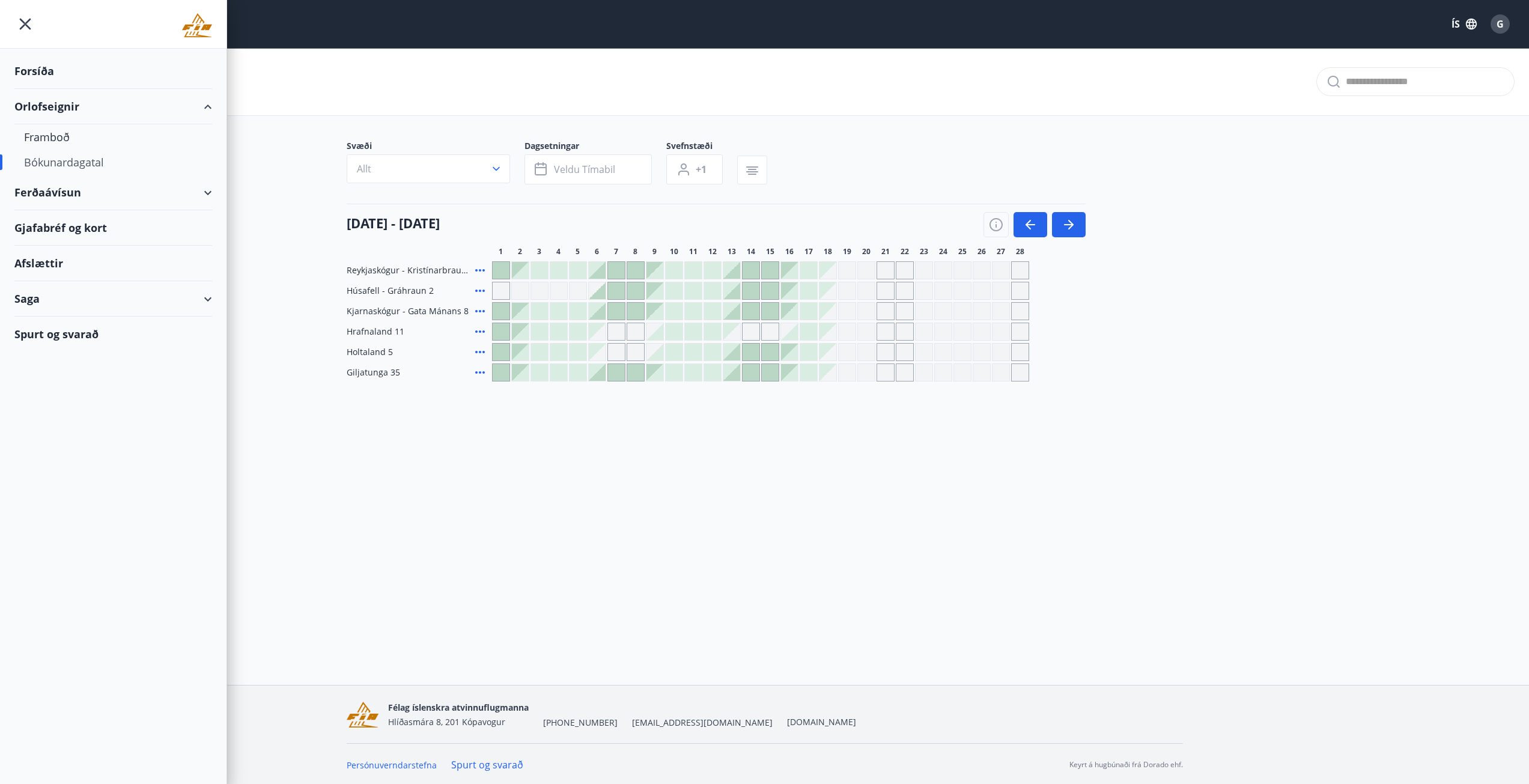
click at [64, 159] on div "Bókunardagatal" at bounding box center [113, 162] width 178 height 25
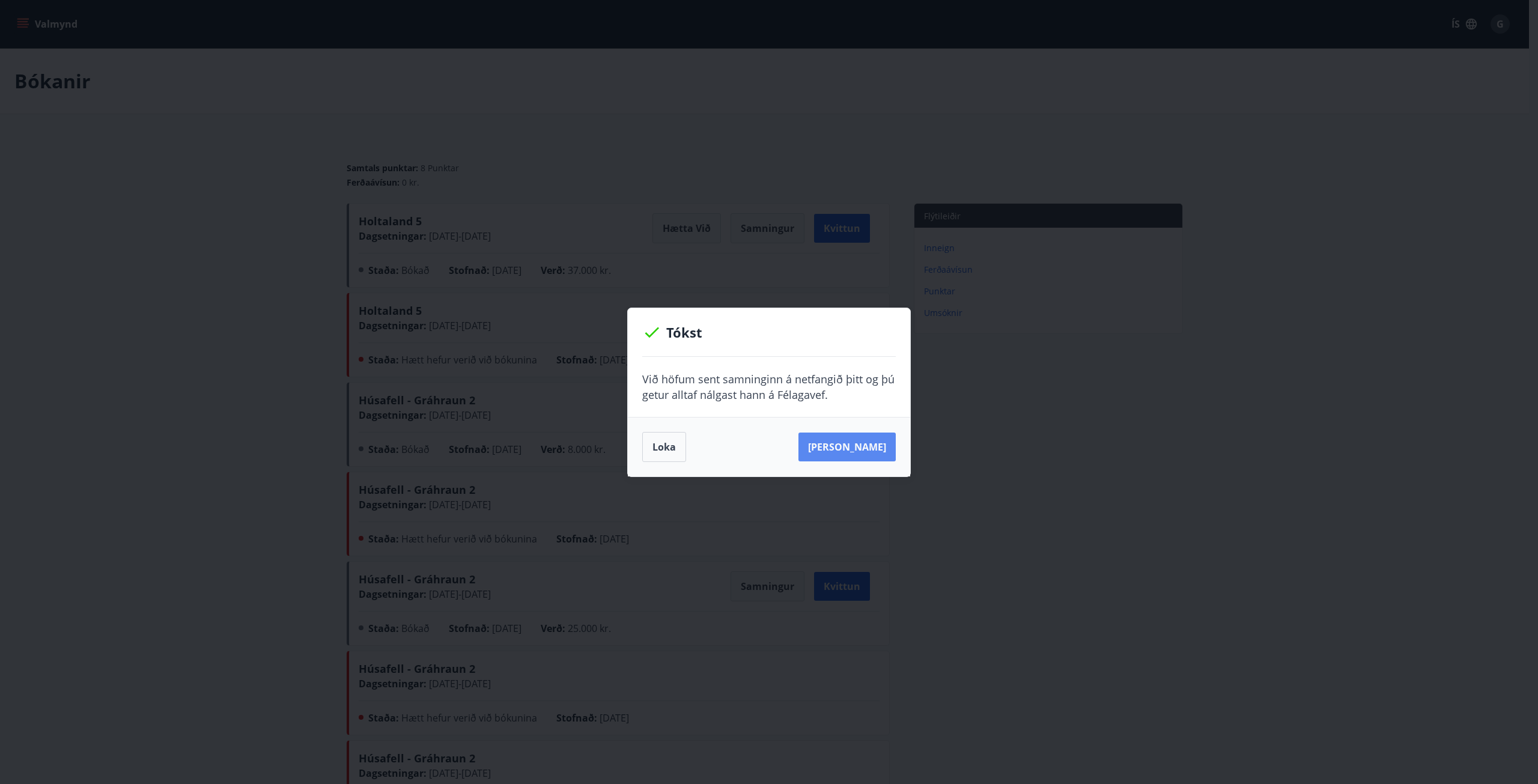
click at [851, 450] on button "[PERSON_NAME]" at bounding box center [847, 447] width 98 height 29
click at [654, 451] on button "Loka" at bounding box center [663, 447] width 43 height 30
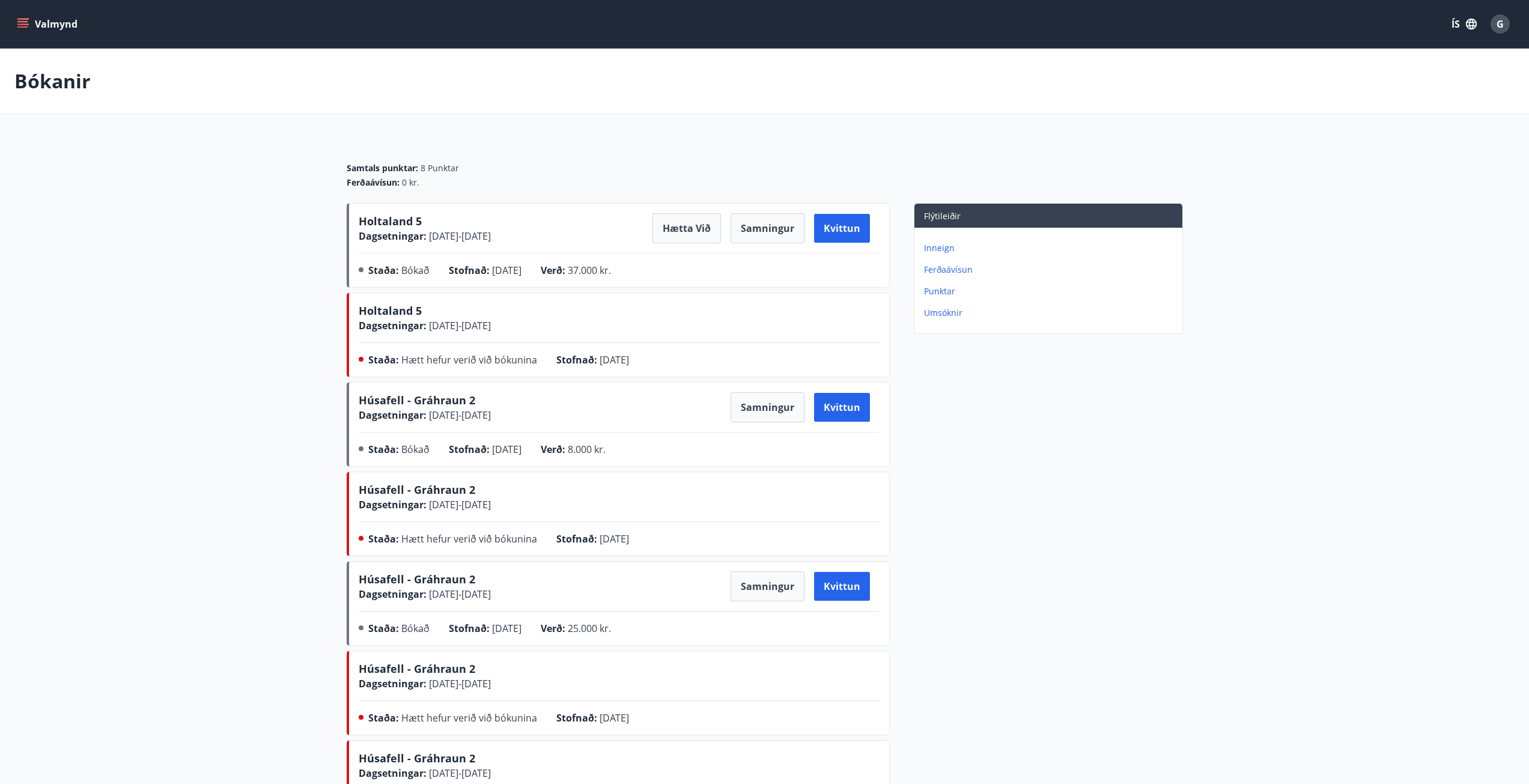
click at [220, 184] on main "Bókanir Samtals punktar : 8 Punktar Ferðaávísun : 0 kr. Holtaland 5 Dagsetninga…" at bounding box center [764, 529] width 1529 height 960
click at [234, 368] on main "Bókanir Samtals punktar : 8 Punktar Ferðaávísun : 0 kr. Holtaland 5 Dagsetninga…" at bounding box center [764, 529] width 1529 height 960
click at [27, 27] on button "Valmynd" at bounding box center [48, 24] width 68 height 21
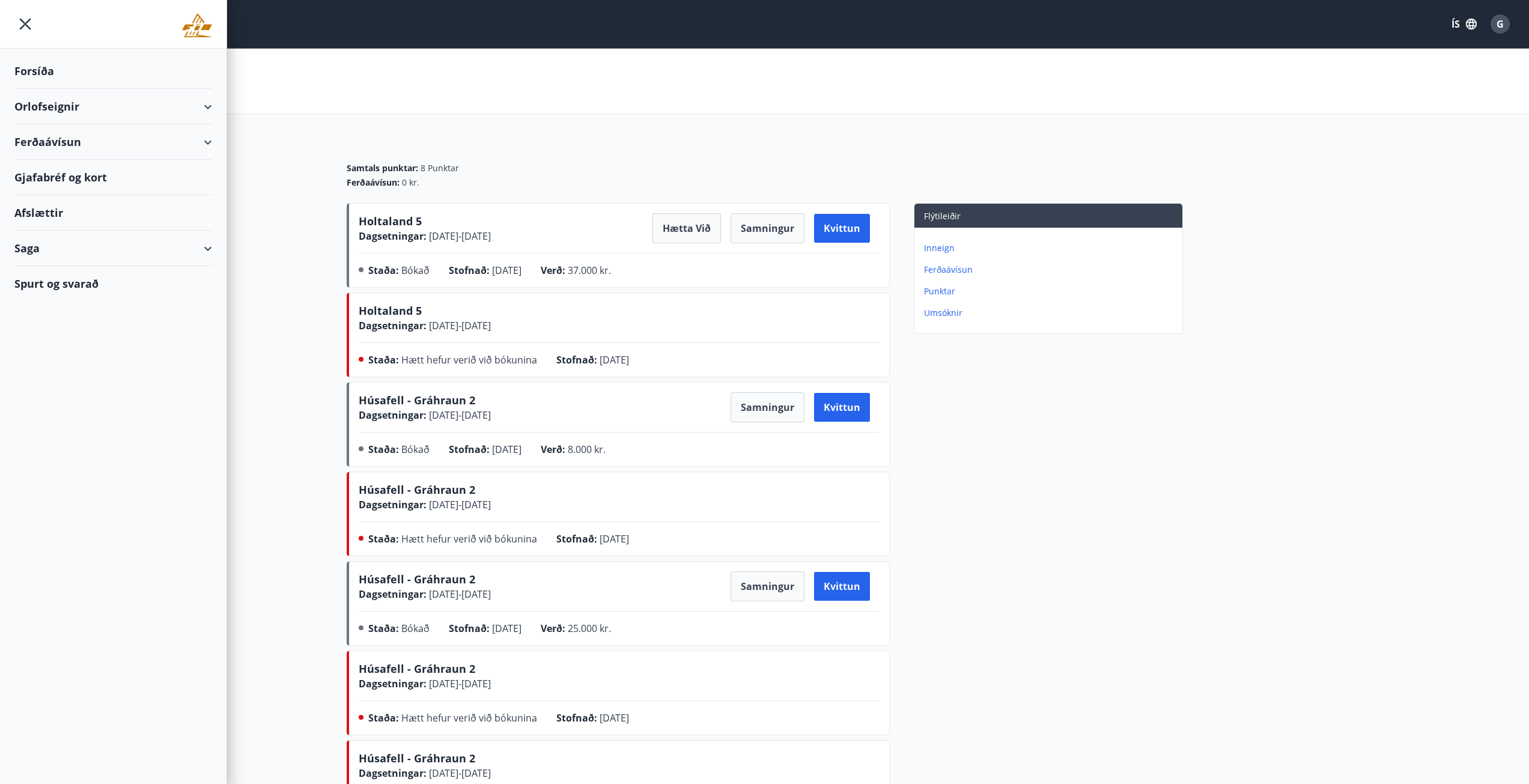
click at [204, 106] on div "Orlofseignir" at bounding box center [113, 106] width 198 height 35
click at [62, 166] on div "Bókunardagatal" at bounding box center [113, 162] width 178 height 25
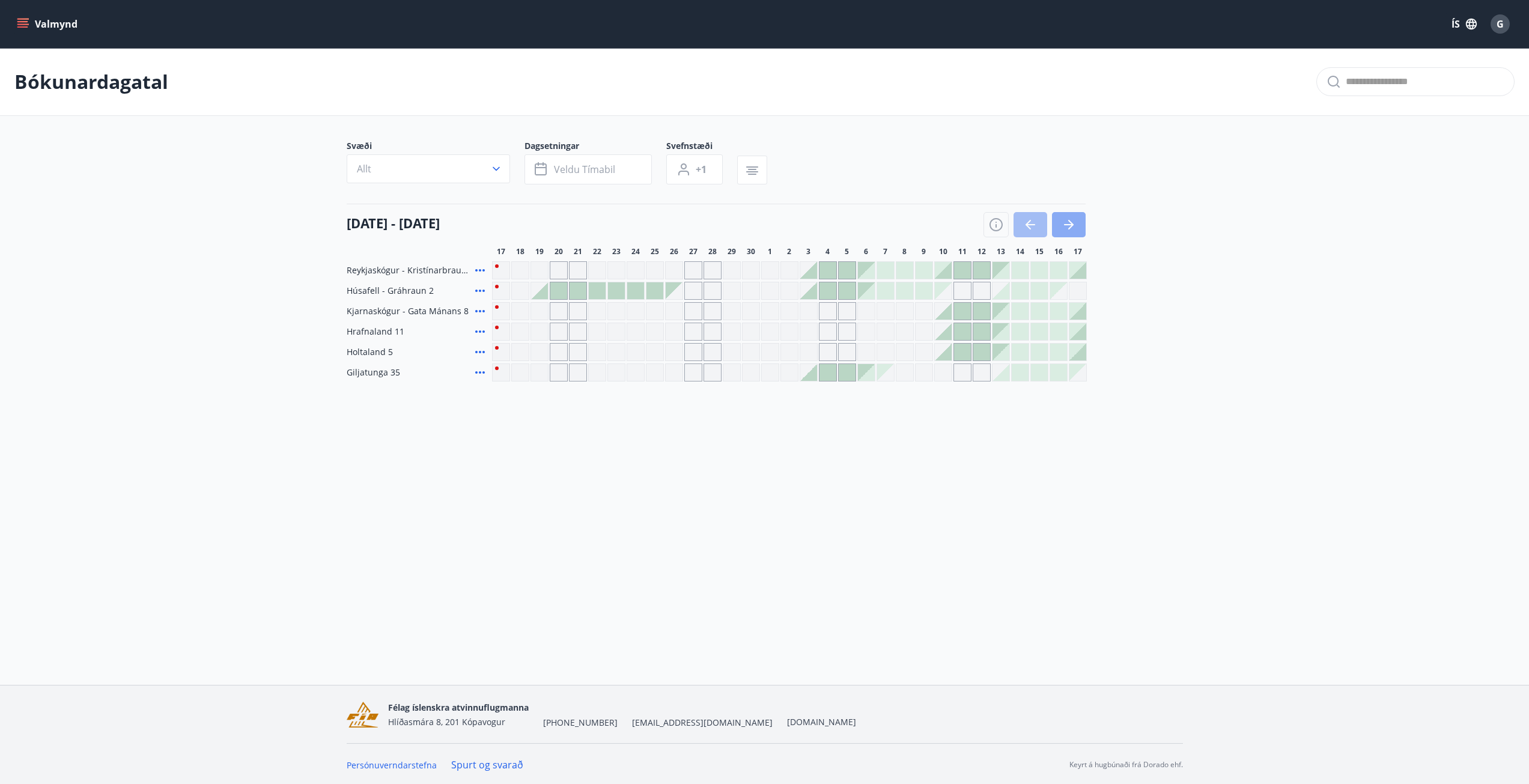
click at [1076, 224] on icon "button" at bounding box center [1069, 224] width 14 height 14
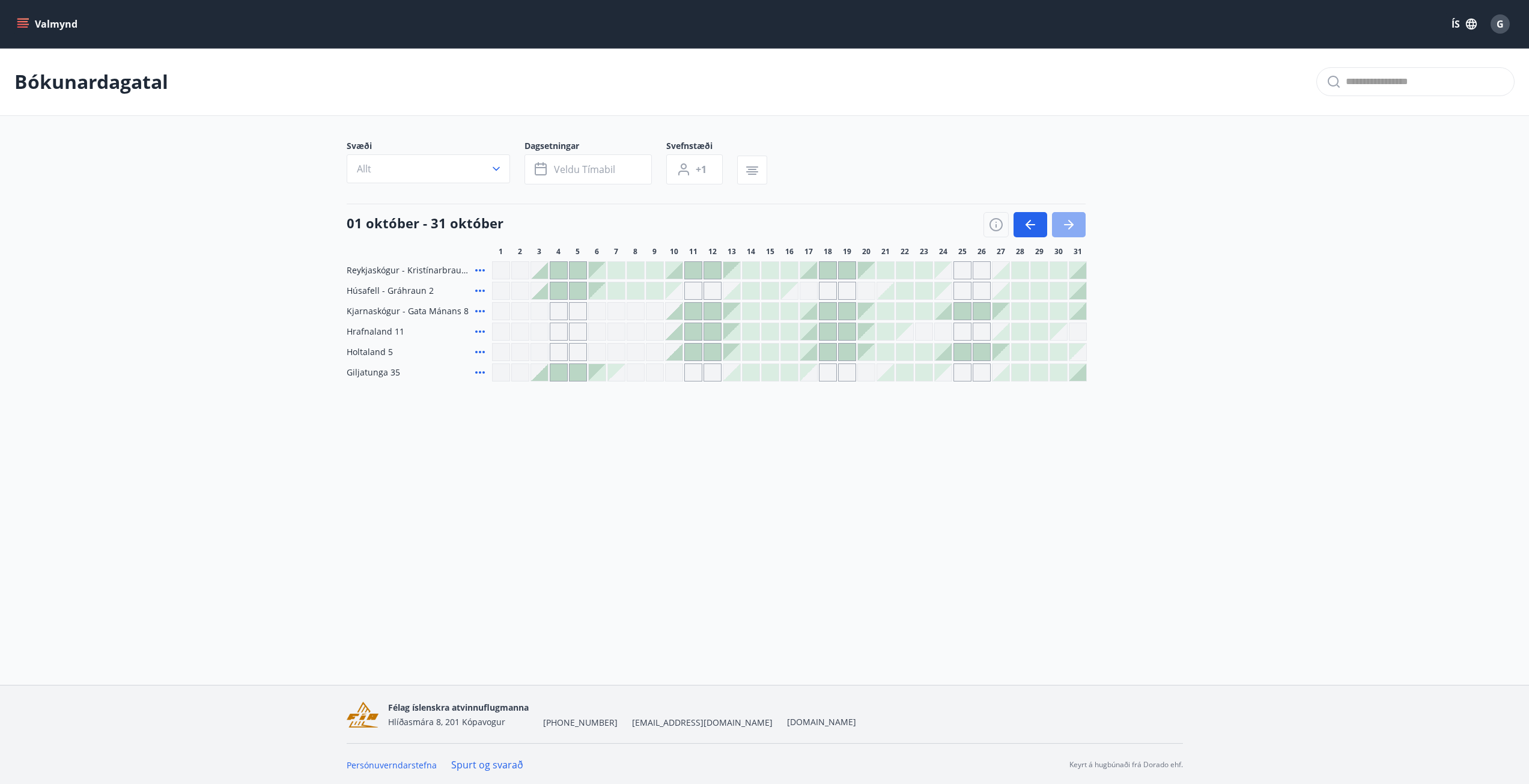
click at [1076, 224] on icon "button" at bounding box center [1069, 224] width 14 height 14
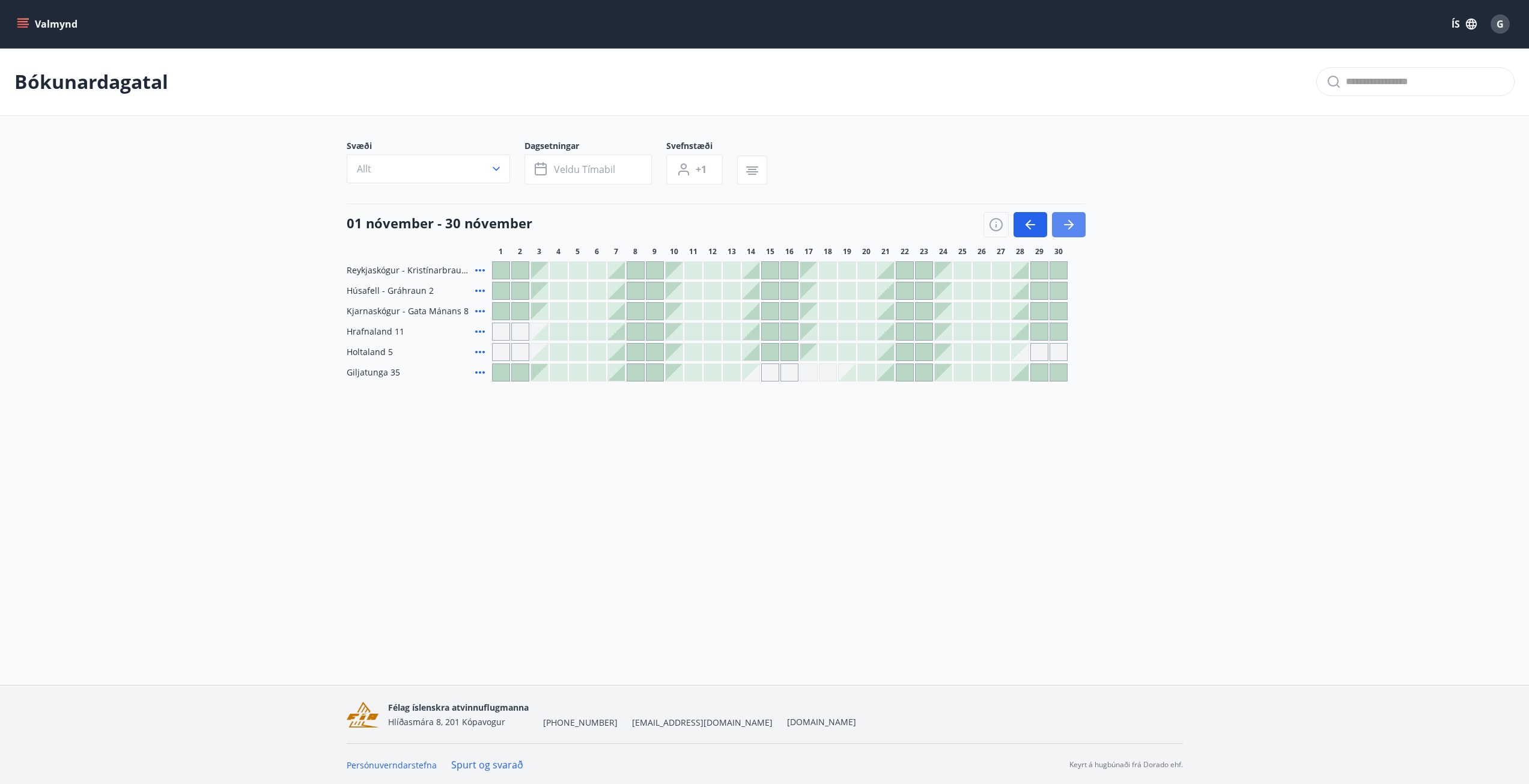
click at [1076, 224] on icon "button" at bounding box center [1069, 224] width 14 height 14
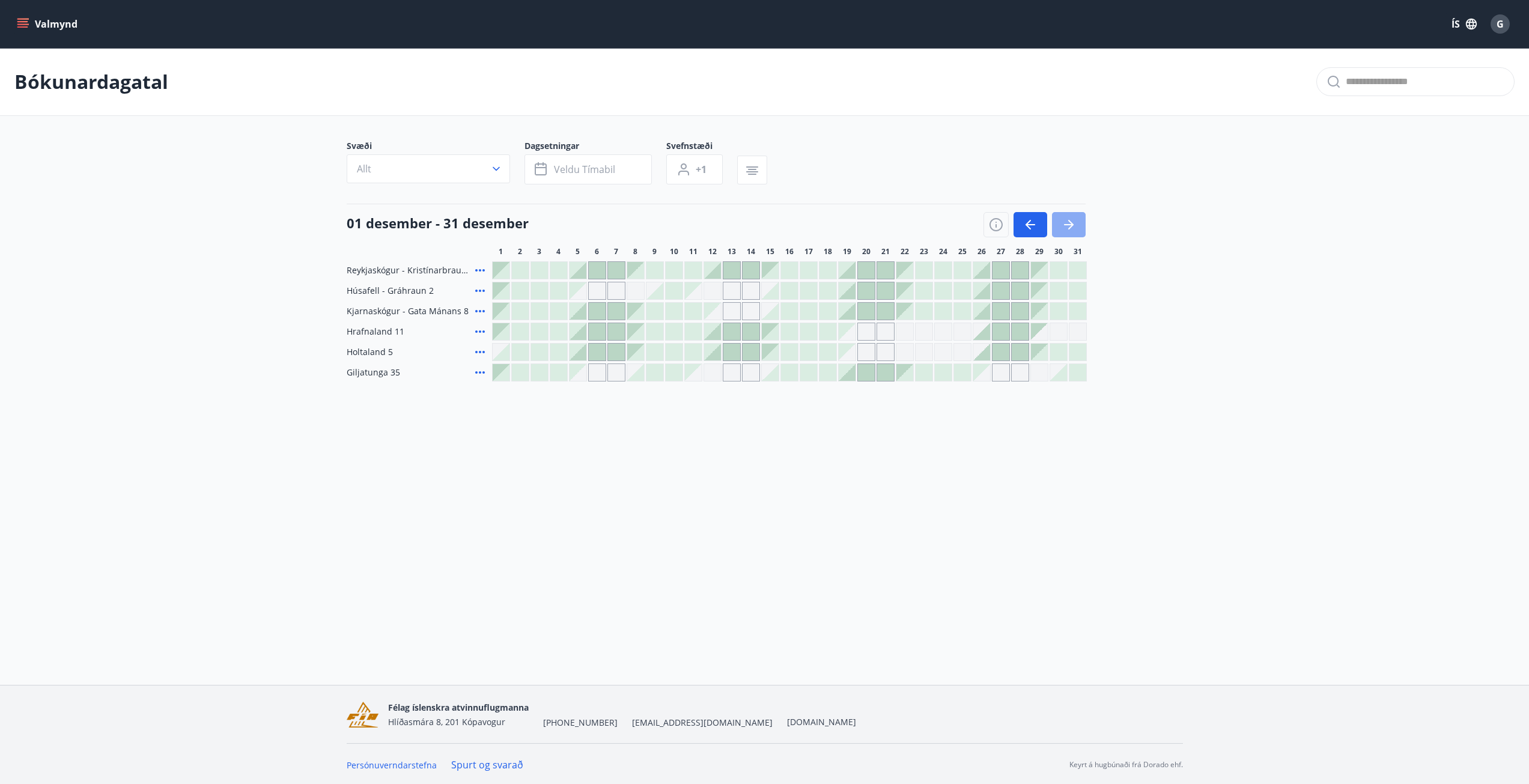
click at [1076, 224] on icon "button" at bounding box center [1069, 224] width 14 height 14
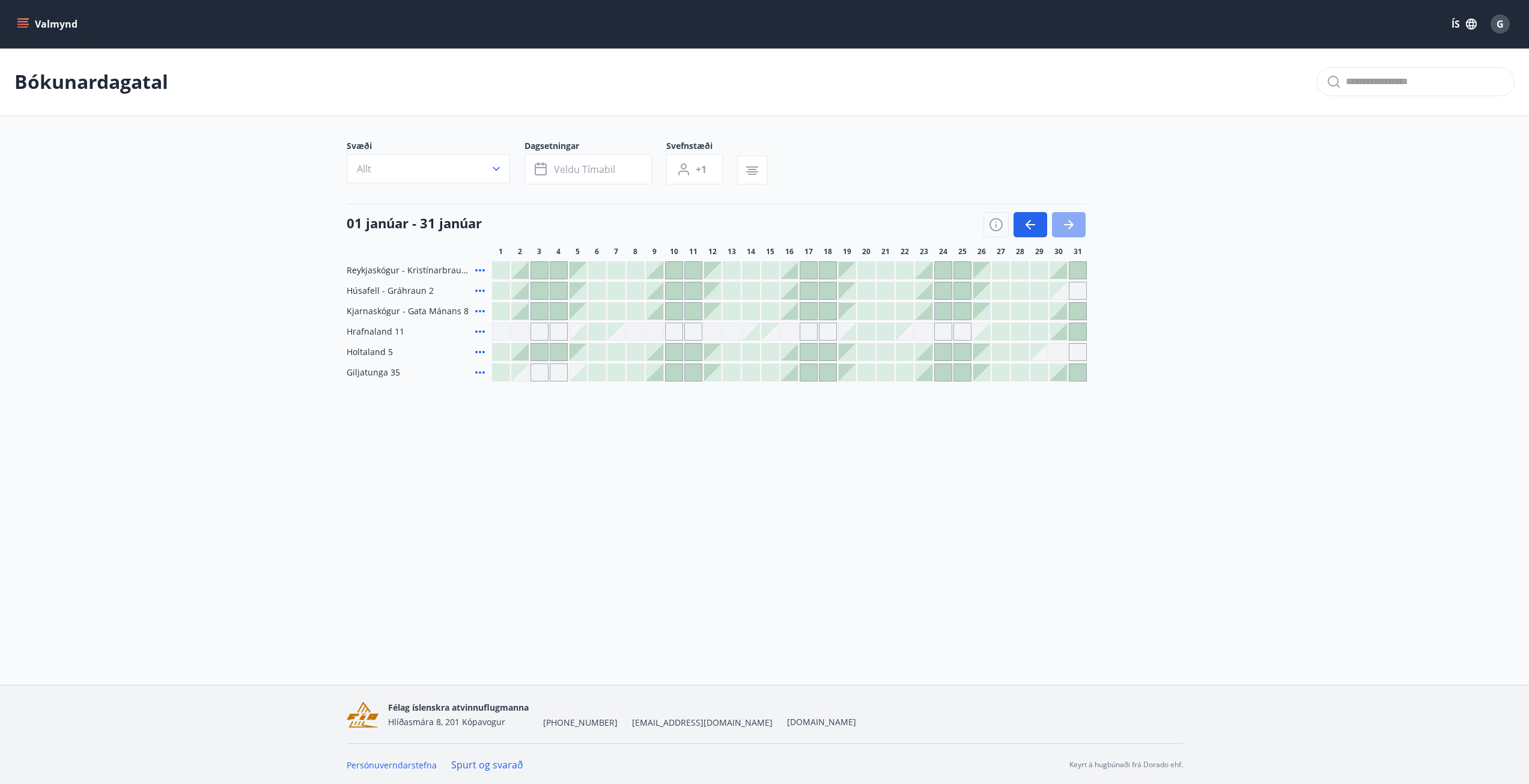
click at [1076, 224] on icon "button" at bounding box center [1069, 224] width 14 height 14
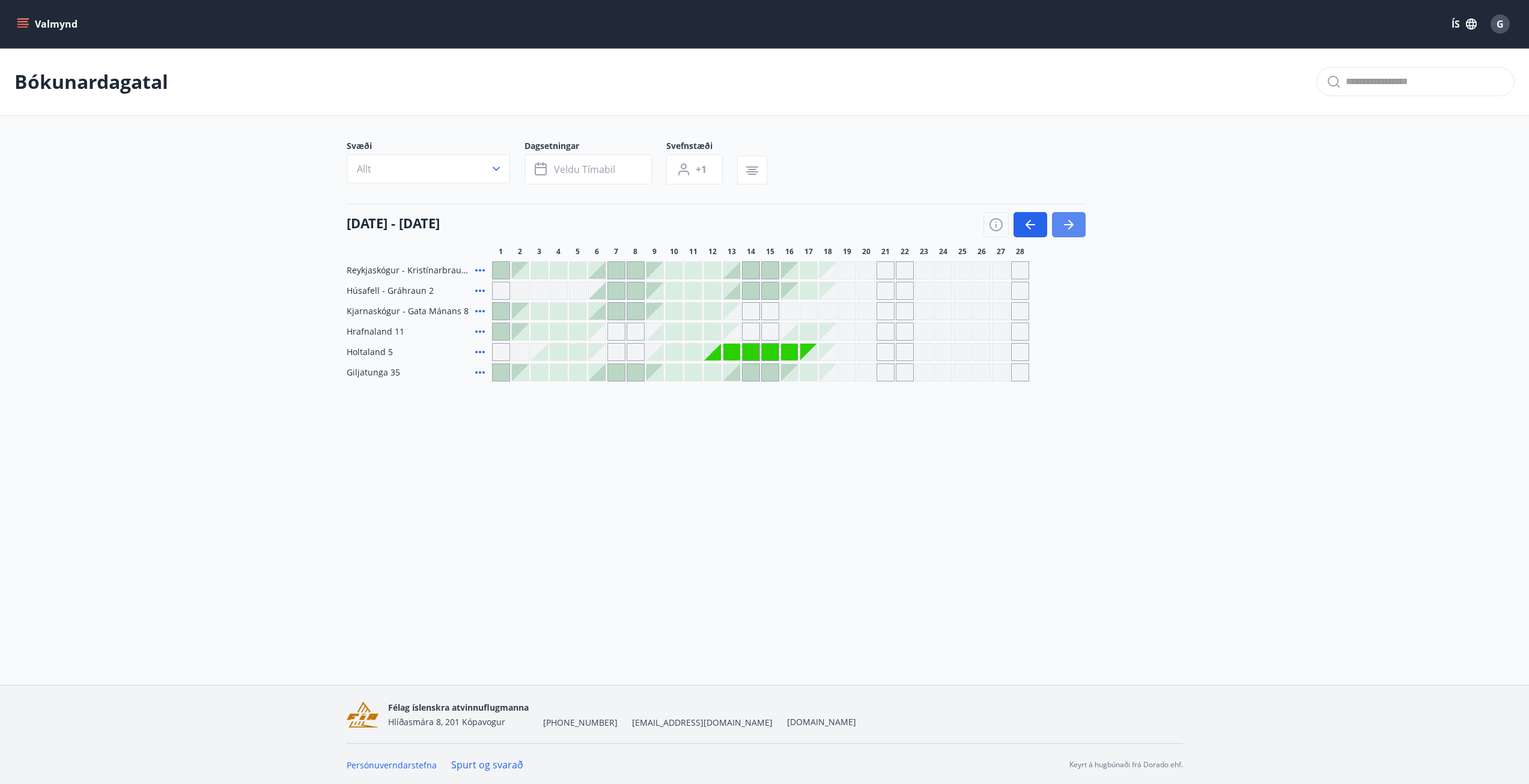
click at [1066, 225] on icon "button" at bounding box center [1069, 224] width 10 height 1
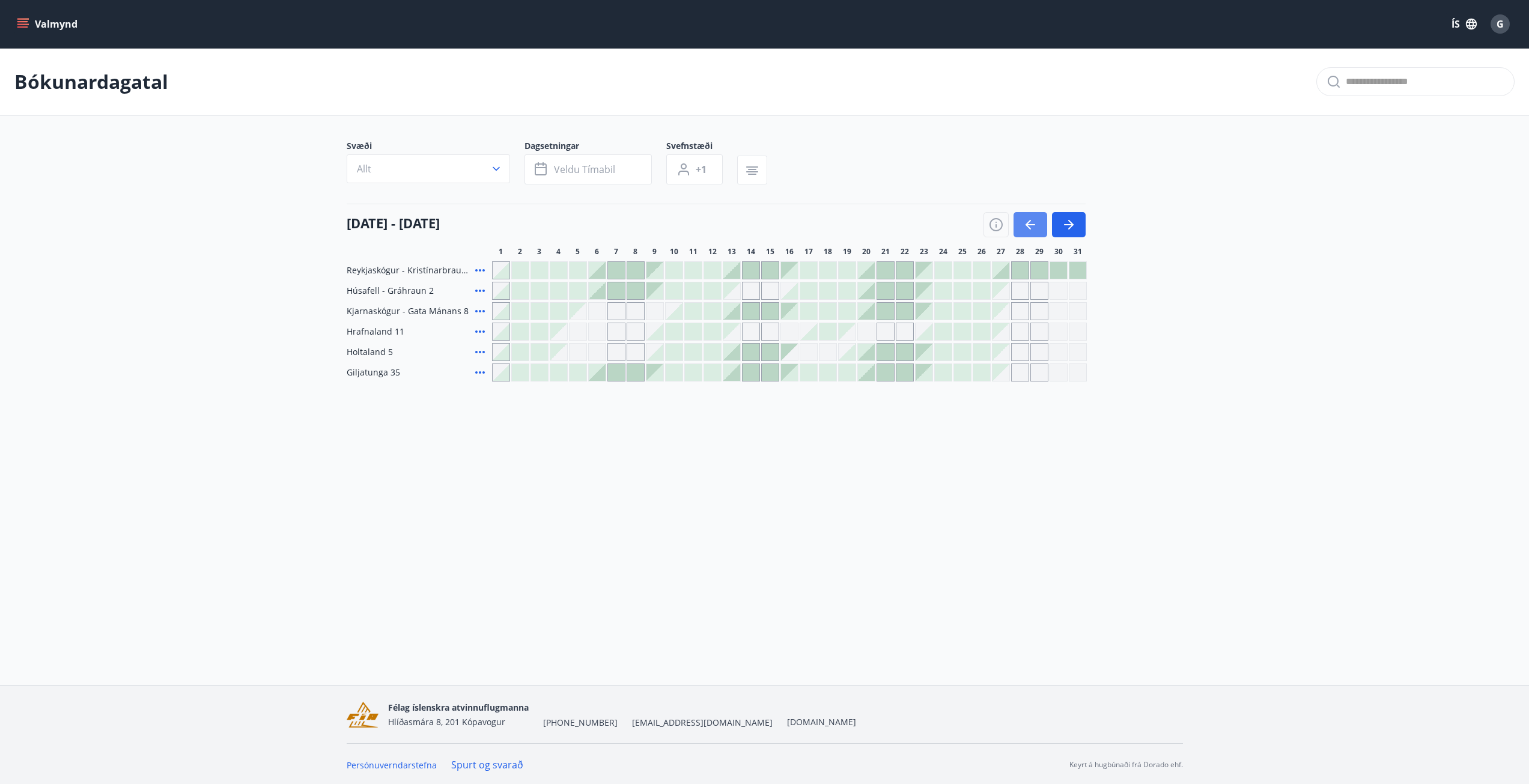
click at [1032, 226] on icon "button" at bounding box center [1031, 224] width 14 height 14
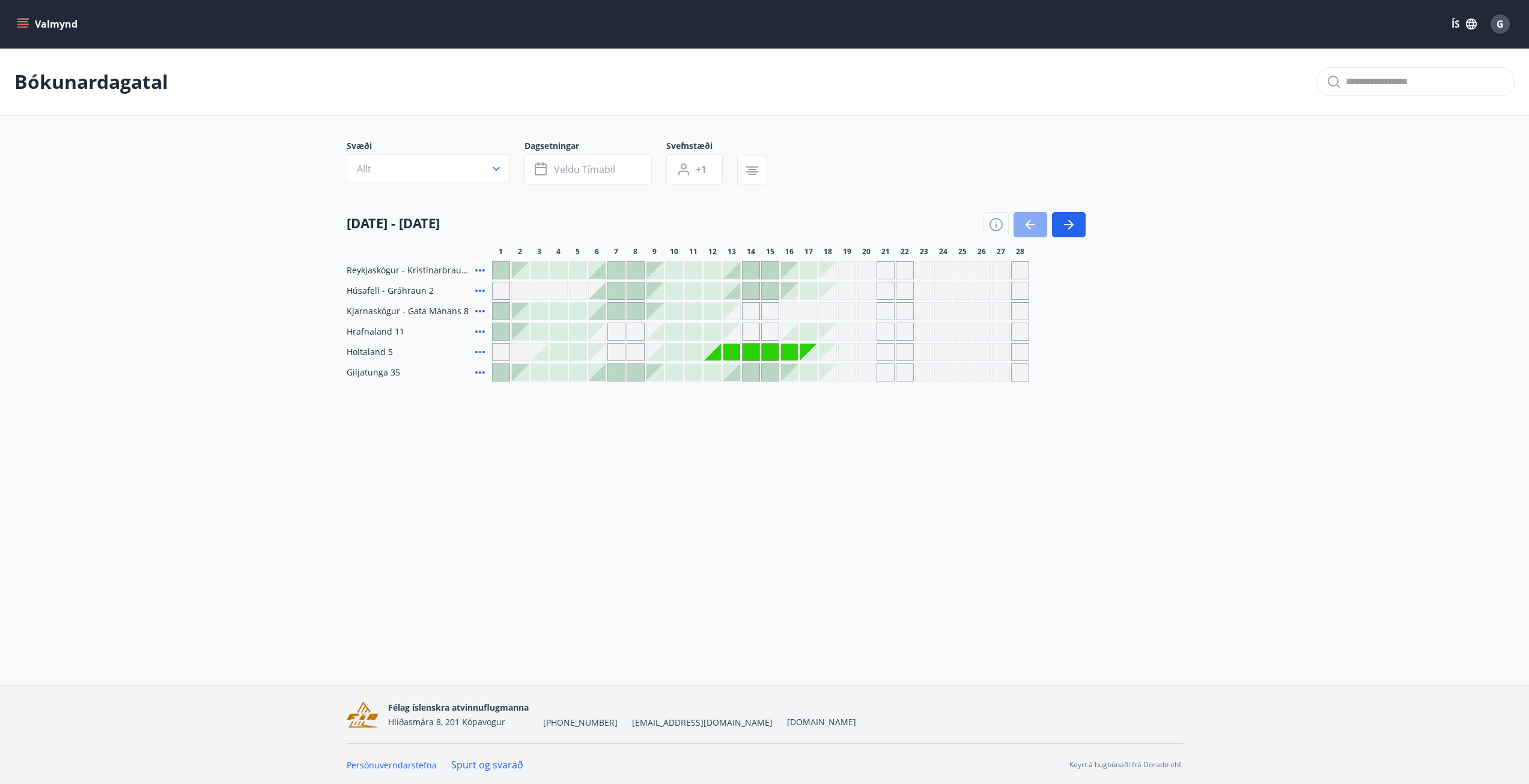
click at [1020, 230] on button "button" at bounding box center [1031, 224] width 34 height 25
click at [1027, 228] on icon "button" at bounding box center [1031, 224] width 14 height 14
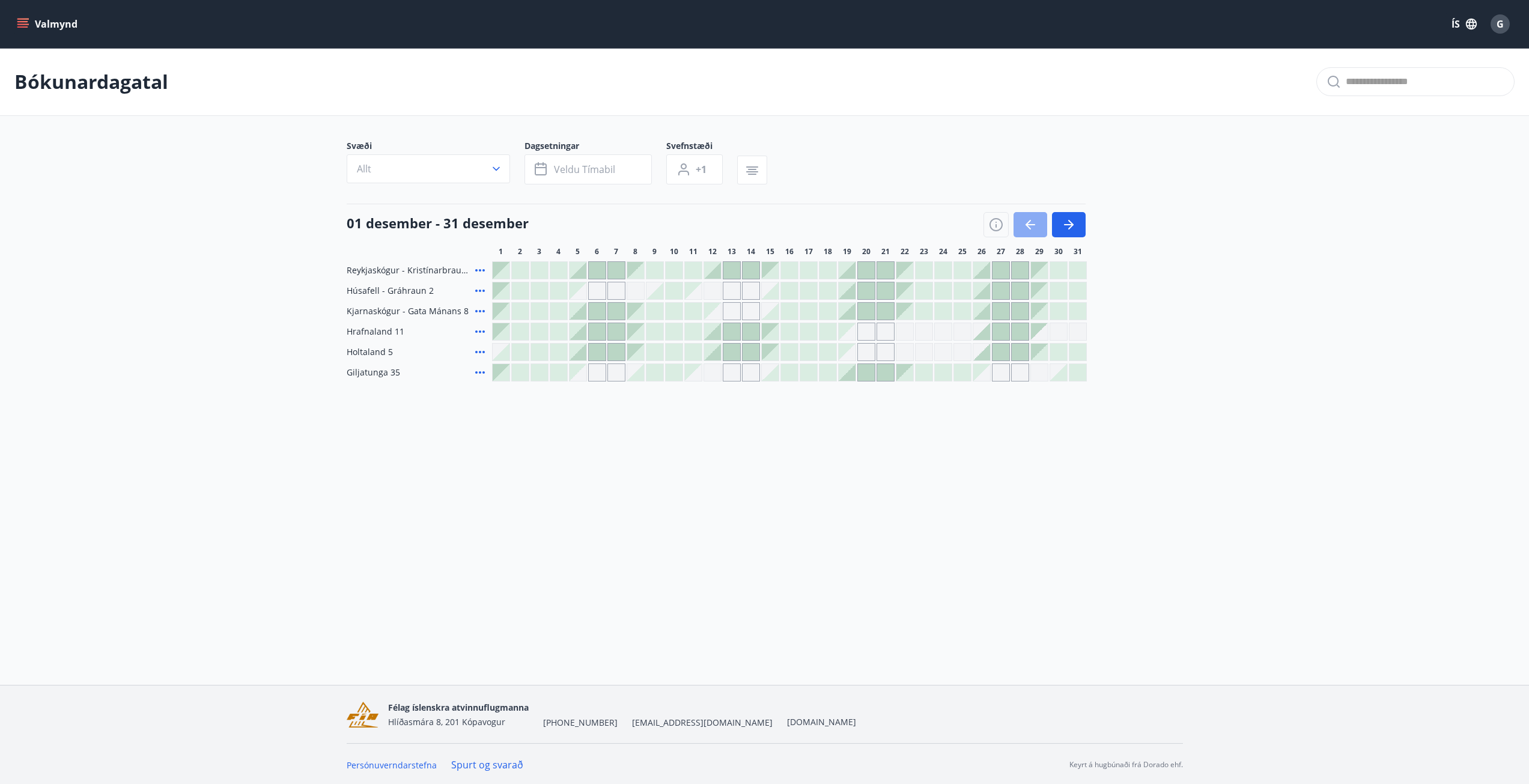
click at [1027, 228] on icon "button" at bounding box center [1031, 224] width 14 height 14
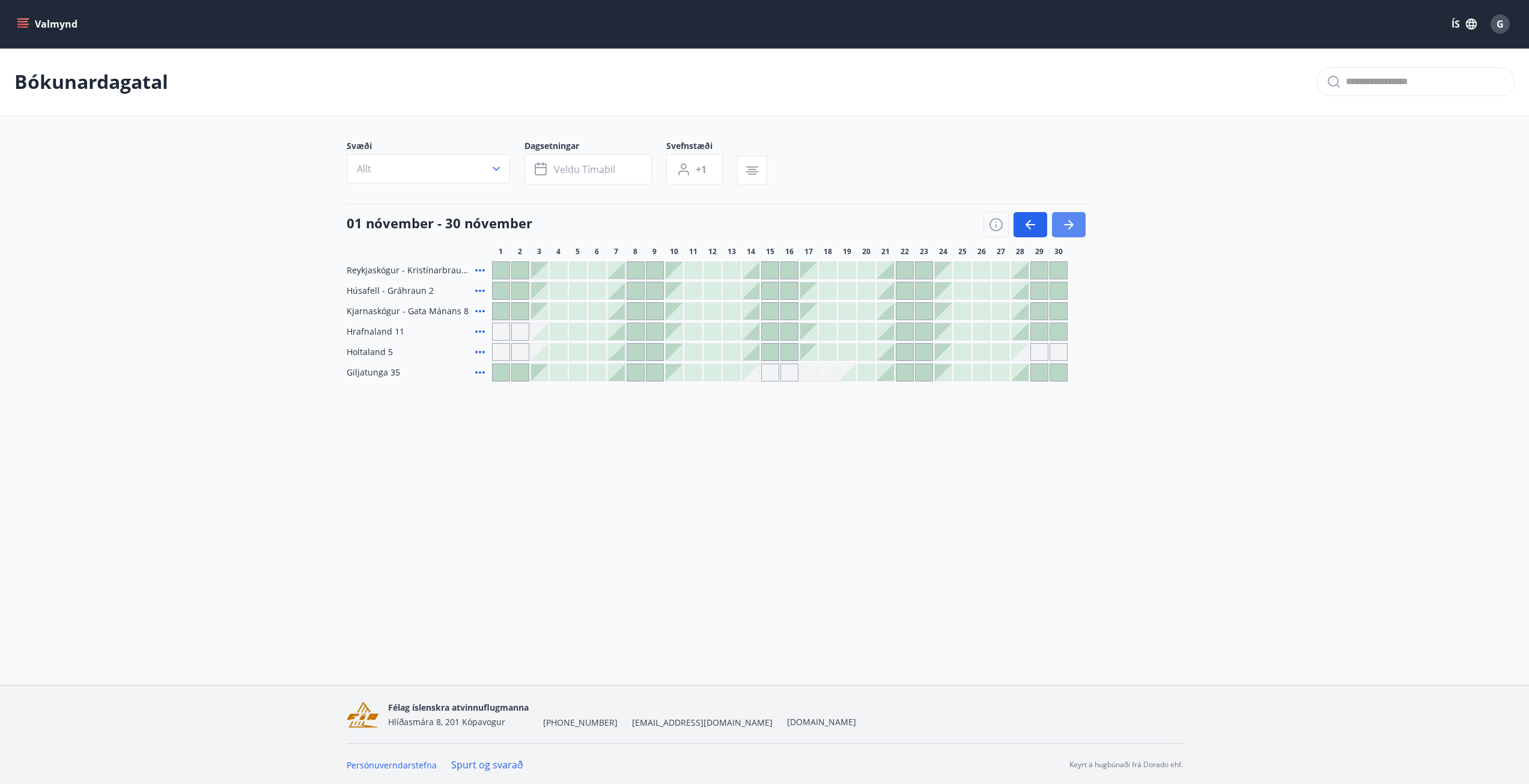
click at [1054, 227] on button "button" at bounding box center [1069, 224] width 34 height 25
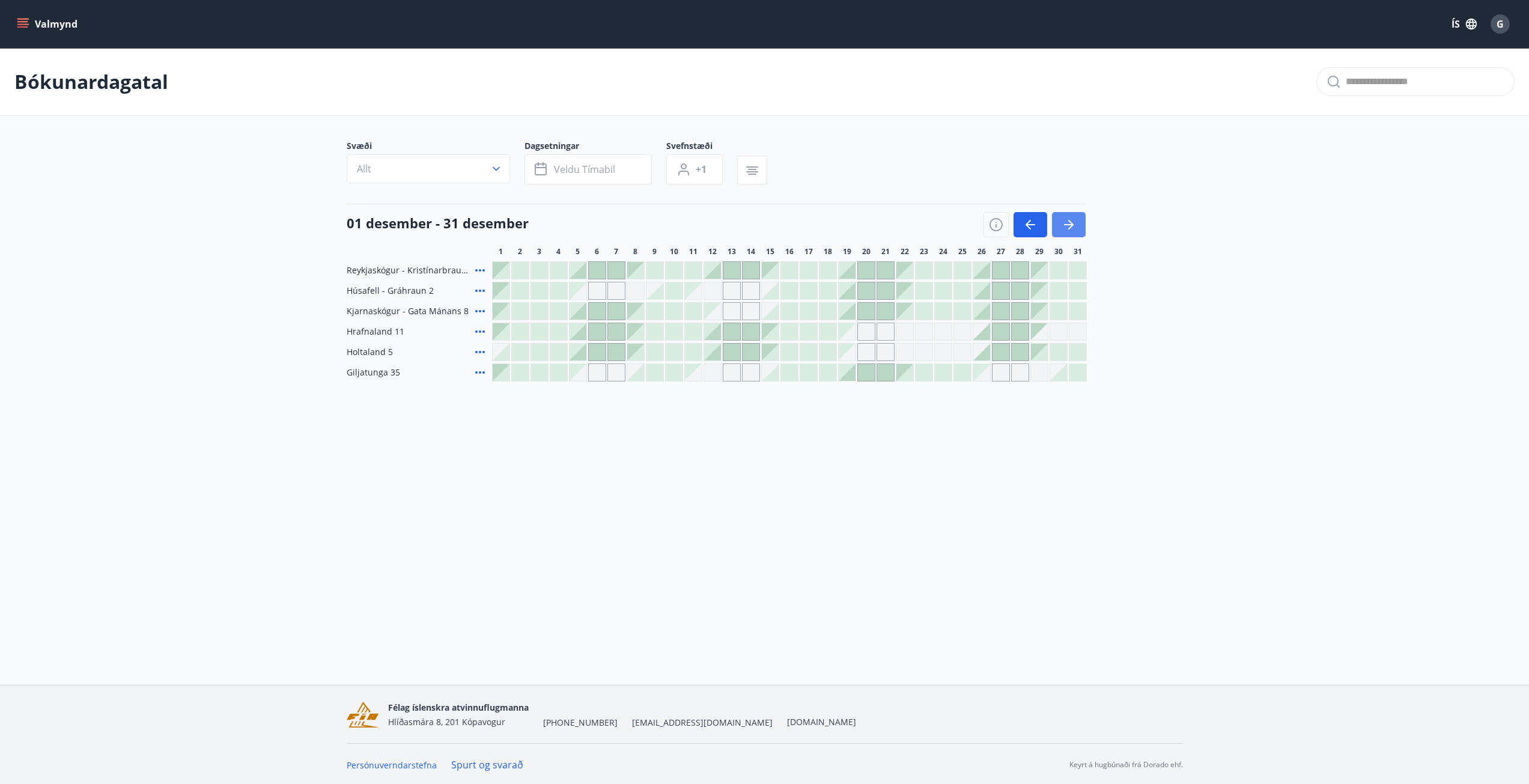
click at [1063, 226] on icon "button" at bounding box center [1069, 224] width 14 height 14
click at [1064, 226] on icon "button" at bounding box center [1069, 224] width 14 height 14
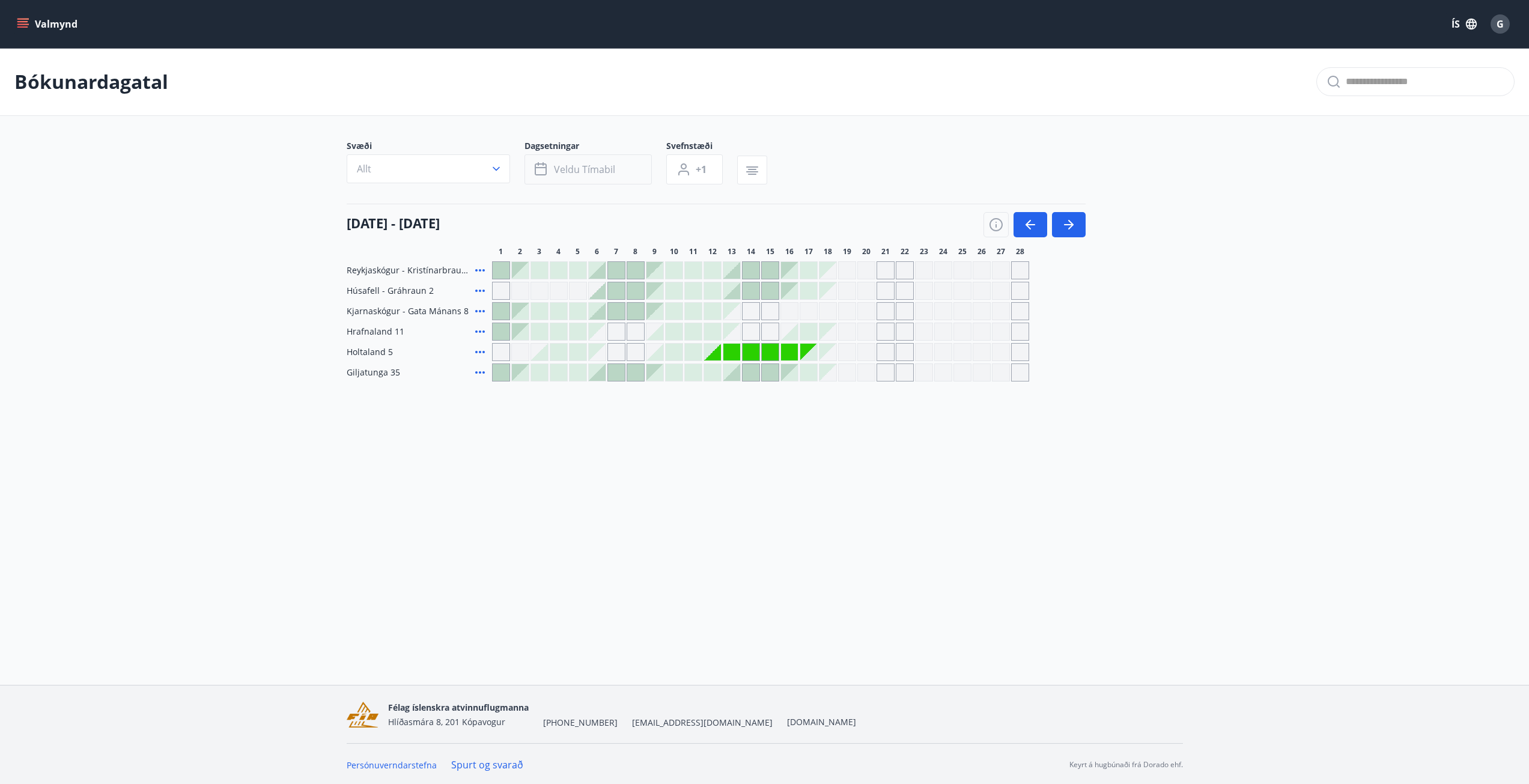
click at [561, 175] on span "Veldu tímabil" at bounding box center [584, 169] width 61 height 13
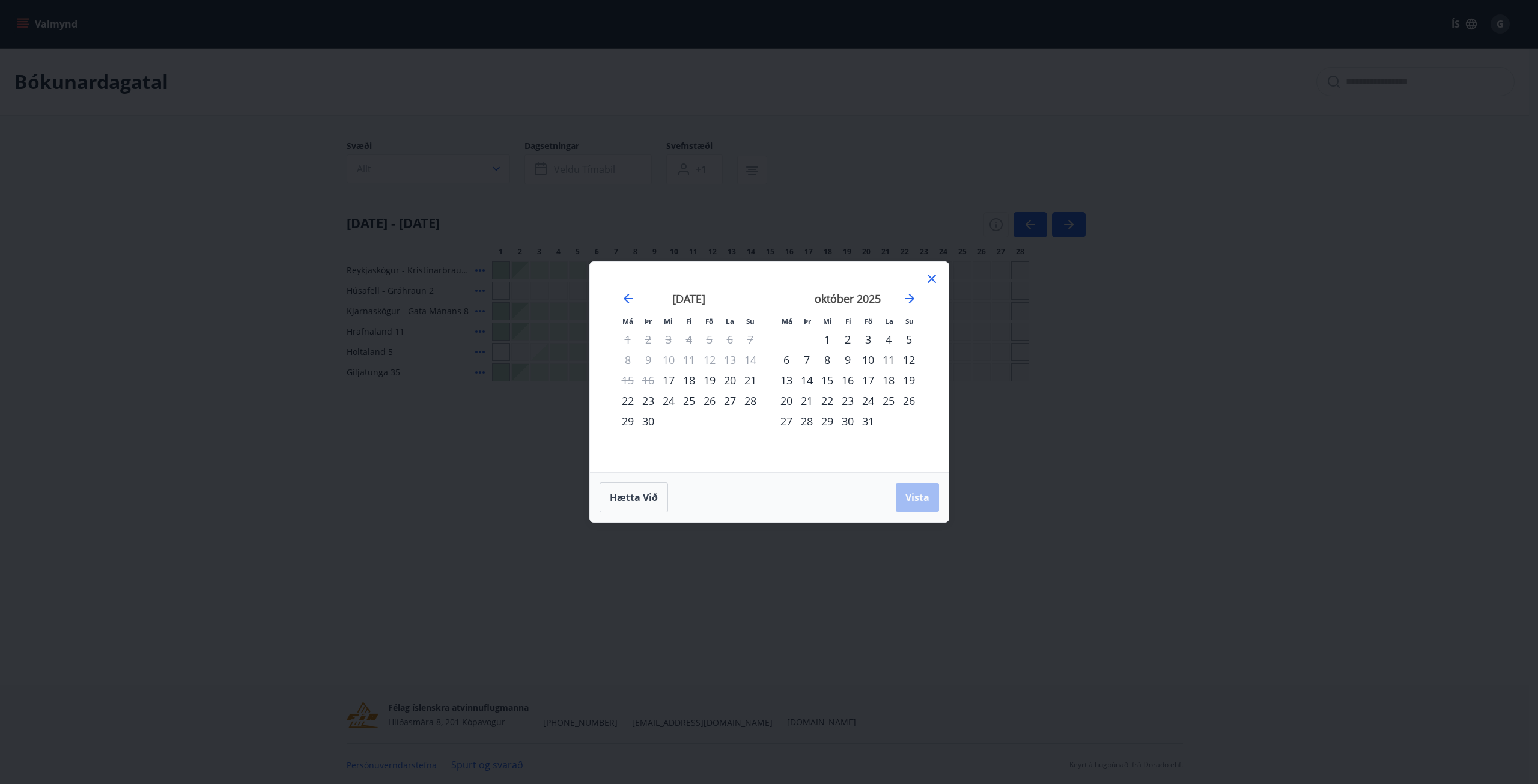
click at [932, 275] on icon at bounding box center [932, 278] width 14 height 14
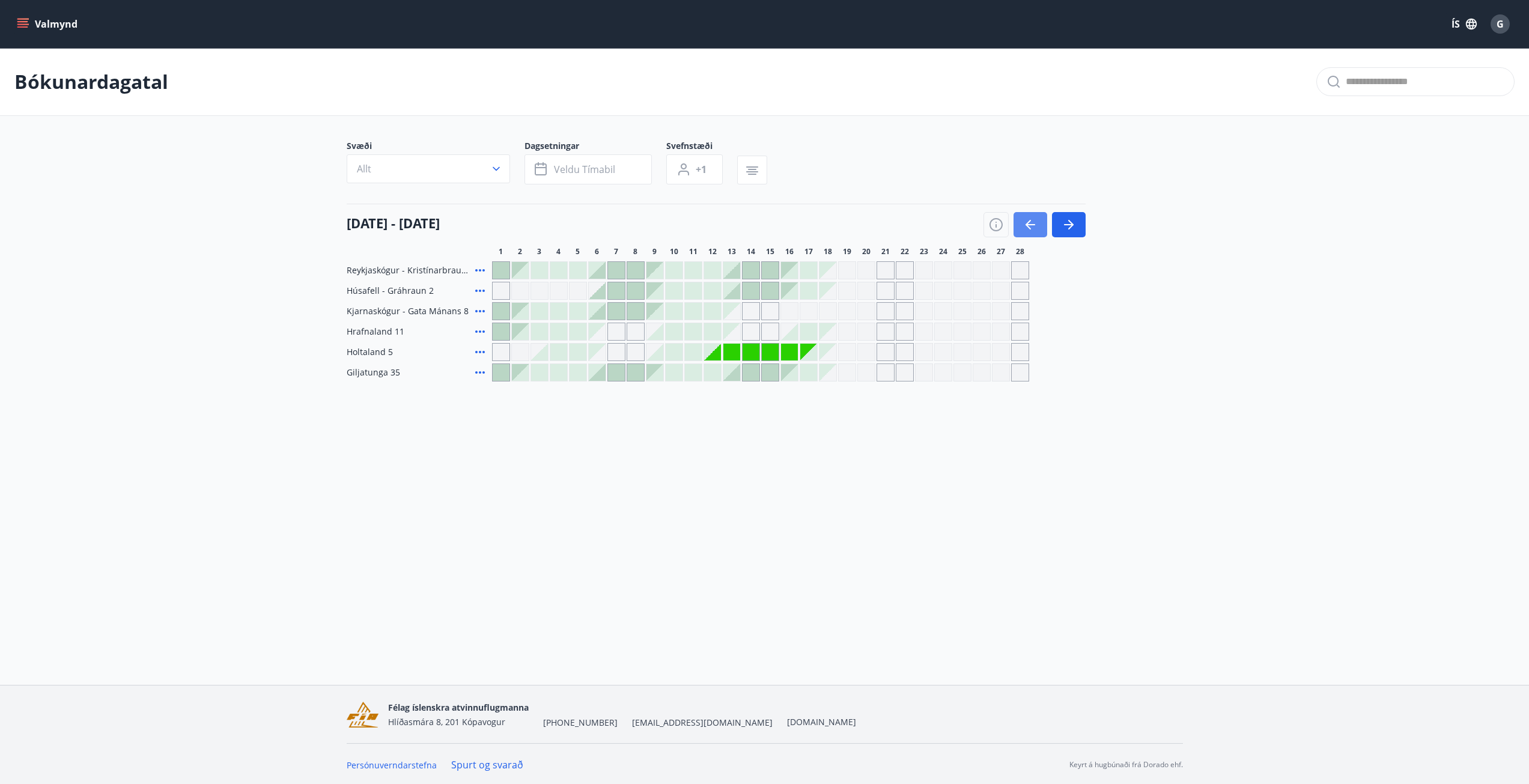
click at [1031, 229] on icon "button" at bounding box center [1031, 224] width 14 height 14
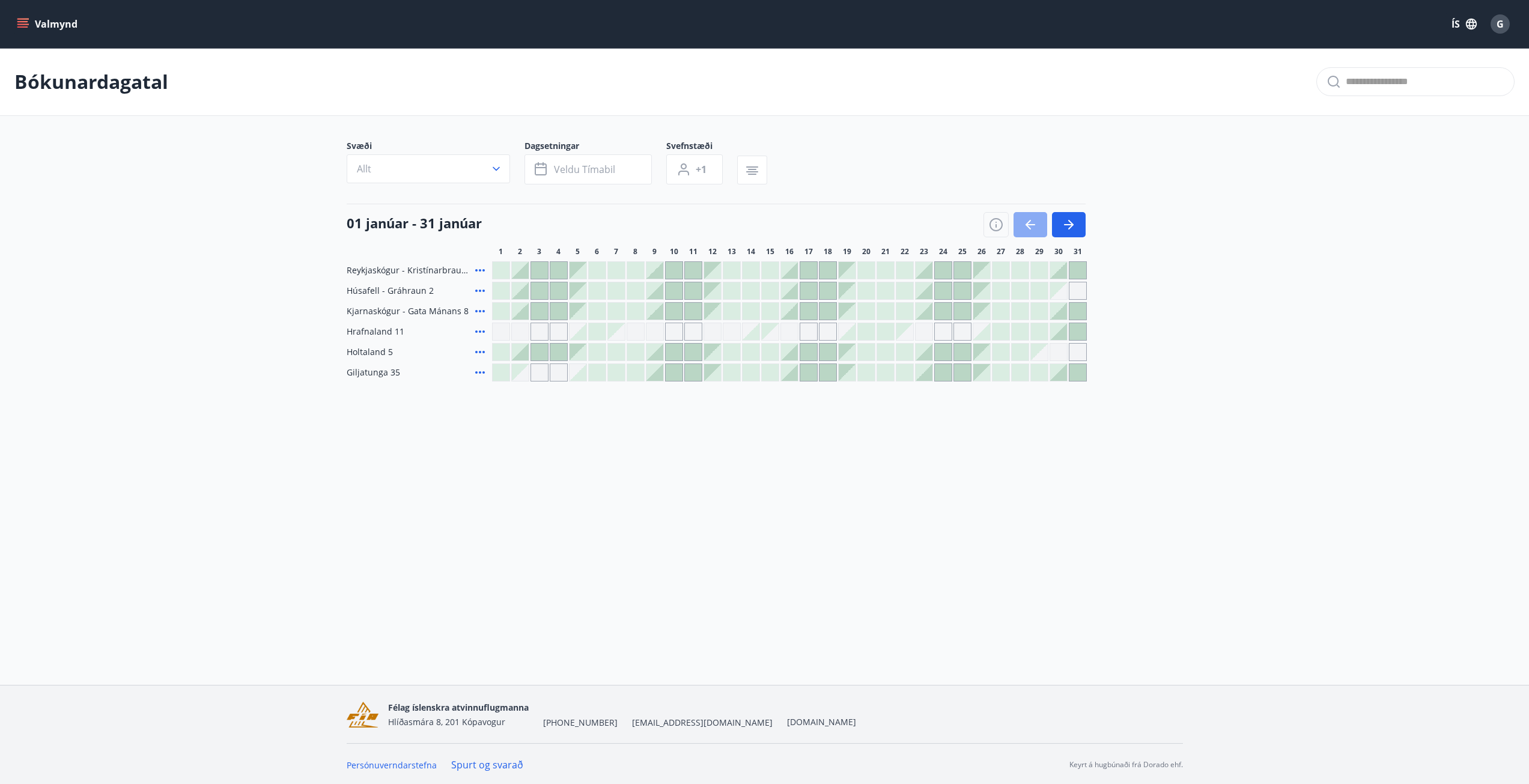
click at [1031, 228] on icon "button" at bounding box center [1031, 224] width 14 height 14
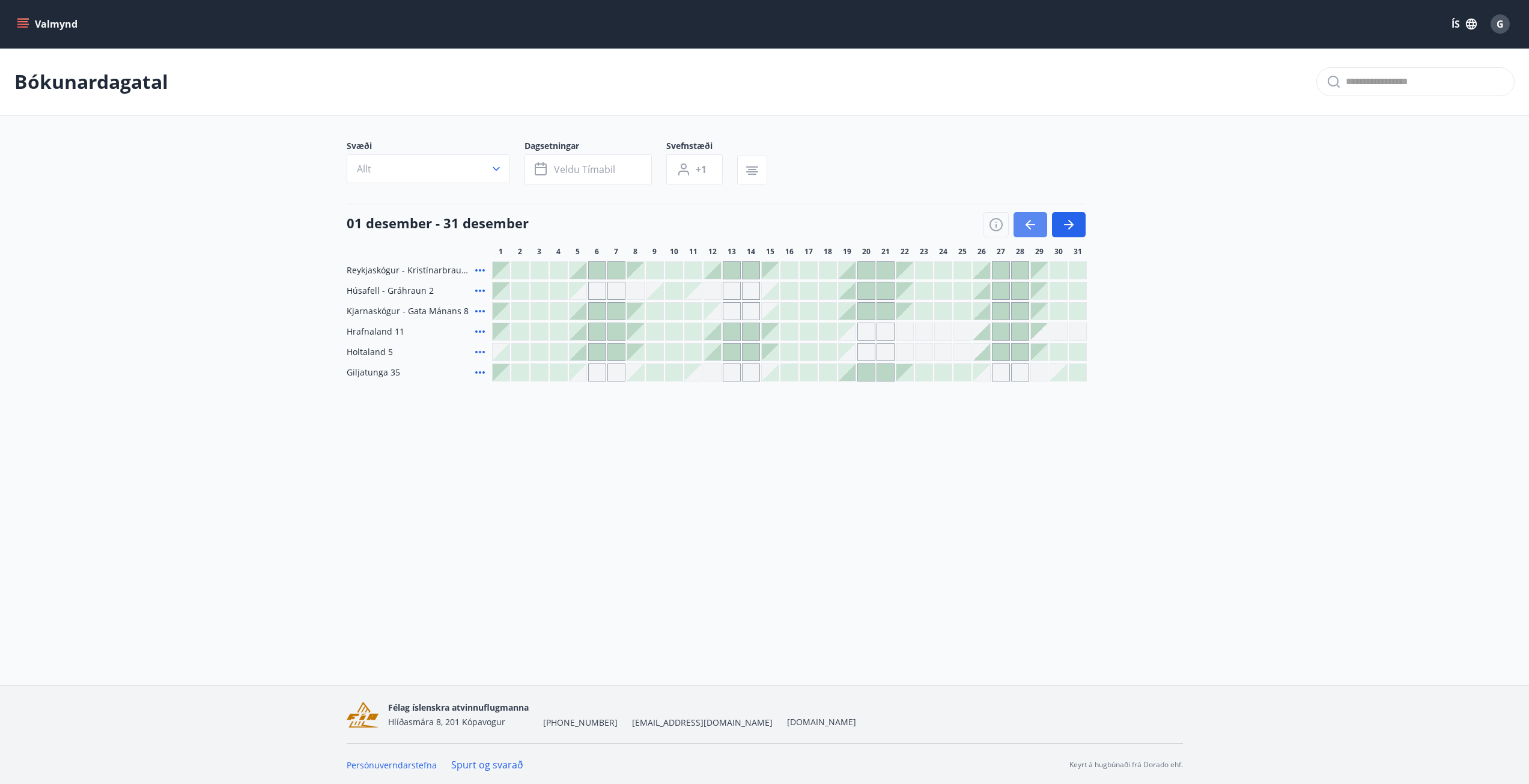
click at [1031, 228] on icon "button" at bounding box center [1031, 224] width 14 height 14
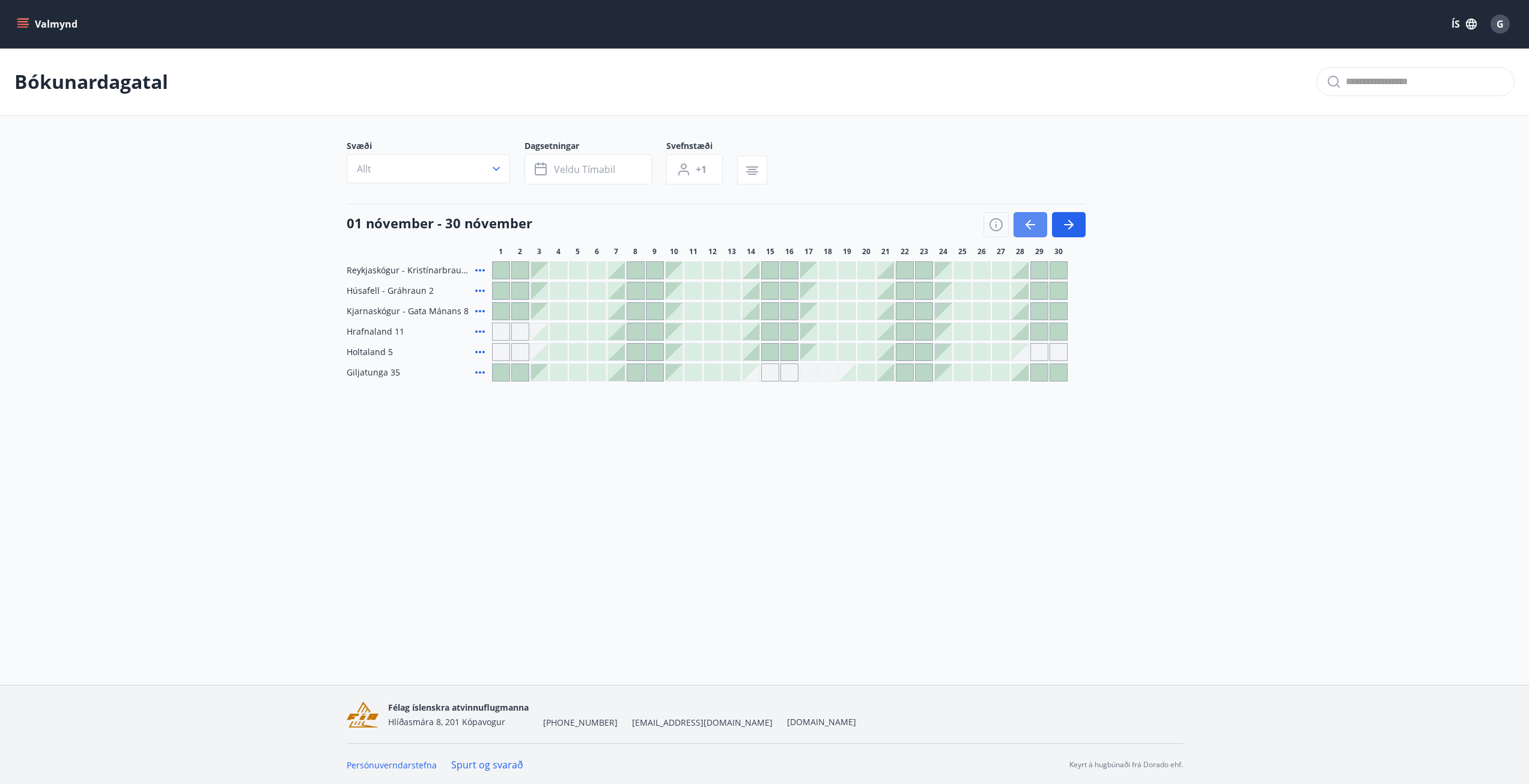
click at [1031, 228] on icon "button" at bounding box center [1031, 224] width 14 height 14
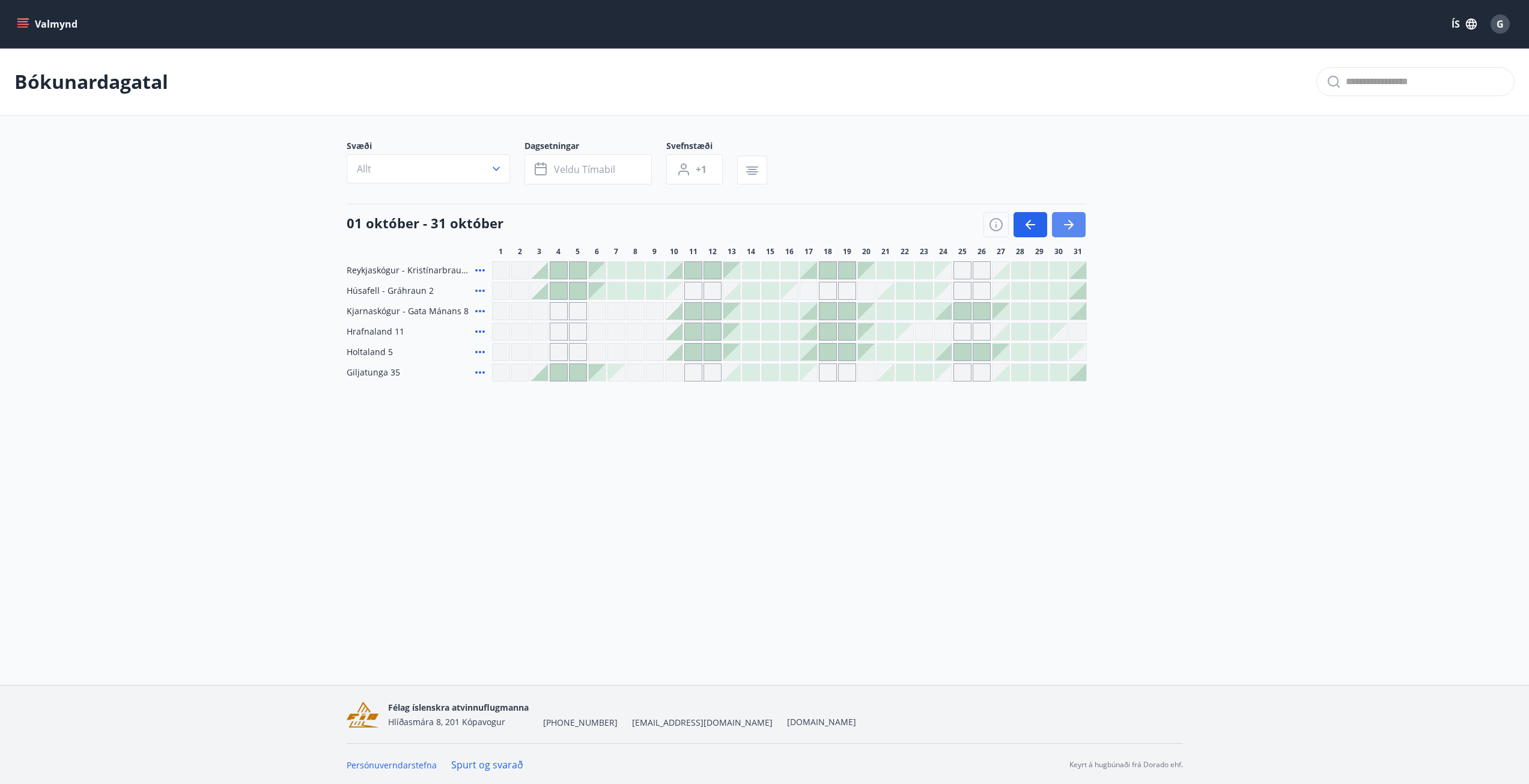
click at [1074, 224] on icon "button" at bounding box center [1069, 224] width 14 height 14
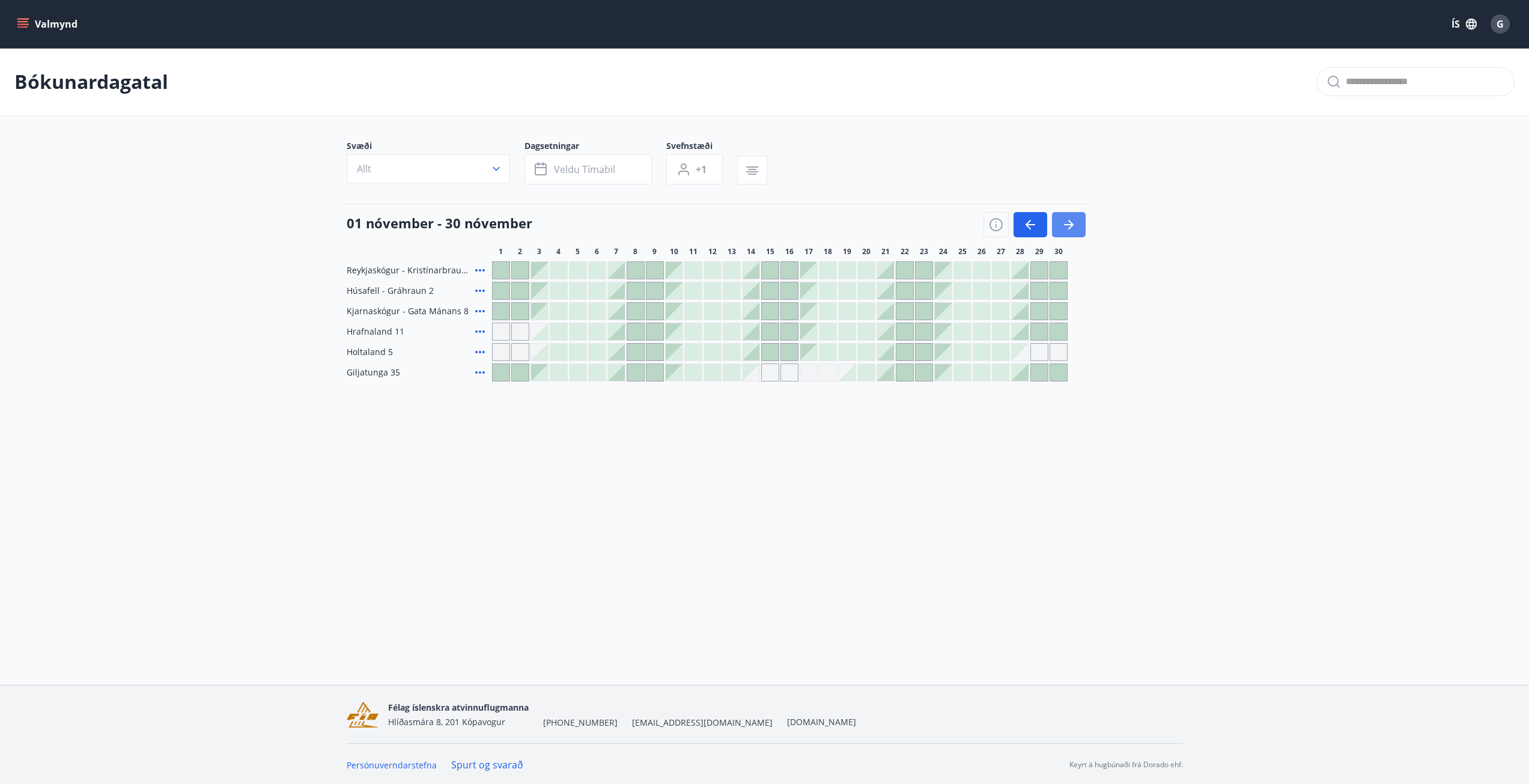
click at [1070, 230] on icon "button" at bounding box center [1069, 224] width 14 height 14
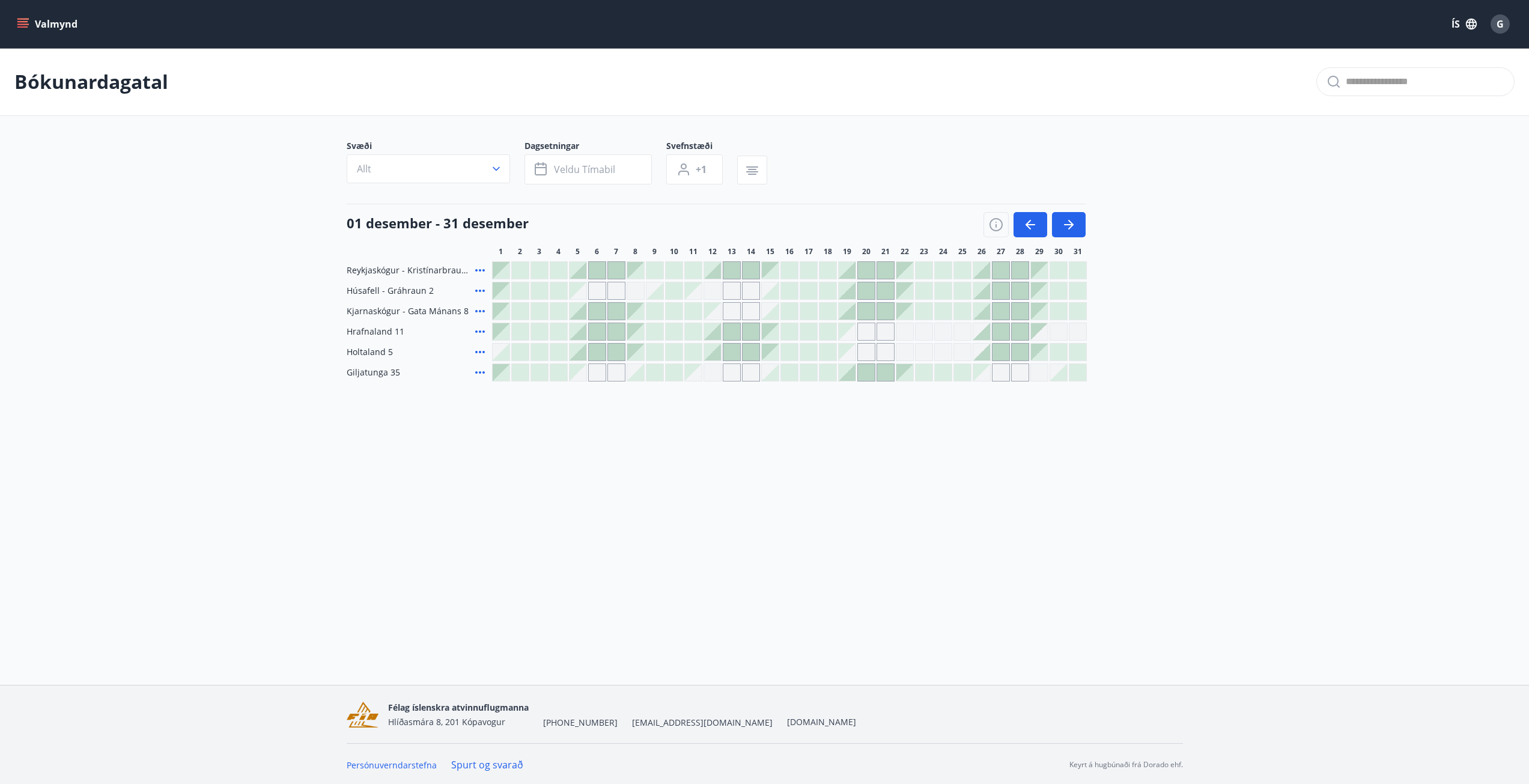
click at [534, 383] on div "Bókunardagatal Svæði Allt Dagsetningar Veldu tímabil Svefnstæði +1 01 desember …" at bounding box center [764, 239] width 1529 height 381
click at [929, 148] on div "Svæði Allt Dagsetningar Veldu tímabil Svefnstæði +1" at bounding box center [764, 165] width 836 height 50
